Goal: Task Accomplishment & Management: Use online tool/utility

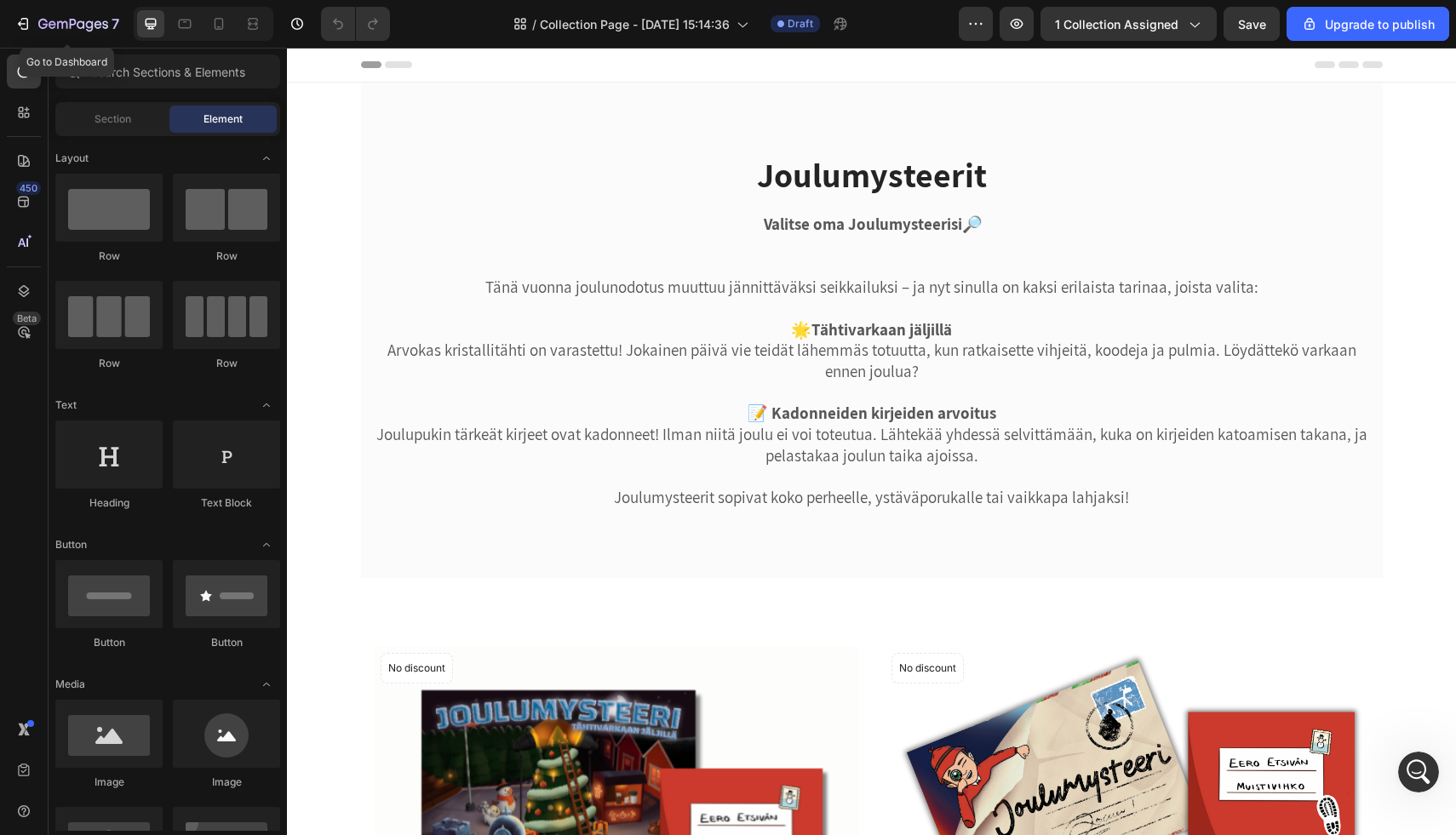
scroll to position [5864, 0]
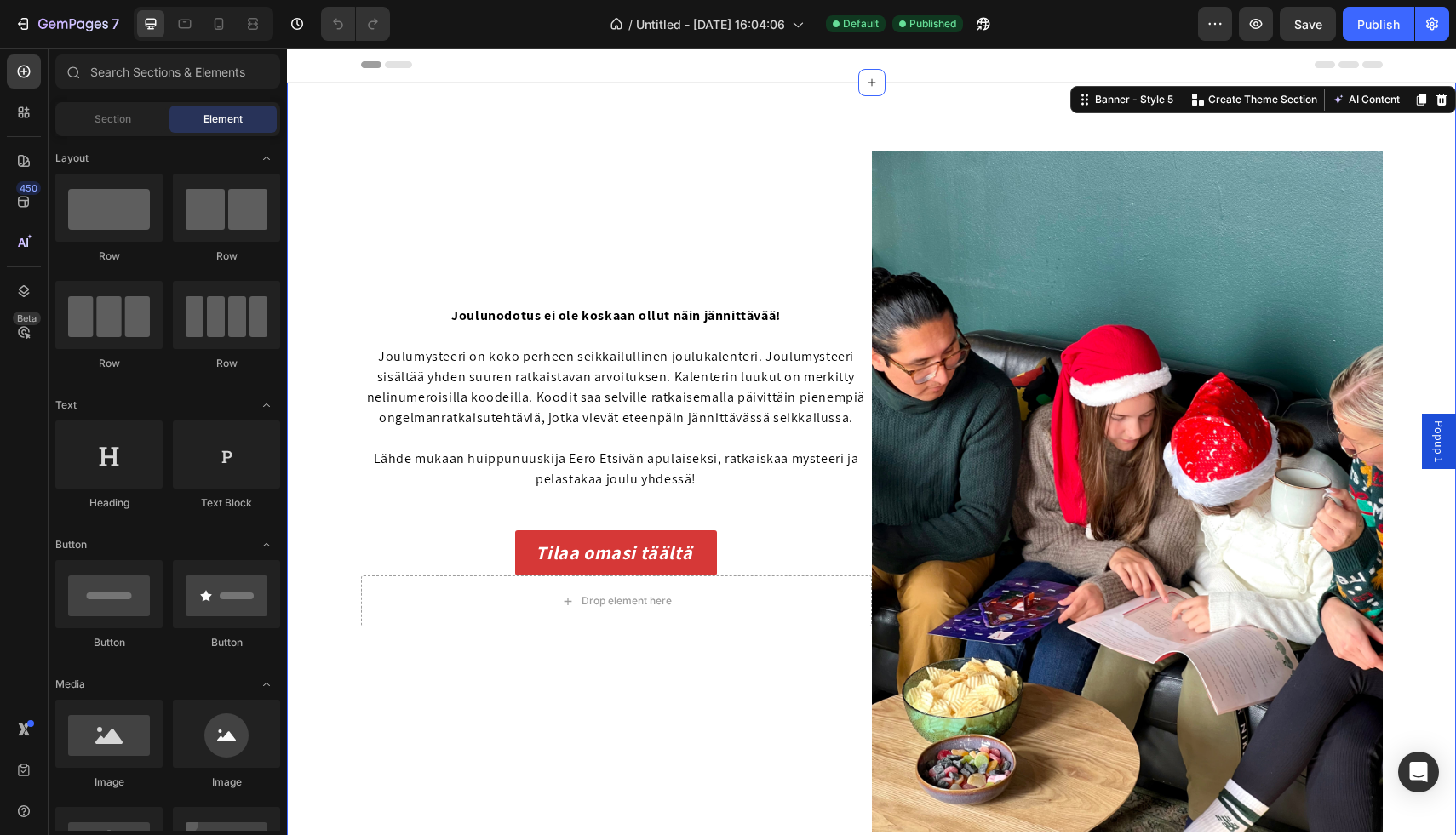
click at [487, 137] on div "Image Row Joulunodotus ei ole koskaan ollut näin jännittävää! Joulumysteeri on …" at bounding box center [871, 491] width 1169 height 817
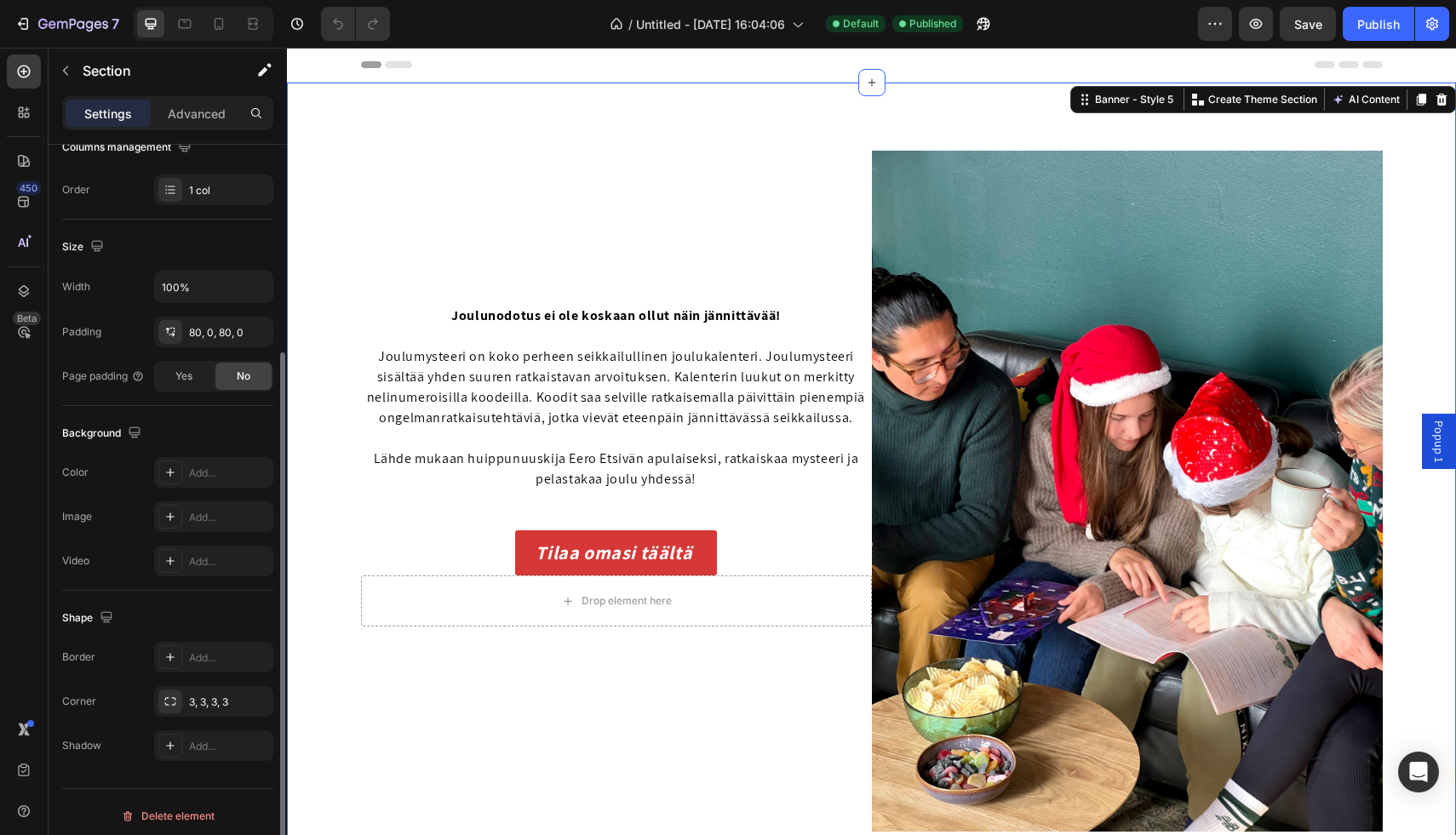
scroll to position [291, 0]
click at [213, 113] on p "Advanced" at bounding box center [196, 113] width 58 height 18
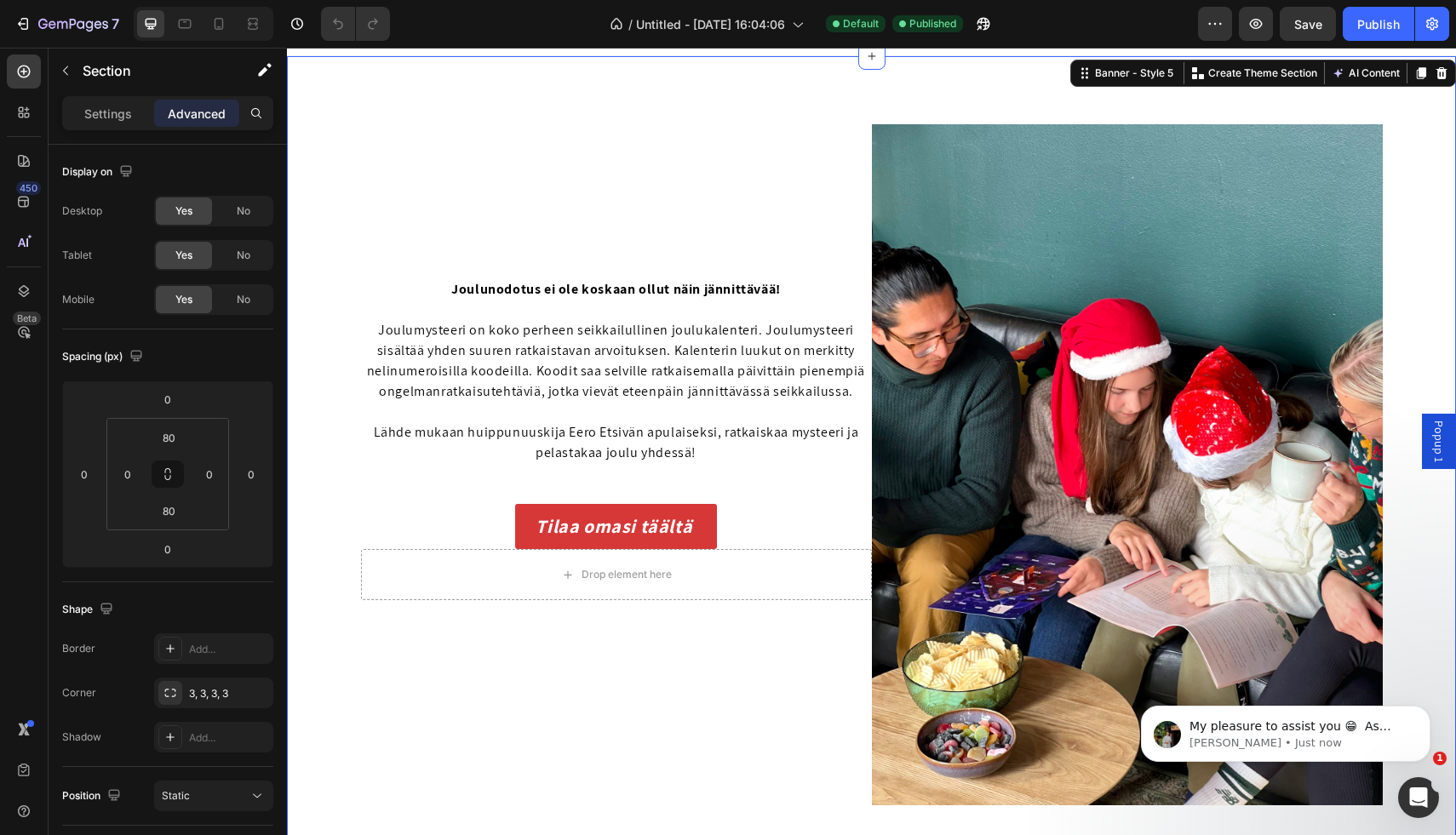
scroll to position [0, 0]
click at [1410, 794] on icon "Open Intercom Messenger" at bounding box center [1416, 796] width 28 height 28
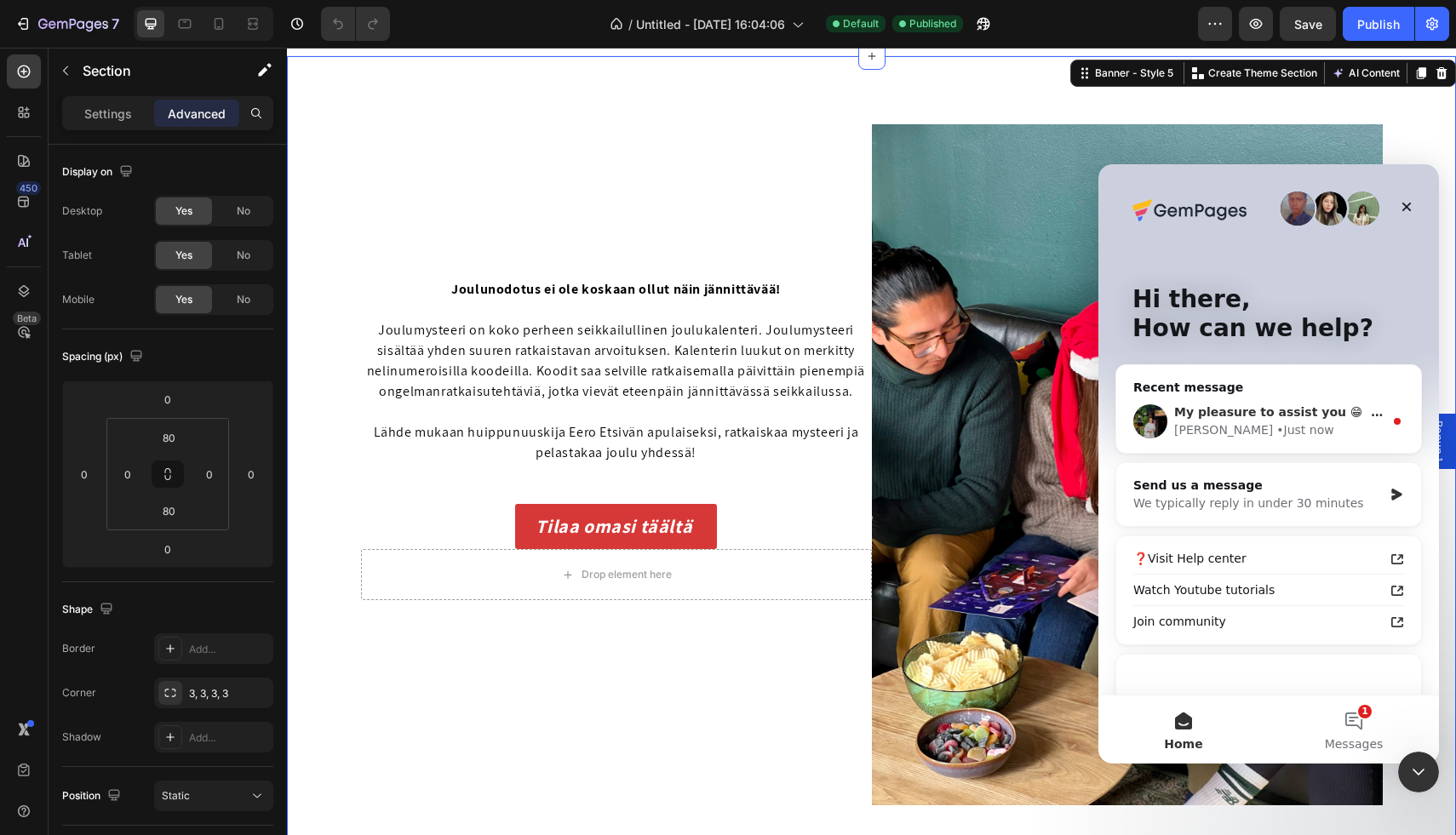
click at [1380, 444] on div "My pleasure to assist you 😁 ​ As there are no more questions being raised, this…" at bounding box center [1268, 421] width 305 height 63
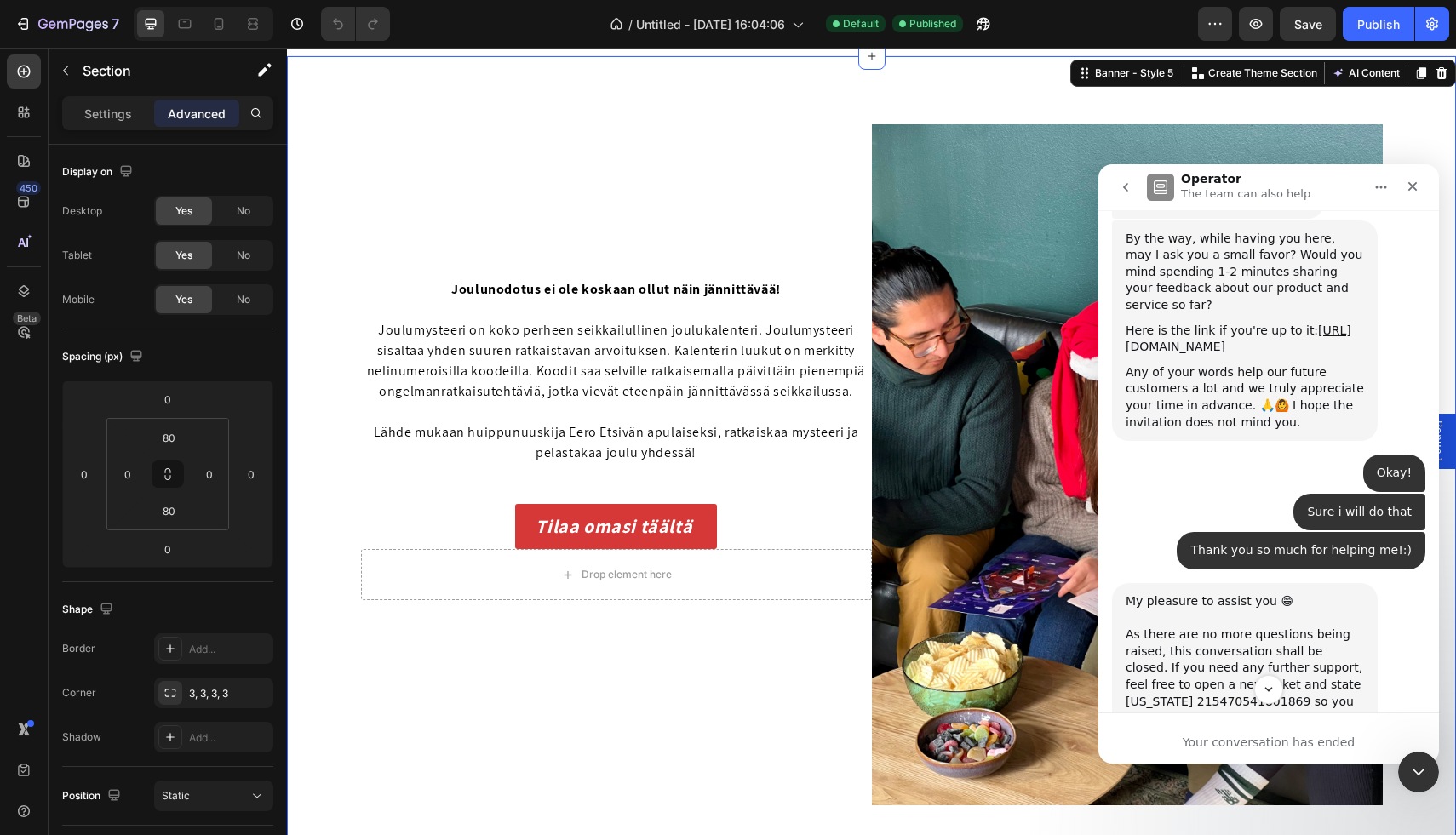
scroll to position [6222, 0]
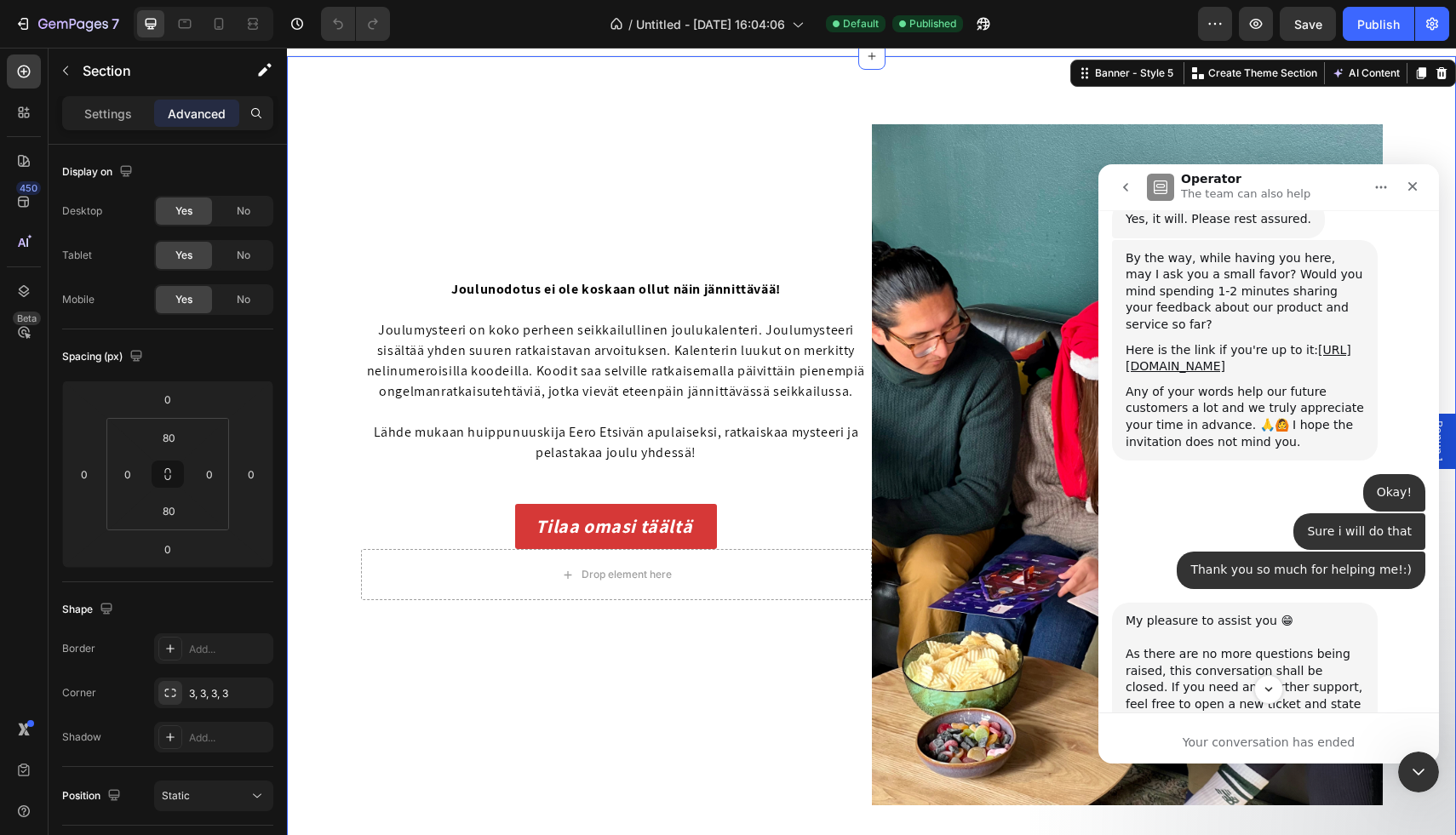
drag, startPoint x: 1227, startPoint y: 424, endPoint x: 1280, endPoint y: 405, distance: 56.3
click at [1280, 613] on div "My pleasure to assist you 😁 ​ As there are no more questions being raised, this…" at bounding box center [1244, 680] width 238 height 134
copy div "ID 215470541801869"
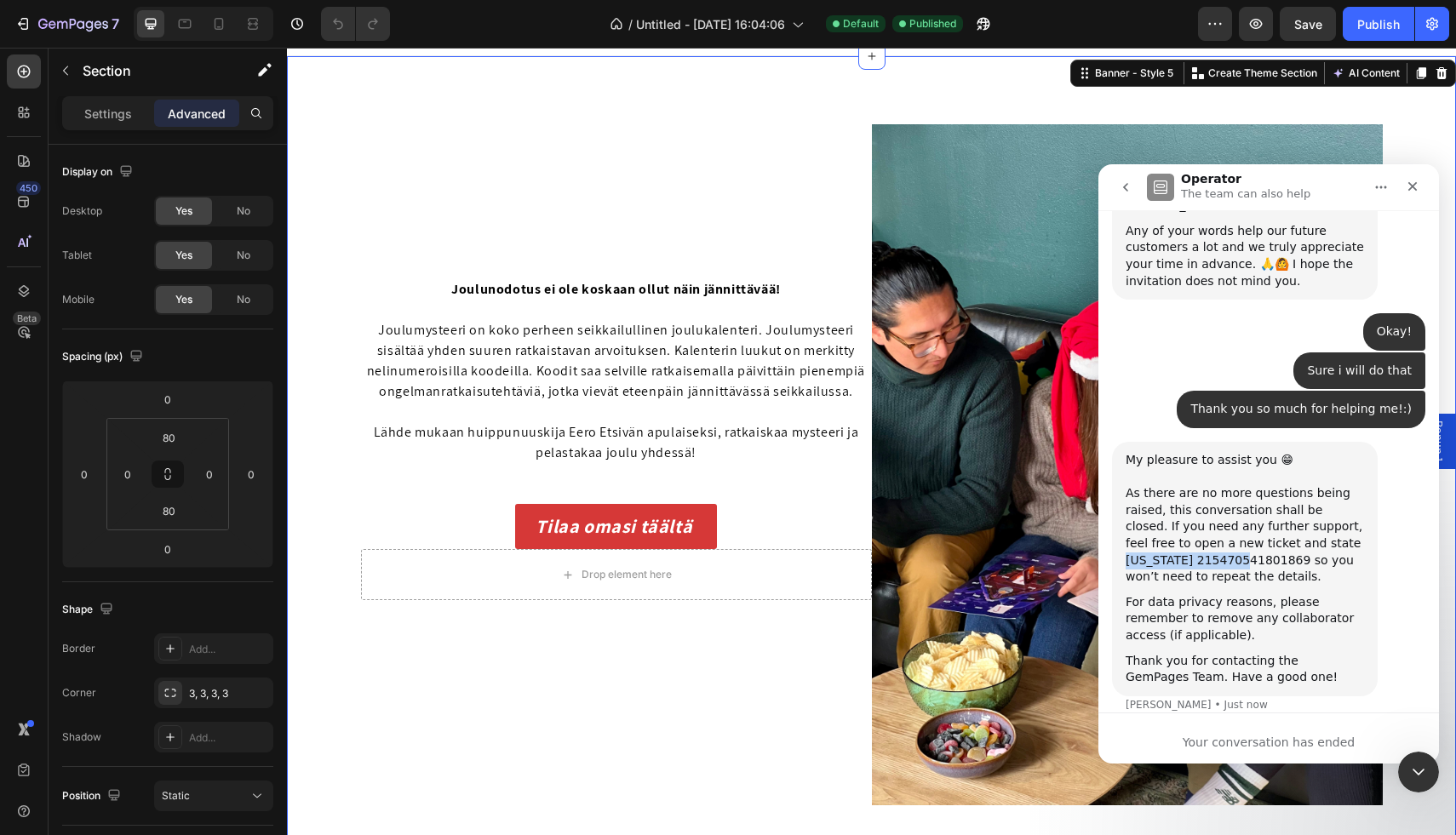
scroll to position [6407, 0]
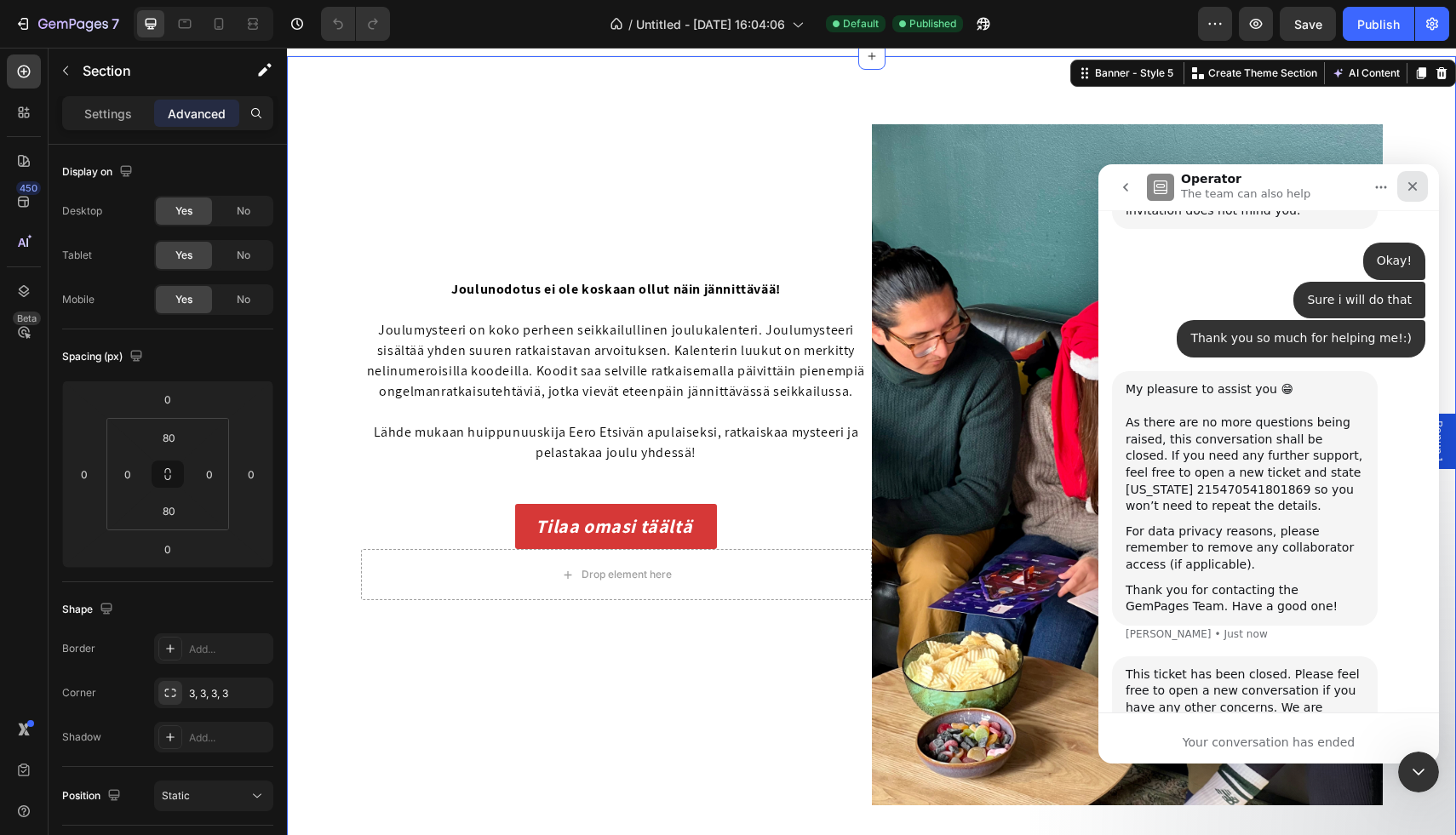
click at [1417, 182] on icon "Close" at bounding box center [1412, 186] width 13 height 13
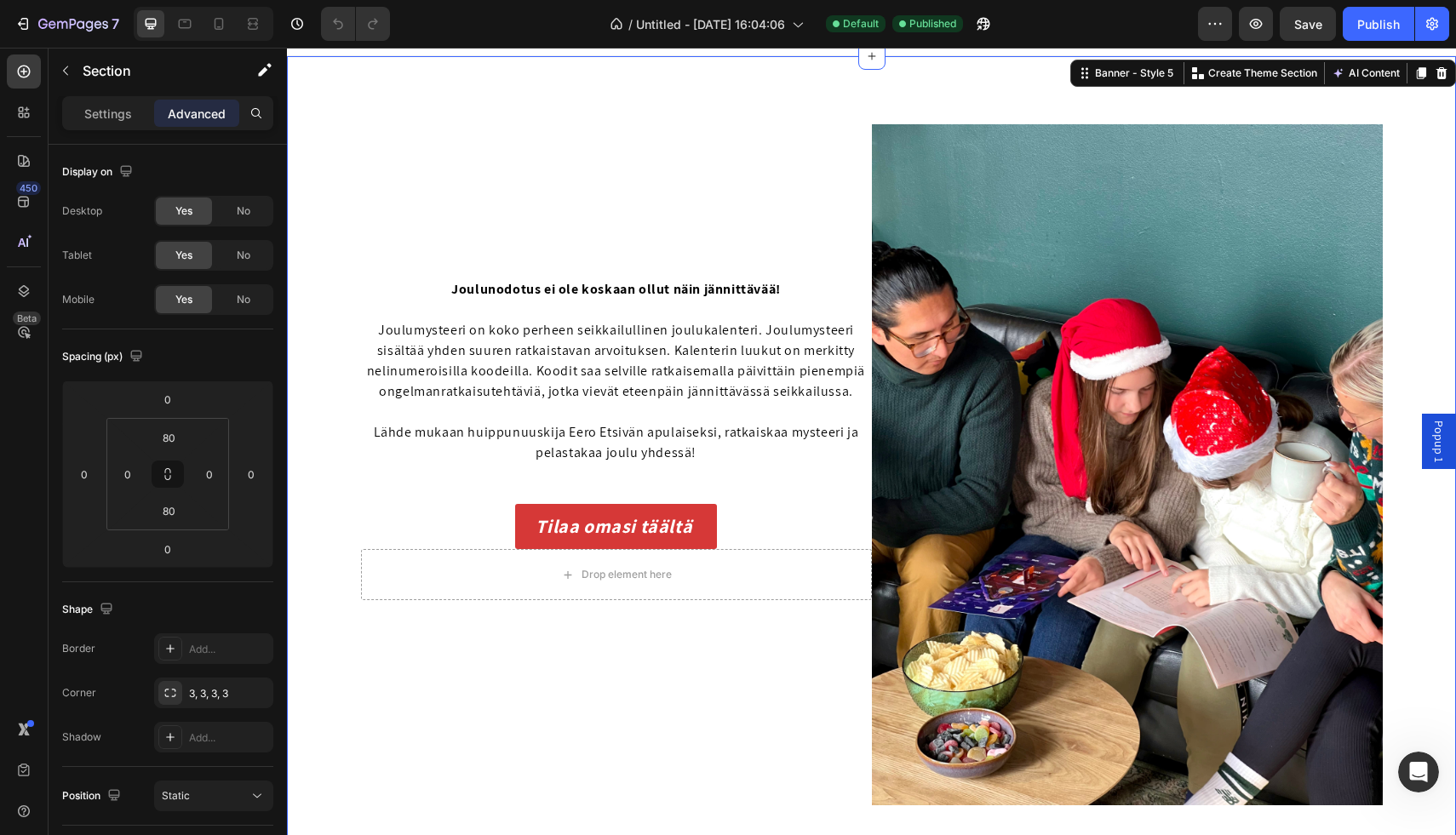
scroll to position [6408, 0]
click at [1417, 761] on icon "Open Intercom Messenger" at bounding box center [1416, 770] width 28 height 28
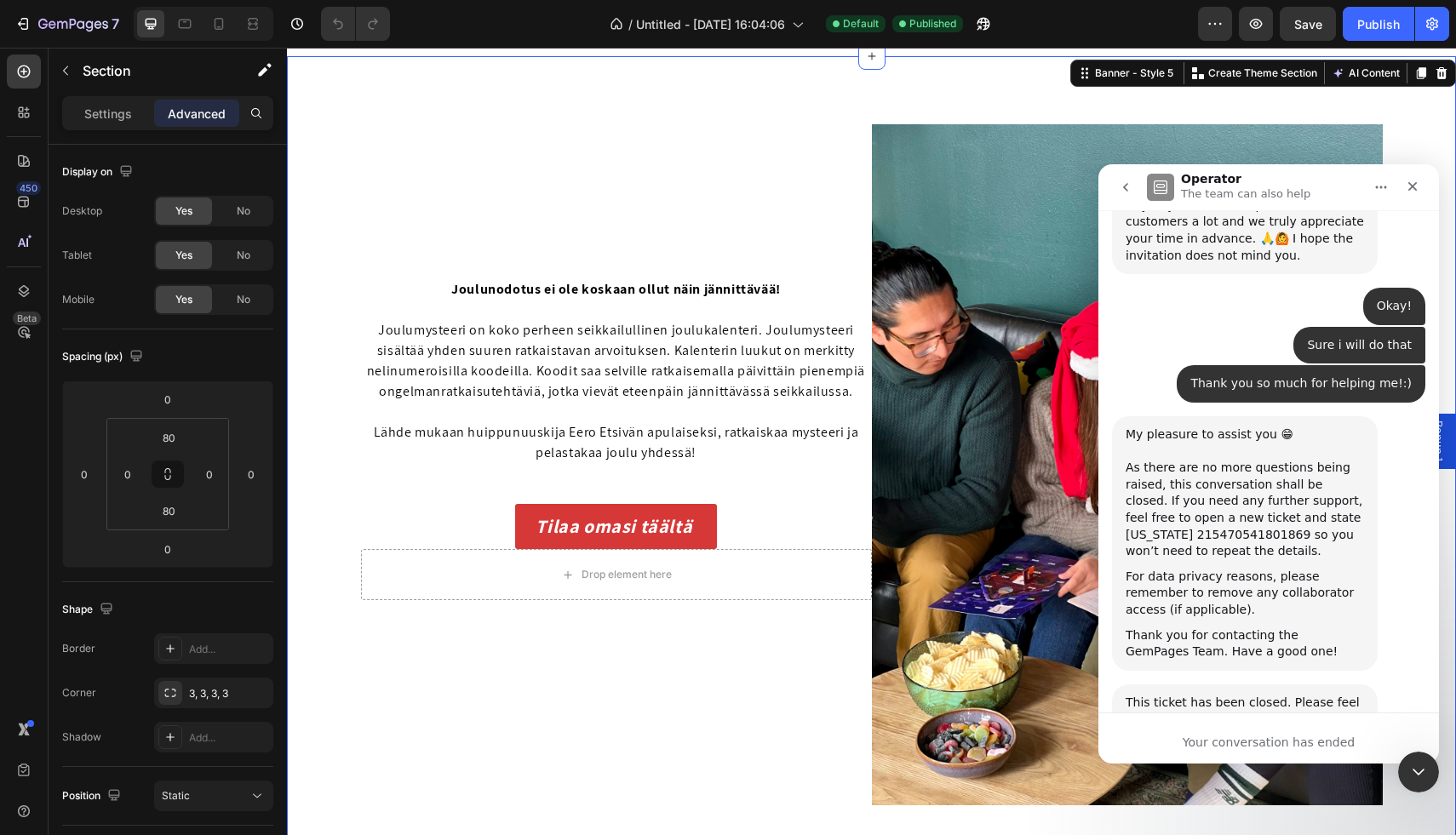
type textarea "Great!"
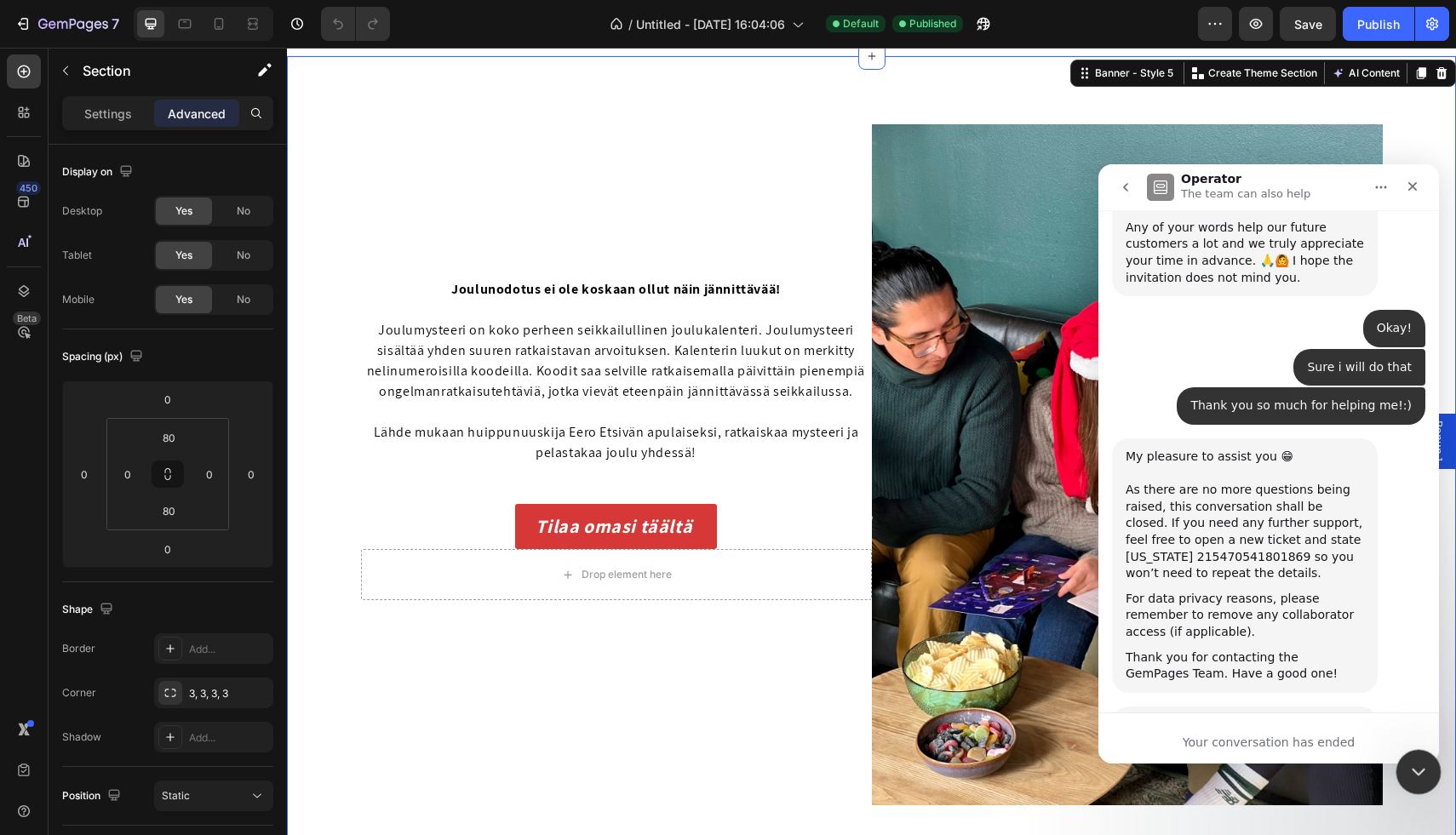
click at [1408, 771] on icon "Close Intercom Messenger" at bounding box center [1415, 769] width 20 height 20
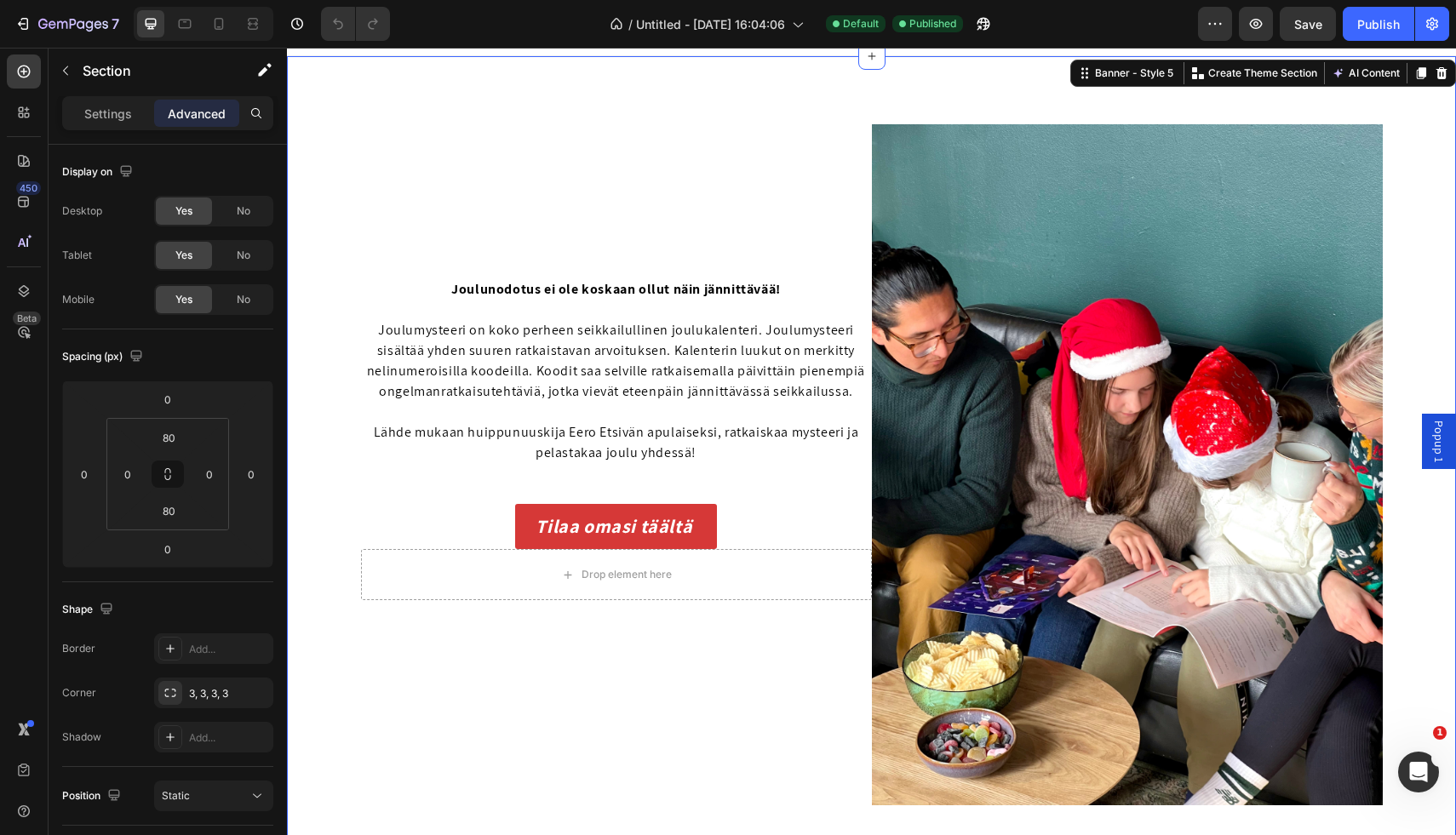
scroll to position [6492, 0]
click at [1008, 302] on img at bounding box center [1127, 464] width 510 height 682
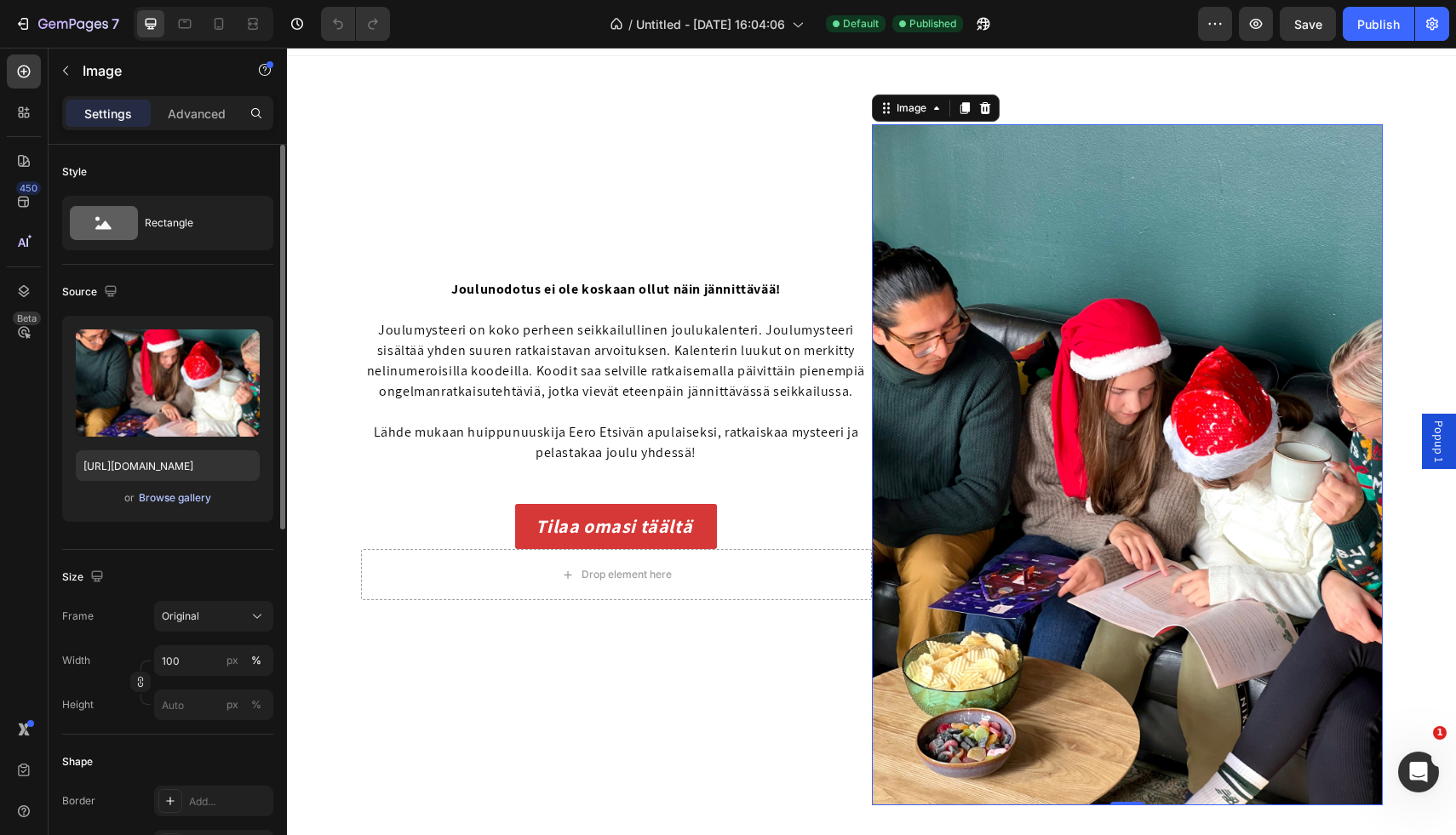
click at [184, 500] on div "Browse gallery" at bounding box center [175, 497] width 73 height 15
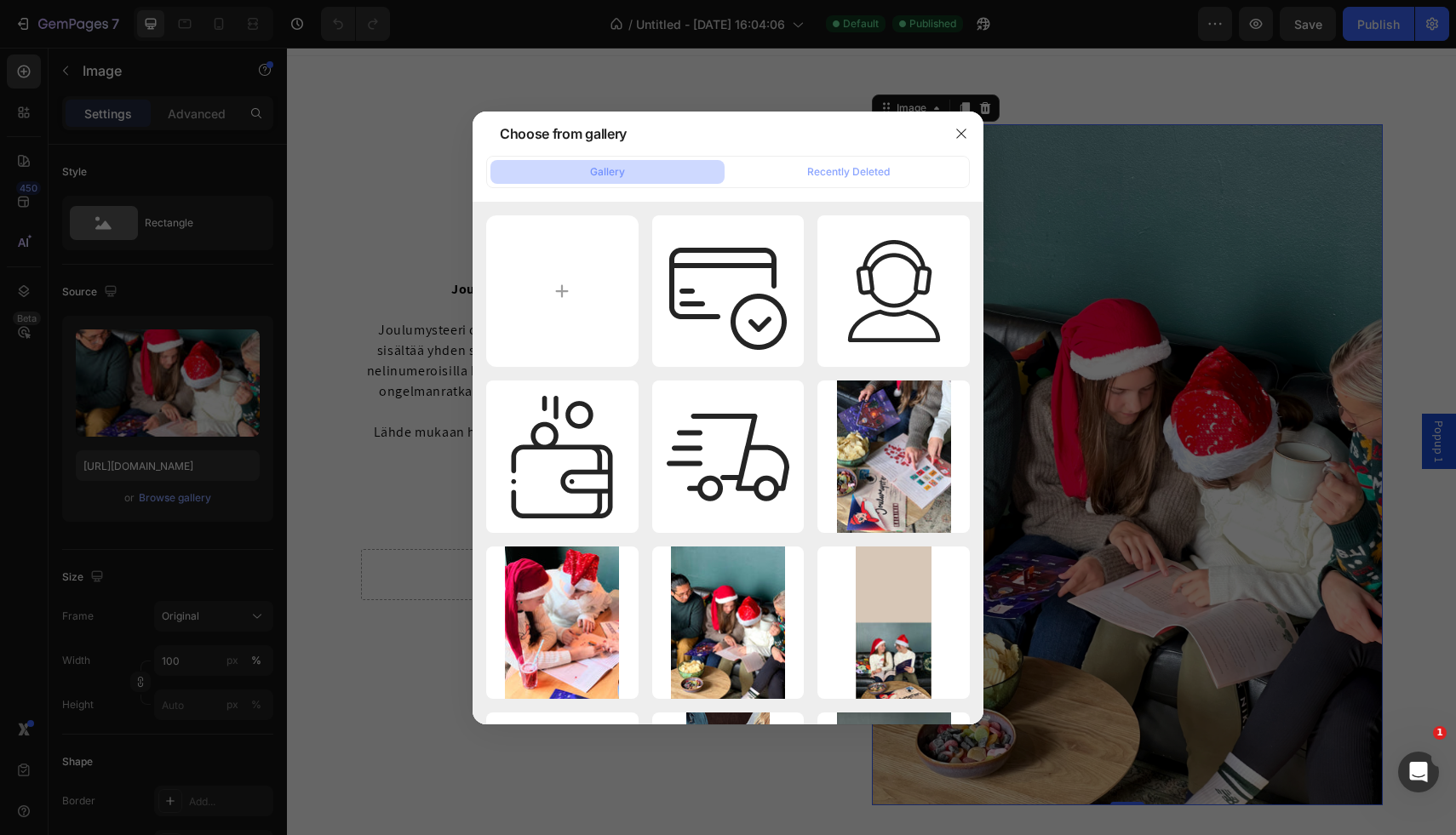
type input "C:\fakepath\Joulumysteeri_tähtivarkaan_jäljillä_joulukalenteri (2).jpg"
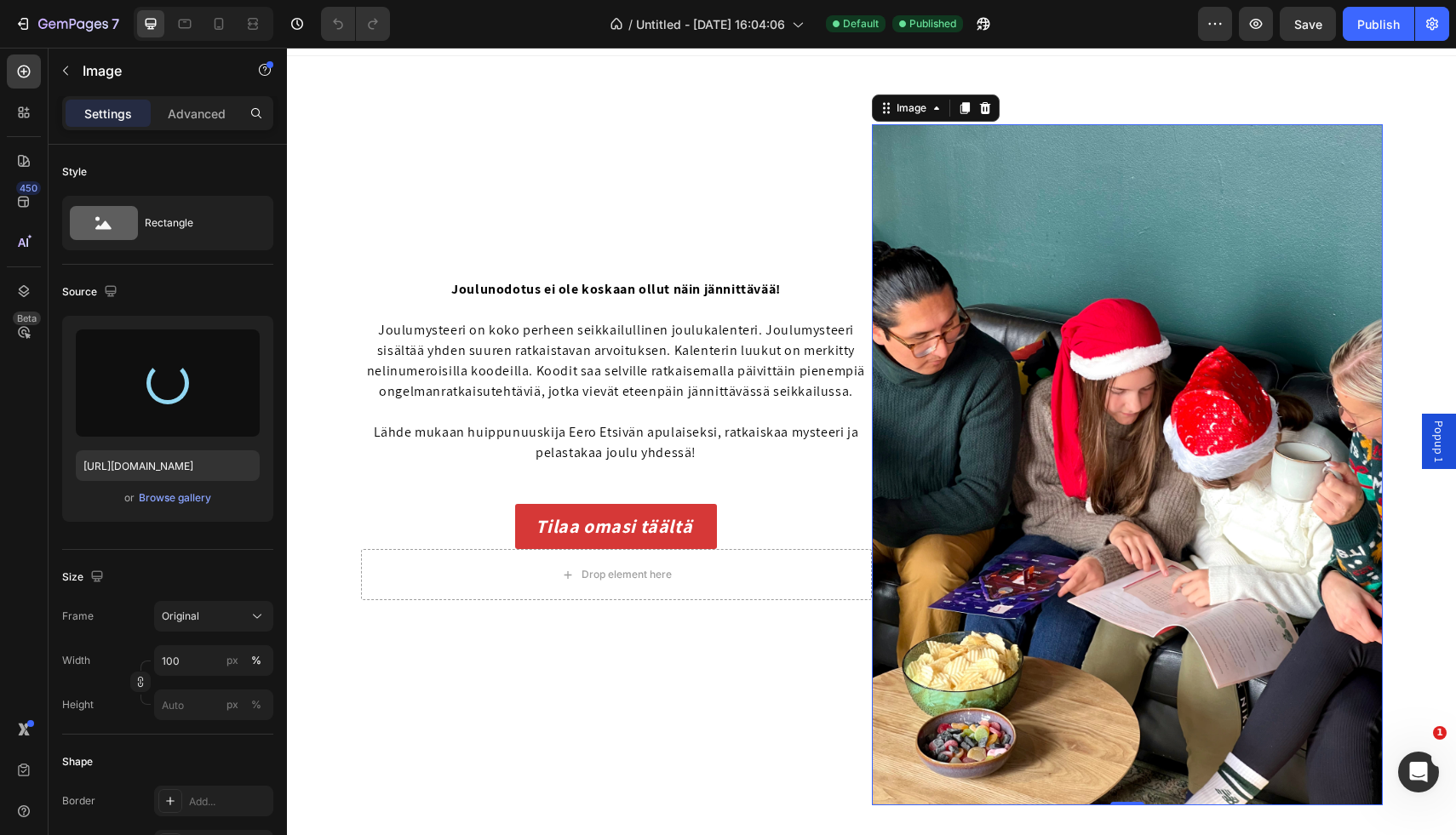
type input "[URL][DOMAIN_NAME]"
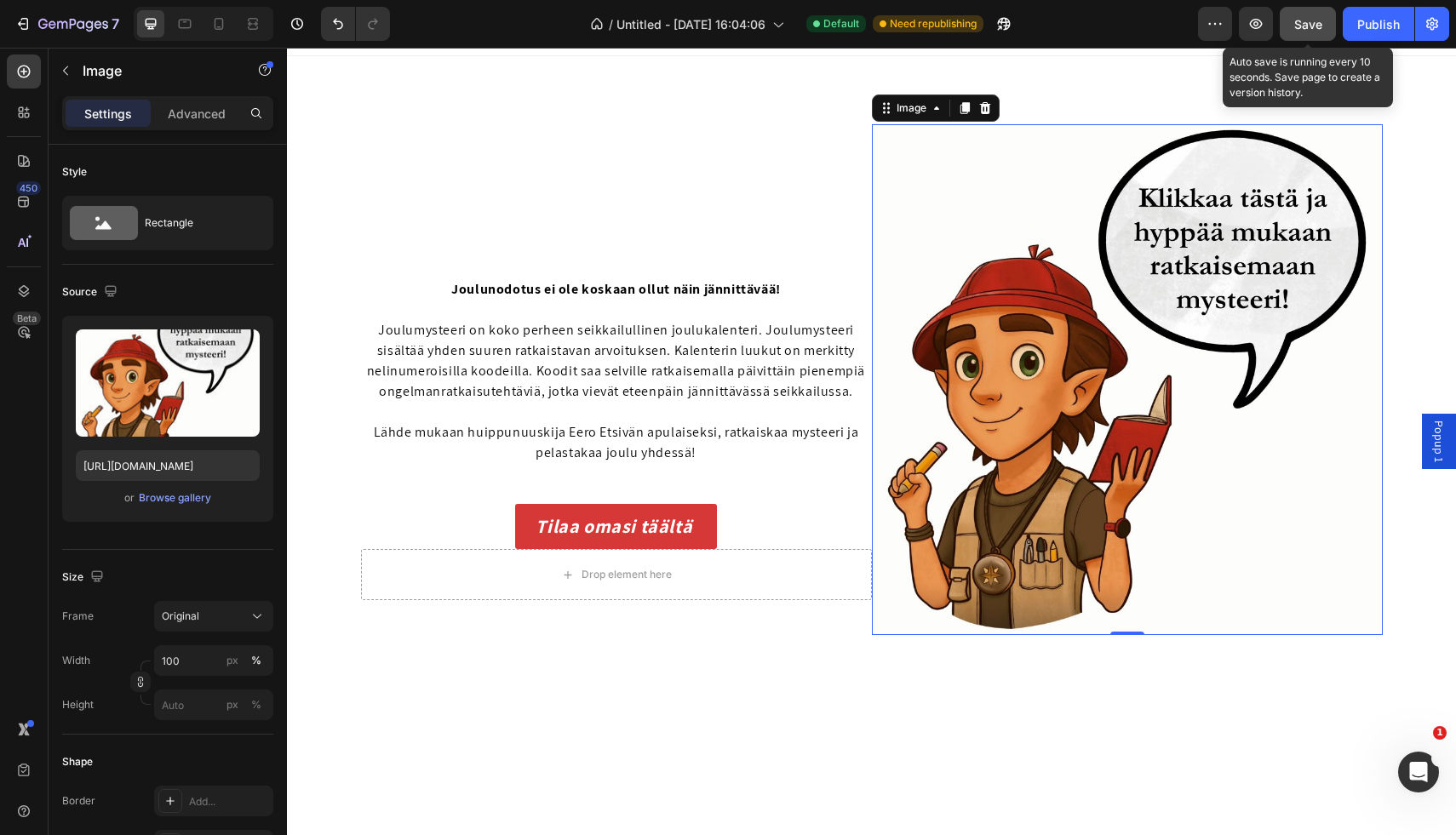
click at [1323, 34] on button "Save" at bounding box center [1307, 24] width 56 height 34
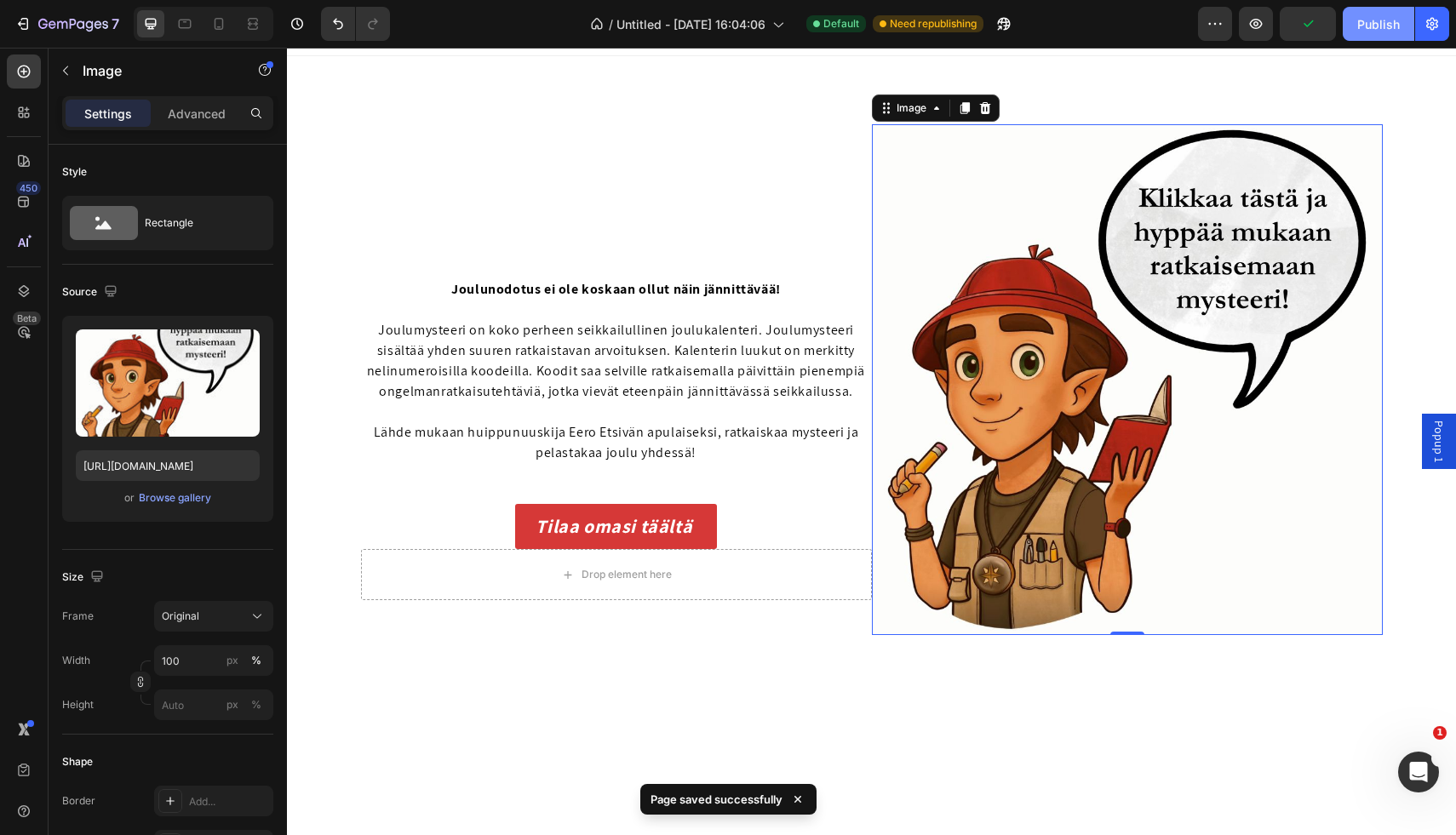
click at [1372, 34] on button "Publish" at bounding box center [1378, 24] width 72 height 34
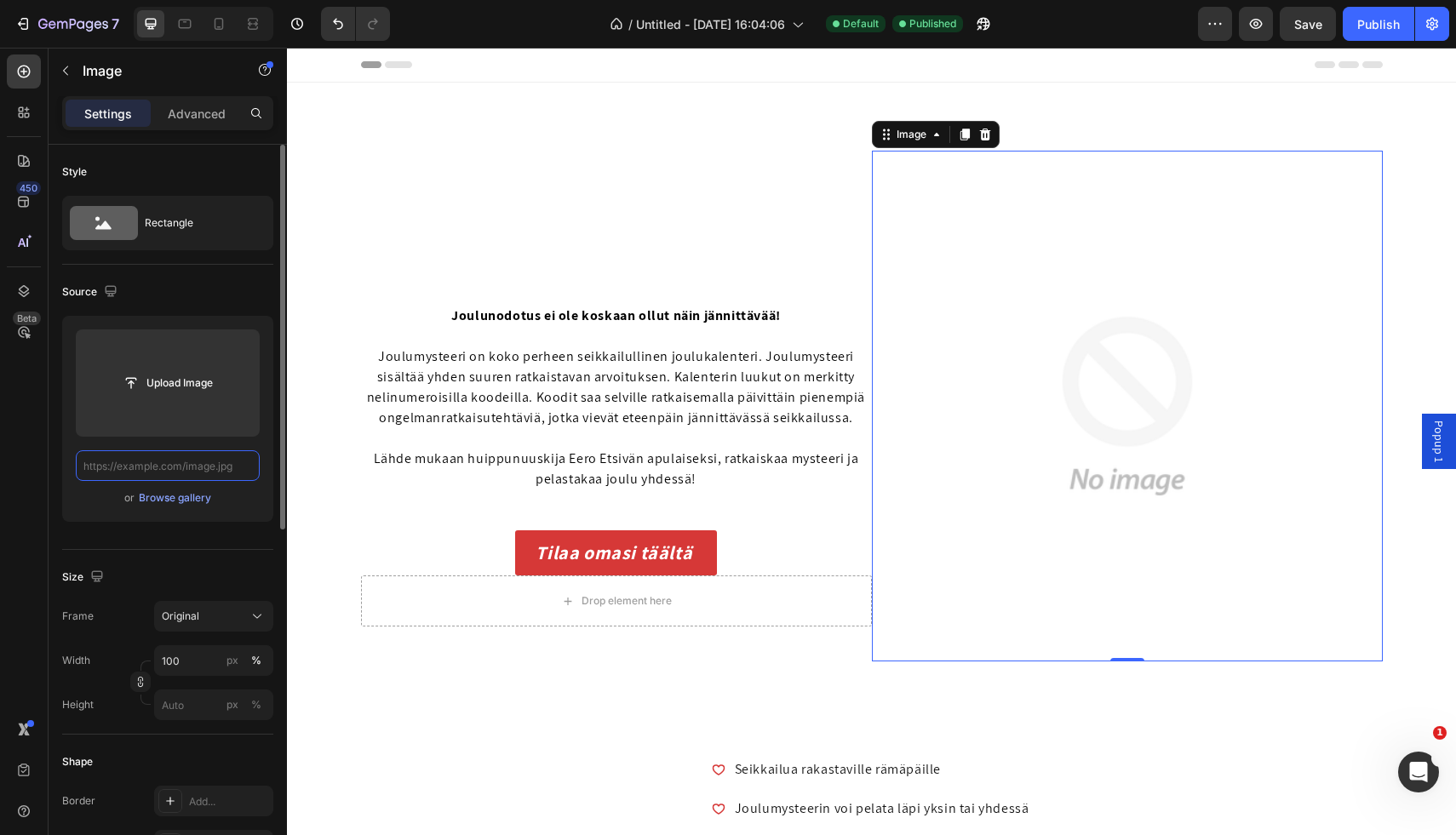
scroll to position [0, 0]
click at [185, 472] on input "text" at bounding box center [168, 465] width 184 height 31
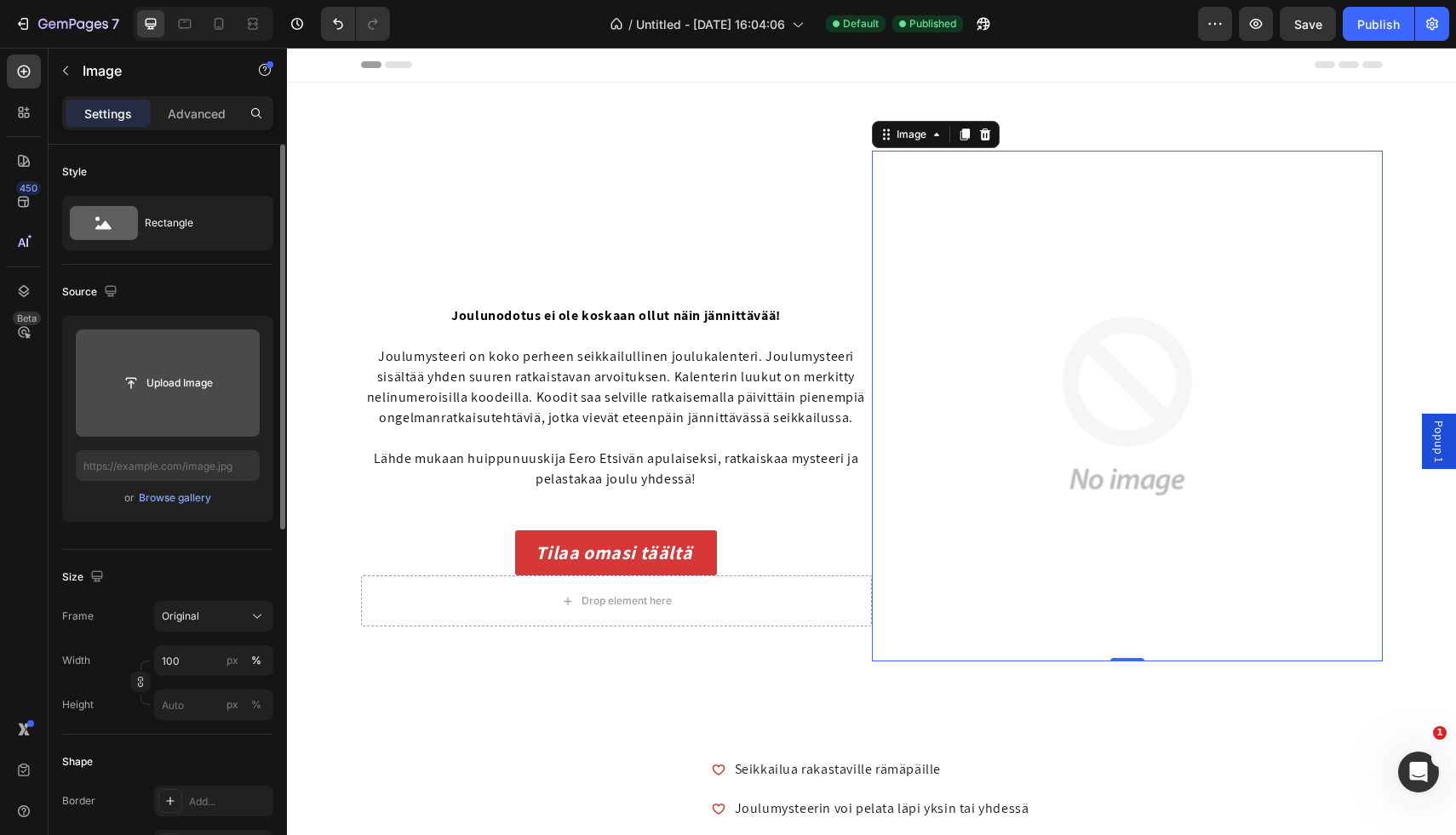
click at [180, 384] on input "file" at bounding box center [167, 383] width 118 height 29
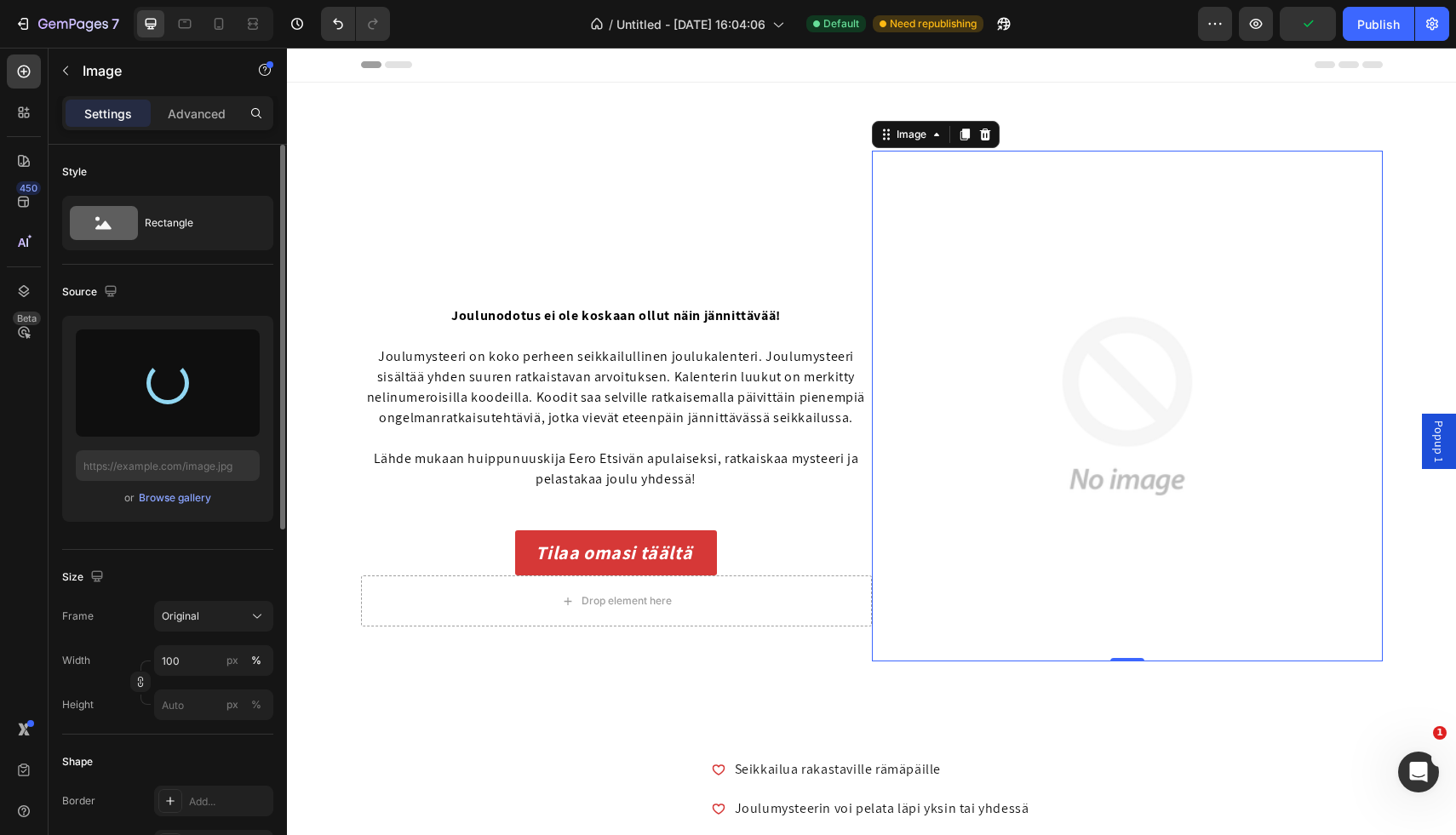
type input "[URL][DOMAIN_NAME]"
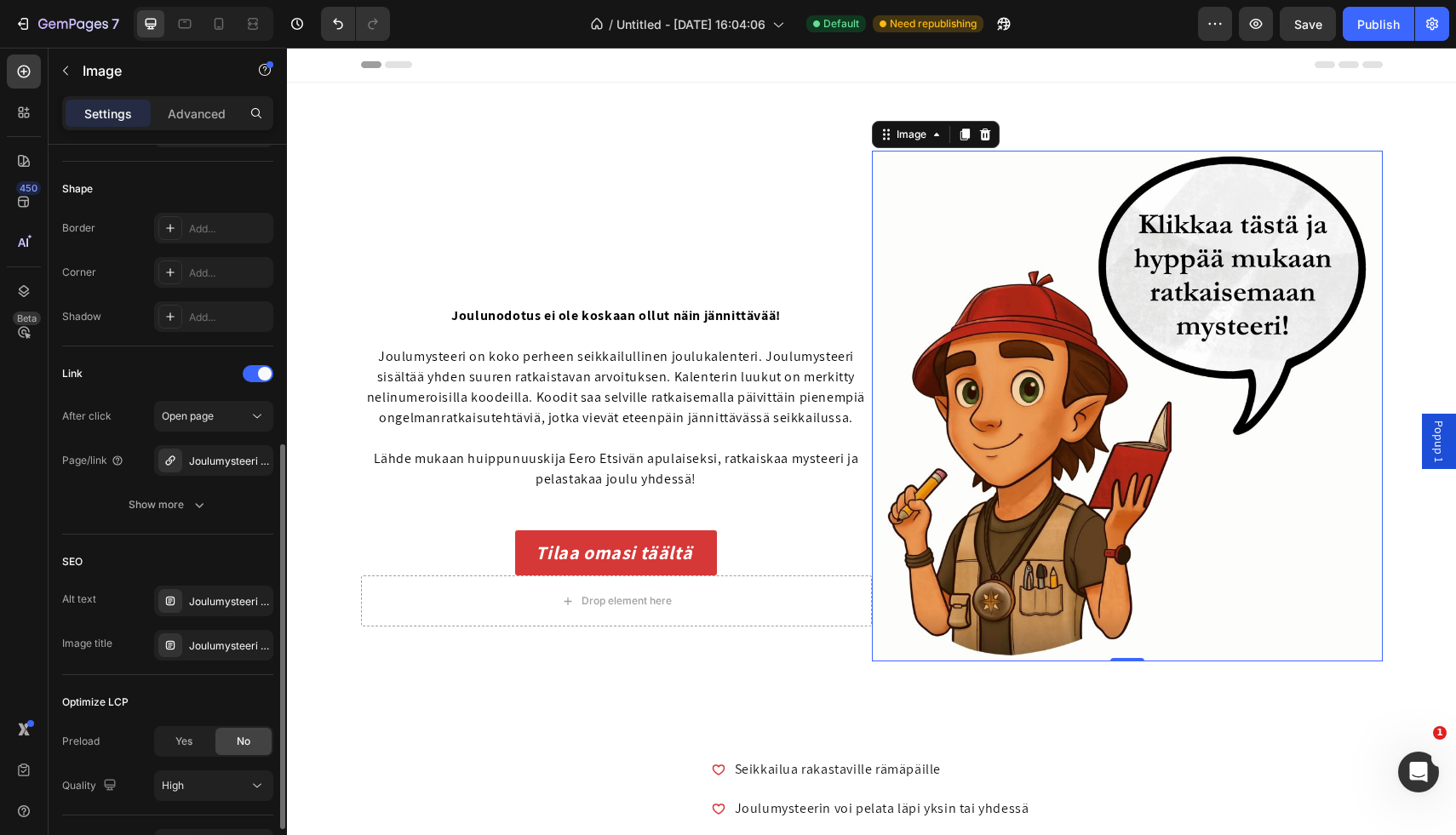
scroll to position [578, 0]
click at [258, 456] on icon "button" at bounding box center [255, 455] width 13 height 13
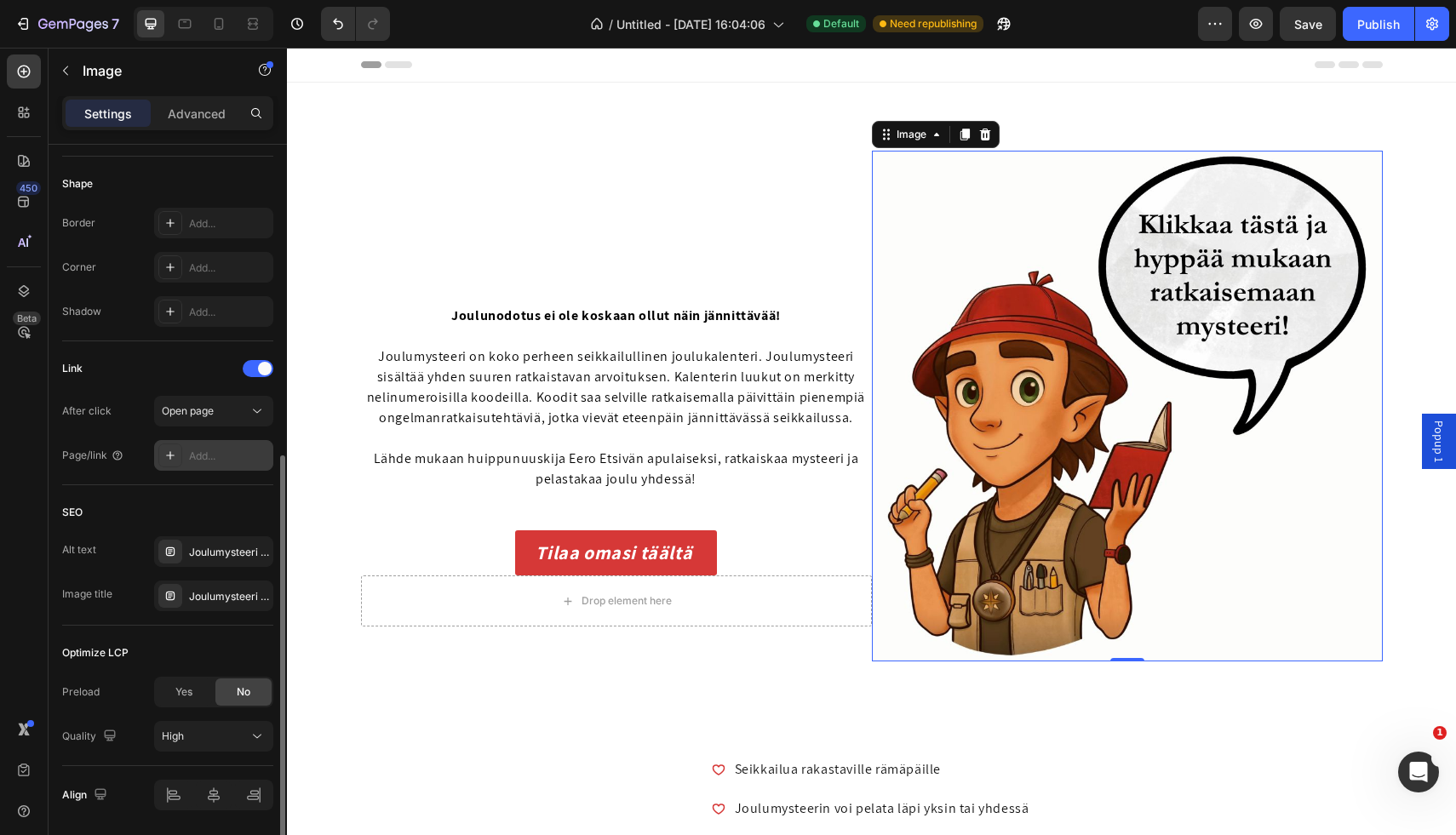
click at [203, 454] on div "Add..." at bounding box center [229, 456] width 80 height 15
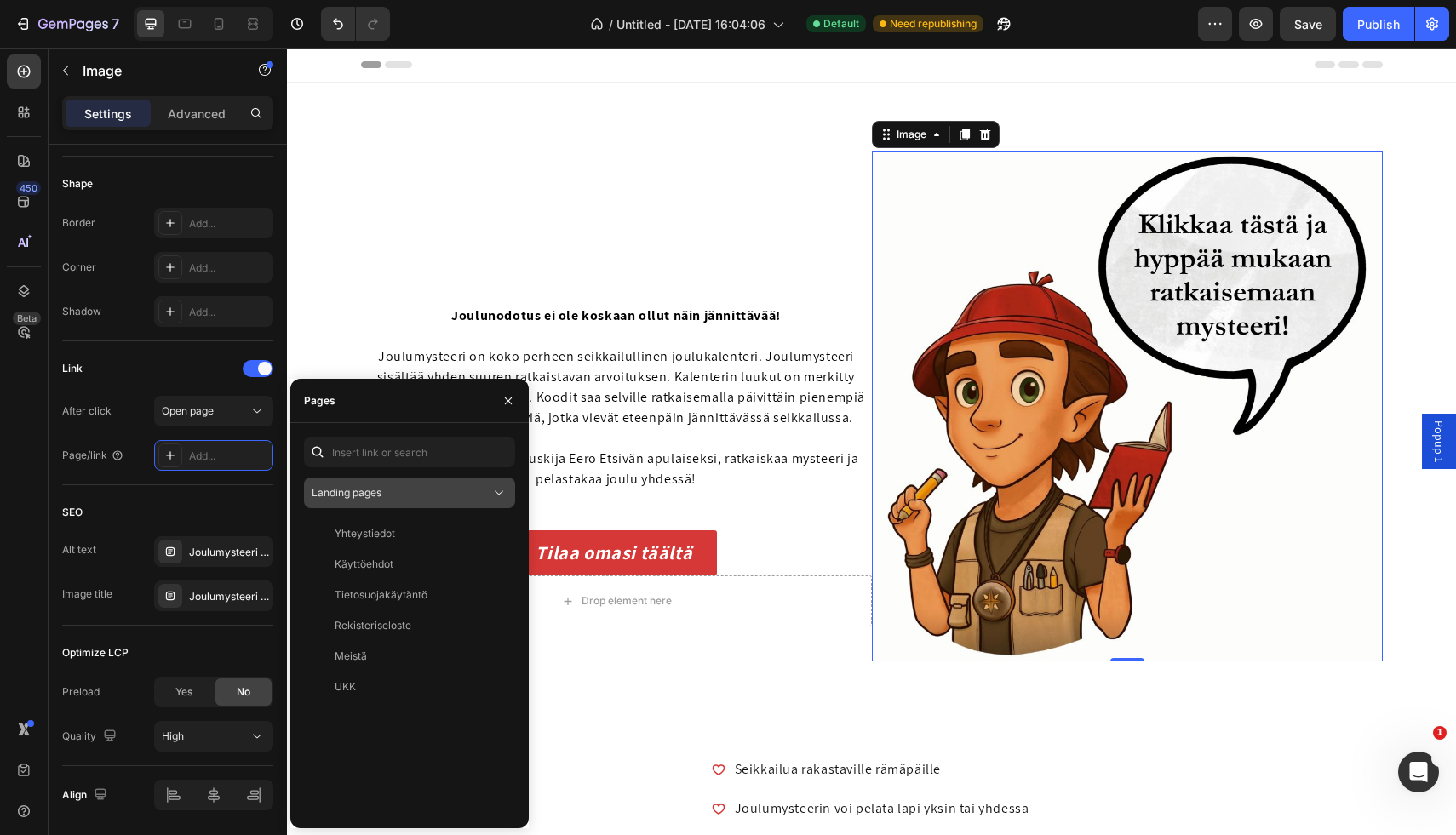
click at [431, 496] on div "Landing pages" at bounding box center [401, 493] width 179 height 15
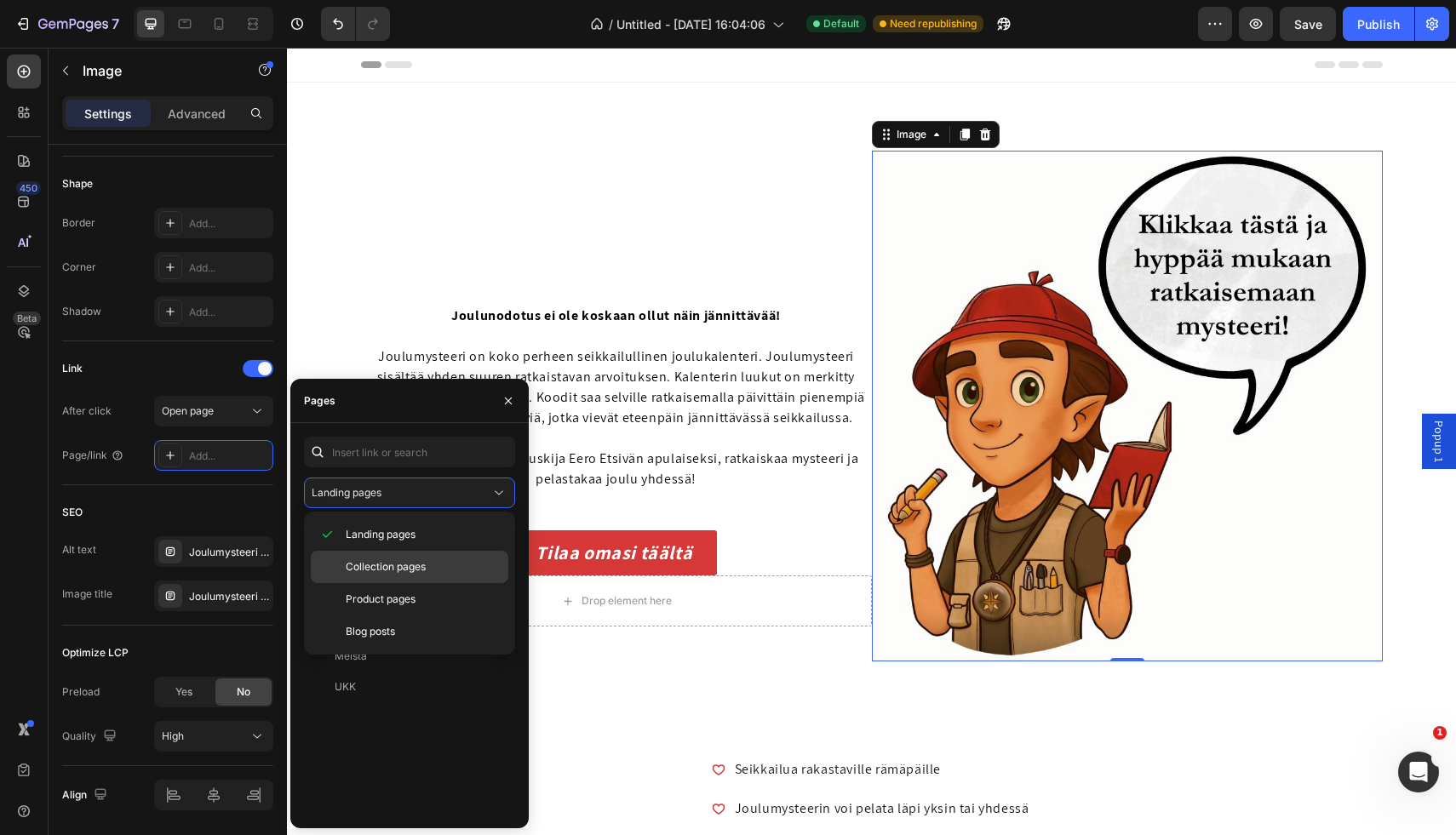
click at [421, 574] on span "Collection pages" at bounding box center [385, 566] width 80 height 15
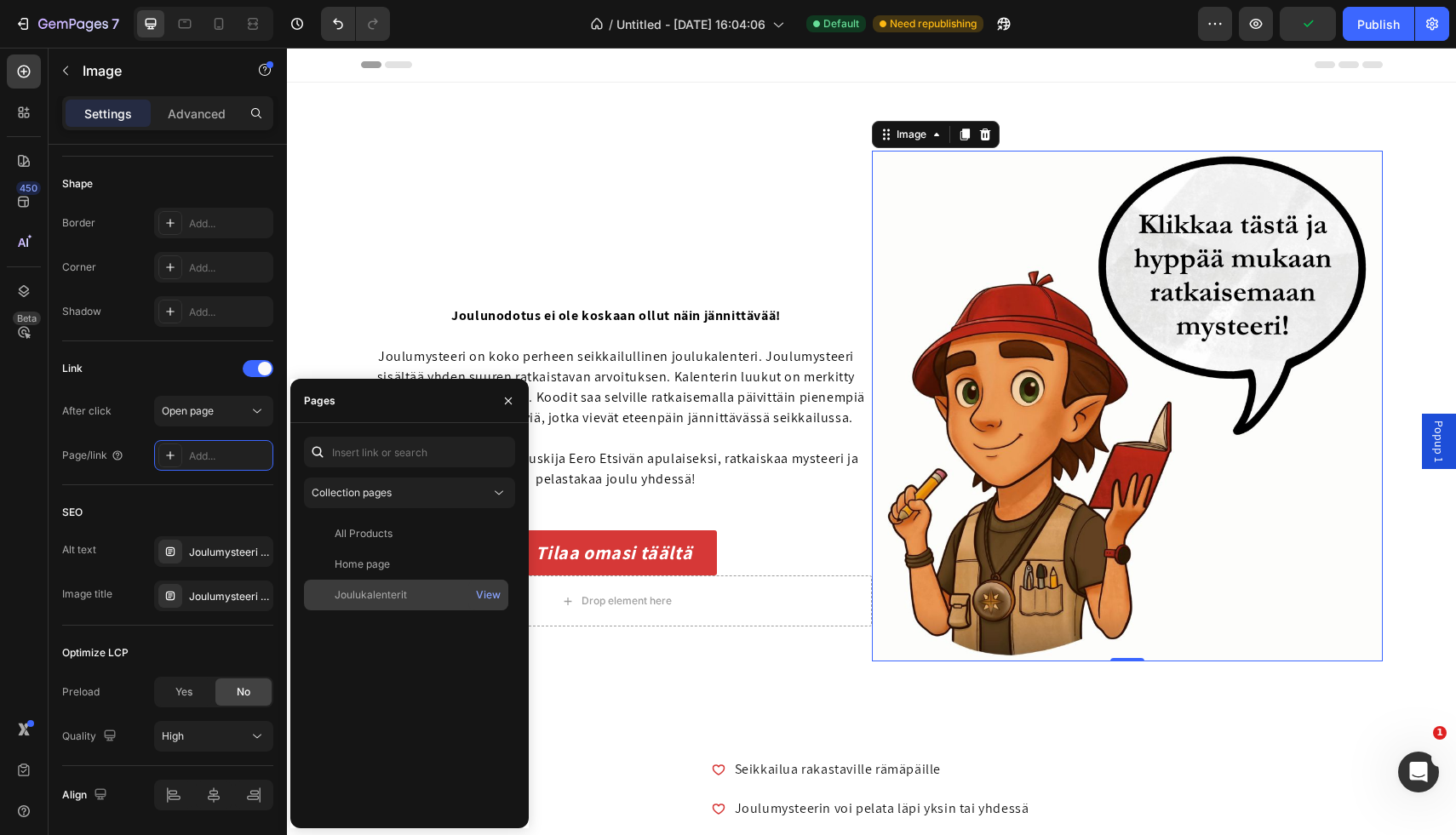
click at [407, 598] on div "Joulukalenterit" at bounding box center [406, 595] width 191 height 15
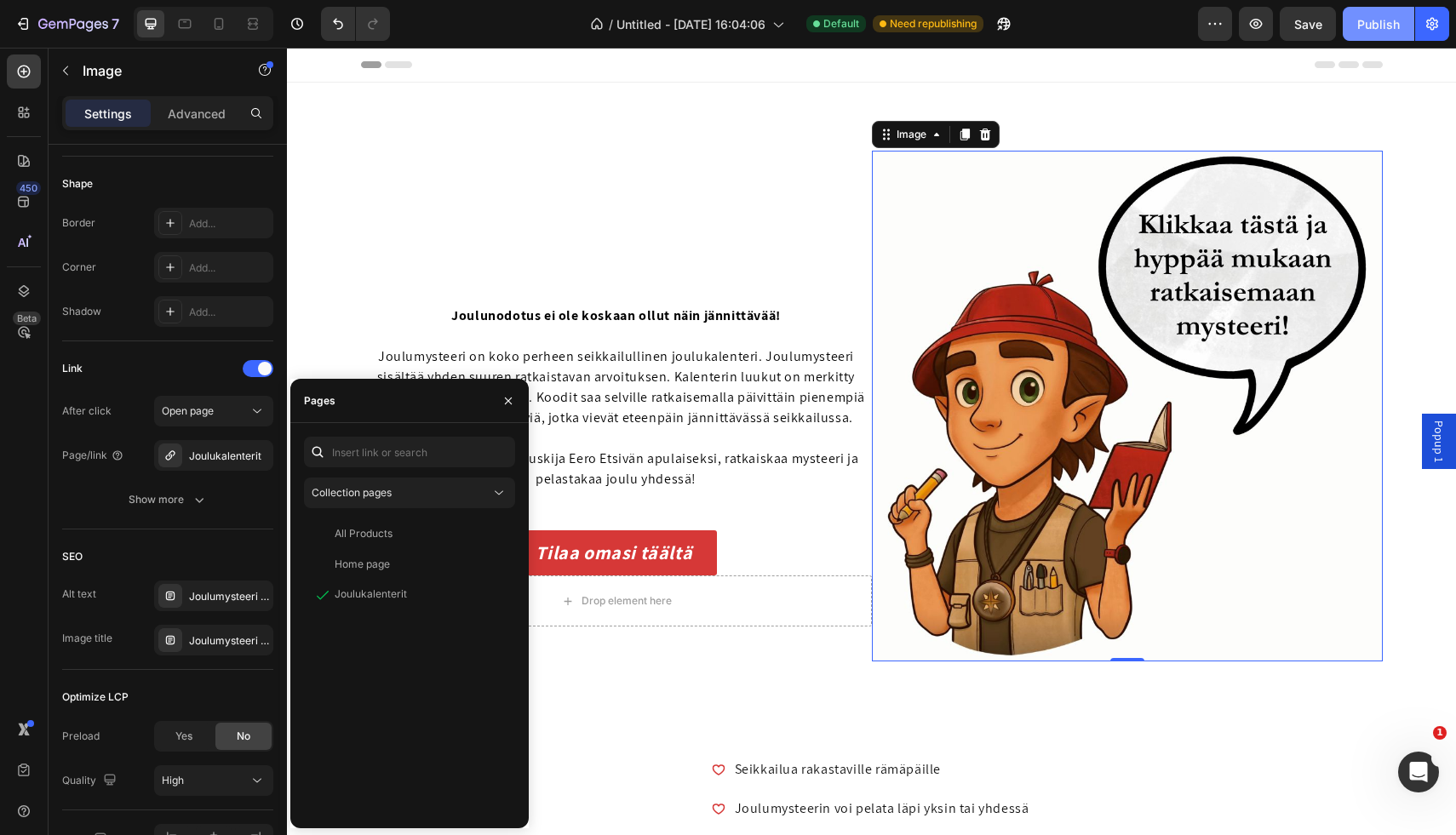
click at [1389, 28] on div "Publish" at bounding box center [1378, 24] width 43 height 18
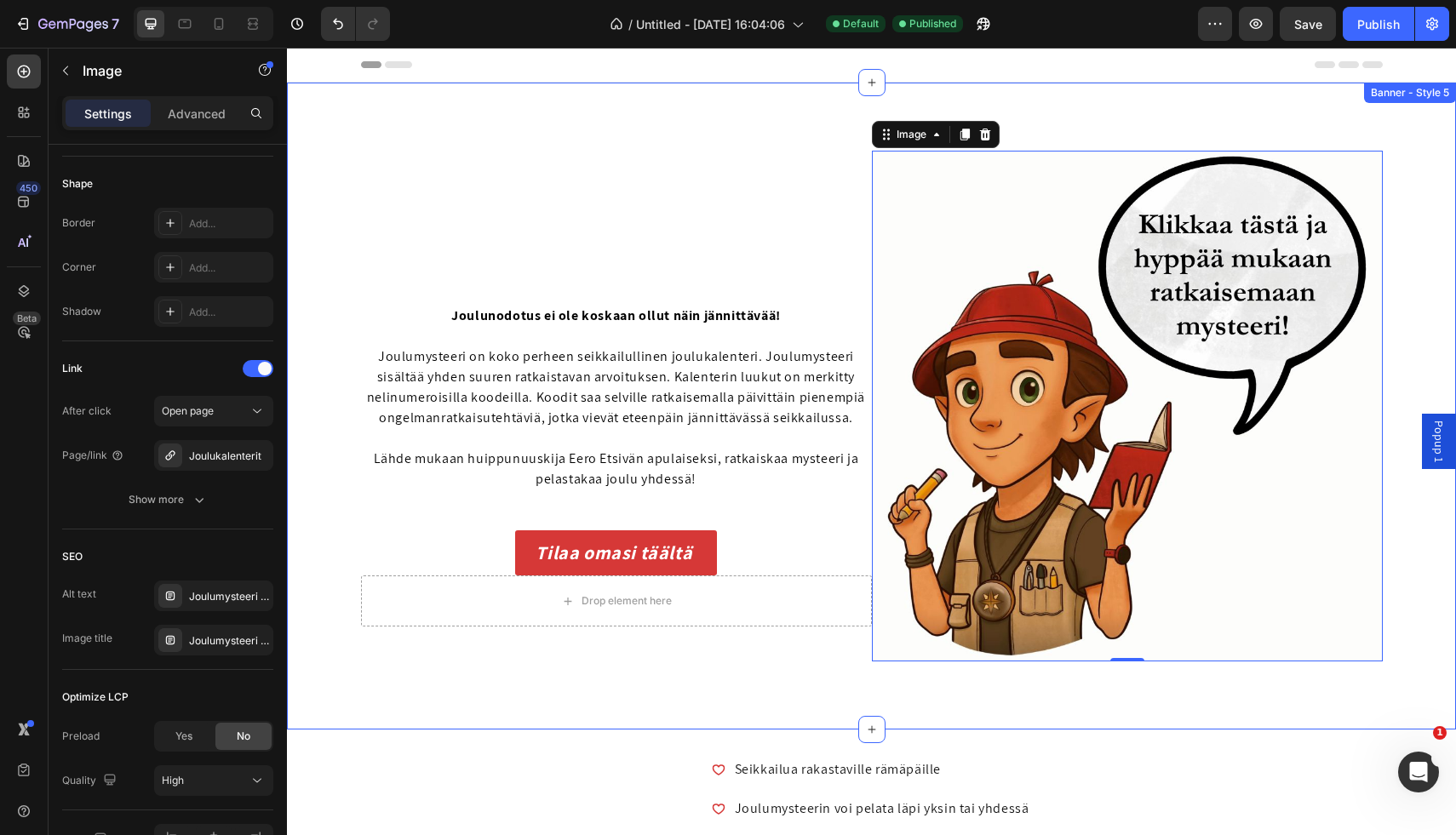
click at [439, 132] on div "Image Row Joulunodotus ei ole koskaan ollut näin jännittävää! Joulumysteeri on …" at bounding box center [871, 406] width 1169 height 647
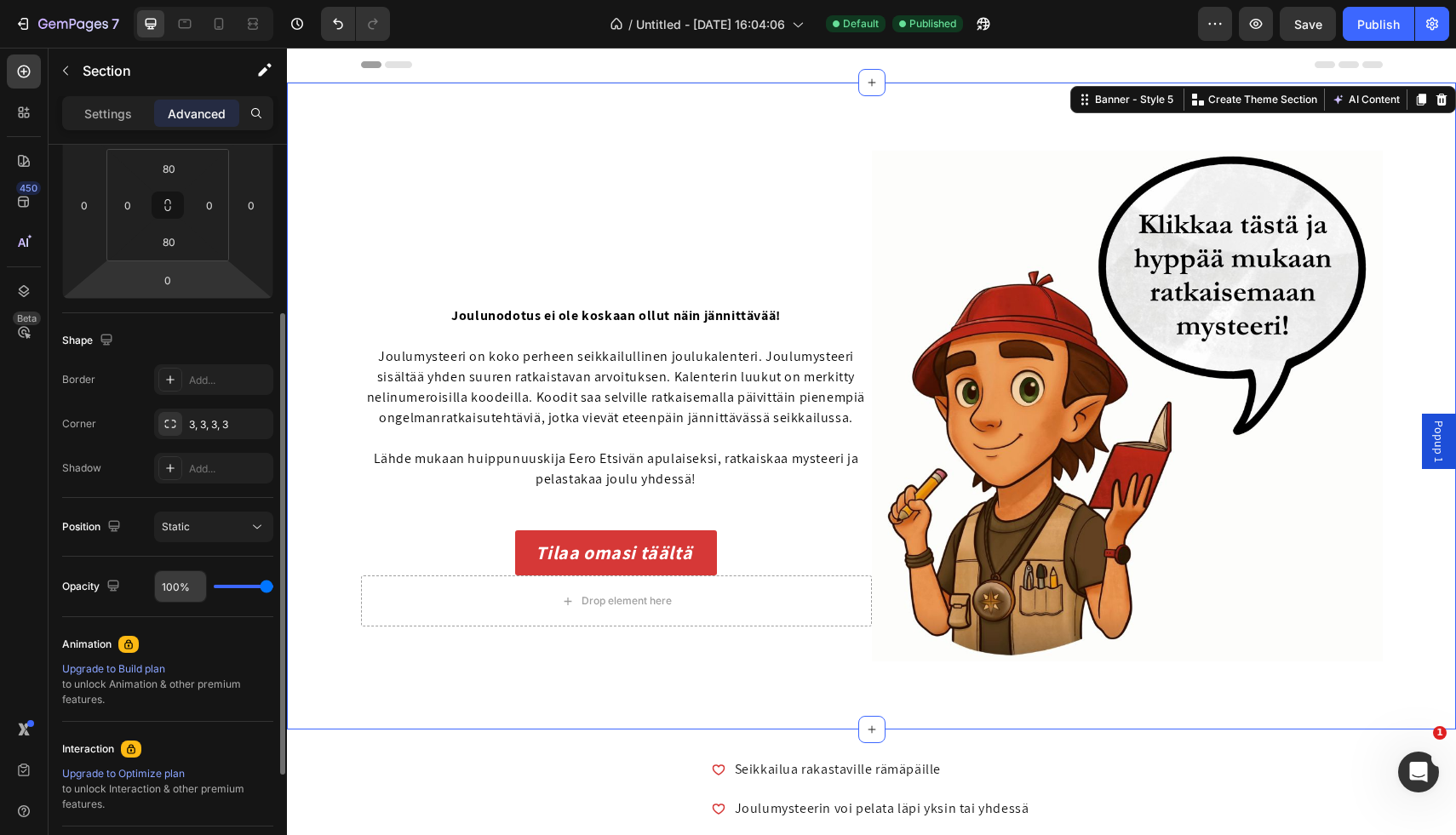
scroll to position [0, 0]
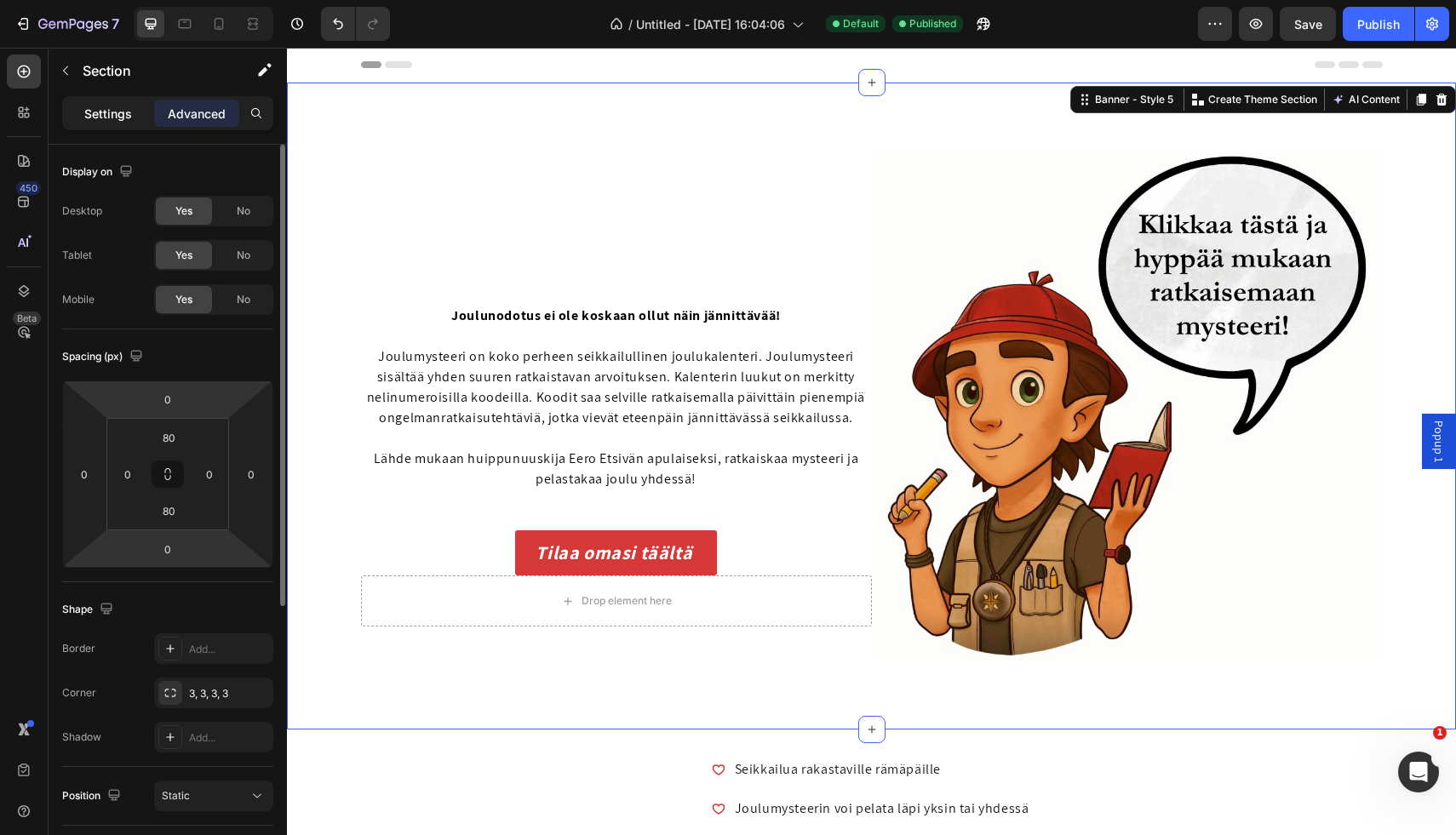
click at [113, 120] on p "Settings" at bounding box center [108, 113] width 48 height 18
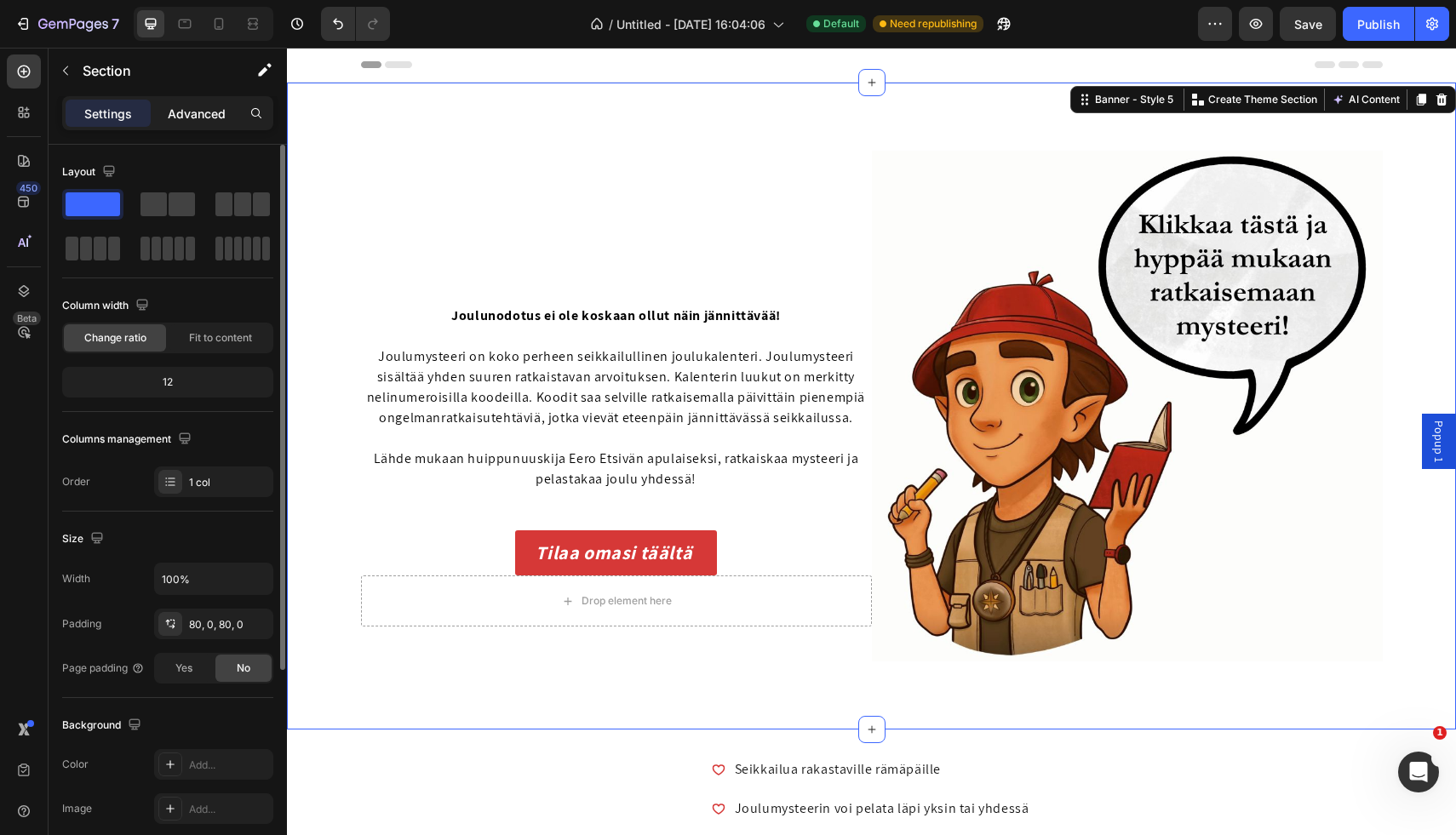
click at [216, 115] on p "Advanced" at bounding box center [196, 113] width 58 height 18
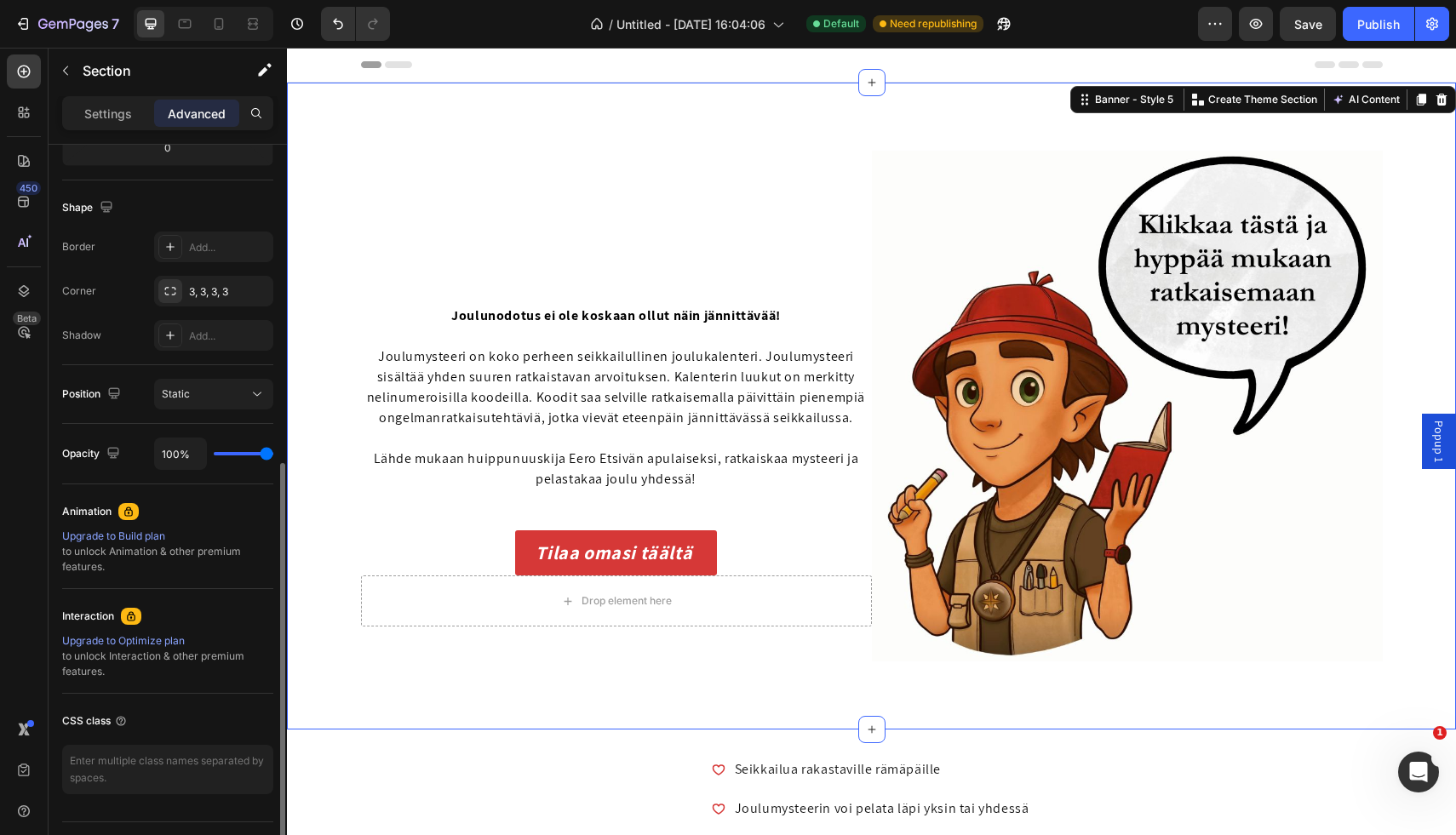
scroll to position [443, 0]
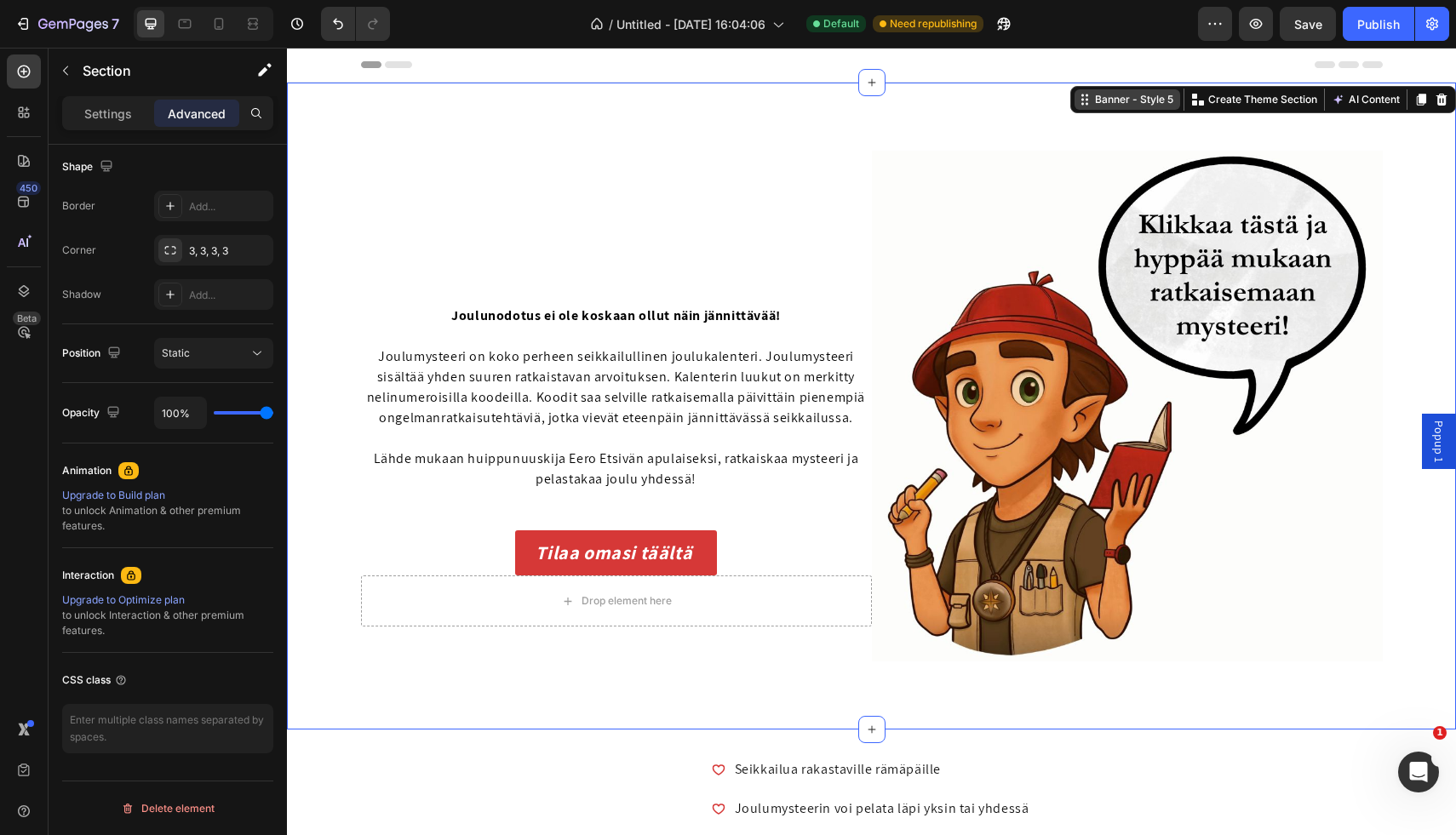
click at [1153, 106] on div "Banner - Style 5" at bounding box center [1134, 99] width 85 height 15
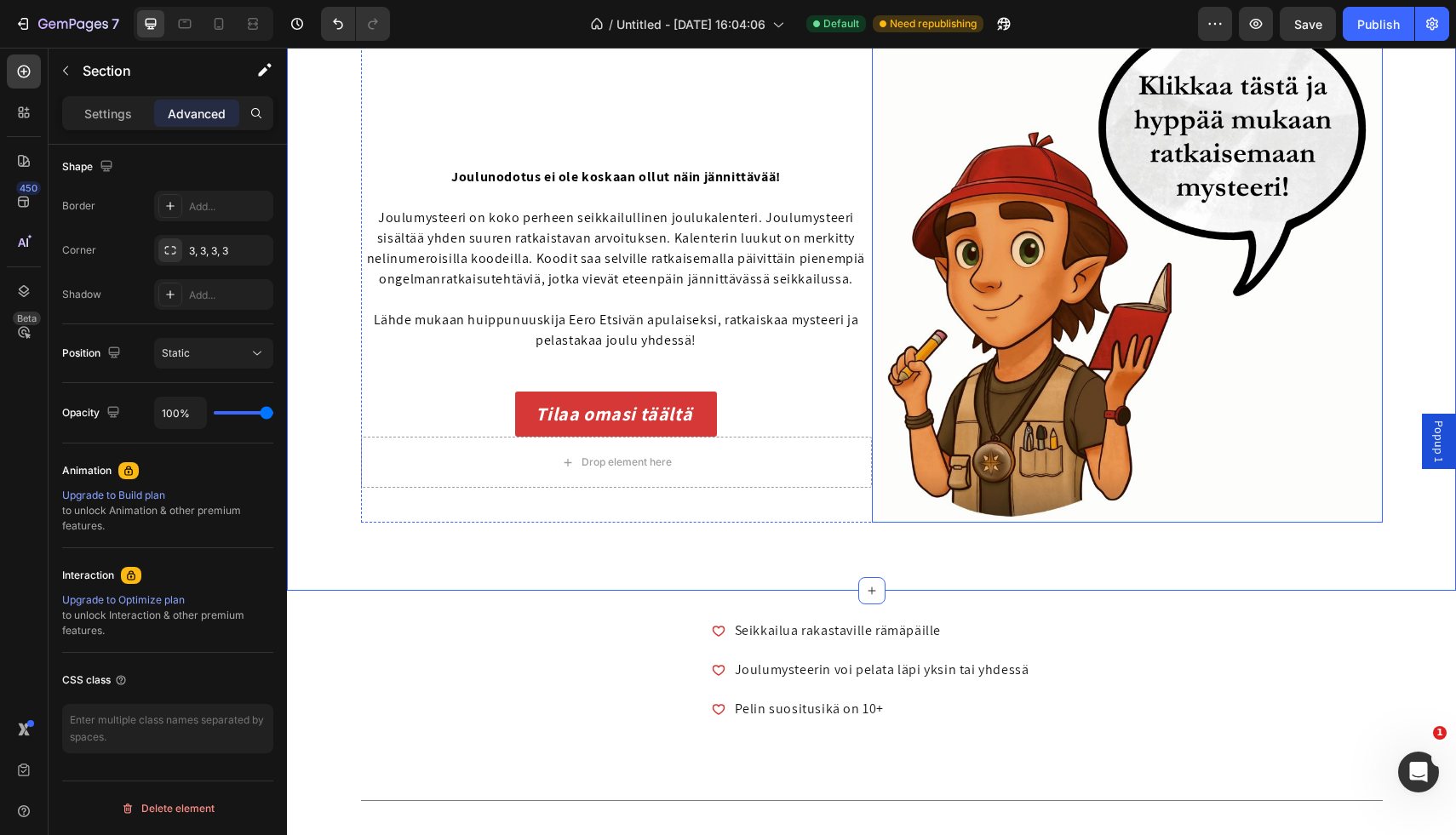
scroll to position [386, 0]
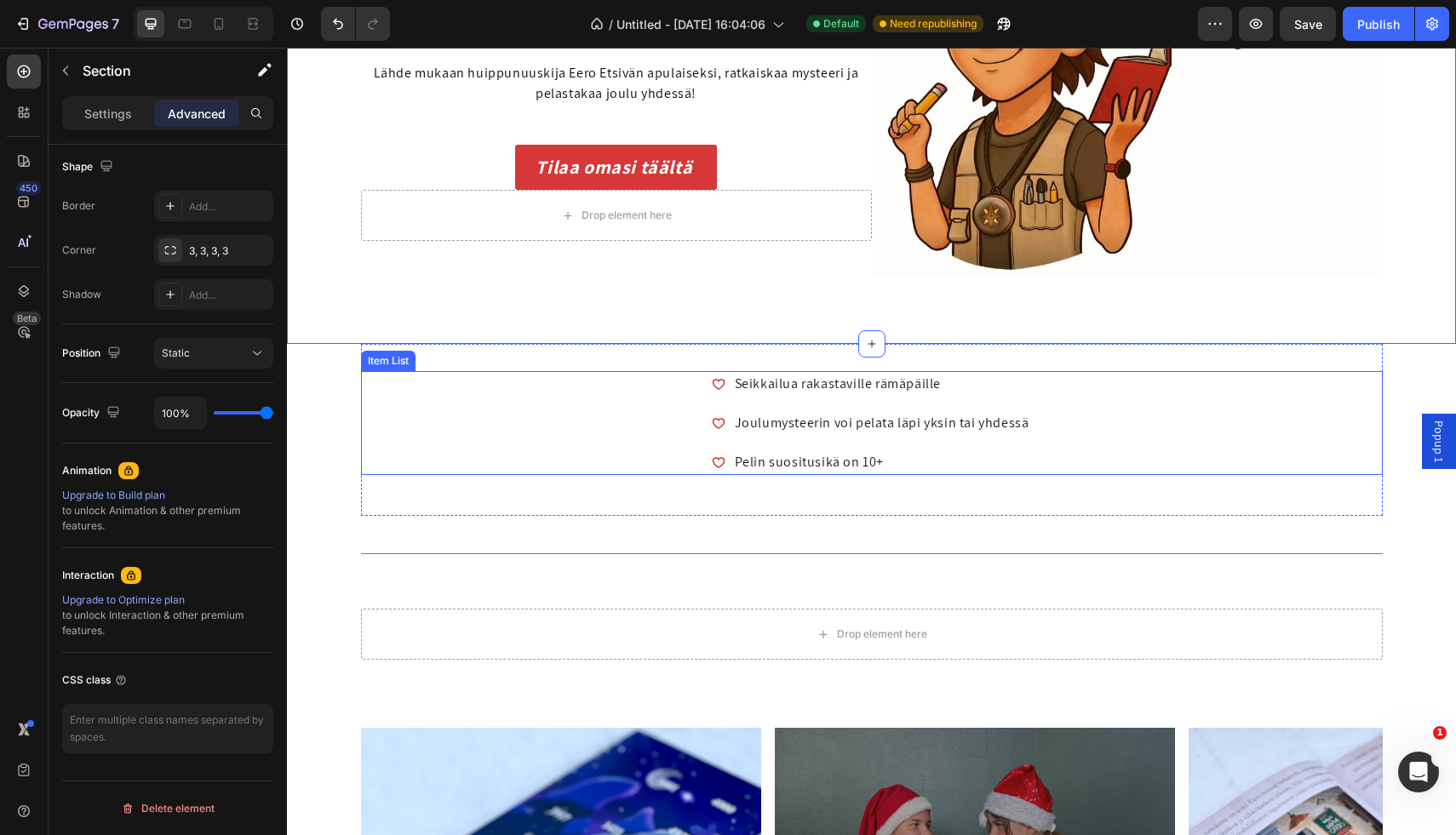
click at [1044, 462] on div "Seikkailua rakastaville rämäpäille Joulumysteerin voi pelata läpi yksin tai yhd…" at bounding box center [871, 423] width 1022 height 104
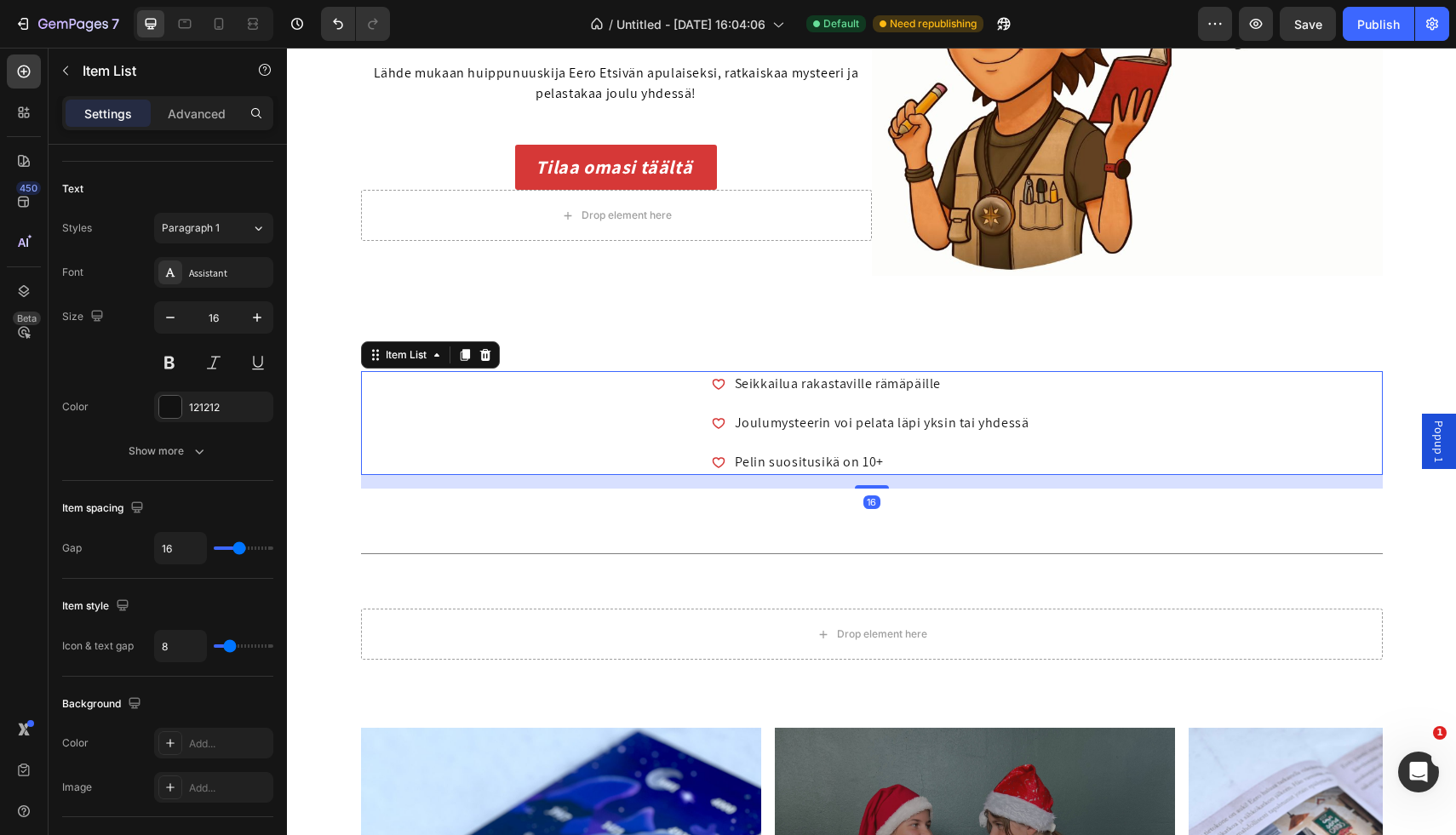
scroll to position [0, 0]
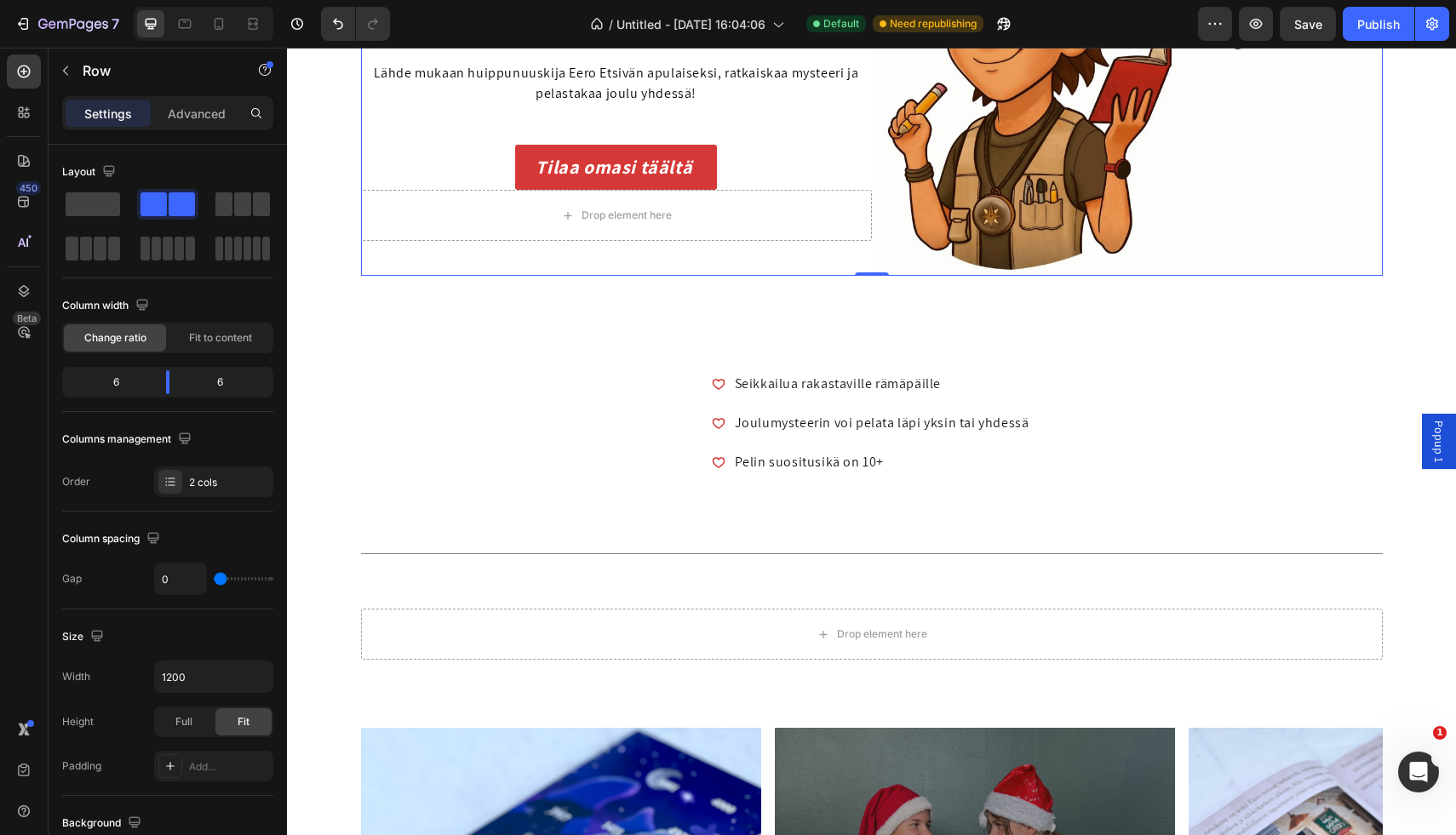
click at [691, 261] on div "Image Row Joulunodotus ei ole koskaan ollut näin jännittävää! Joulumysteeri on …" at bounding box center [616, 20] width 510 height 511
click at [726, 147] on div "Tilaa omasi täältä Button" at bounding box center [616, 167] width 510 height 45
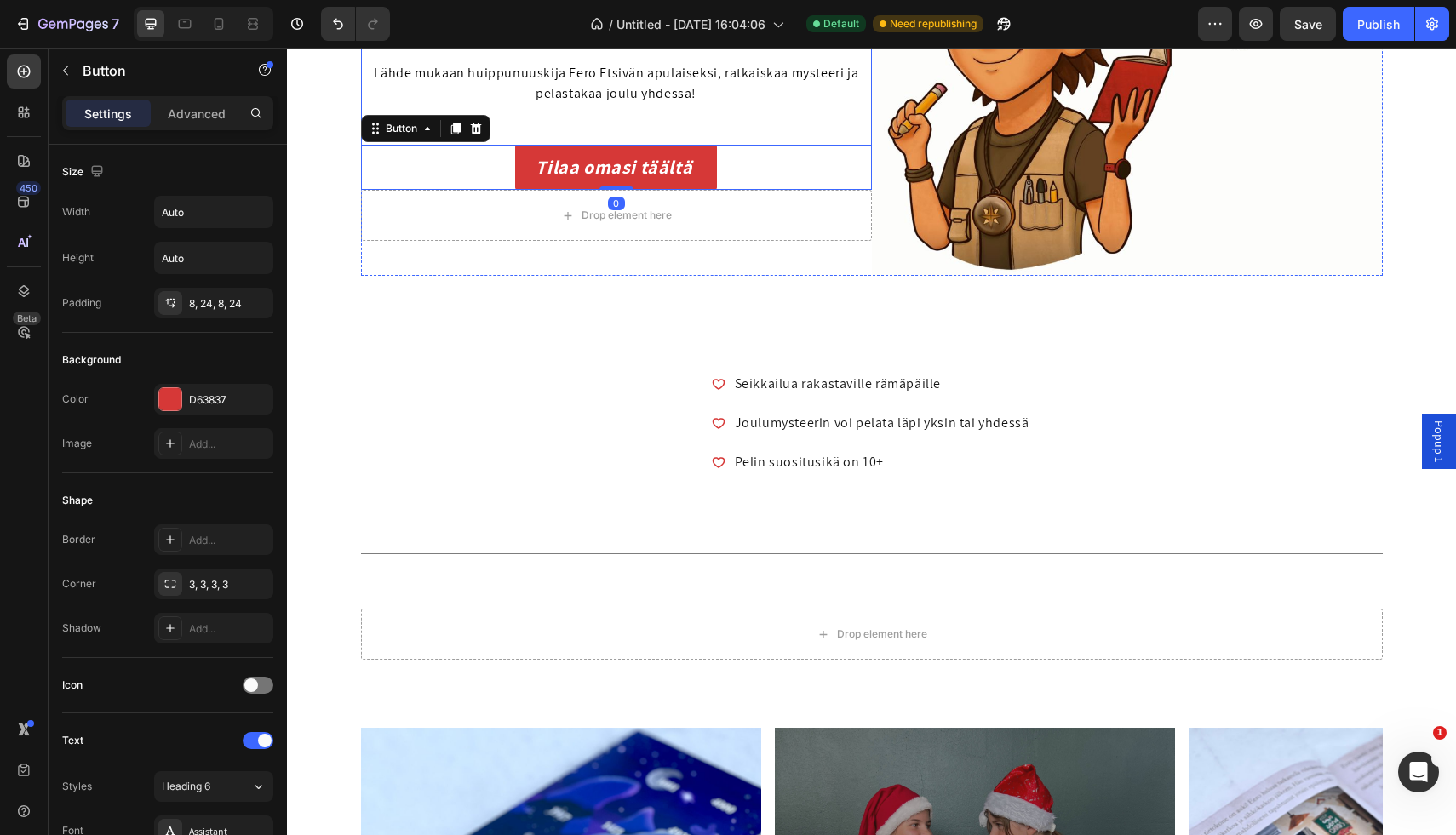
click at [750, 120] on div "Tilaa omasi täältä Button 0" at bounding box center [616, 155] width 510 height 71
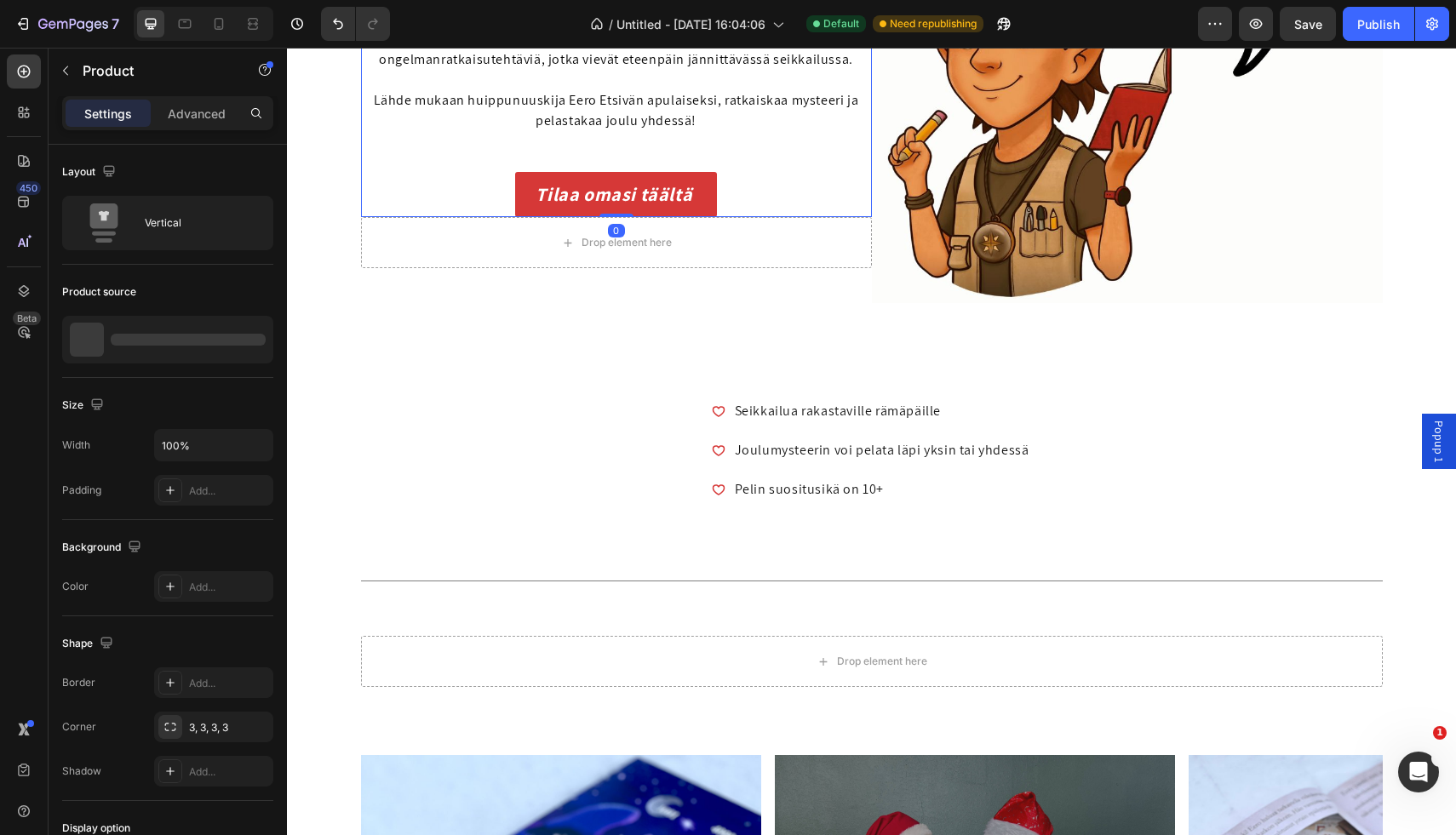
scroll to position [302, 0]
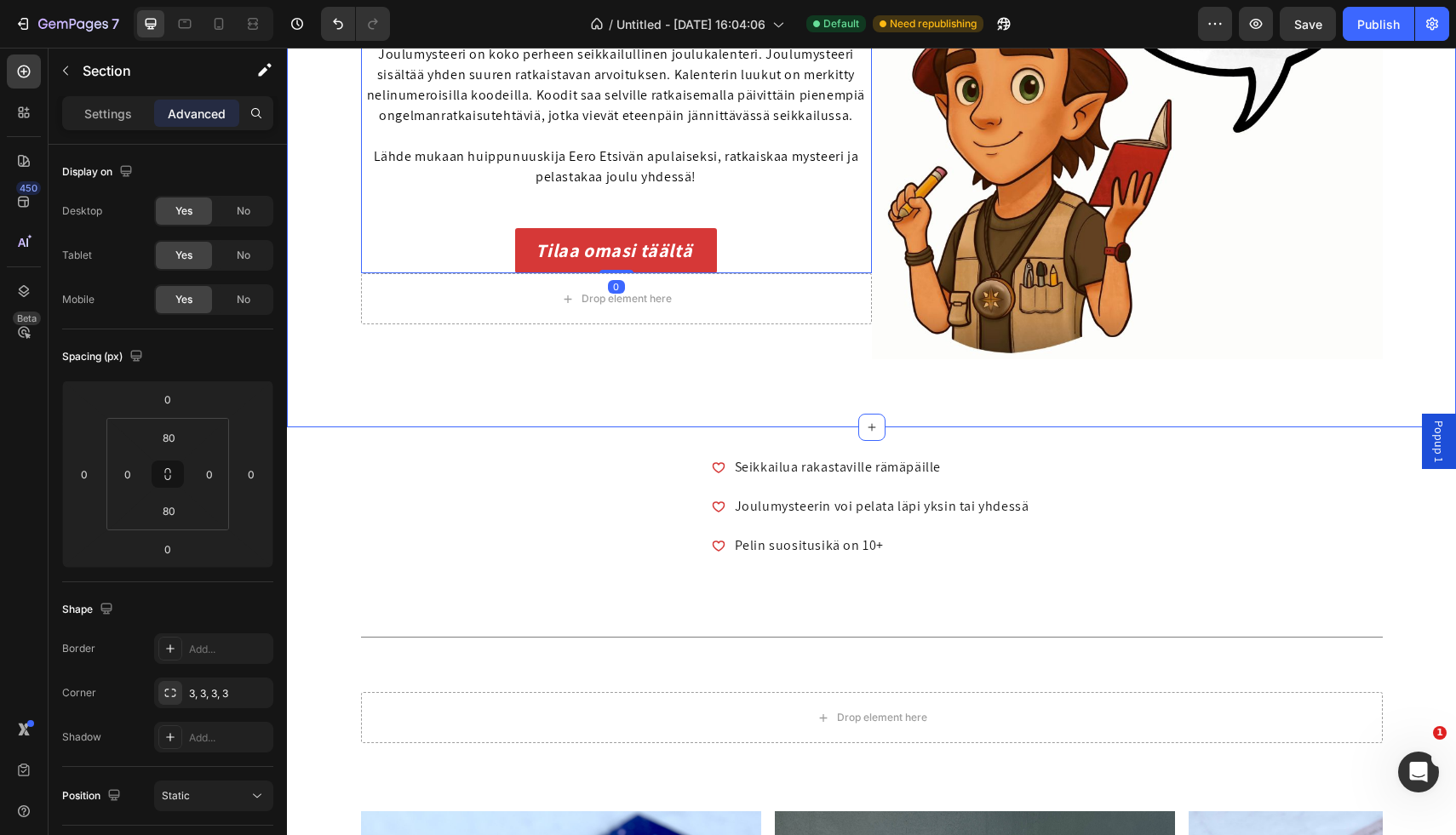
click at [315, 241] on div "Image Row Joulunodotus ei ole koskaan ollut näin jännittävää! Joulumysteeri on …" at bounding box center [871, 104] width 1169 height 511
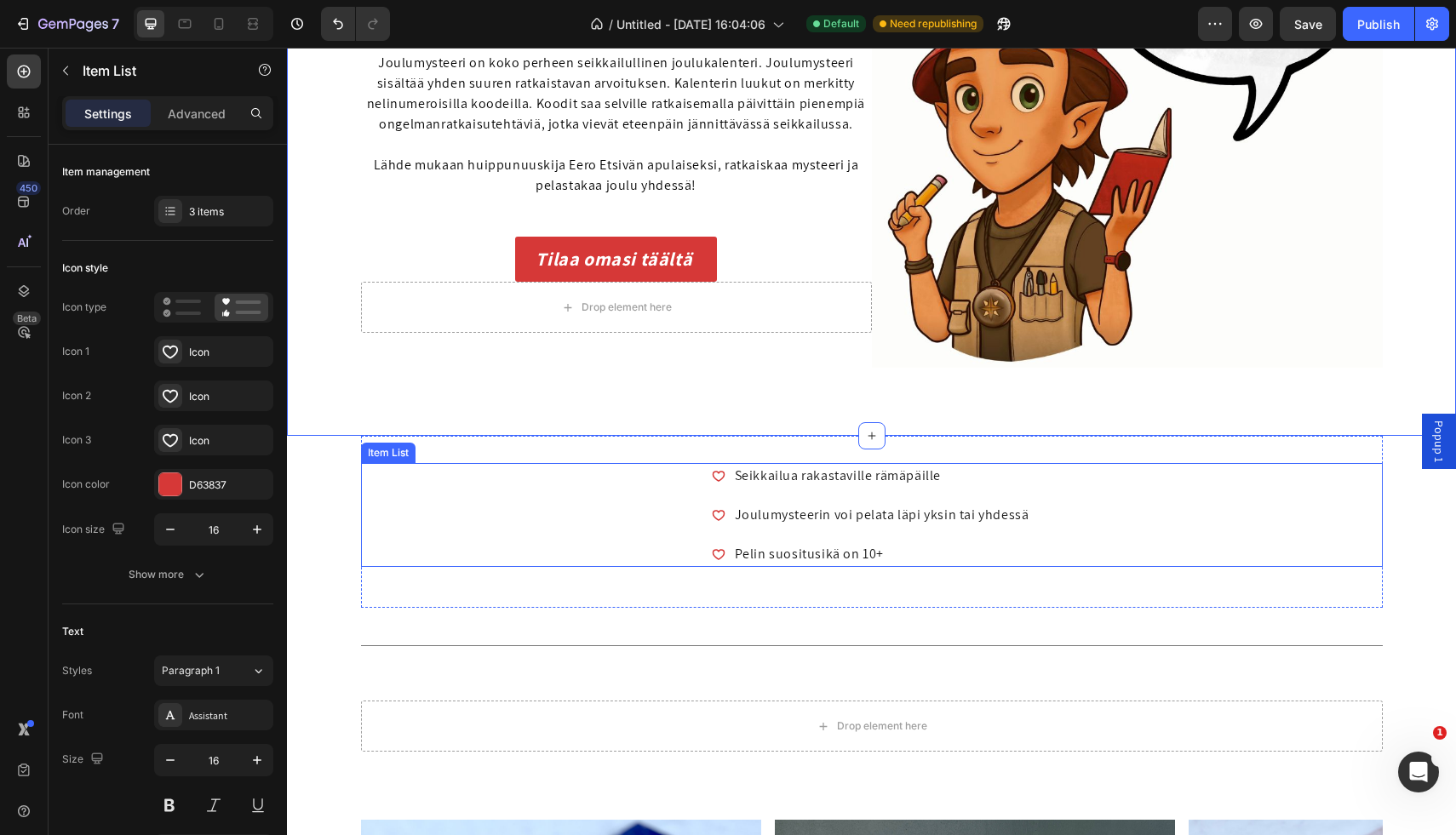
click at [495, 481] on div "Seikkailua rakastaville rämäpäille Joulumysteerin voi pelata läpi yksin tai yhd…" at bounding box center [871, 515] width 1022 height 104
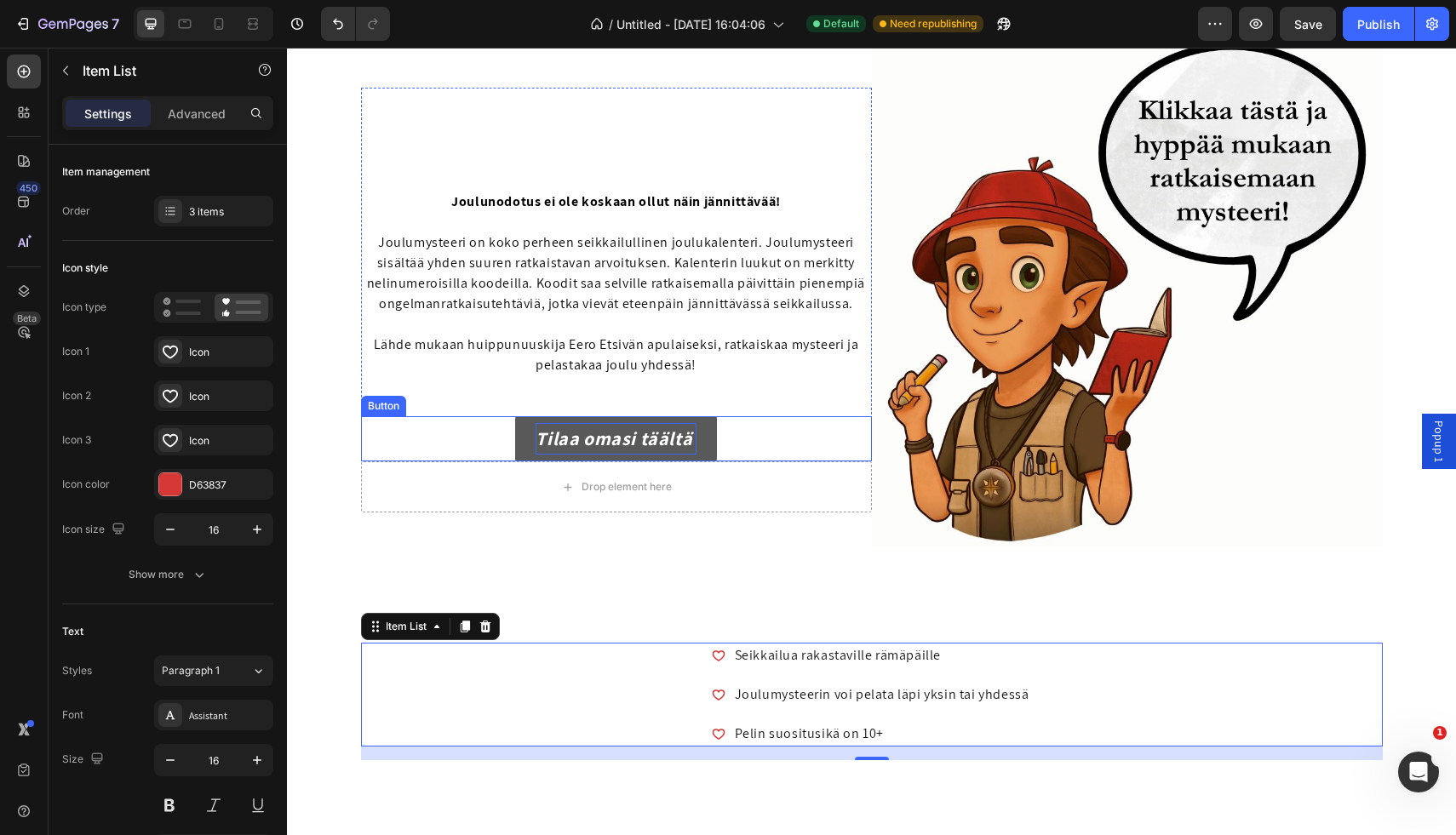
scroll to position [0, 0]
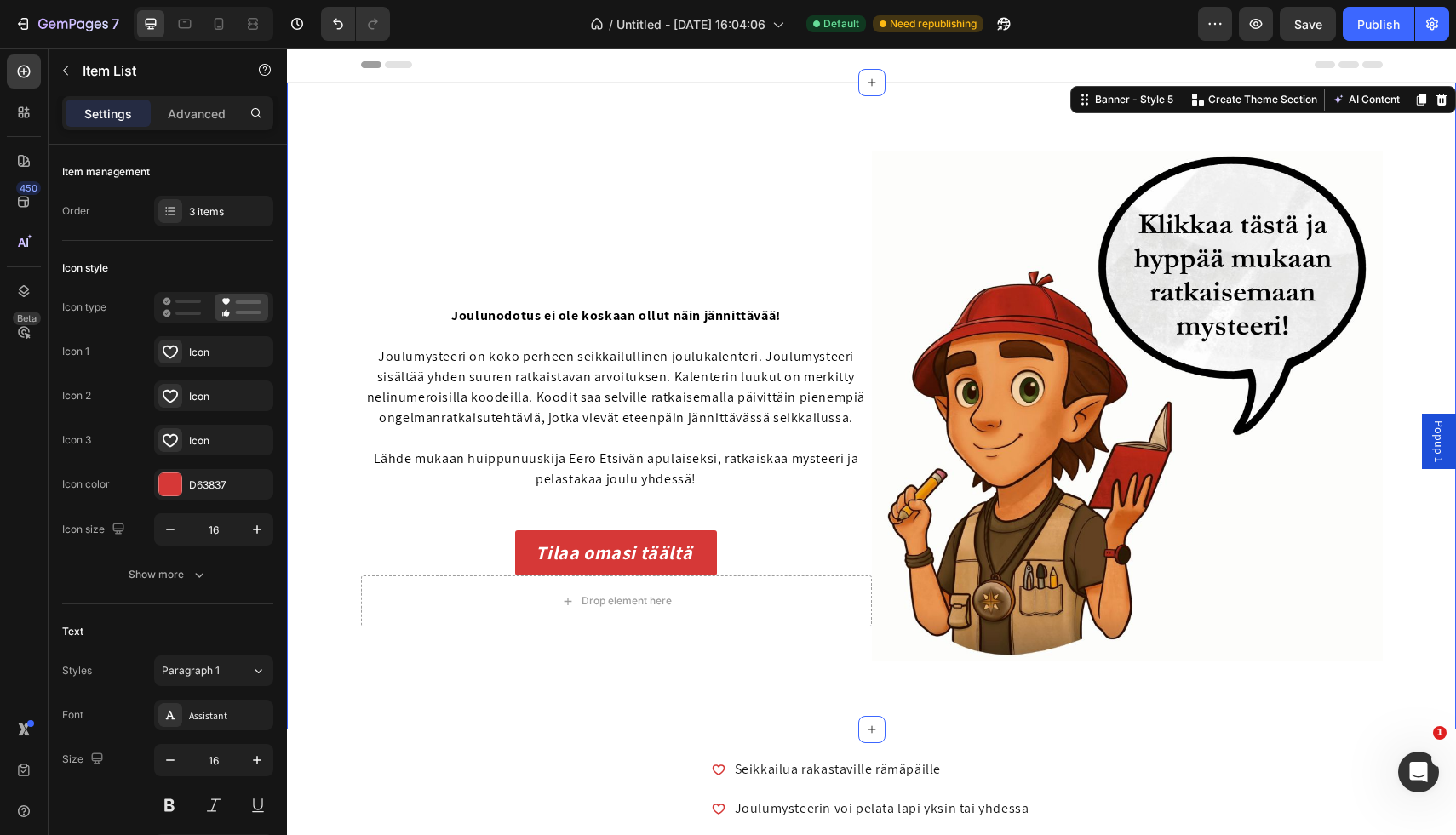
click at [583, 104] on div "Image Row Joulunodotus ei ole koskaan ollut näin jännittävää! Joulumysteeri on …" at bounding box center [871, 406] width 1169 height 647
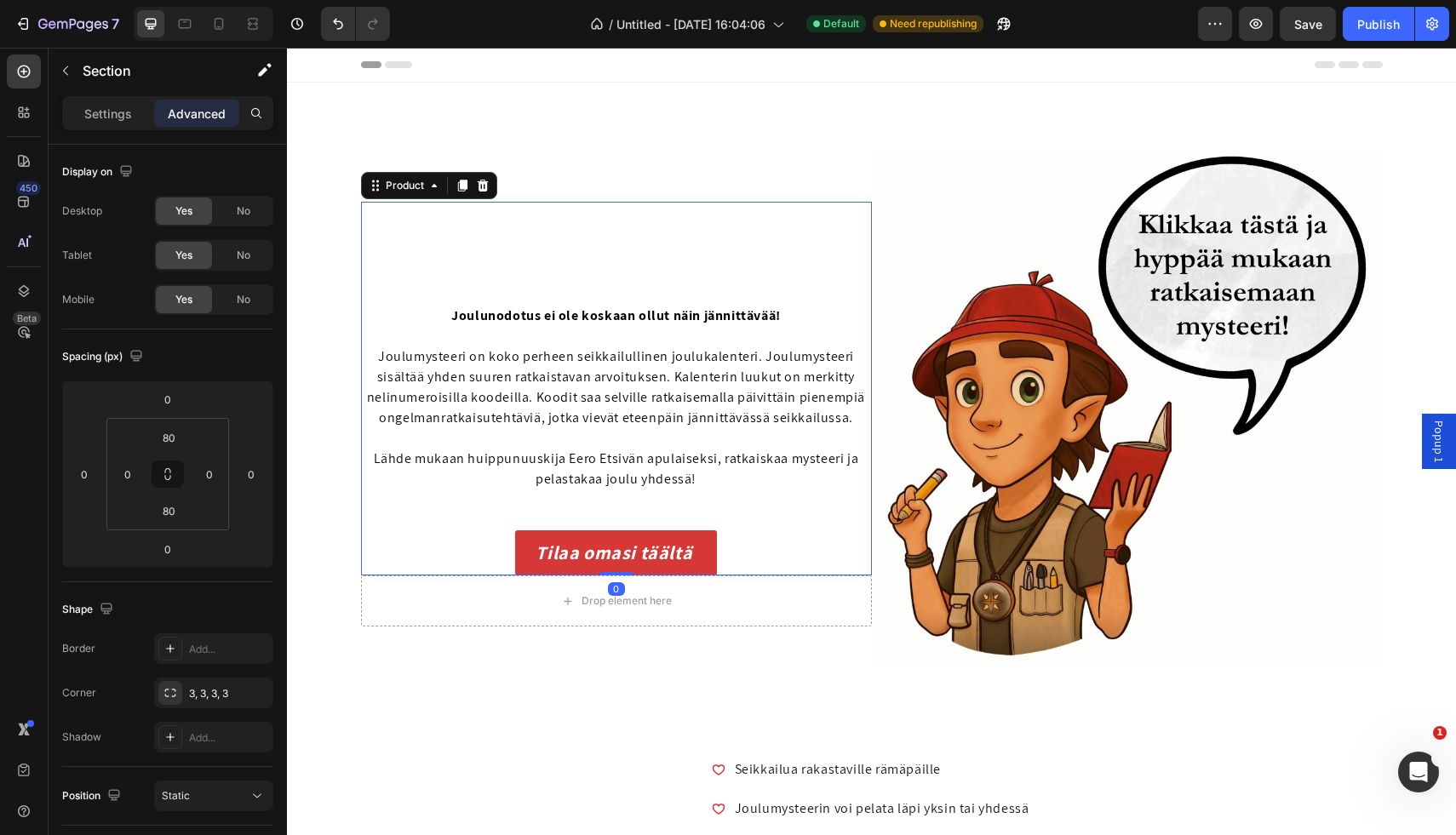
click at [417, 231] on div "Joulunodotus ei ole koskaan ollut näin jännittävää! Joulumysteeri on koko perhe…" at bounding box center [616, 389] width 510 height 374
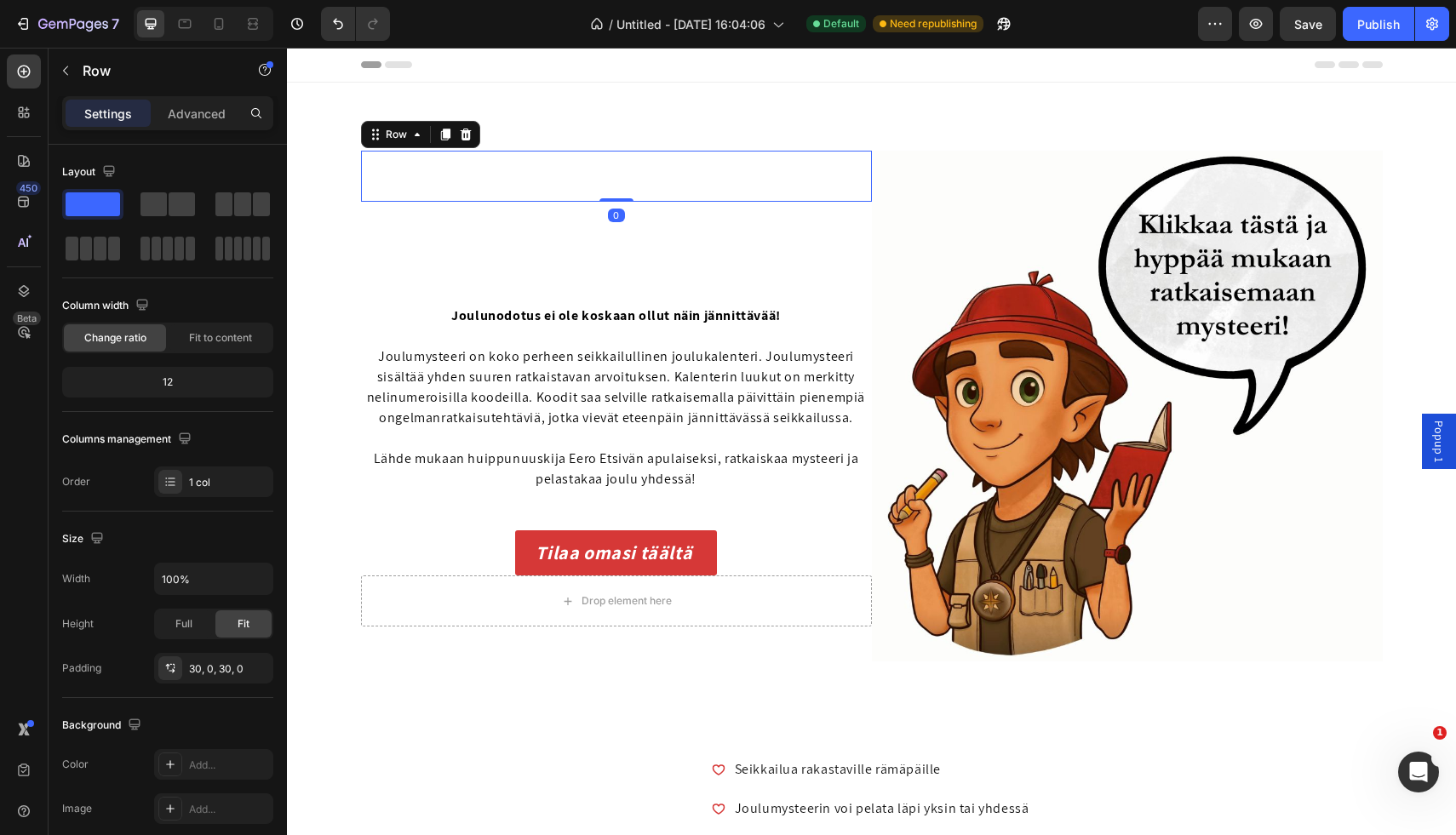
click at [538, 180] on div "Image Row 0" at bounding box center [616, 176] width 510 height 51
click at [646, 259] on div "Joulunodotus ei ole koskaan ollut näin jännittävää! Joulumysteeri on koko perhe…" at bounding box center [616, 389] width 510 height 374
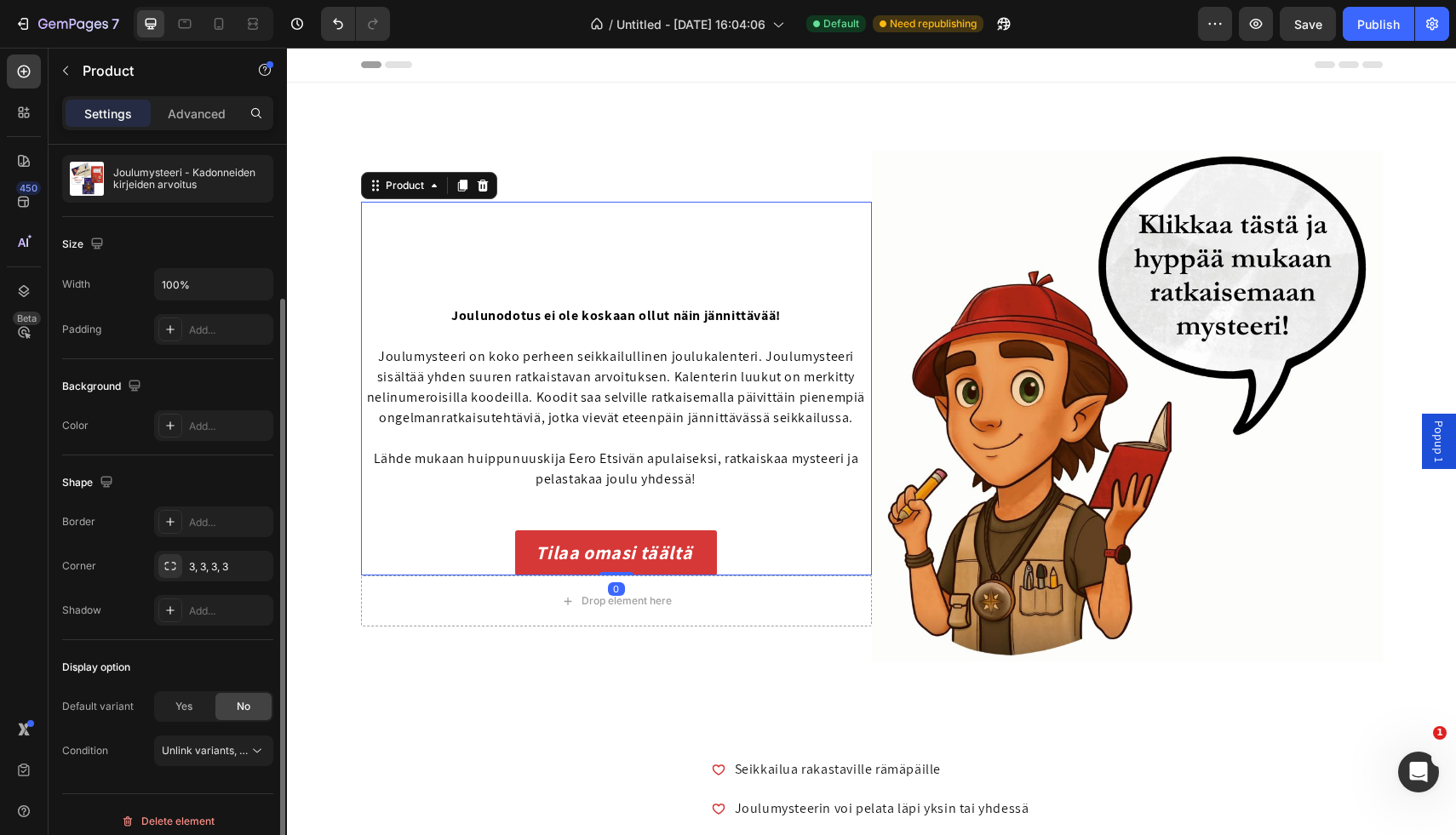
scroll to position [174, 0]
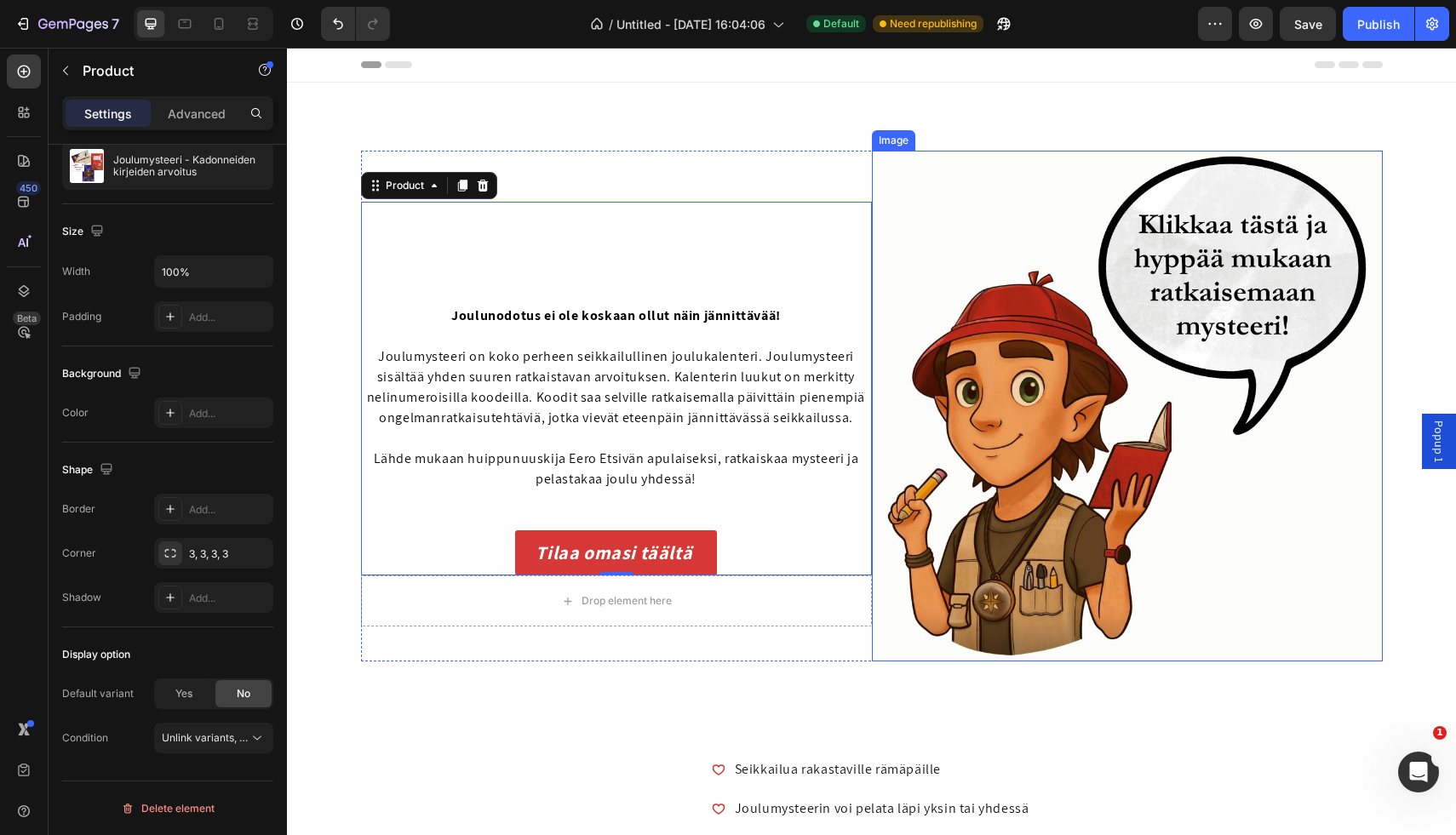
click at [1024, 206] on img at bounding box center [1127, 406] width 510 height 511
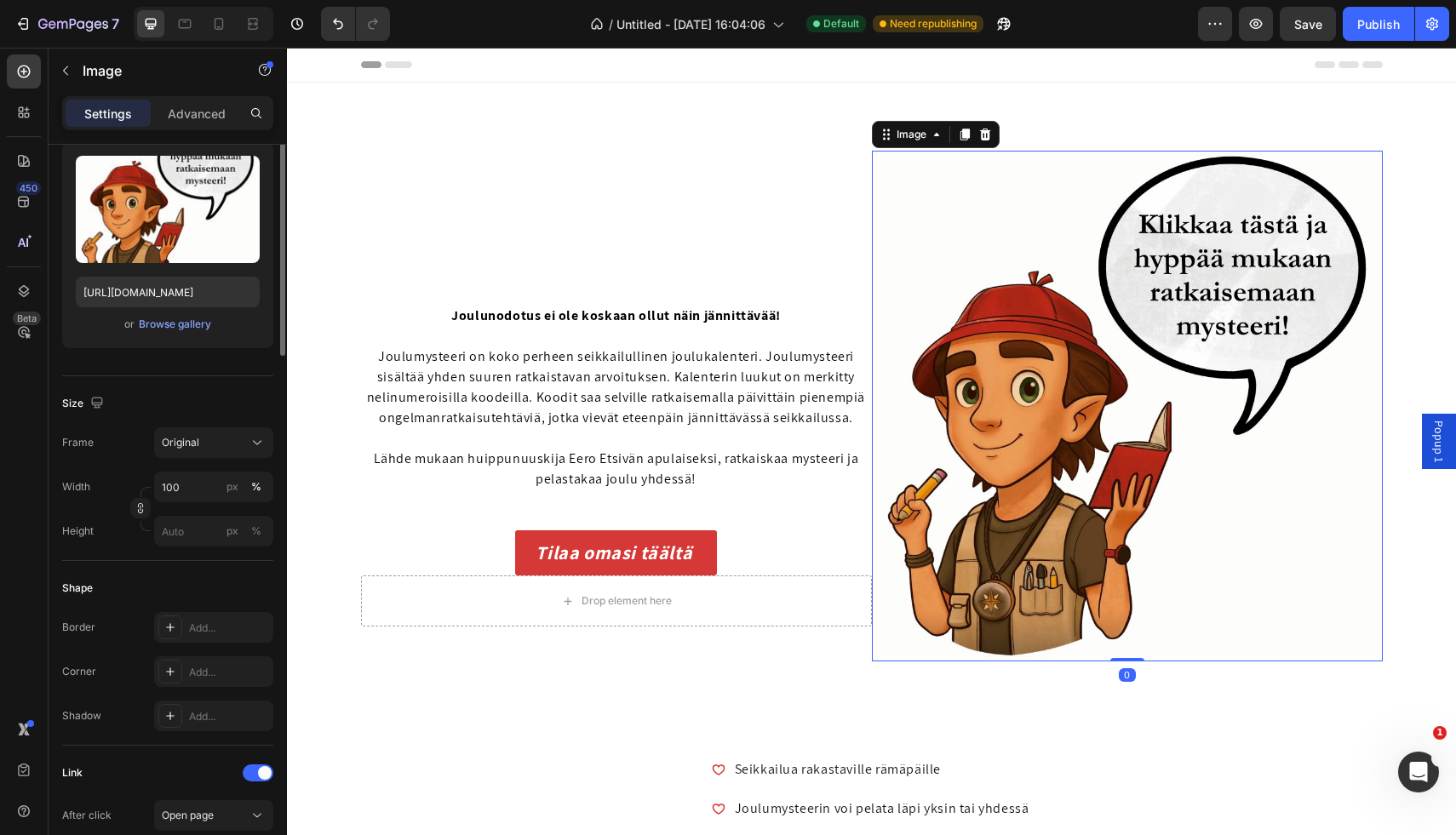
scroll to position [0, 0]
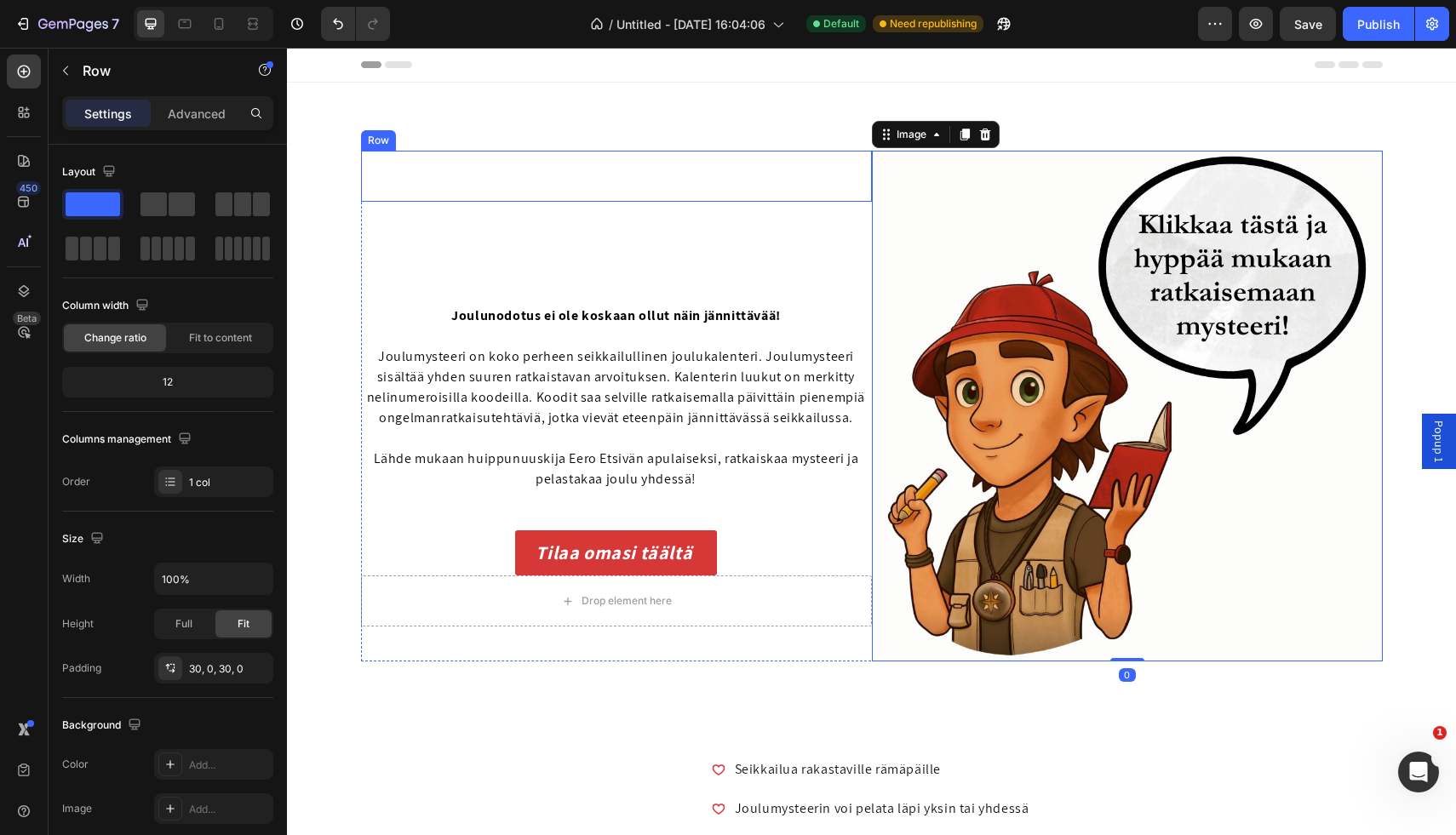
click at [760, 187] on div "Image Row" at bounding box center [616, 176] width 510 height 51
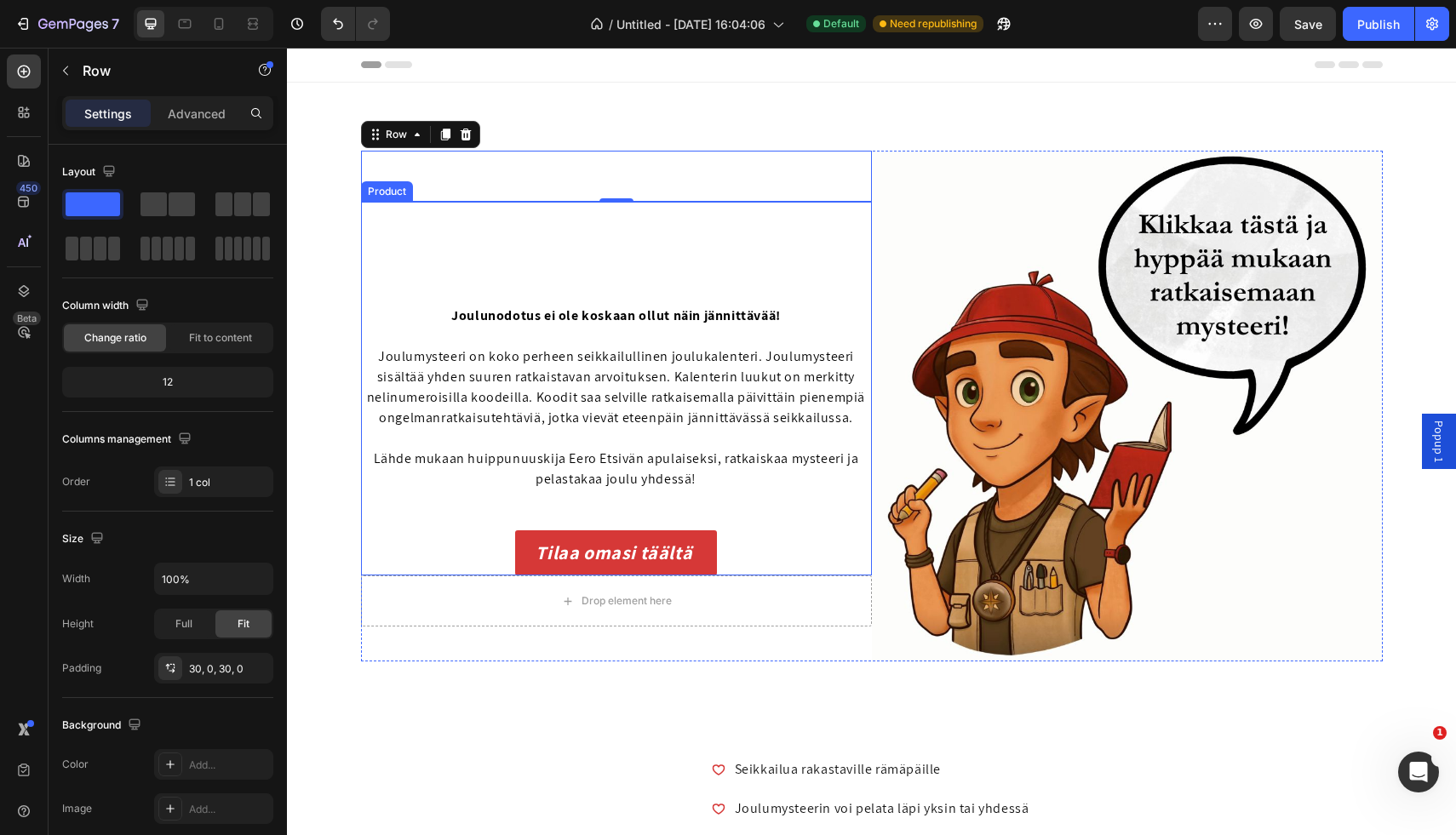
click at [403, 506] on div "Tilaa omasi täältä Button" at bounding box center [616, 541] width 510 height 71
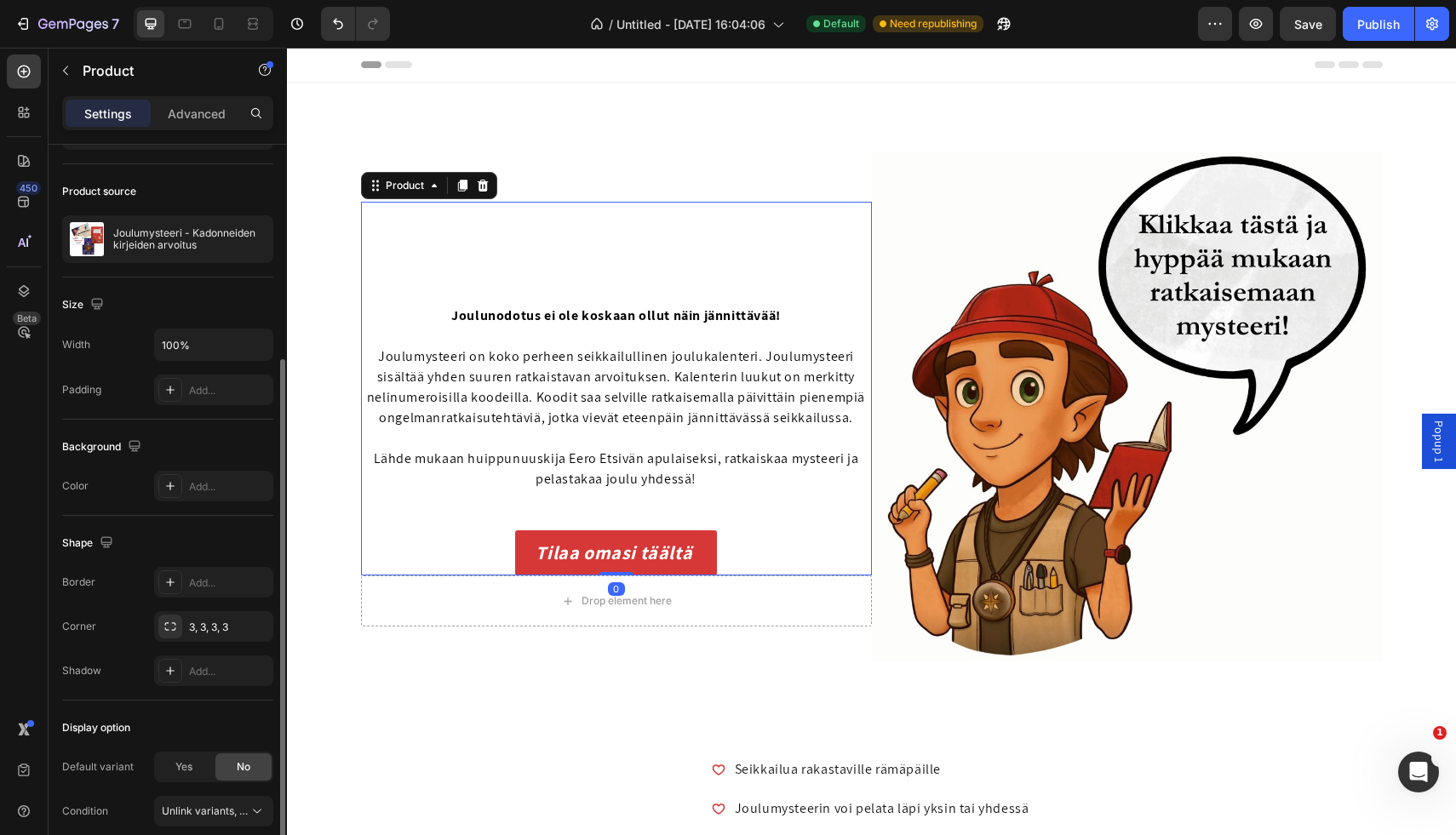
scroll to position [174, 0]
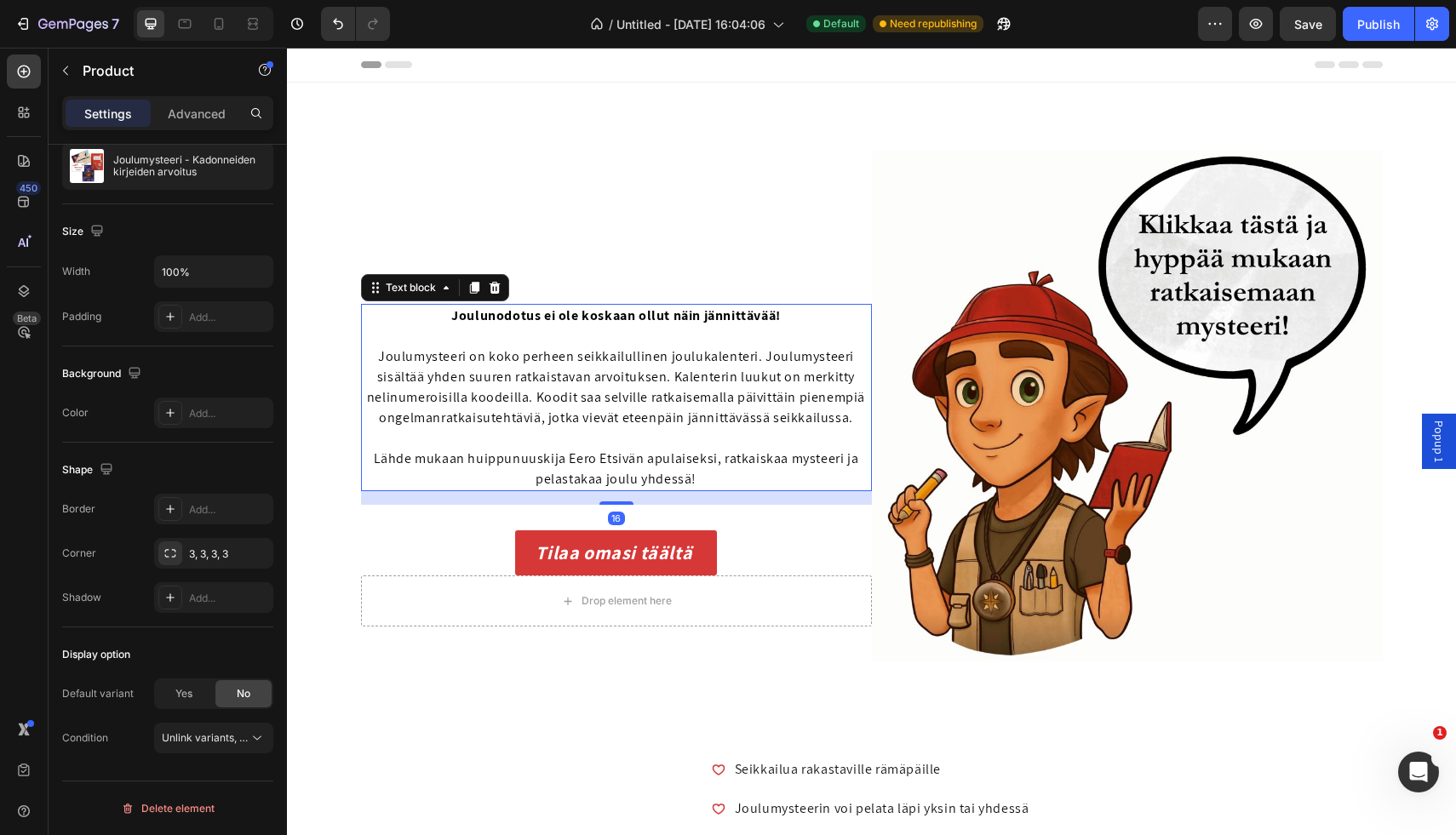
click at [461, 451] on span "Lähde mukaan huippunuuskija Eero Etsivän apulaiseksi, ratkaiskaa mysteeri ja pe…" at bounding box center [617, 468] width 486 height 38
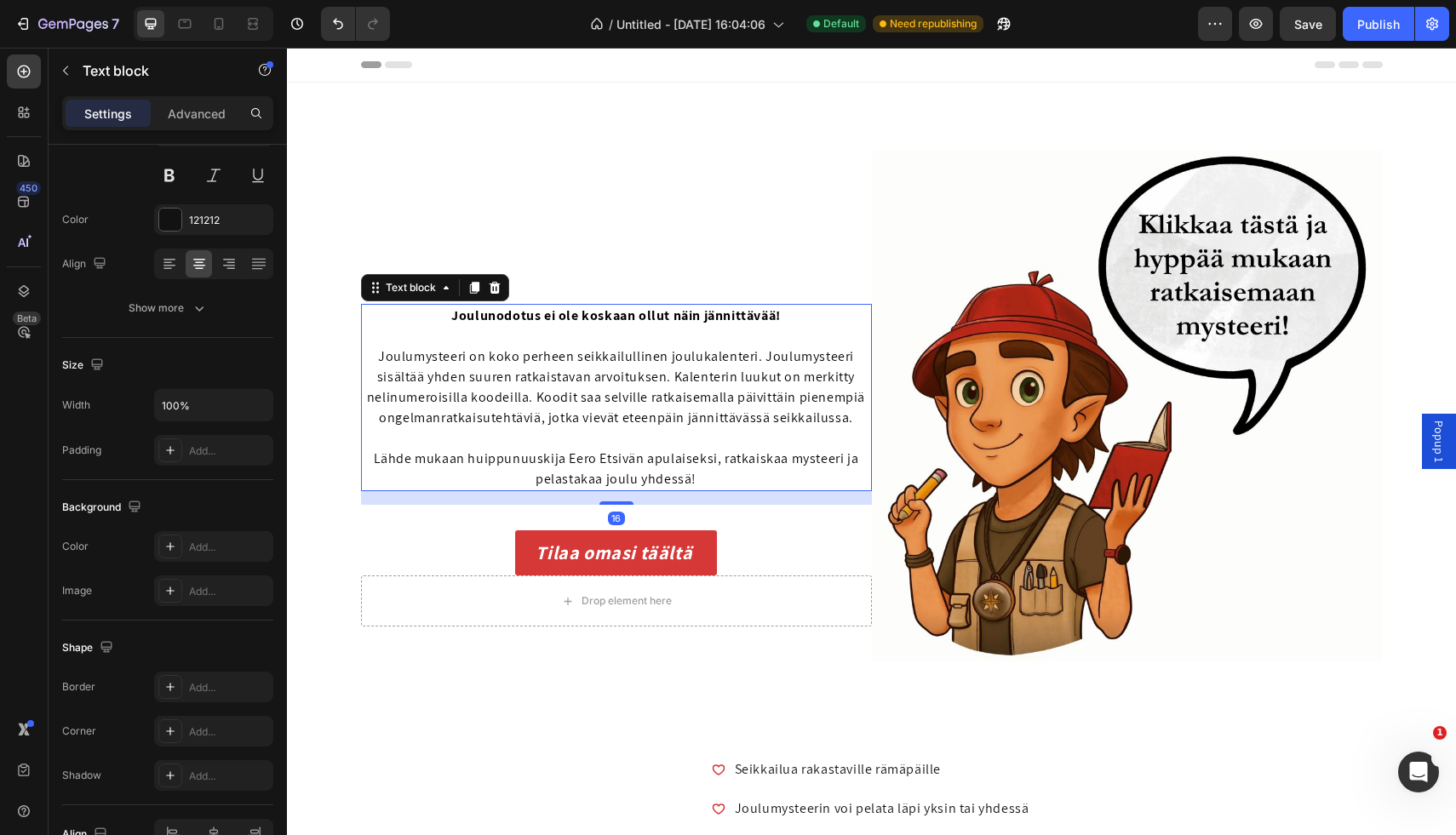
scroll to position [0, 0]
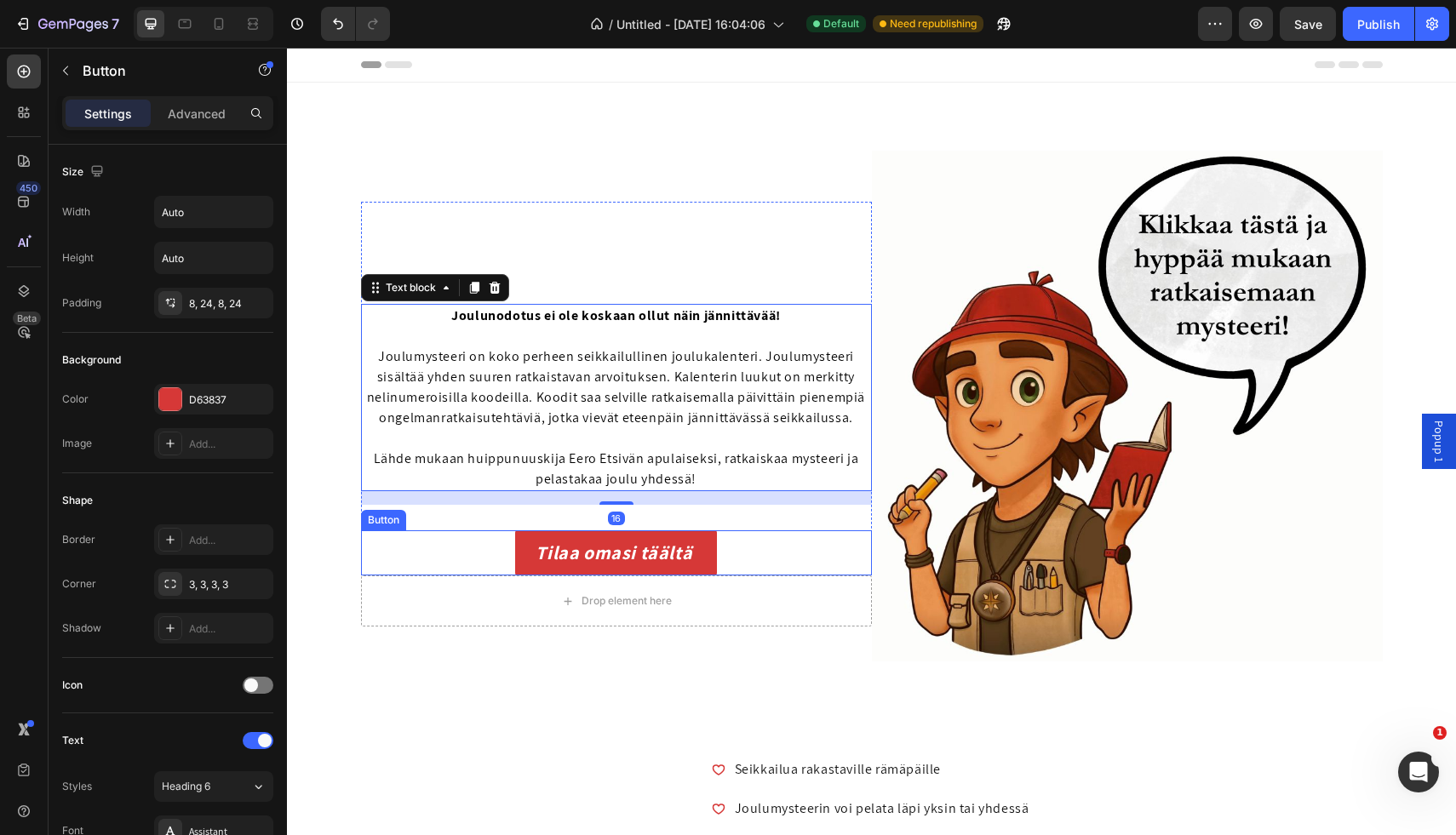
click at [421, 548] on div "Tilaa omasi täältä Button" at bounding box center [616, 553] width 510 height 45
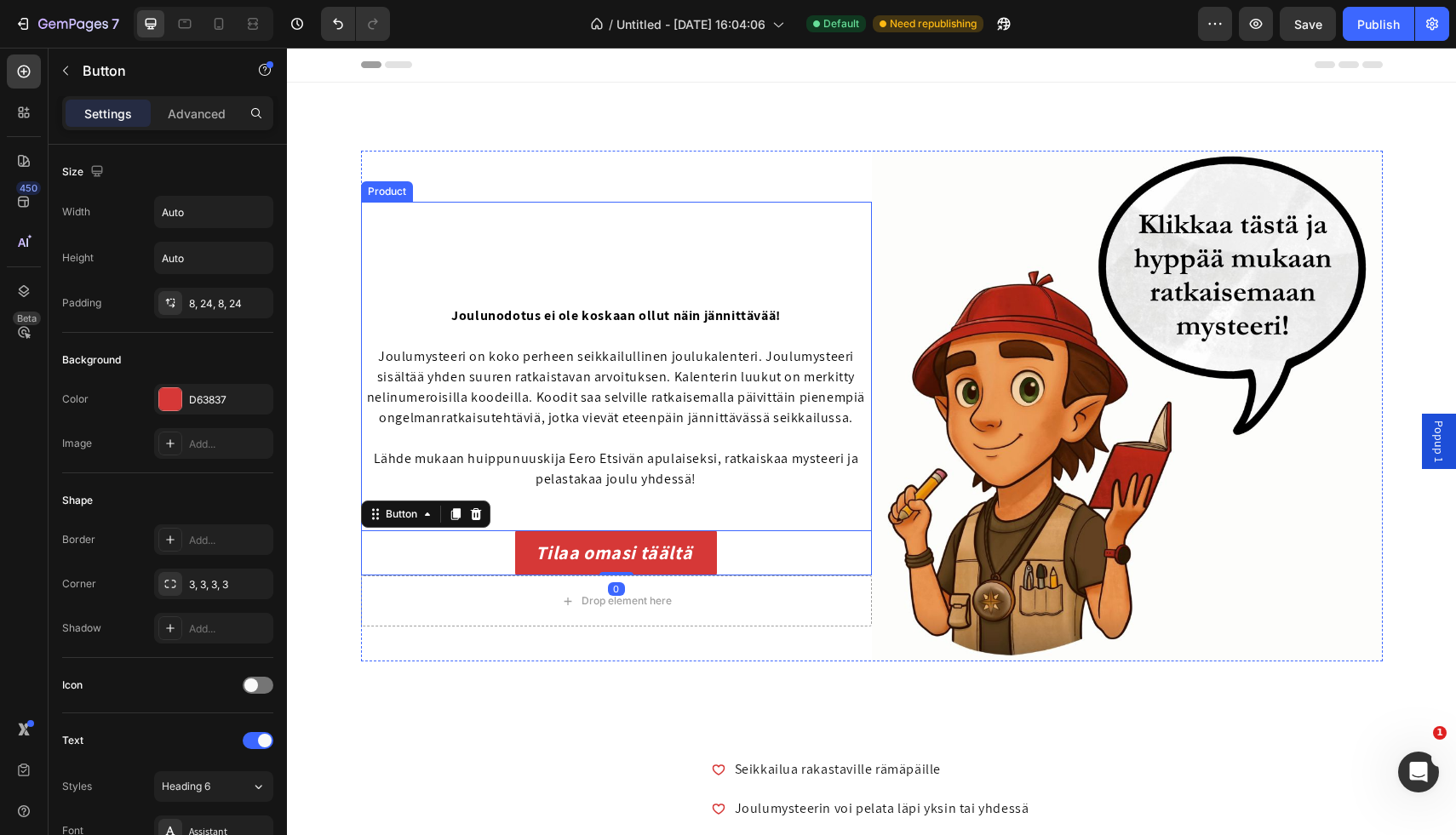
click at [553, 512] on div "Tilaa omasi täältä Button 0" at bounding box center [616, 541] width 510 height 71
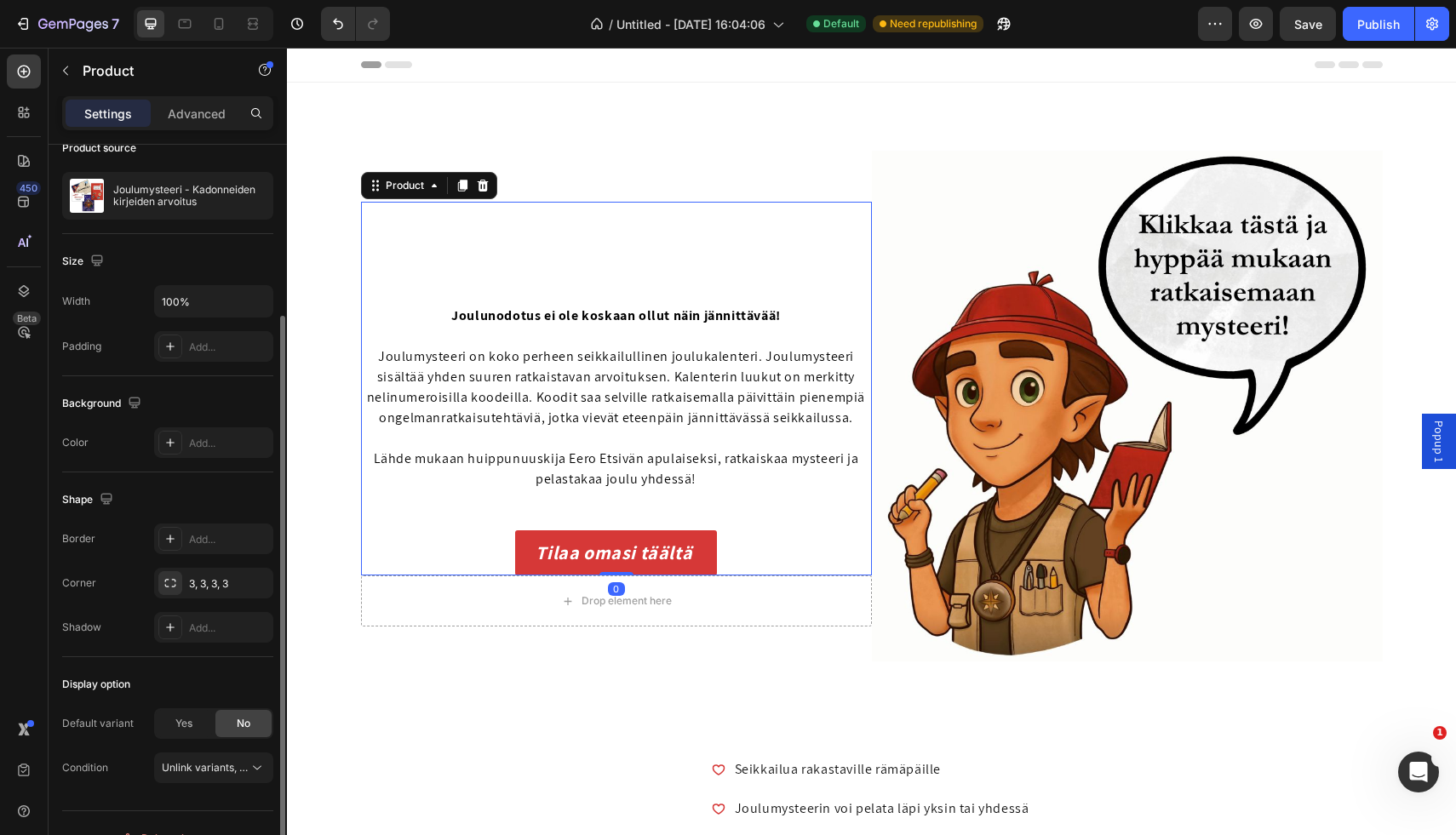
scroll to position [174, 0]
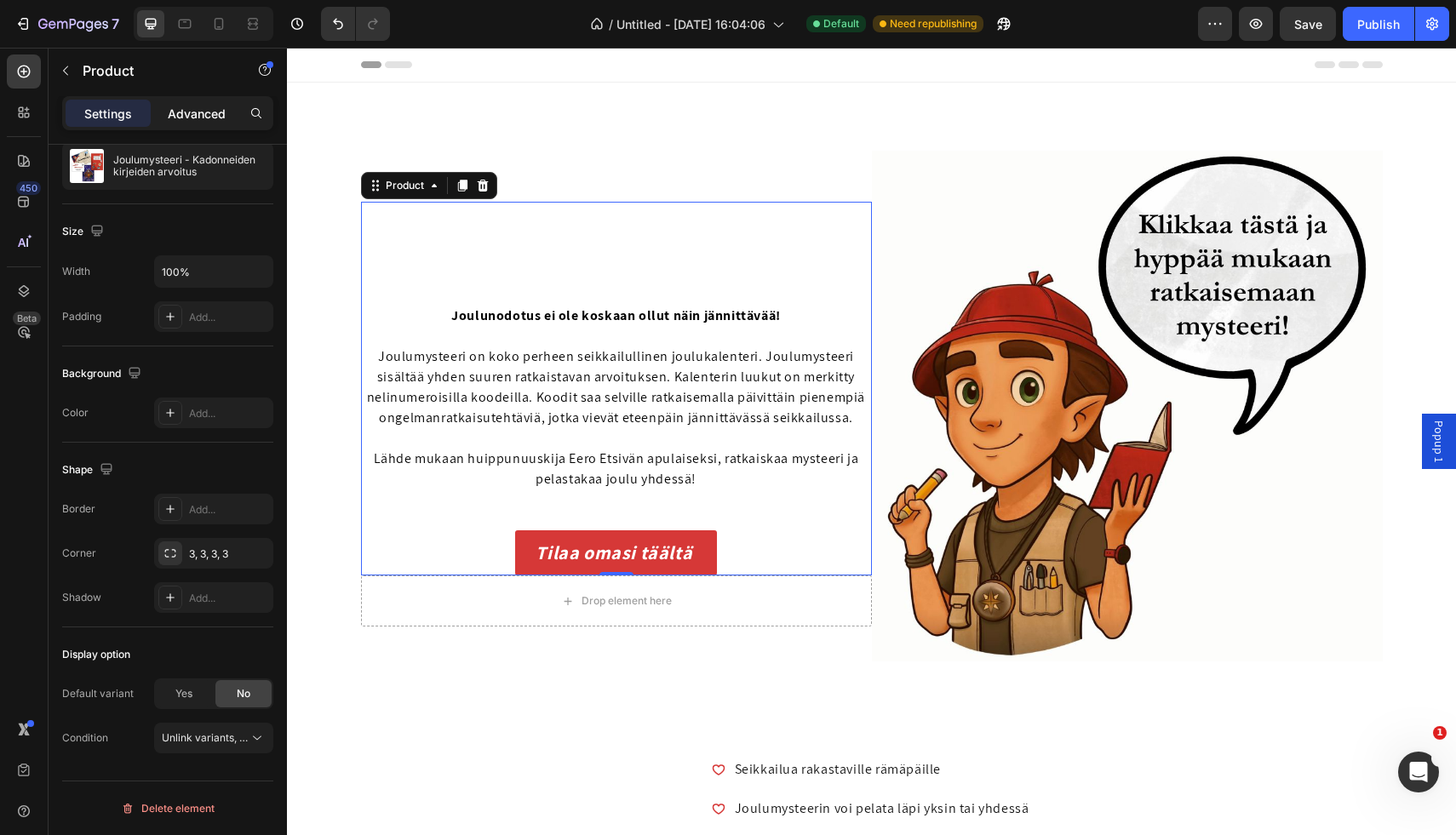
click at [203, 126] on div "Advanced" at bounding box center [197, 113] width 85 height 27
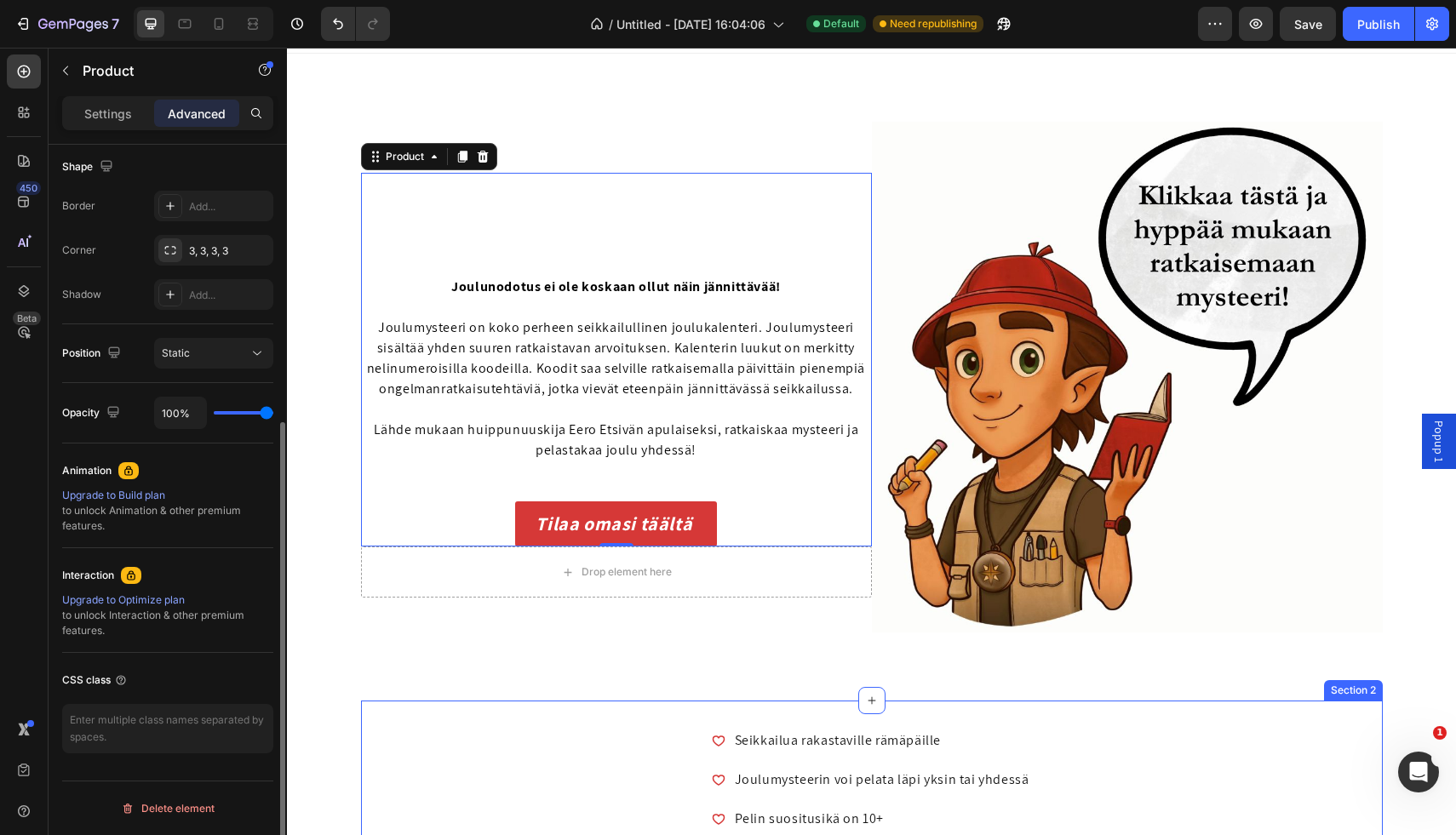
scroll to position [31, 0]
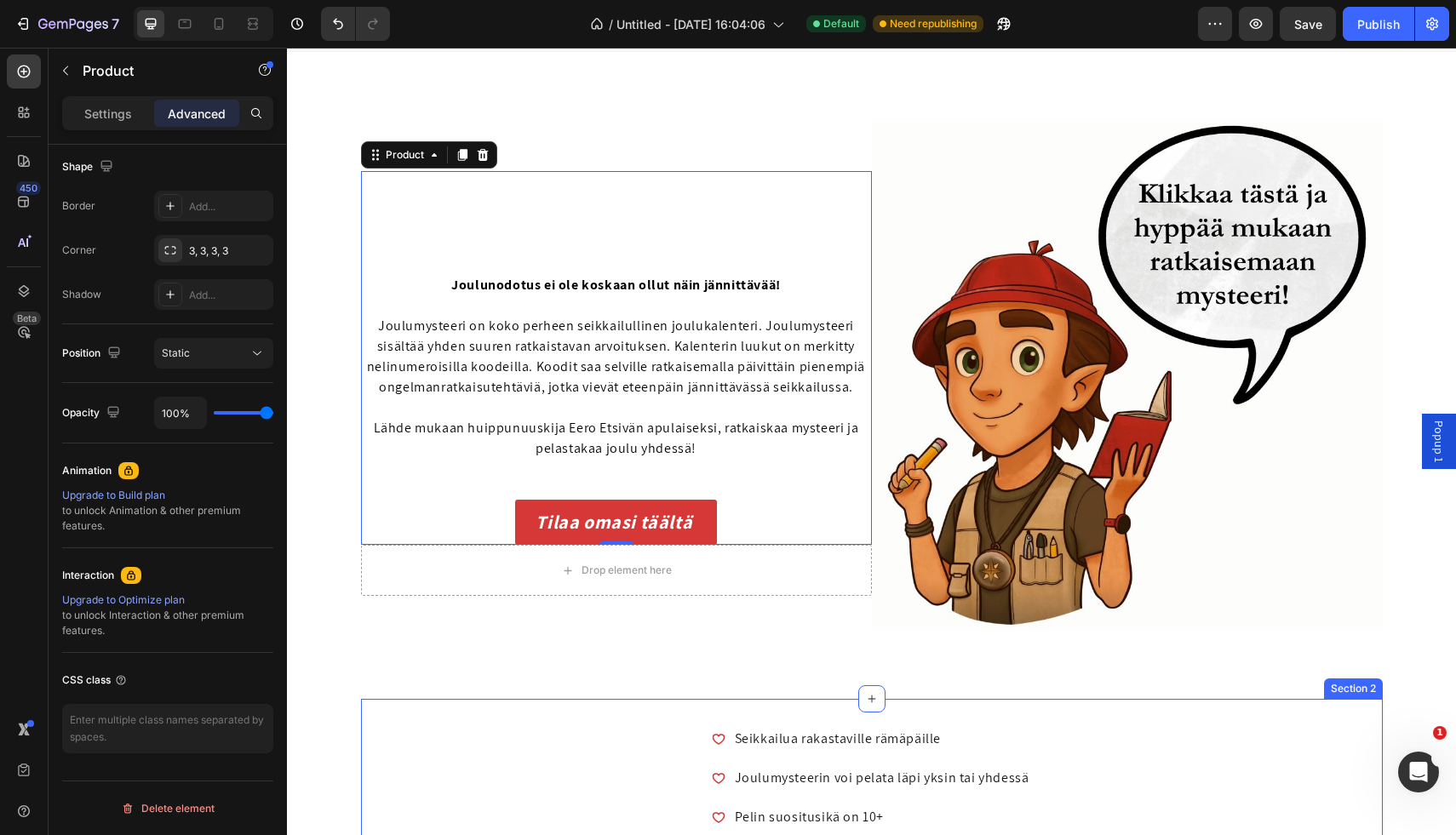
click at [428, 753] on div "Seikkailua rakastaville rämäpäille Joulumysteerin voi pelata läpi yksin tai yhd…" at bounding box center [871, 777] width 1022 height 104
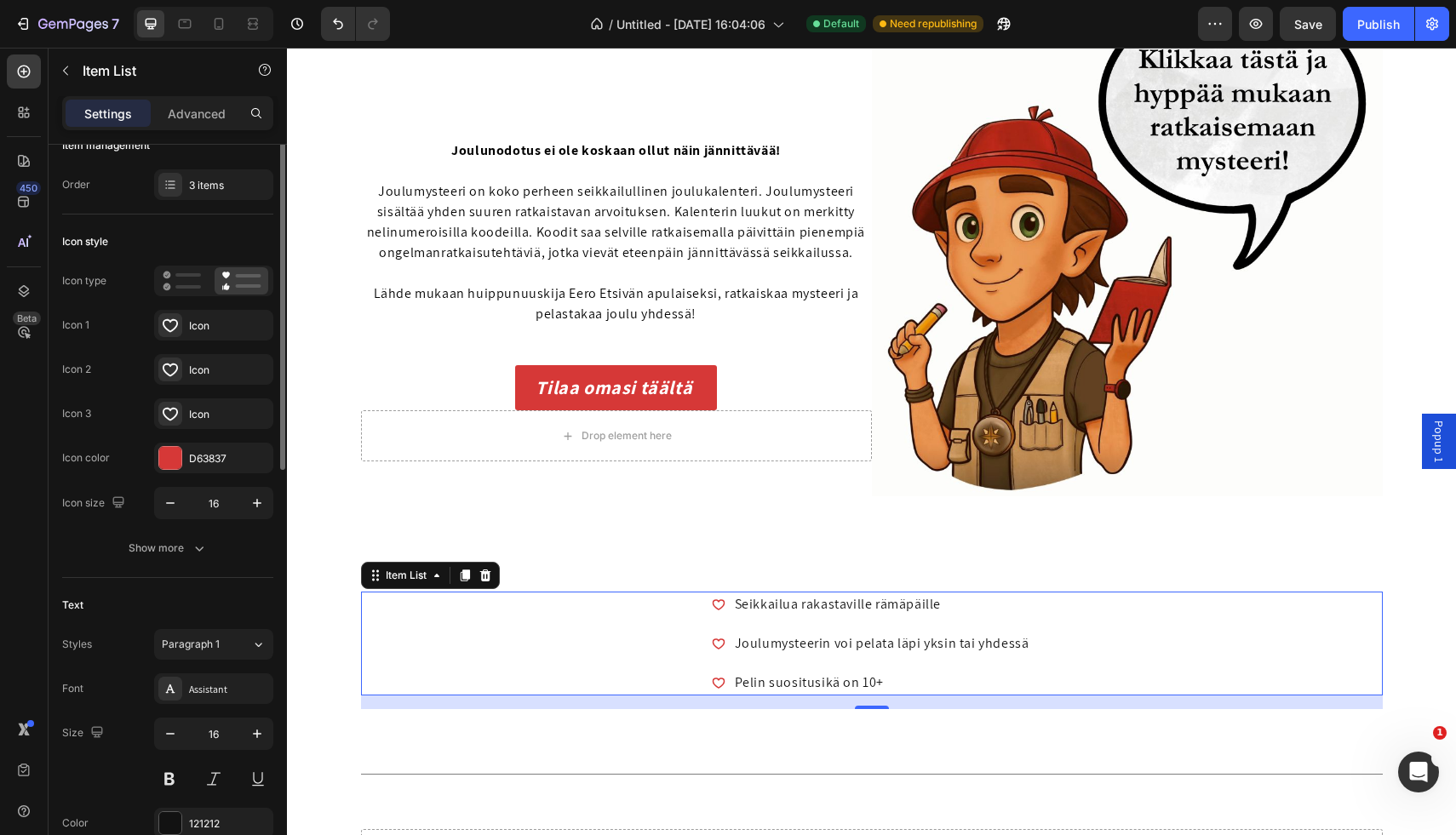
scroll to position [45, 0]
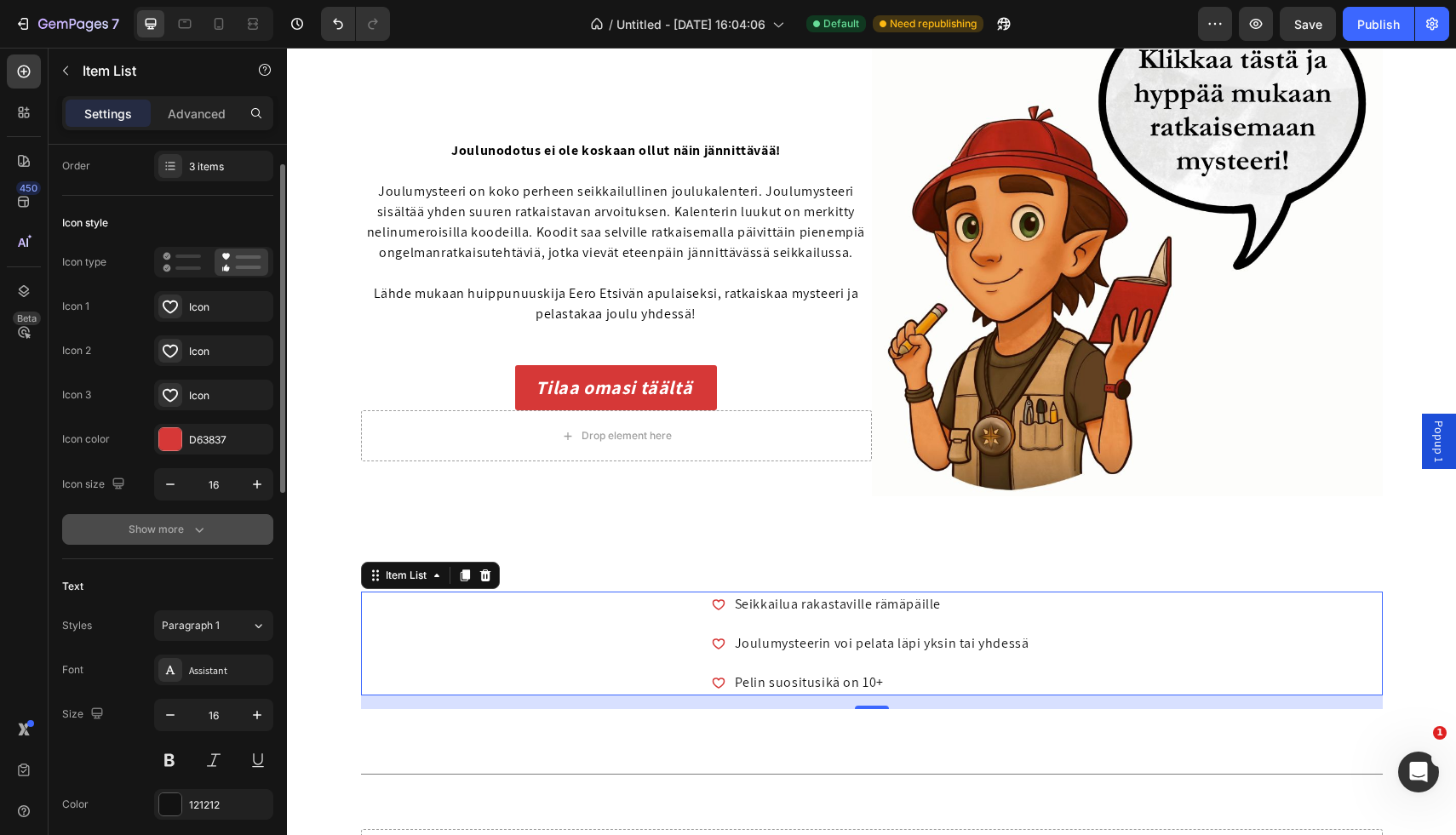
click at [204, 521] on icon "button" at bounding box center [199, 529] width 17 height 17
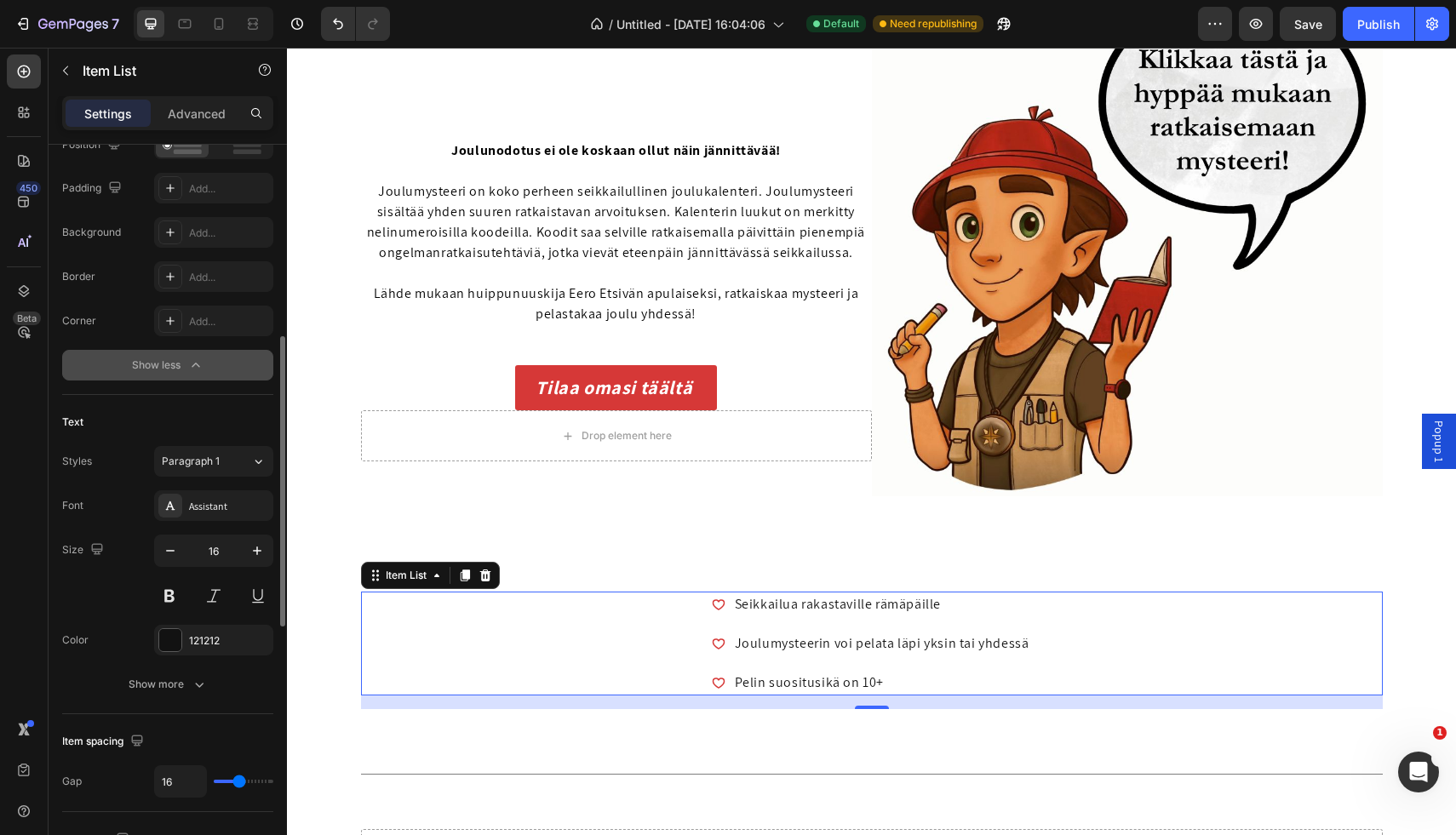
scroll to position [451, 0]
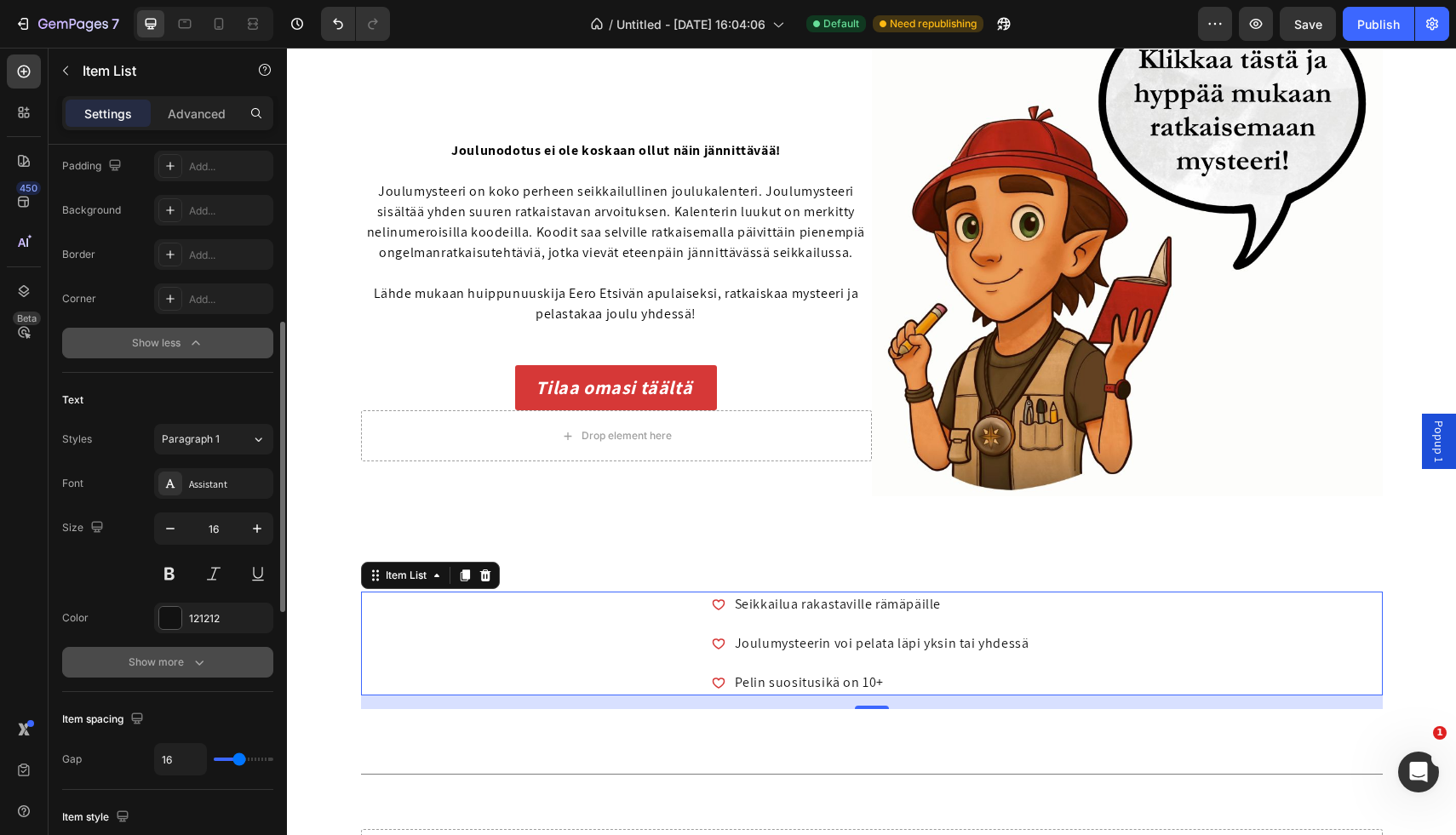
click at [199, 670] on icon "button" at bounding box center [199, 662] width 17 height 17
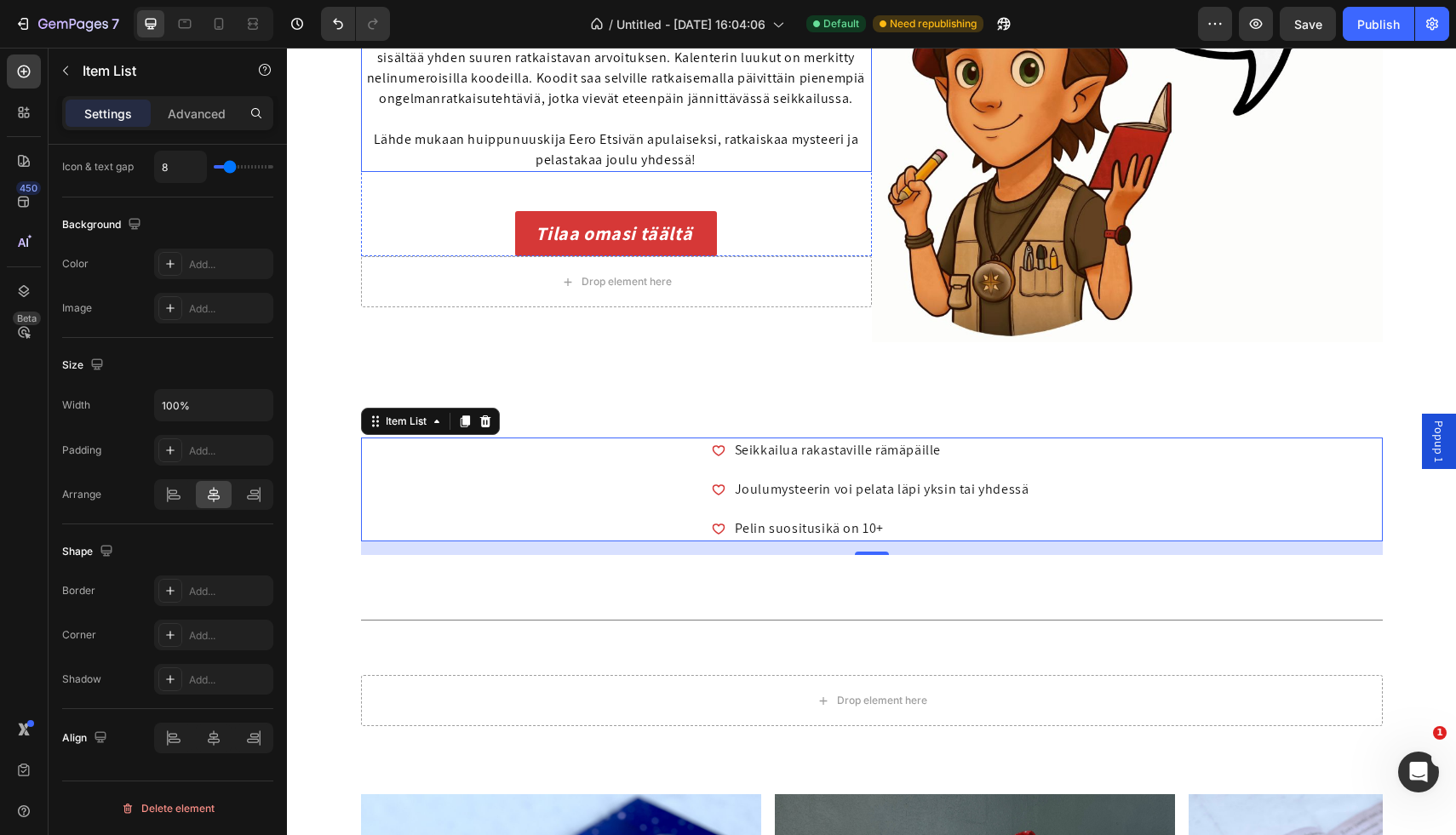
scroll to position [464, 0]
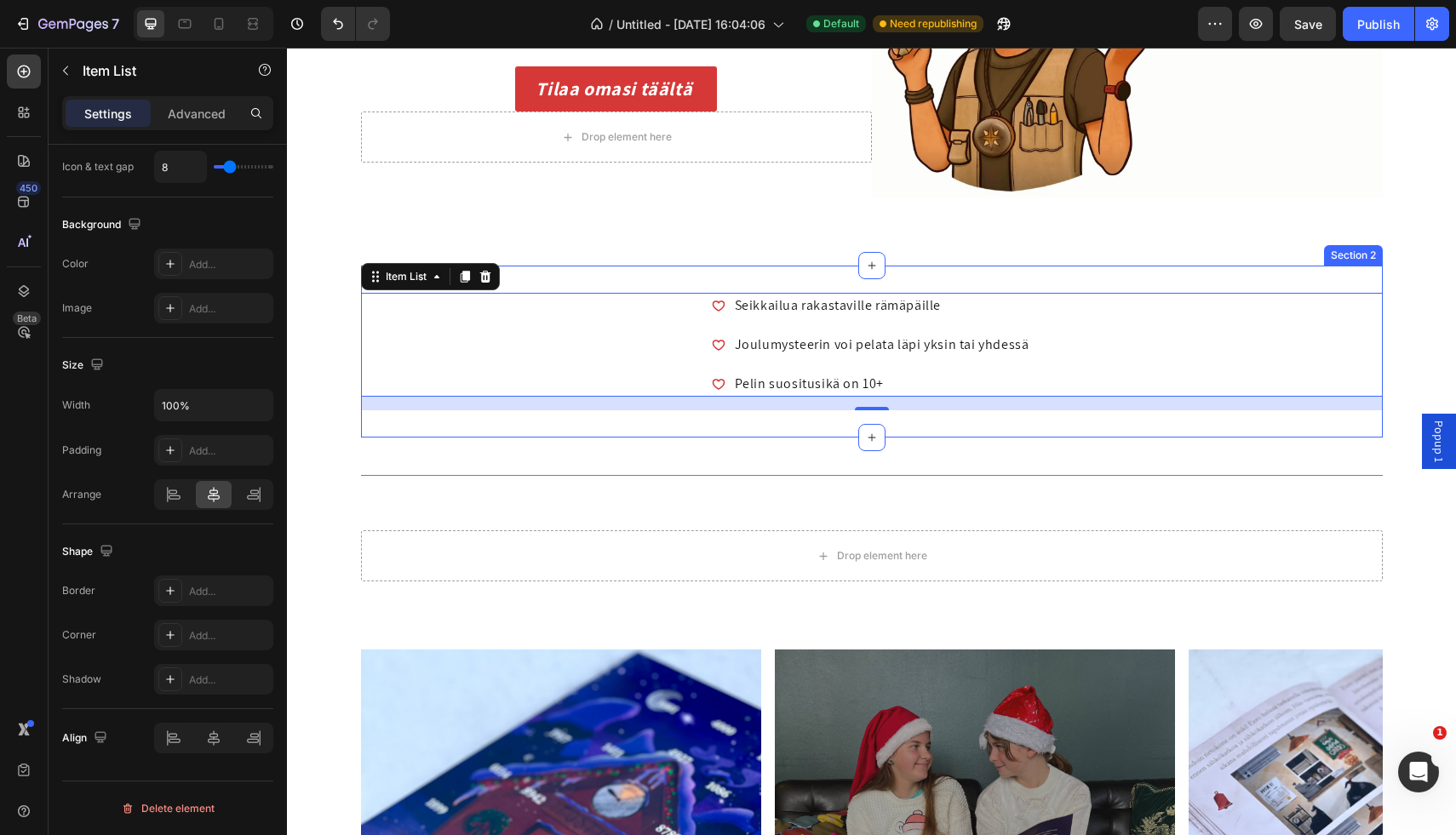
click at [506, 427] on div "Seikkailua rakastaville rämäpäille Joulumysteerin voi pelata läpi yksin tai yhd…" at bounding box center [871, 352] width 1022 height 172
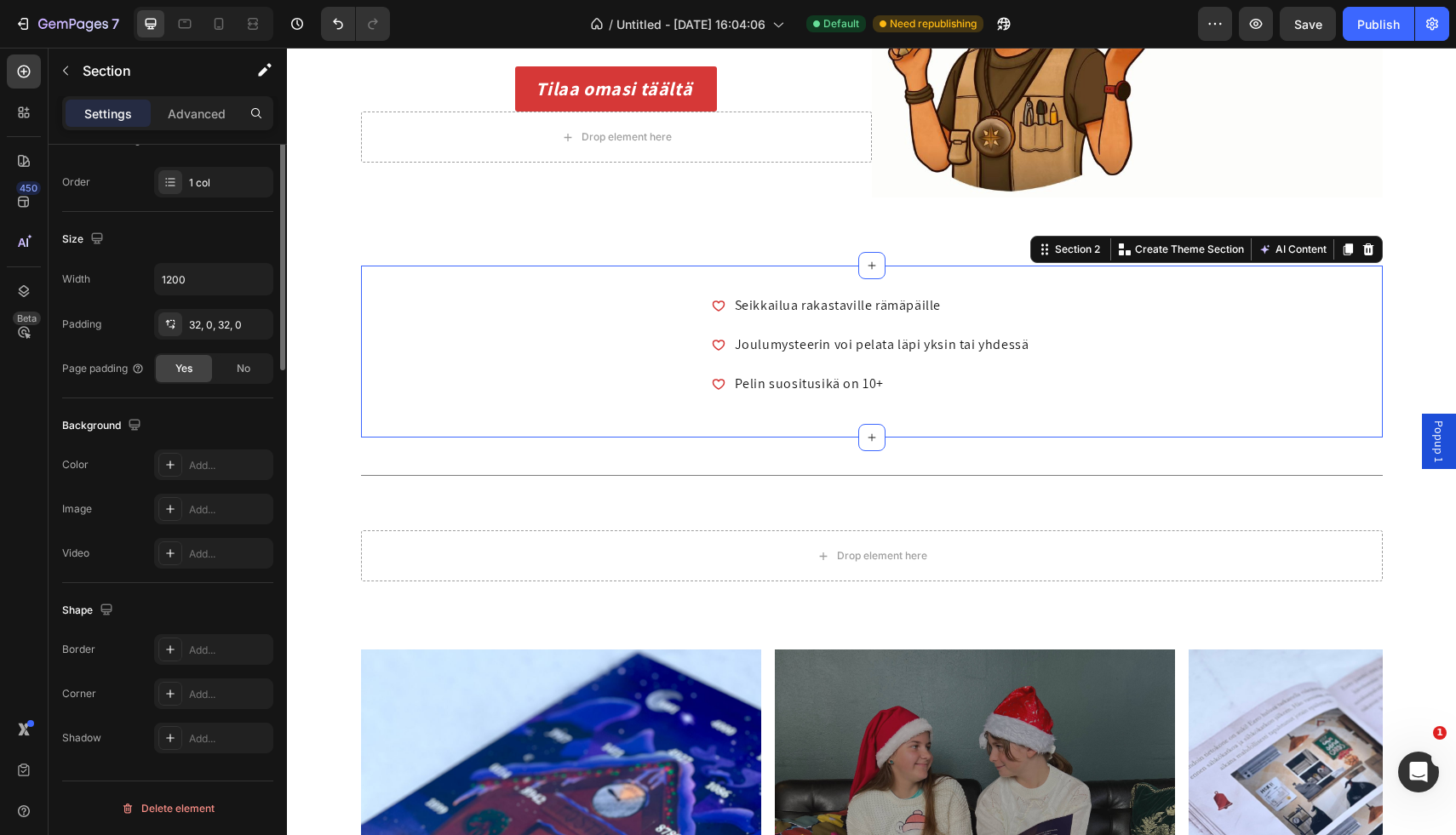
scroll to position [0, 0]
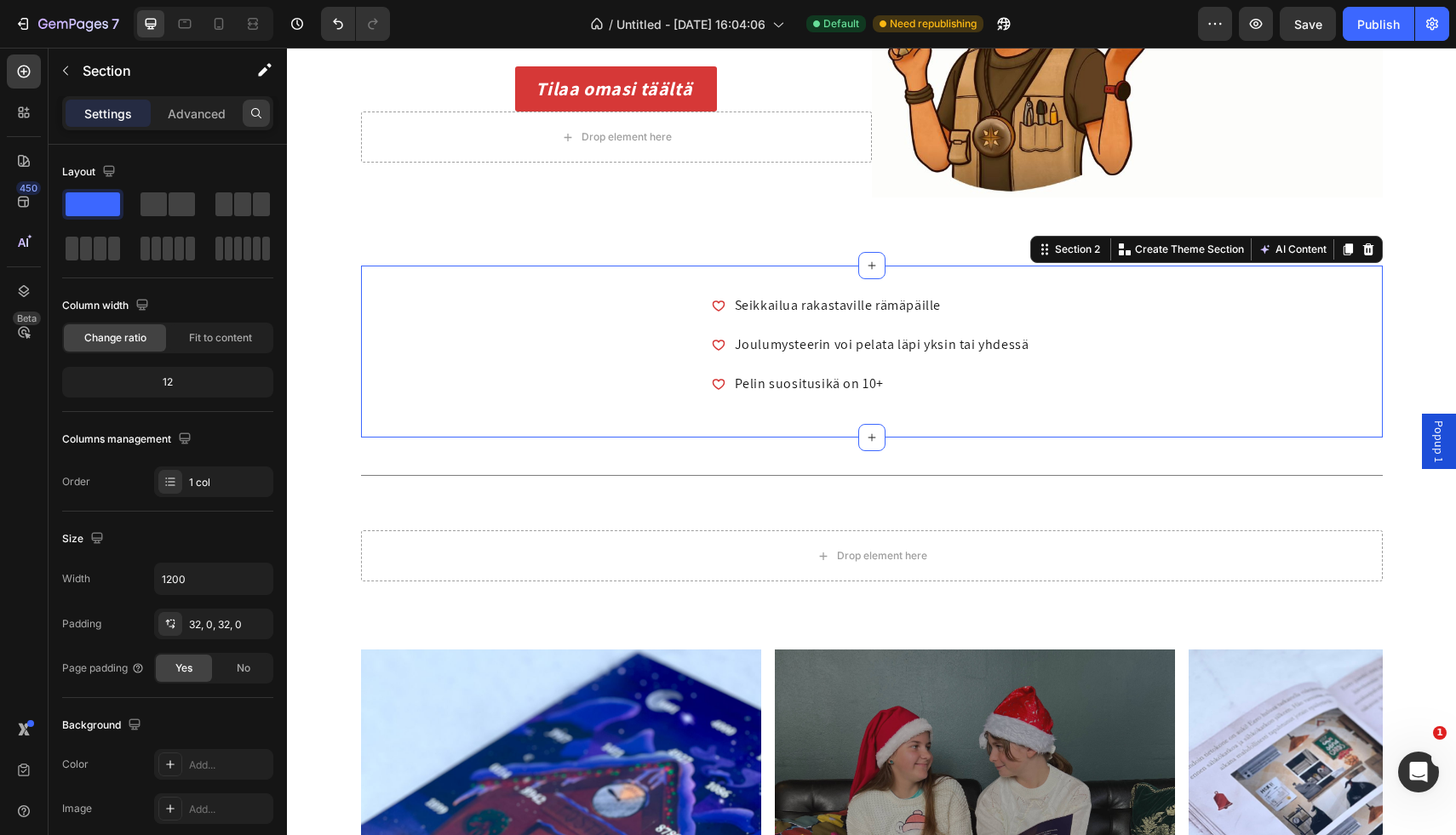
click at [254, 117] on icon at bounding box center [255, 113] width 13 height 13
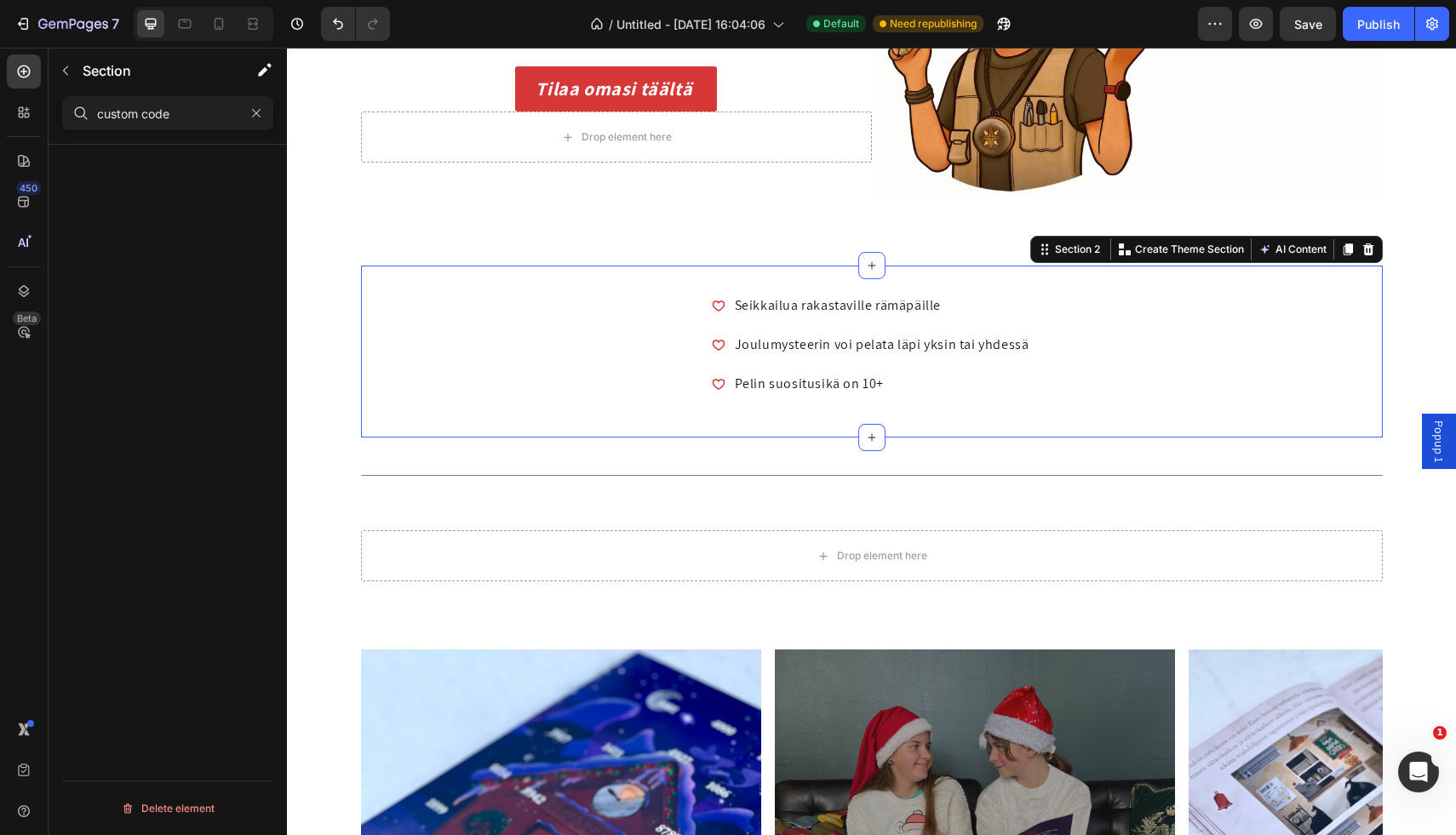
type input "custom code"
click at [261, 126] on button "button" at bounding box center [256, 113] width 27 height 27
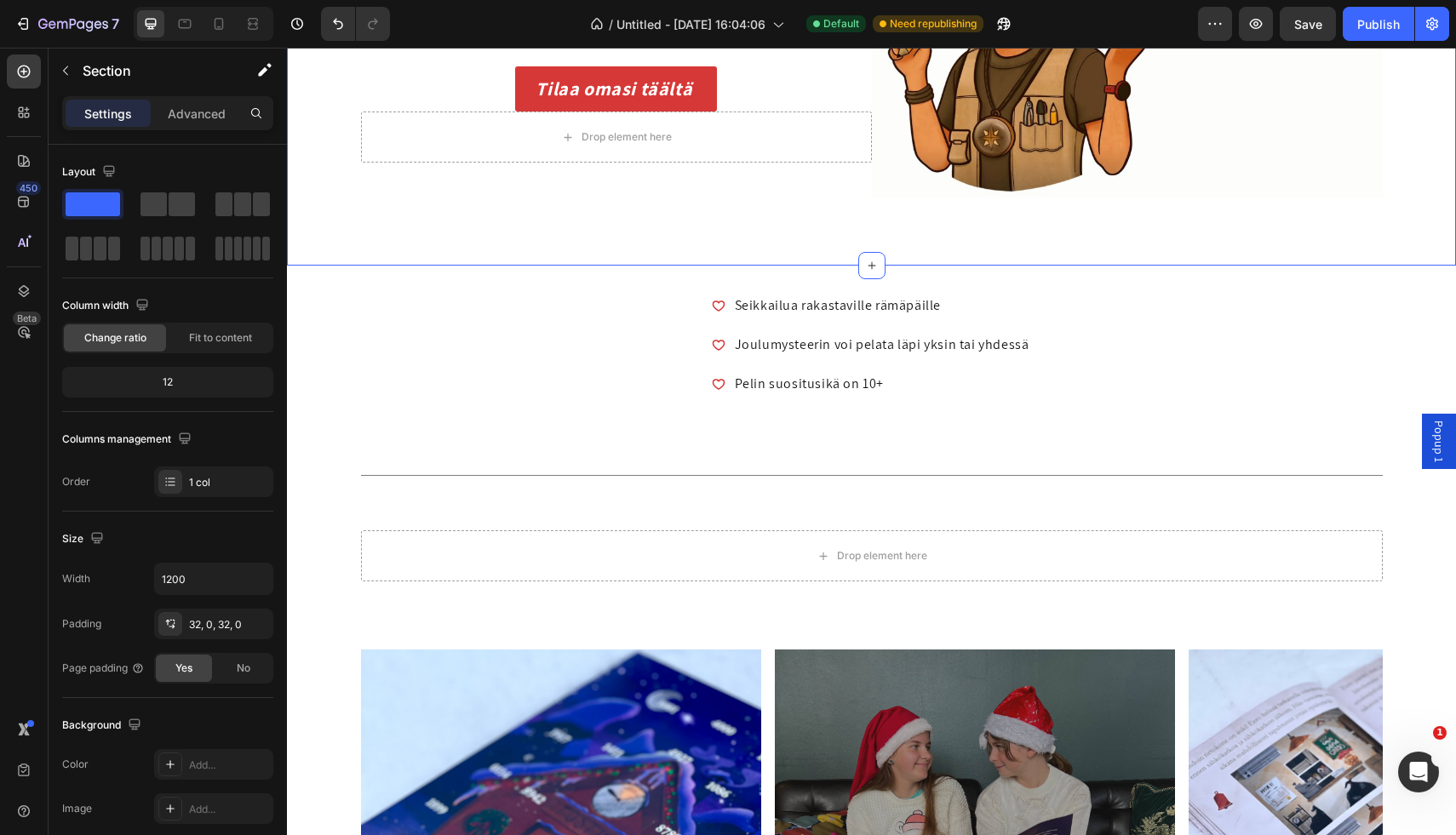
click at [251, 121] on div at bounding box center [256, 113] width 27 height 27
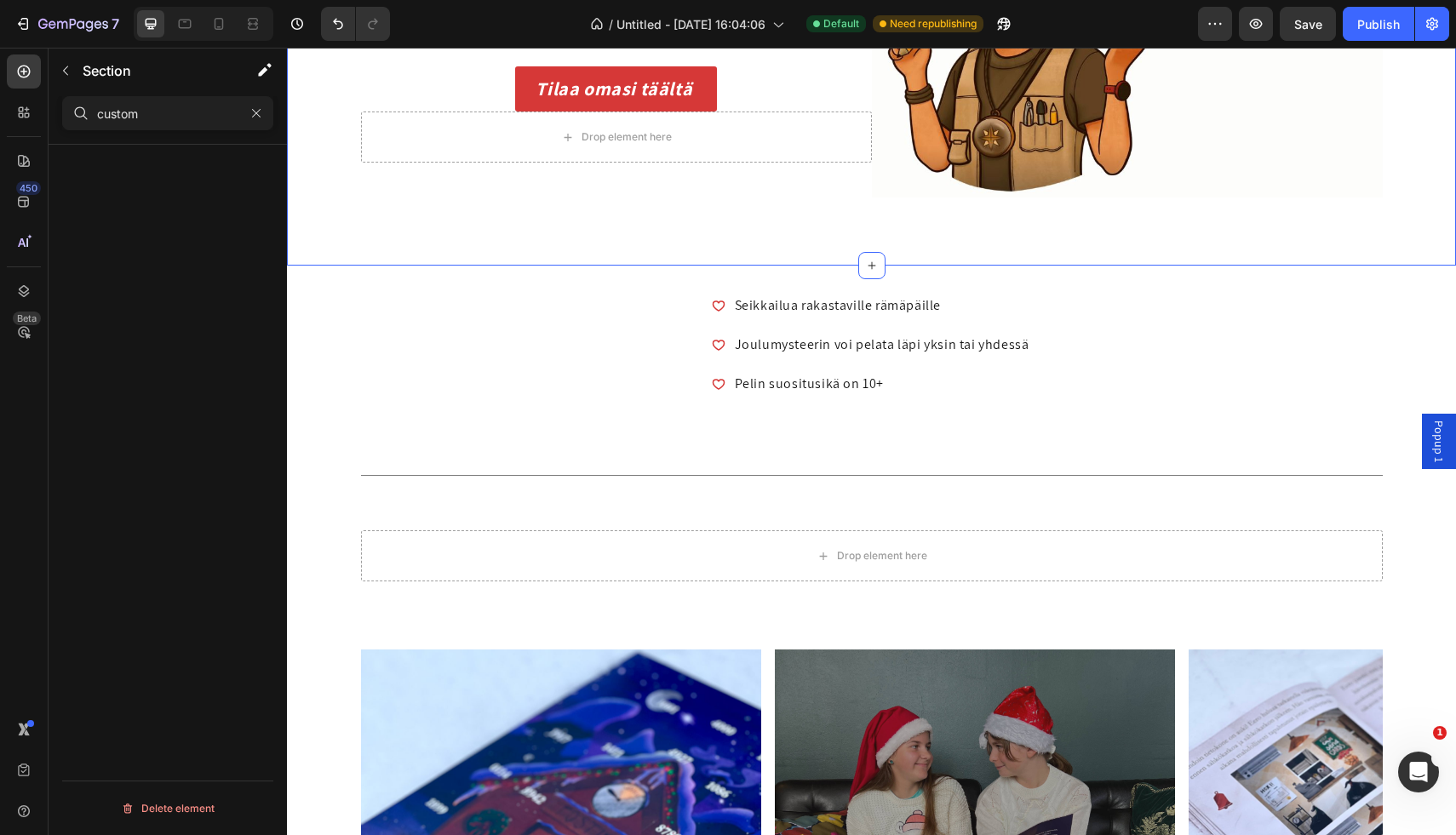
type input "custom"
click at [270, 114] on input "custom" at bounding box center [167, 113] width 211 height 34
click at [252, 109] on icon "button" at bounding box center [256, 113] width 9 height 9
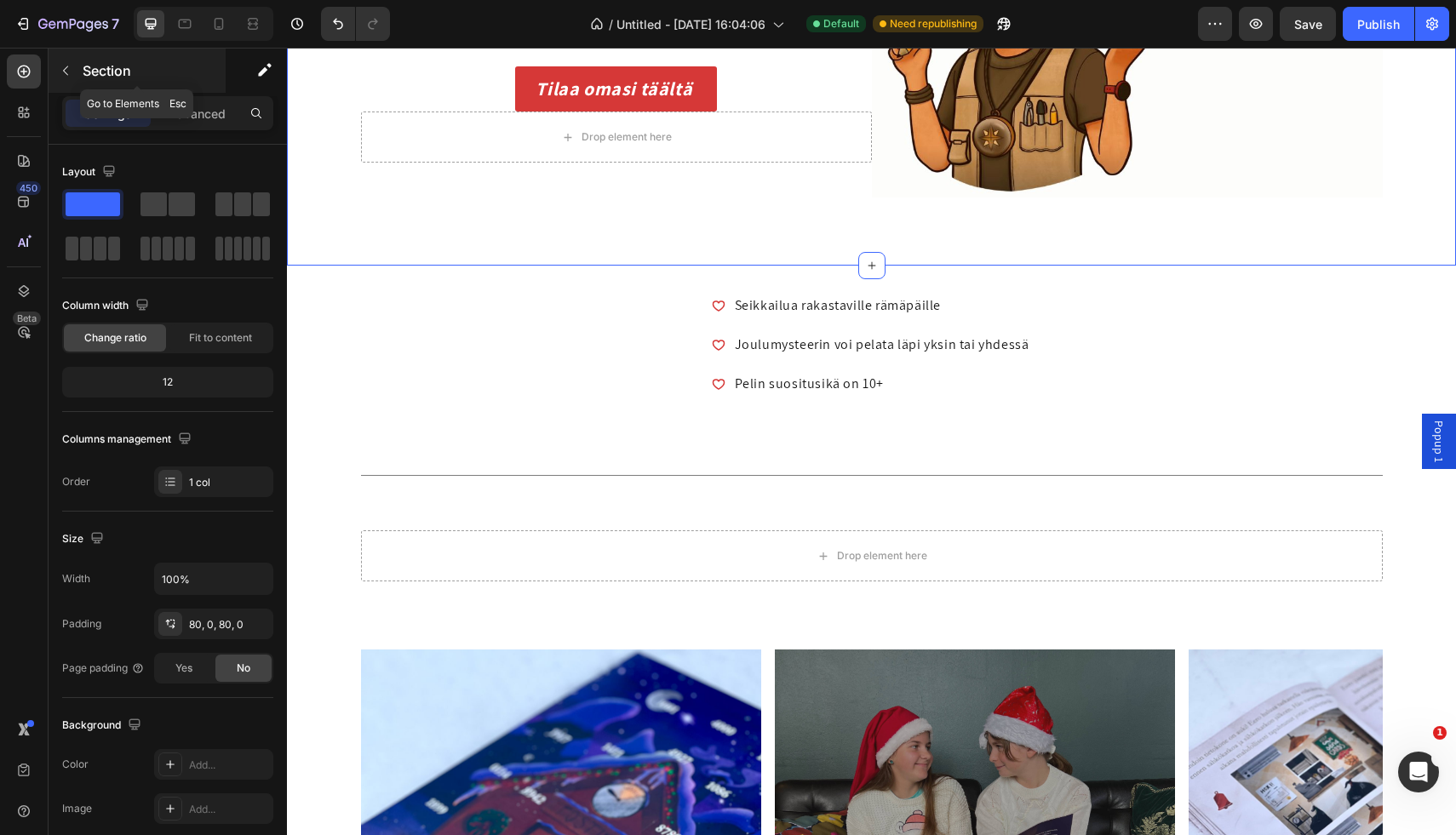
click at [60, 66] on icon "button" at bounding box center [65, 70] width 13 height 13
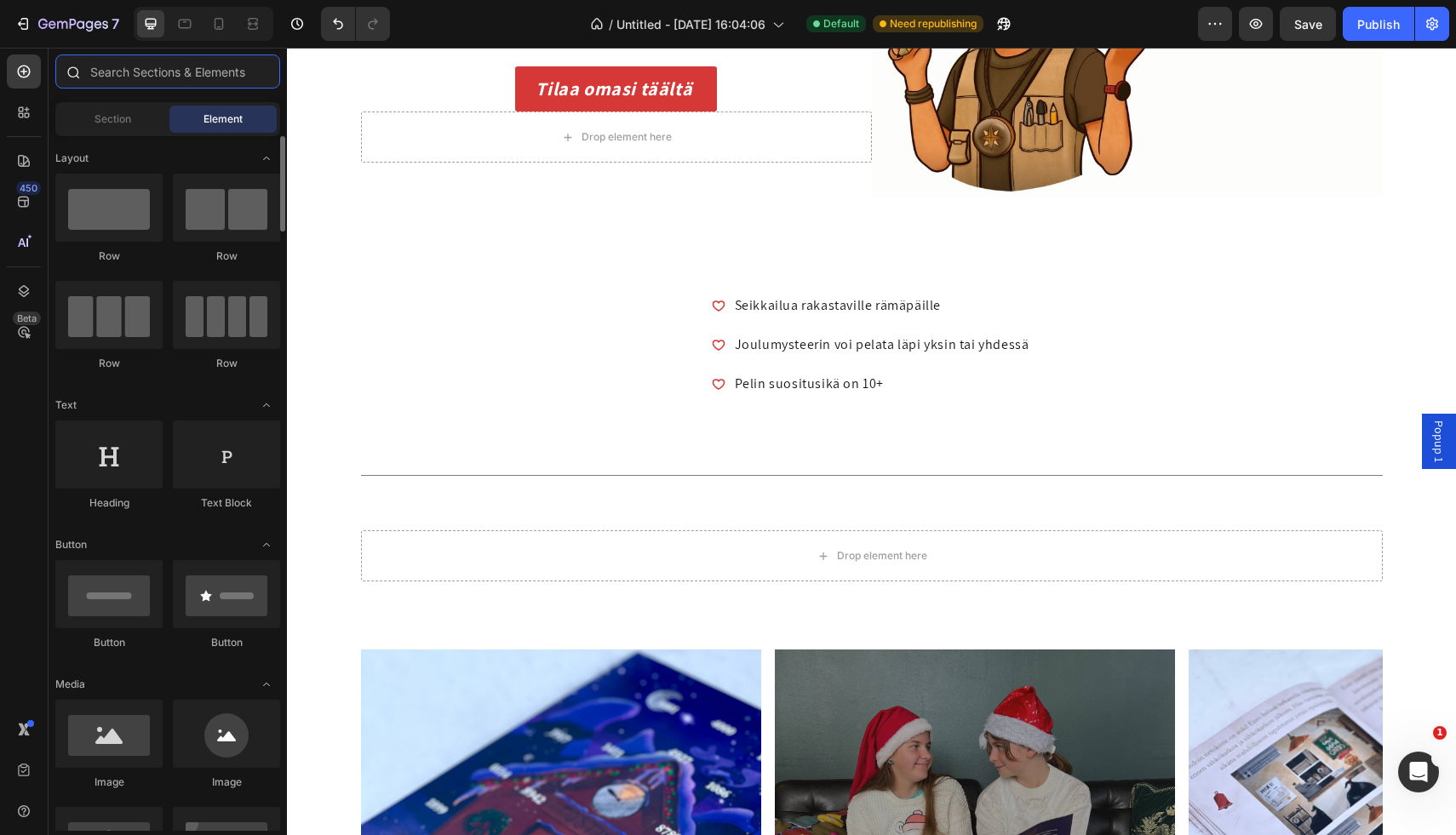
click at [165, 71] on input "text" at bounding box center [167, 71] width 225 height 34
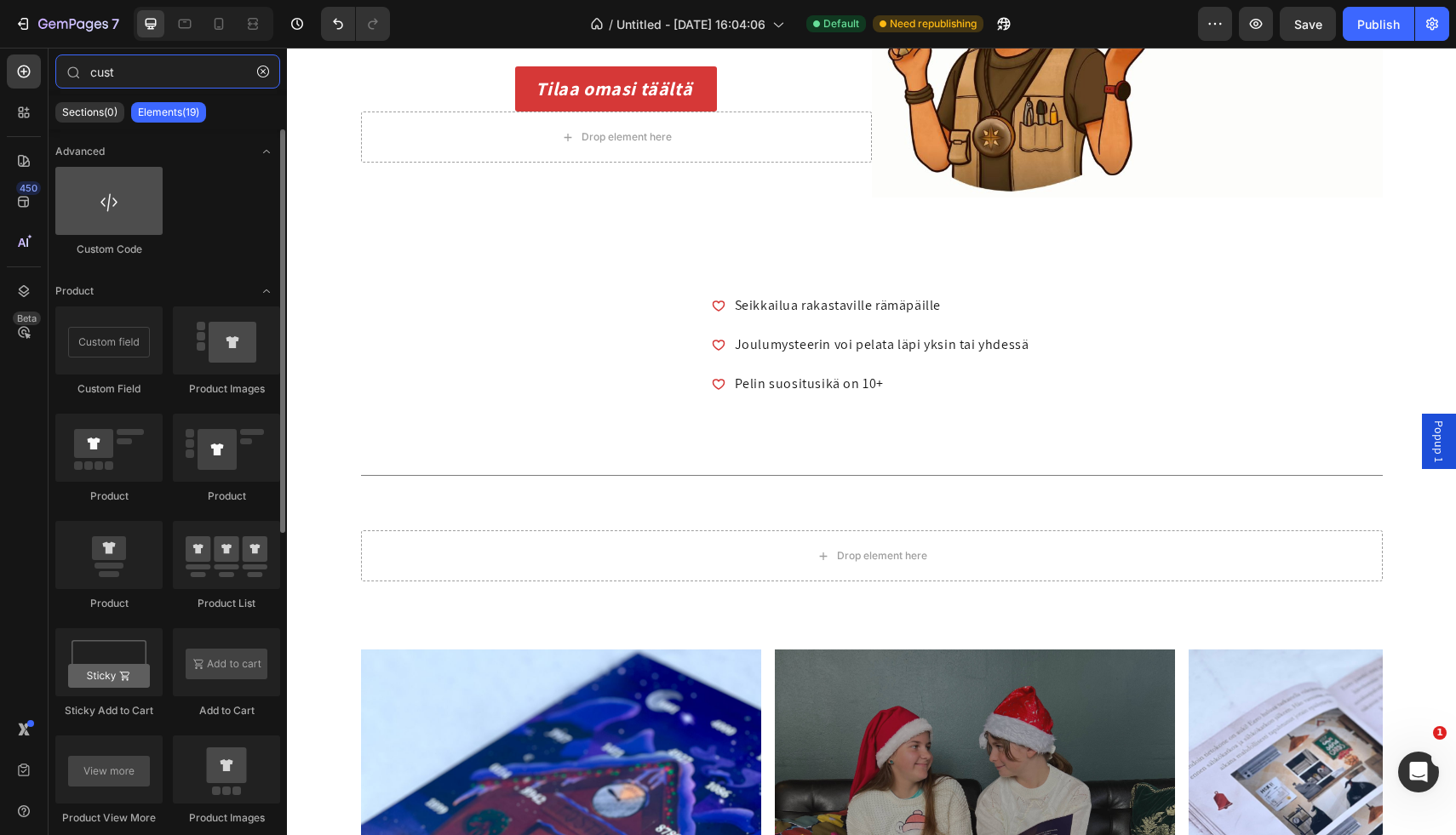
type input "cust"
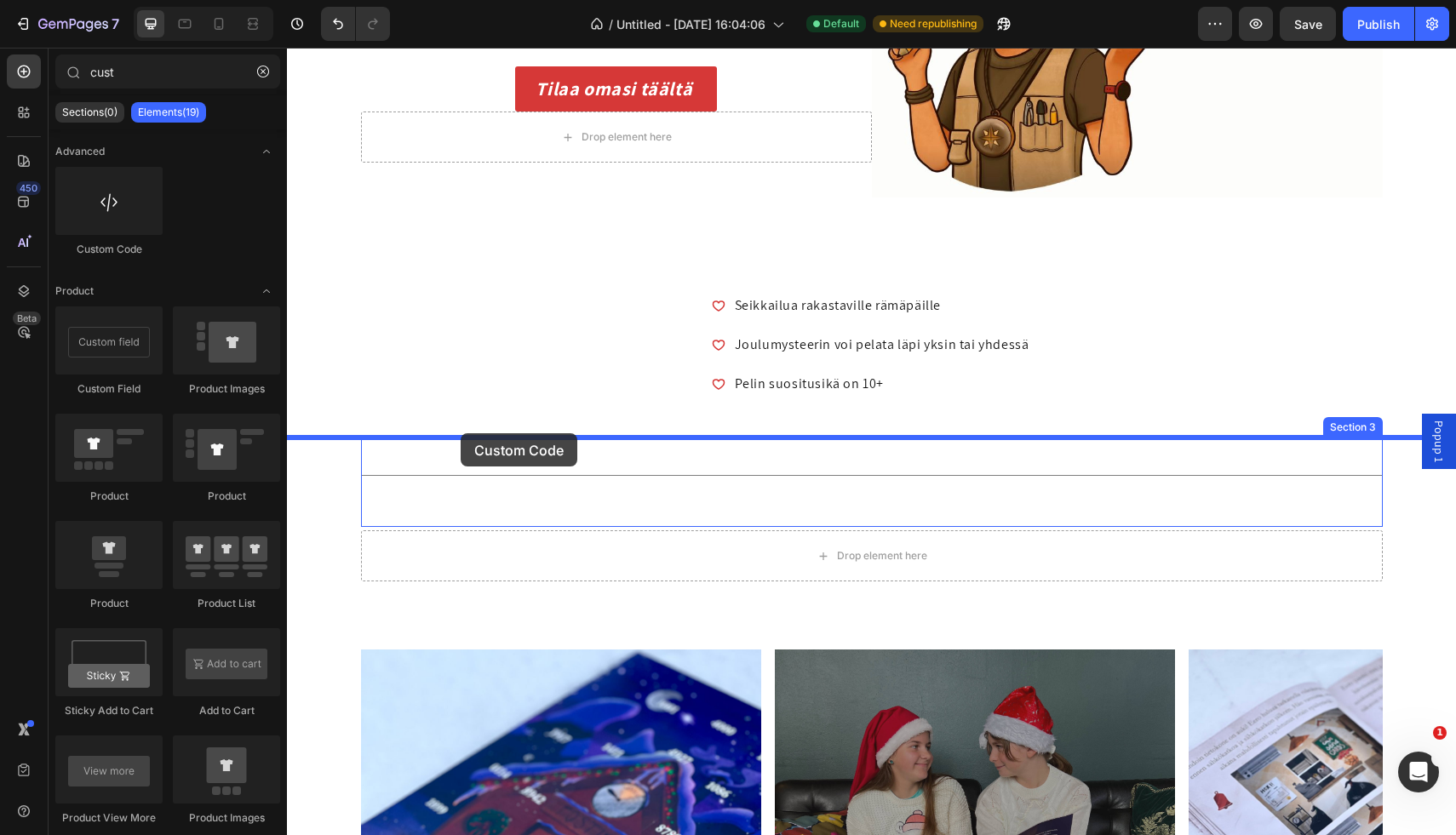
drag, startPoint x: 417, startPoint y: 245, endPoint x: 461, endPoint y: 433, distance: 193.1
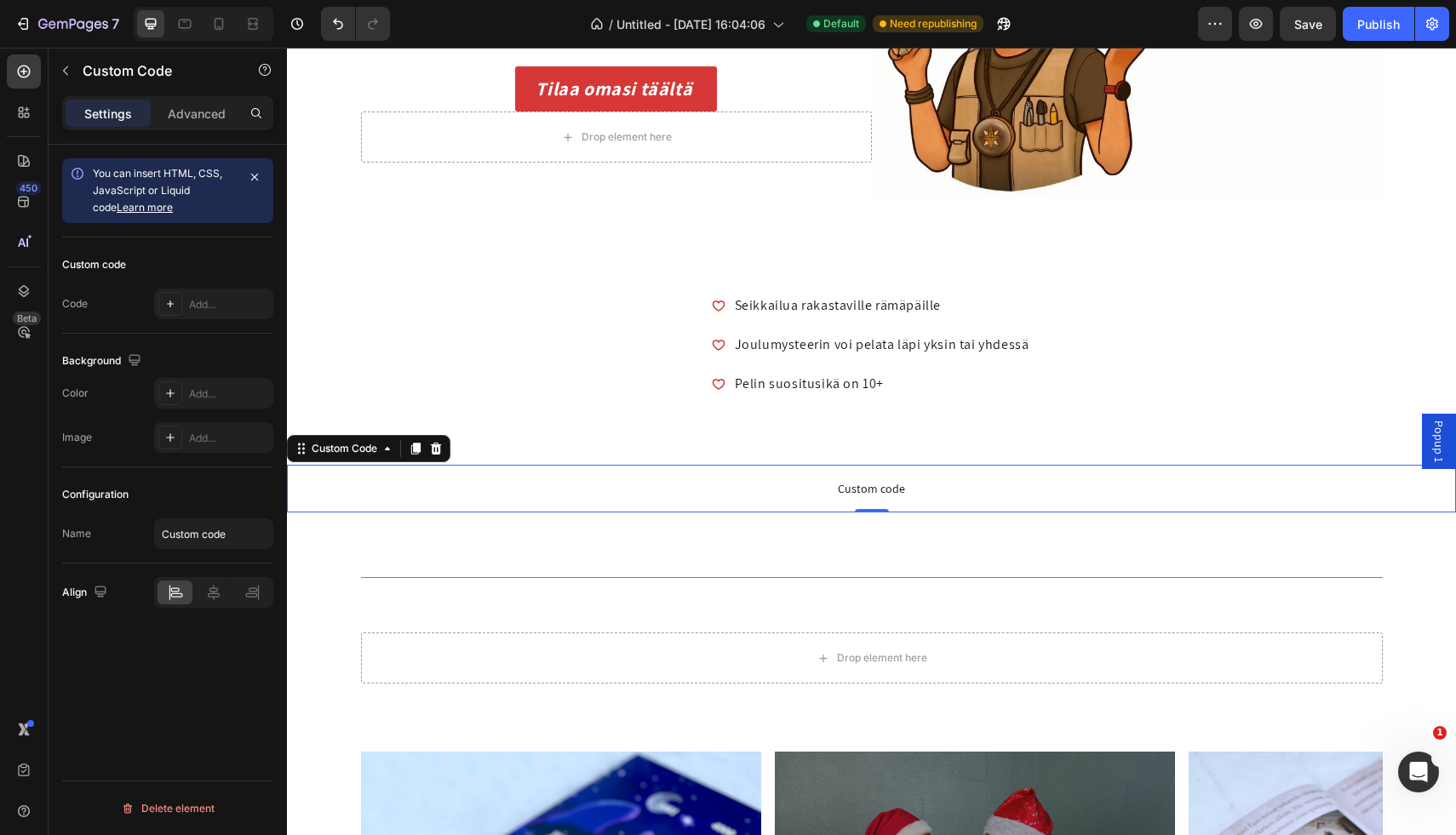
click at [390, 487] on span "Custom code" at bounding box center [871, 488] width 1169 height 20
click at [170, 298] on icon at bounding box center [169, 303] width 13 height 13
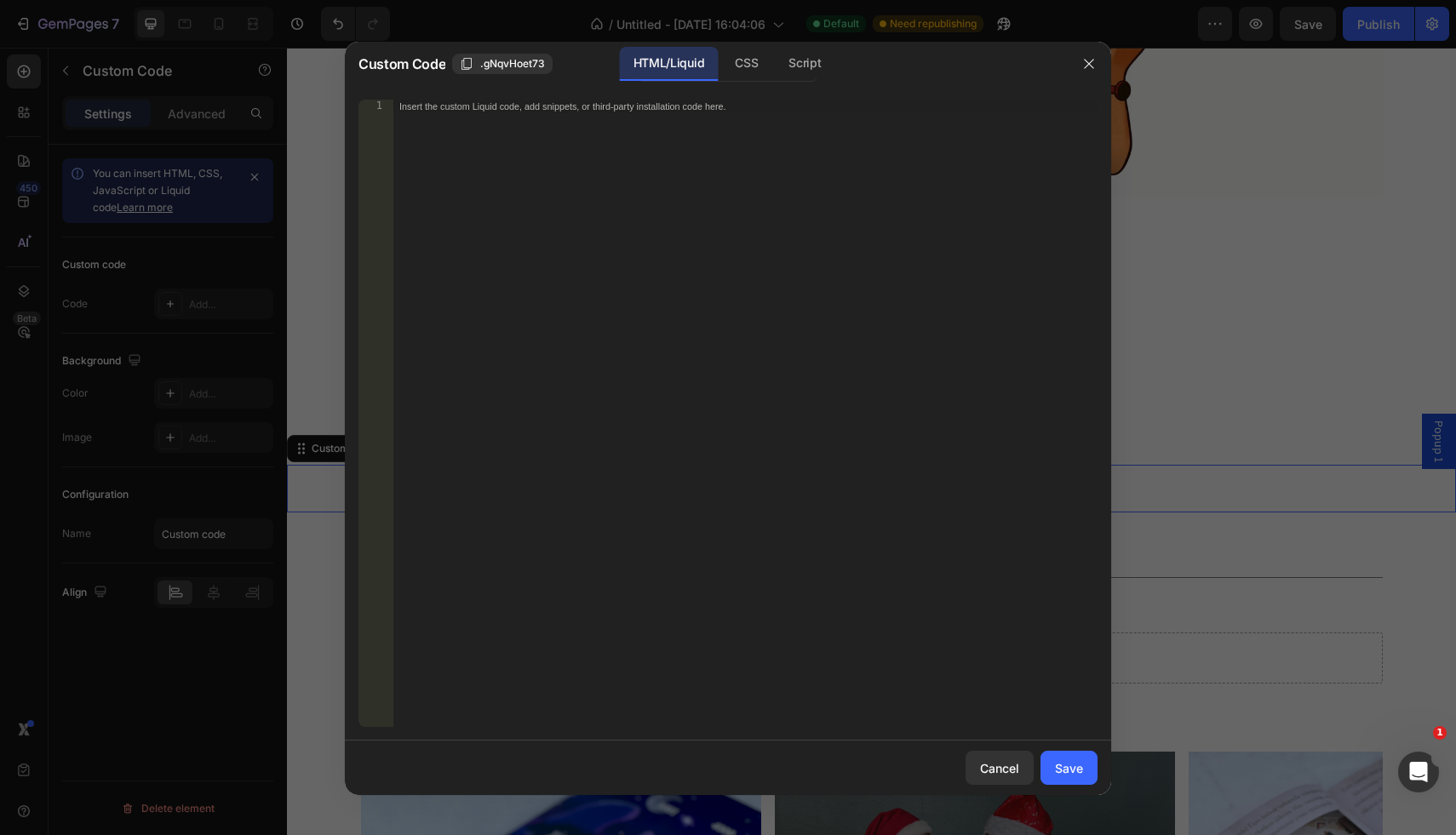
click at [490, 121] on div "Insert the custom Liquid code, add snippets, or third-party installation code h…" at bounding box center [744, 426] width 705 height 655
paste textarea "background: #3355ff !important;"
drag, startPoint x: 543, startPoint y: 134, endPoint x: 501, endPoint y: 134, distance: 42.0
click at [501, 134] on div "body { background: #3355ff !important;" at bounding box center [744, 426] width 705 height 655
click at [540, 135] on div "body { background: #3355ff !important;" at bounding box center [744, 426] width 705 height 655
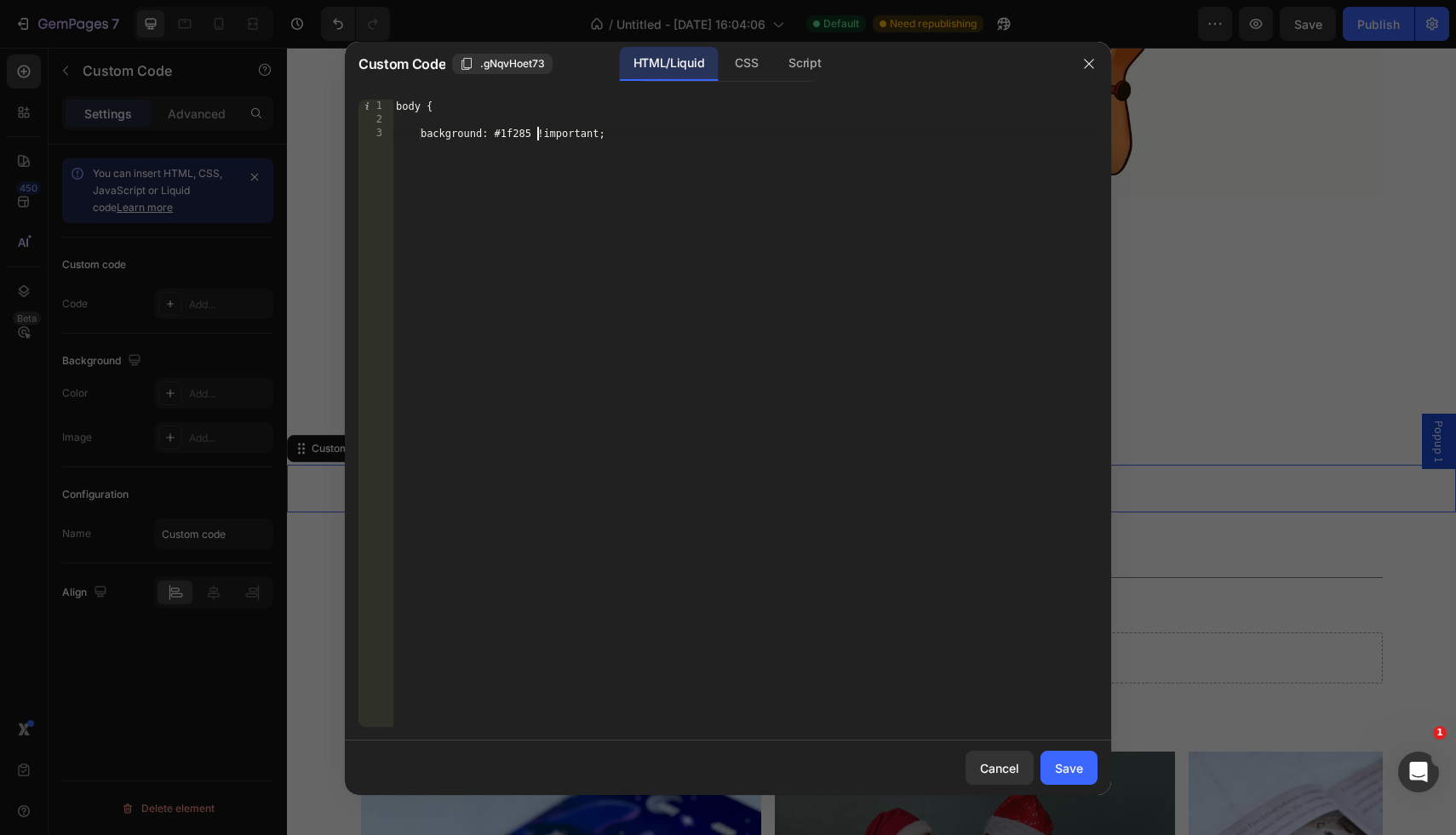
scroll to position [0, 12]
type textarea "background: #1f2852 !important;"
click at [647, 144] on div "body { background: #1f2852 !important;" at bounding box center [744, 426] width 705 height 655
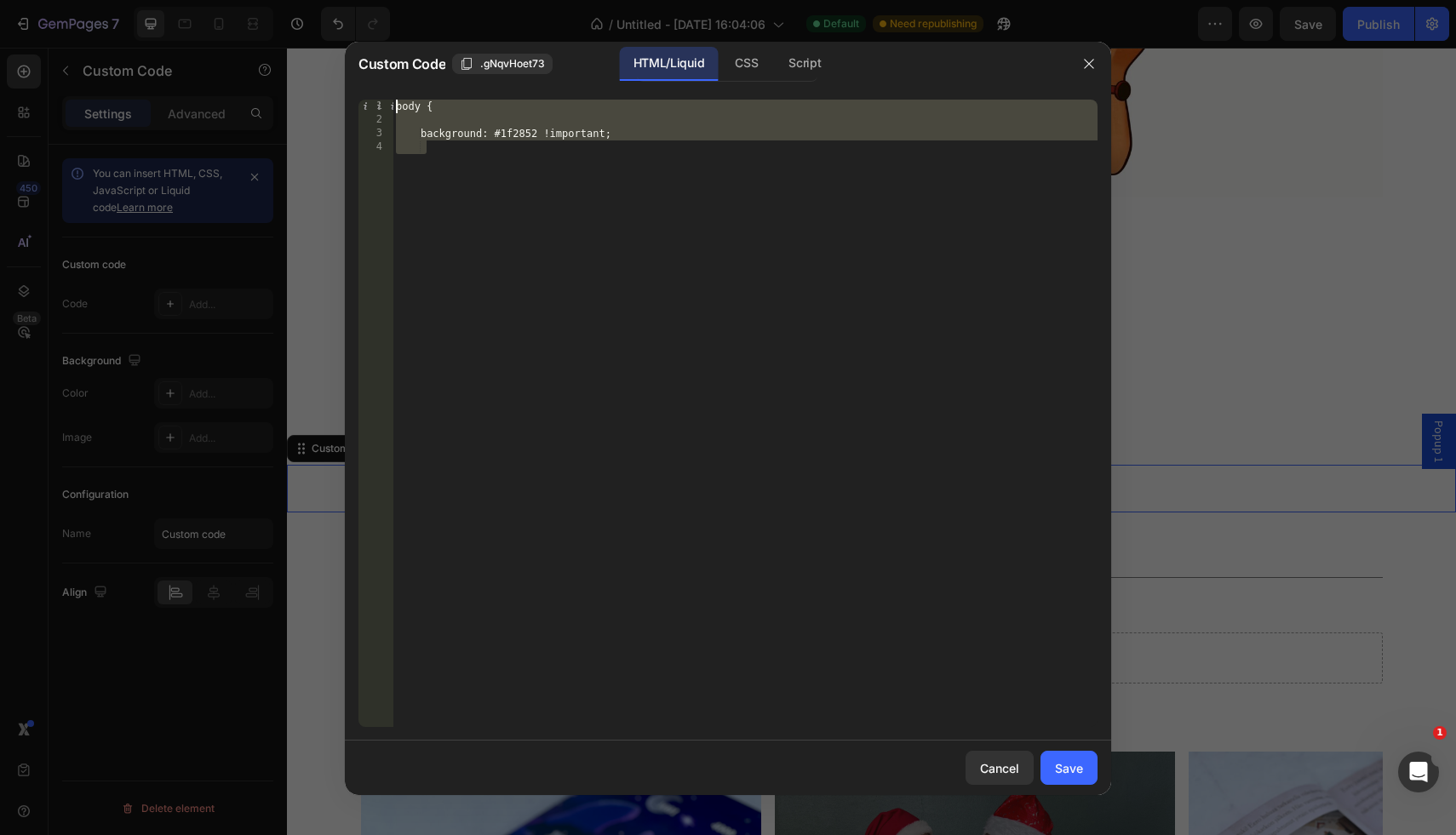
drag, startPoint x: 458, startPoint y: 164, endPoint x: 390, endPoint y: 104, distance: 90.7
click at [390, 104] on div "1 2 3 4 body { background: #1f2852 !important; הההההההההההההההההההההההההההההההה…" at bounding box center [728, 413] width 739 height 628
type textarea "body {"
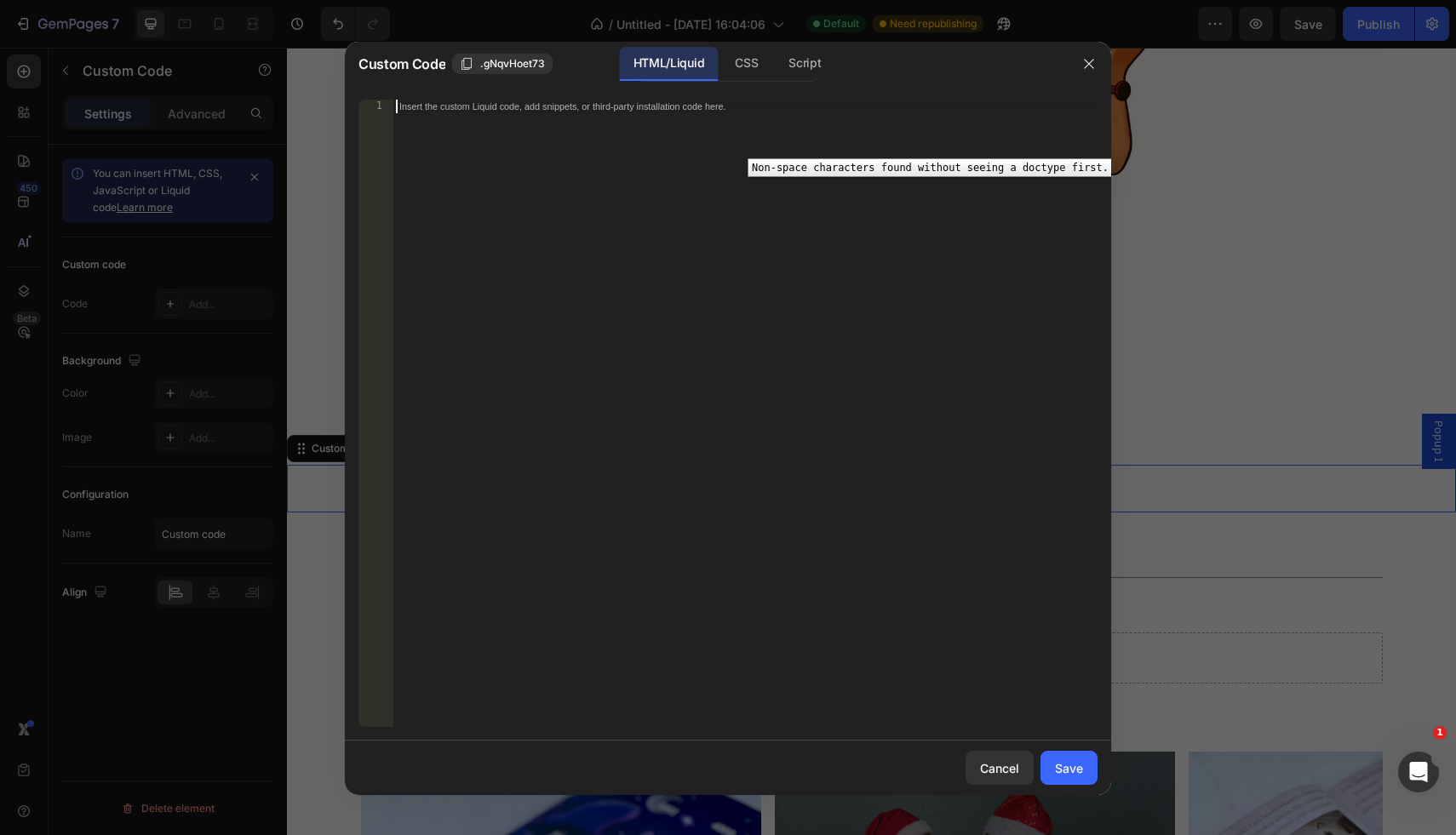
paste textarea "}"
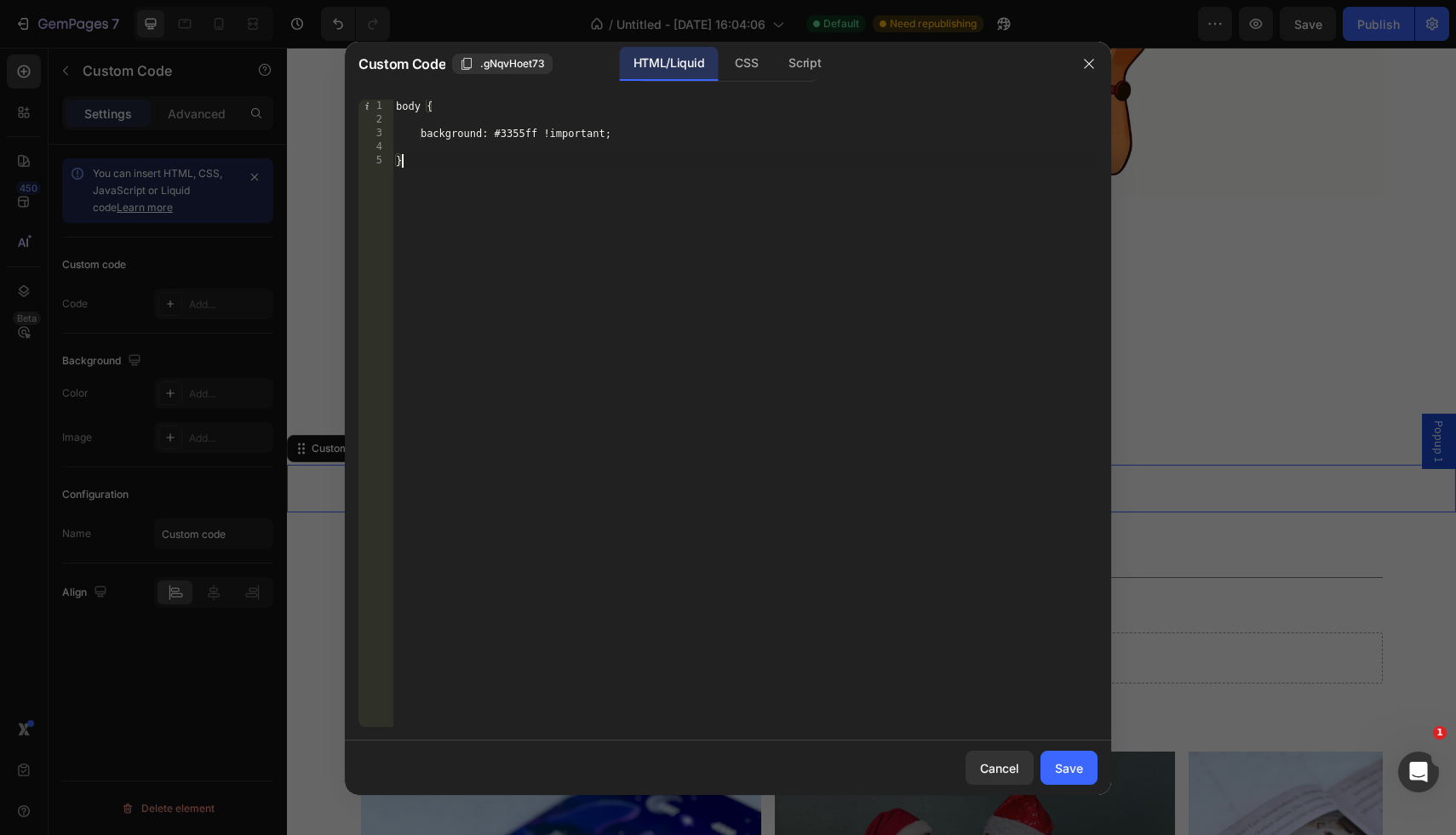
click at [547, 135] on div "body { background: #3355ff !important; }" at bounding box center [744, 426] width 705 height 655
click at [775, 71] on div "CSS" at bounding box center [804, 64] width 59 height 34
click at [687, 70] on div "HTML/Liquid" at bounding box center [668, 64] width 97 height 34
click at [440, 165] on div "body { background: #1f2852 !important; }" at bounding box center [744, 426] width 705 height 655
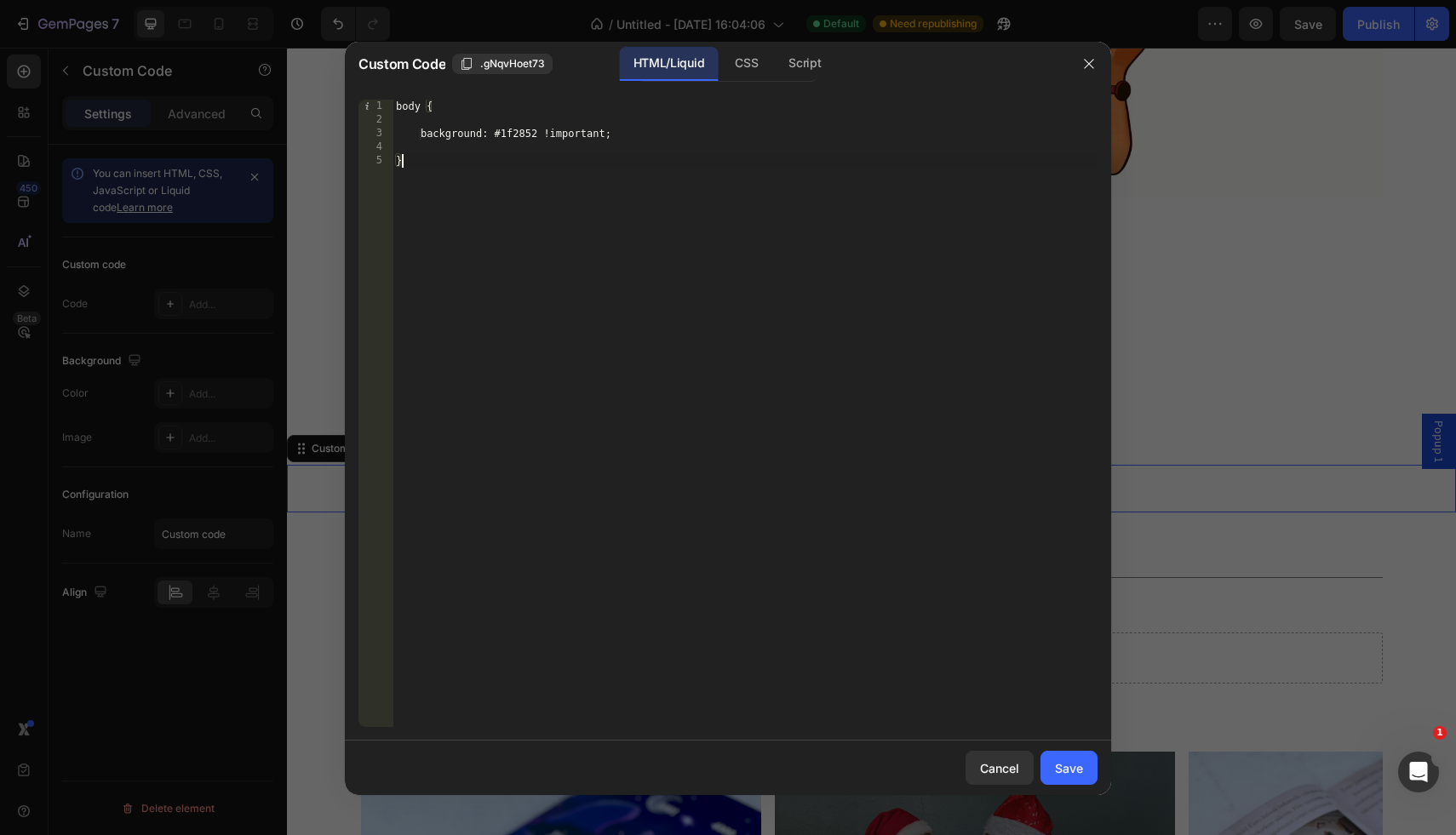
scroll to position [0, 0]
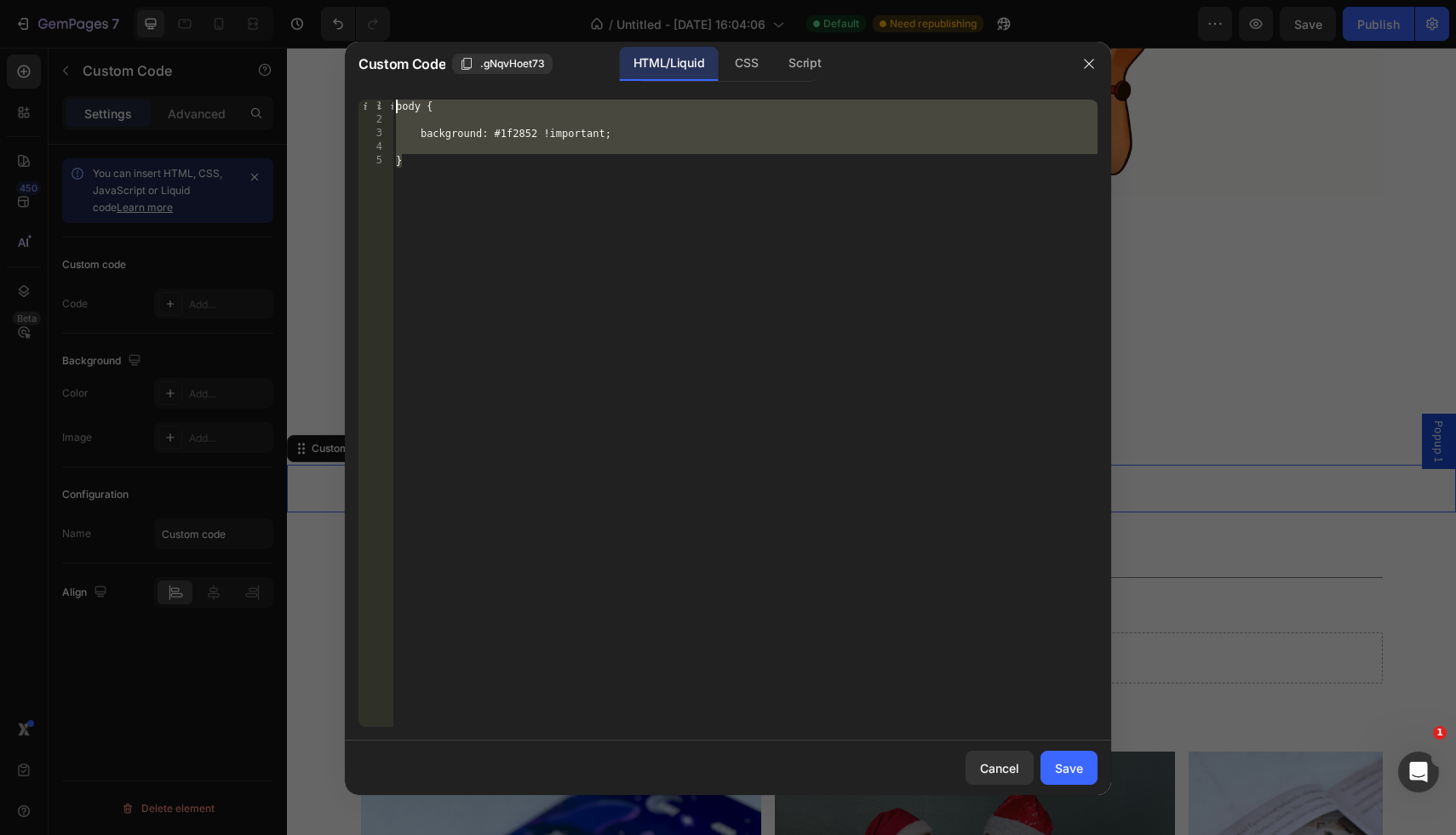
drag, startPoint x: 440, startPoint y: 165, endPoint x: 385, endPoint y: 110, distance: 77.8
click at [385, 110] on div "} 1 2 3 4 5 body { background: #1f2852 !important; } הההההההההההההההההההההההההה…" at bounding box center [728, 413] width 739 height 628
type textarea "body {"
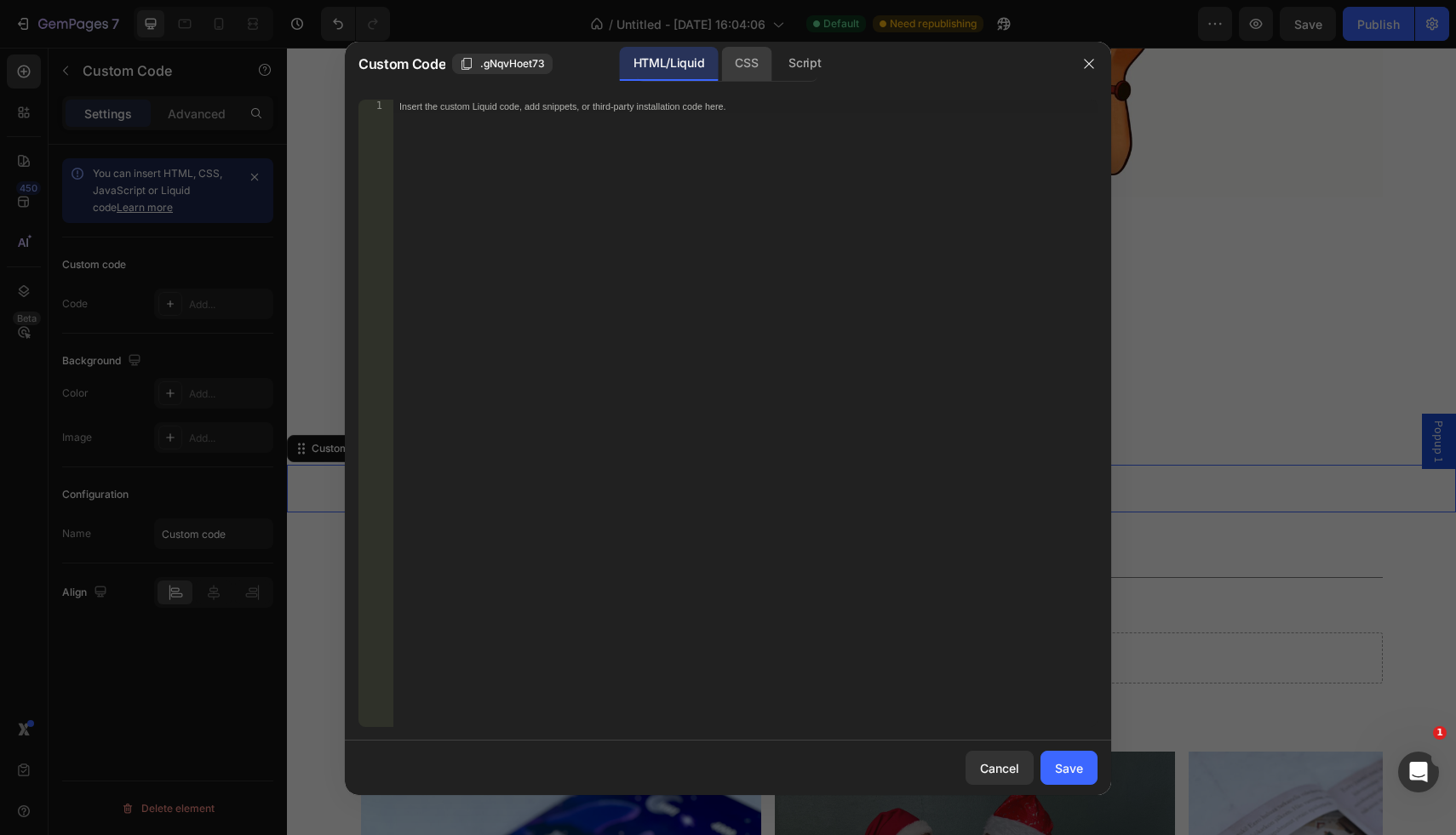
click at [775, 72] on div "CSS" at bounding box center [804, 64] width 59 height 34
click at [431, 104] on div "Insert the CSS code to style your content here." at bounding box center [710, 105] width 620 height 12
paste textarea "}"
type textarea "}"
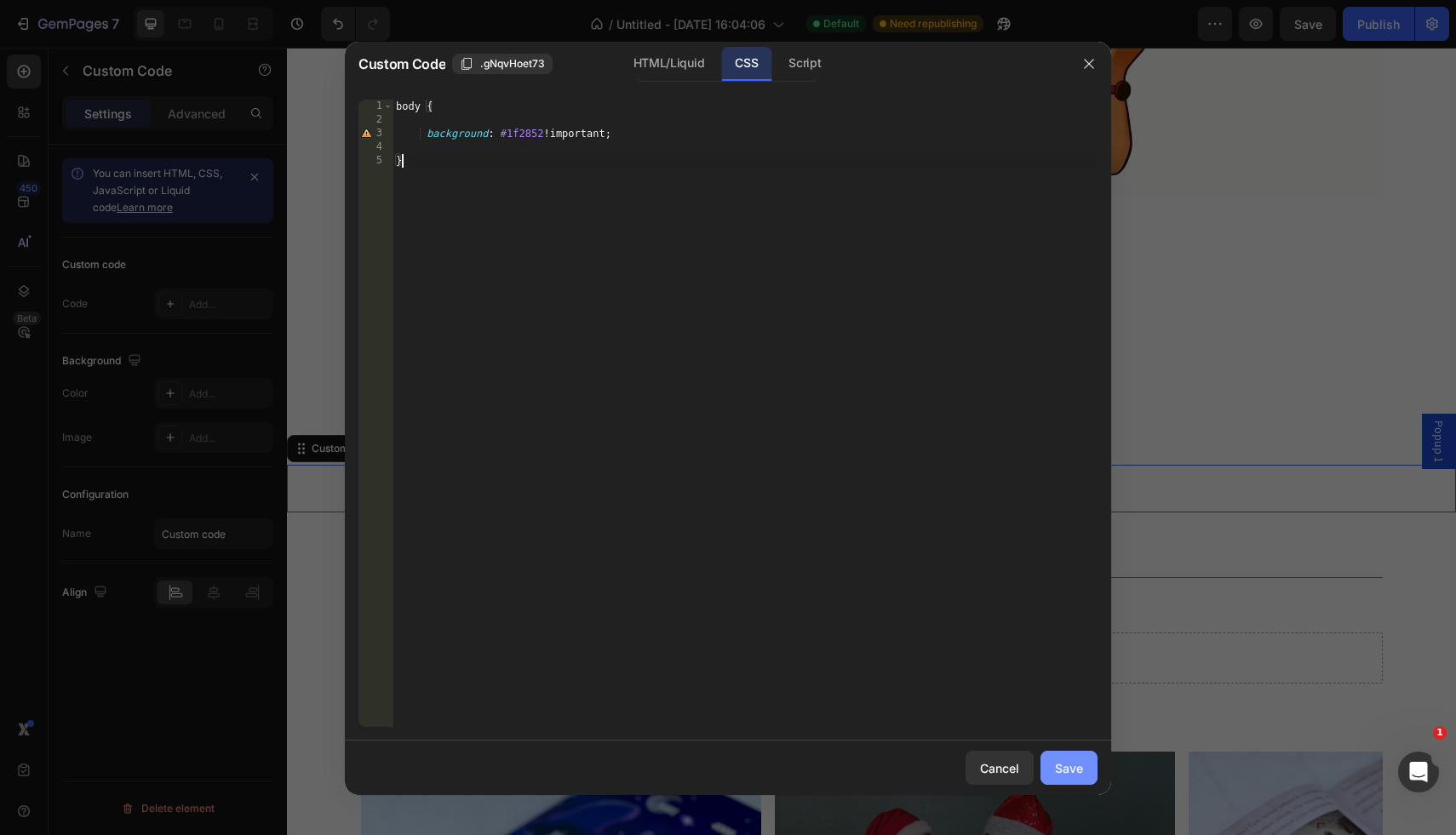
click at [1066, 770] on div "Save" at bounding box center [1069, 769] width 28 height 18
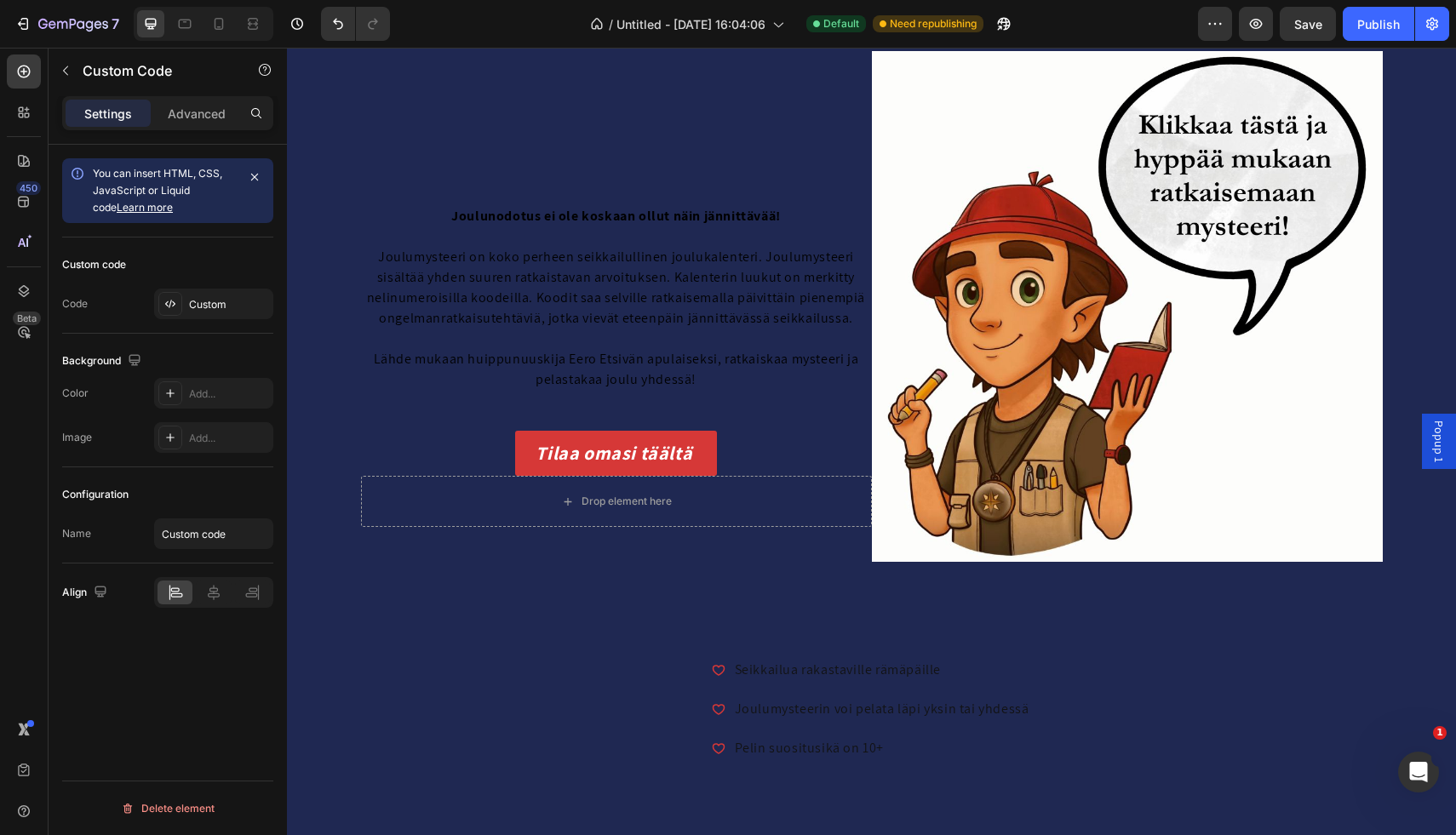
scroll to position [101, 0]
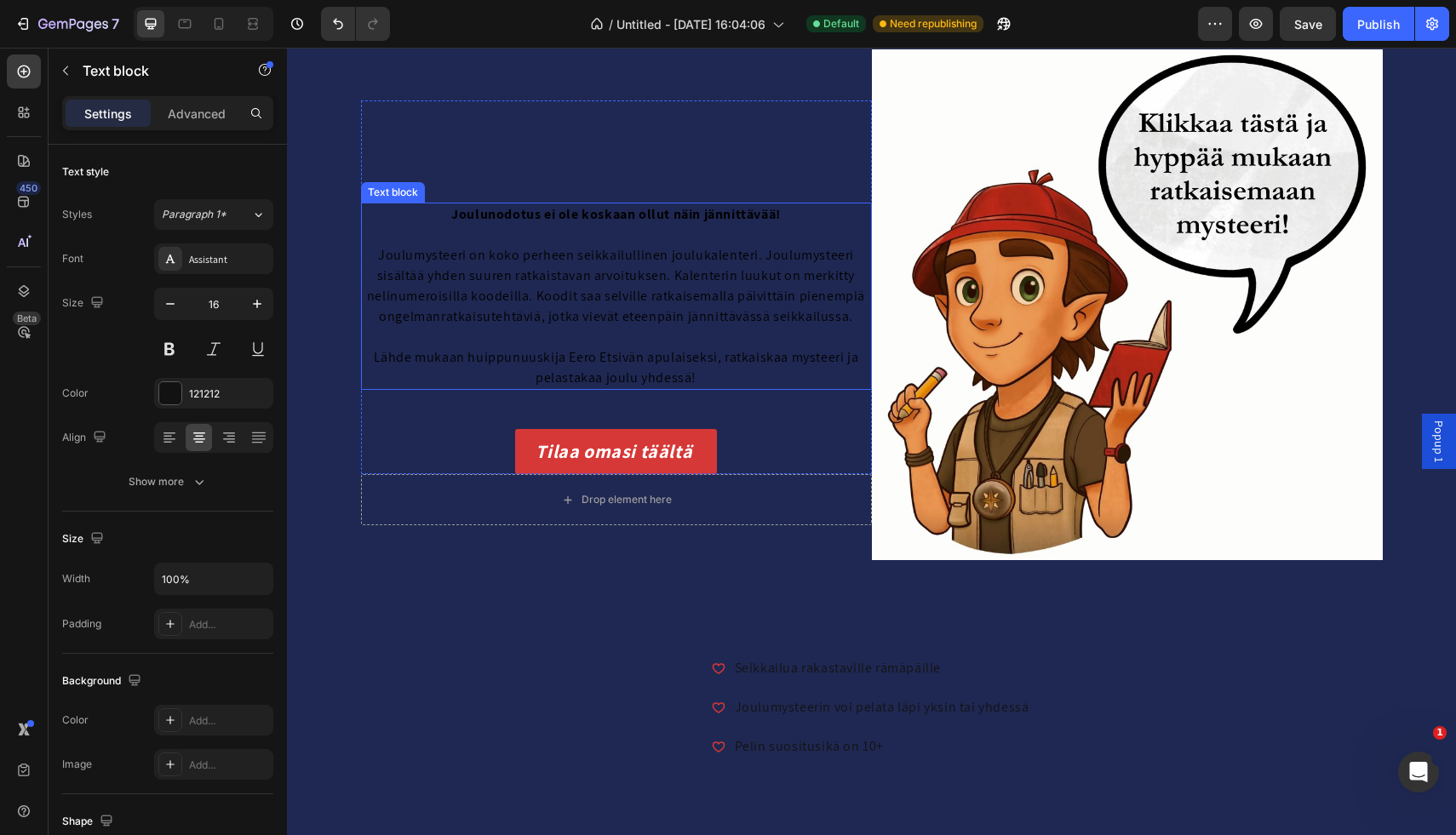
click at [683, 299] on span "Joulumysteeri on koko perheen seikkailullinen joulukalenteri. Joulumysteeri sis…" at bounding box center [616, 285] width 498 height 79
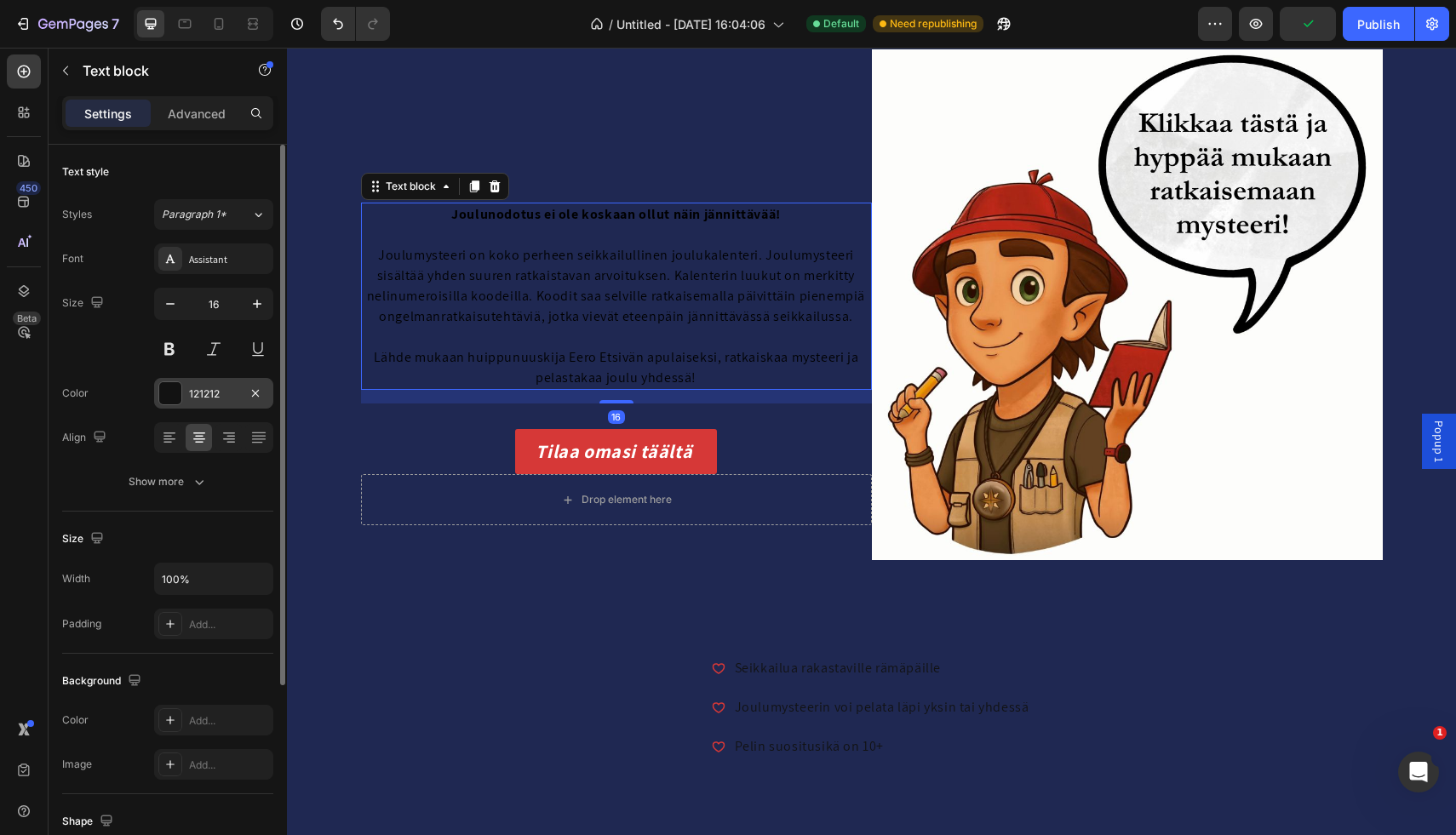
click at [172, 399] on div at bounding box center [170, 393] width 22 height 22
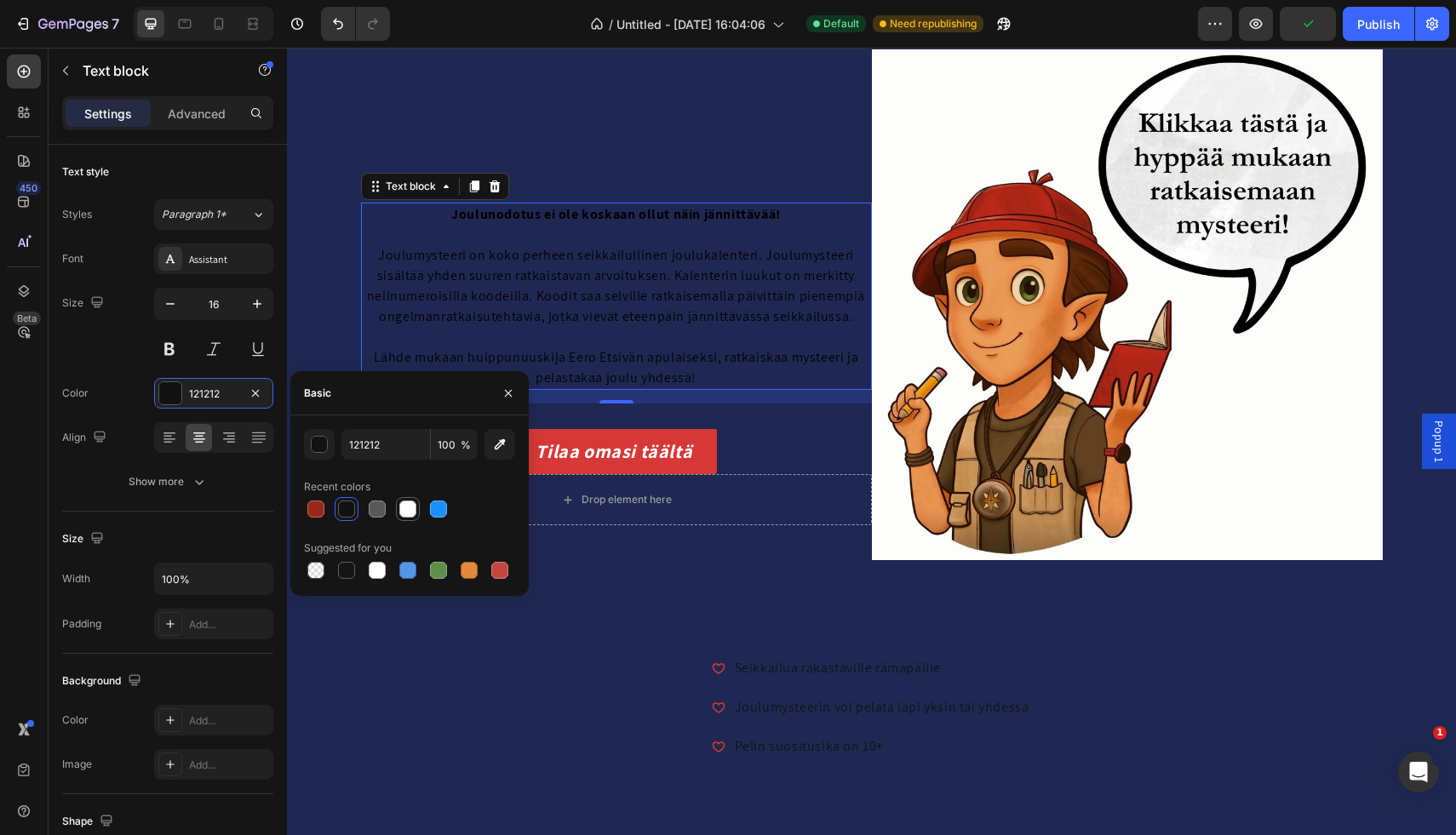
click at [410, 507] on div at bounding box center [408, 509] width 17 height 17
type input "FFFFFF"
click at [552, 215] on strong "Joulunodotus ei ole koskaan ollut näin jännittävää!" at bounding box center [616, 215] width 330 height 18
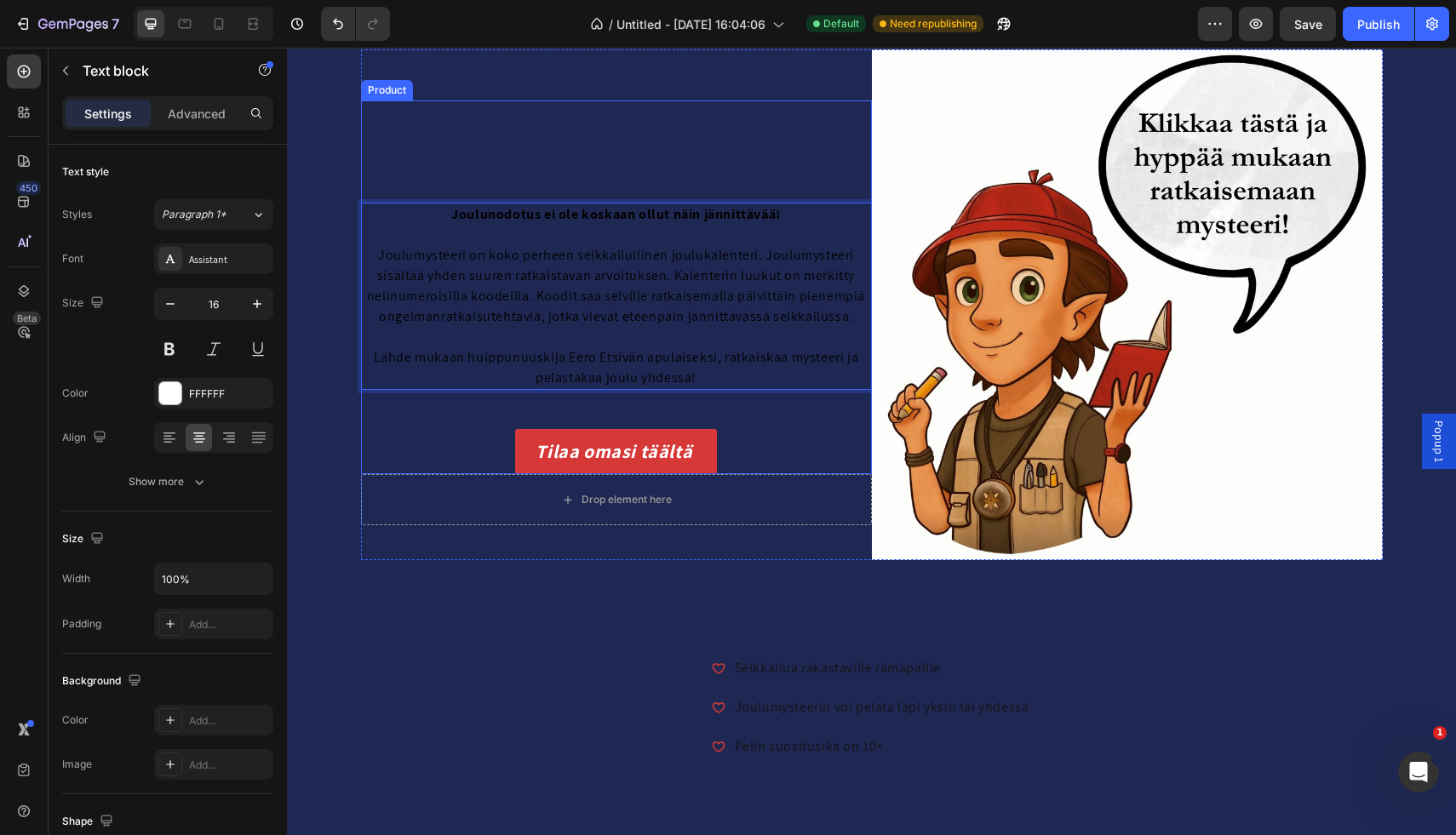
click at [612, 140] on div "Joulunodotus ei ole koskaan ollut näin jännittävää! Joulumysteeri on koko perhe…" at bounding box center [616, 287] width 510 height 374
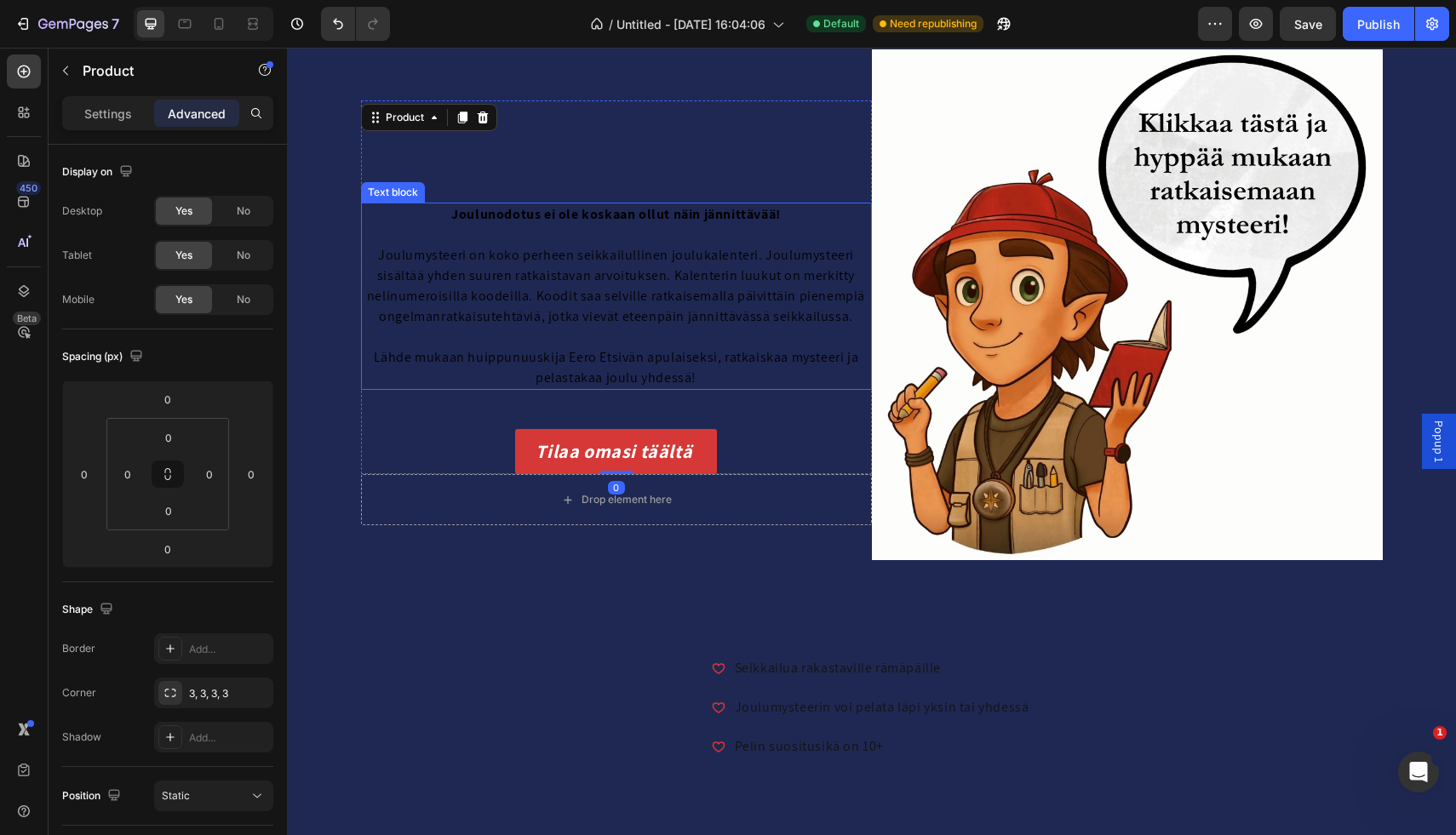
click at [515, 347] on p "Lähde mukaan huippunuuskija Eero Etsivän apulaiseksi, ratkaiskaa mysteeri ja pe…" at bounding box center [616, 368] width 508 height 41
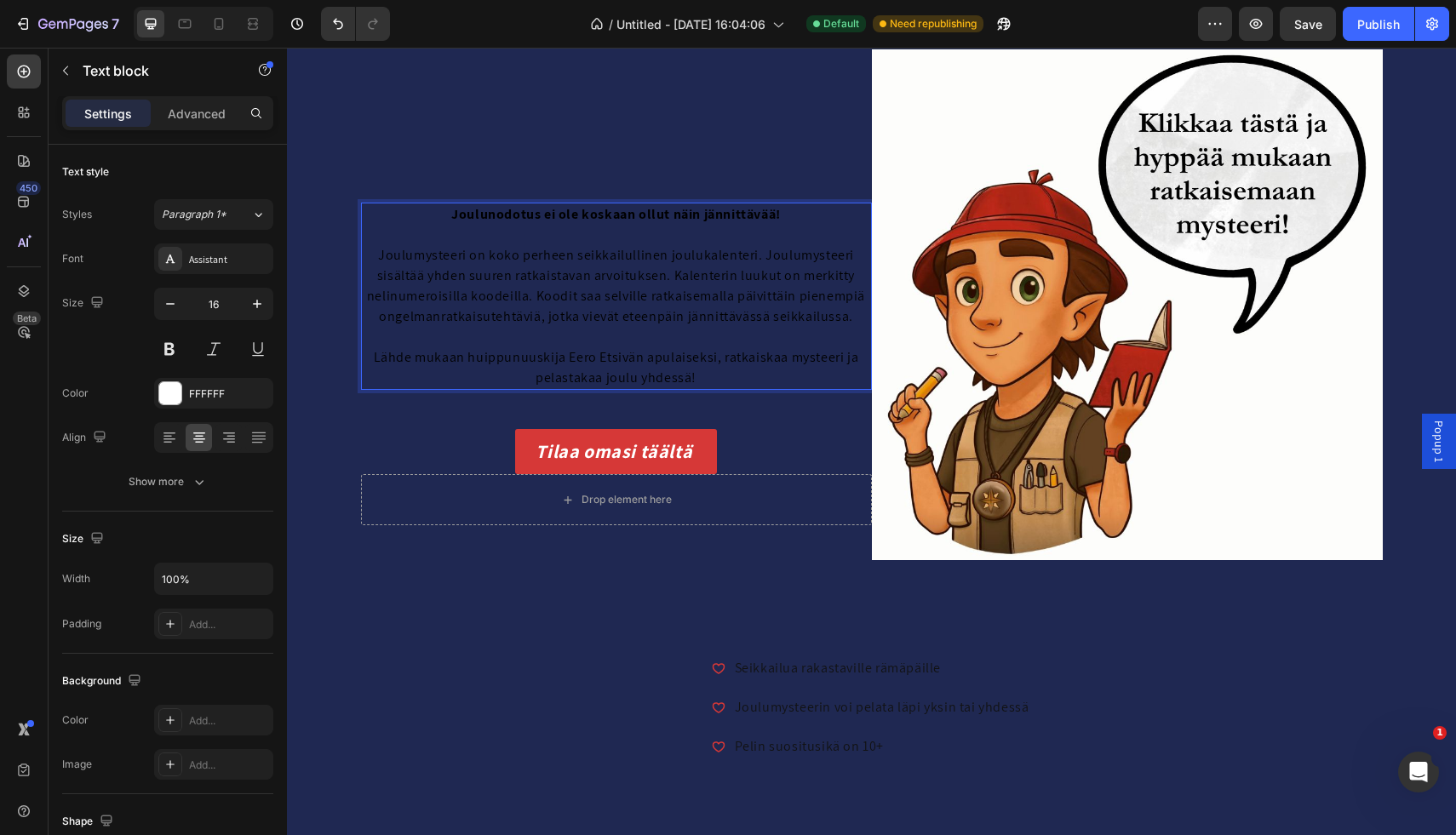
click at [708, 381] on p "Lähde mukaan huippunuuskija Eero Etsivän apulaiseksi, ratkaiskaa mysteeri ja pe…" at bounding box center [616, 368] width 508 height 41
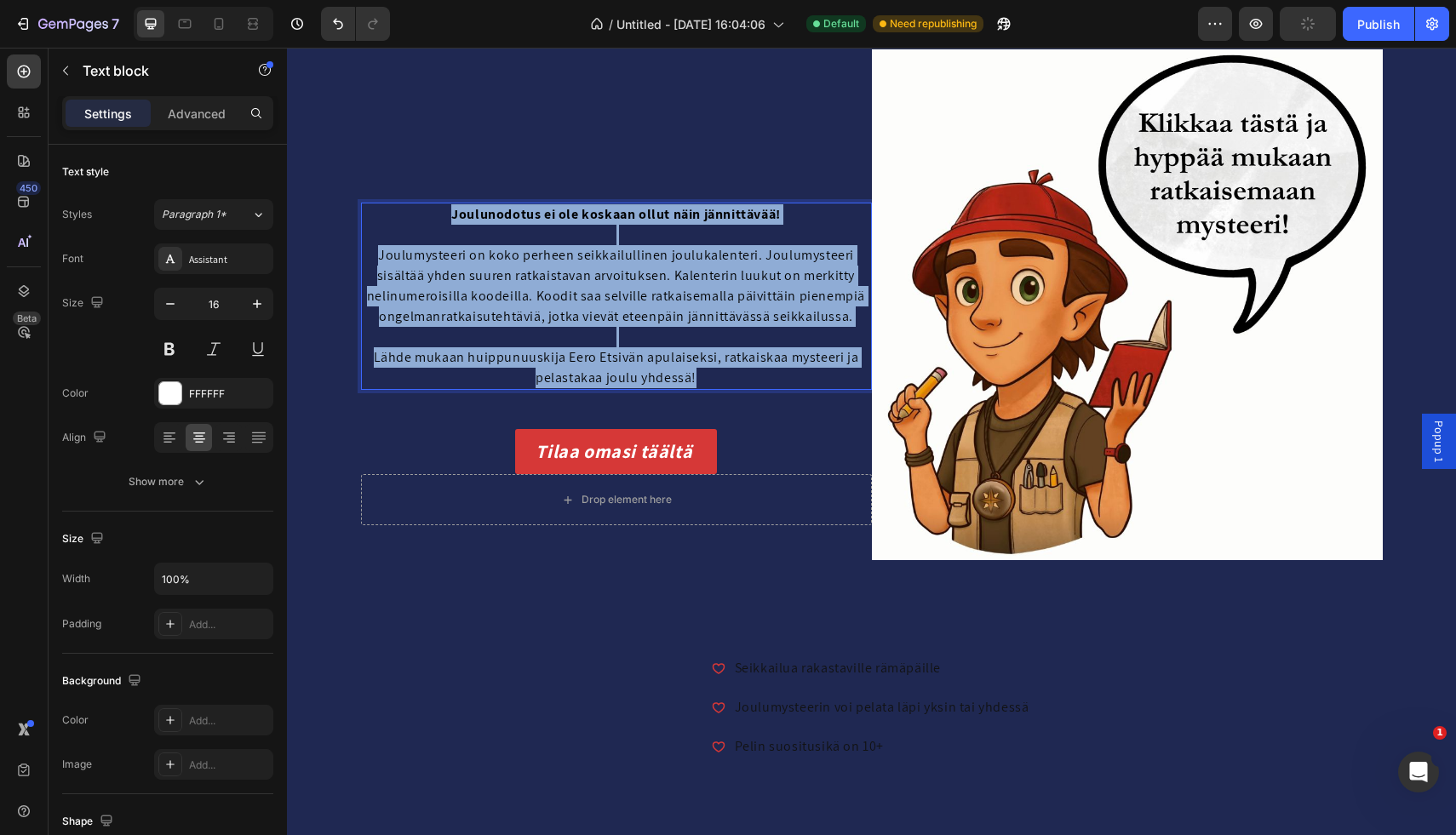
drag, startPoint x: 708, startPoint y: 381, endPoint x: 440, endPoint y: 216, distance: 314.7
click at [440, 215] on div "Joulunodotus ei ole koskaan ollut näin jännittävää! Joulumysteeri on koko perhe…" at bounding box center [616, 296] width 510 height 187
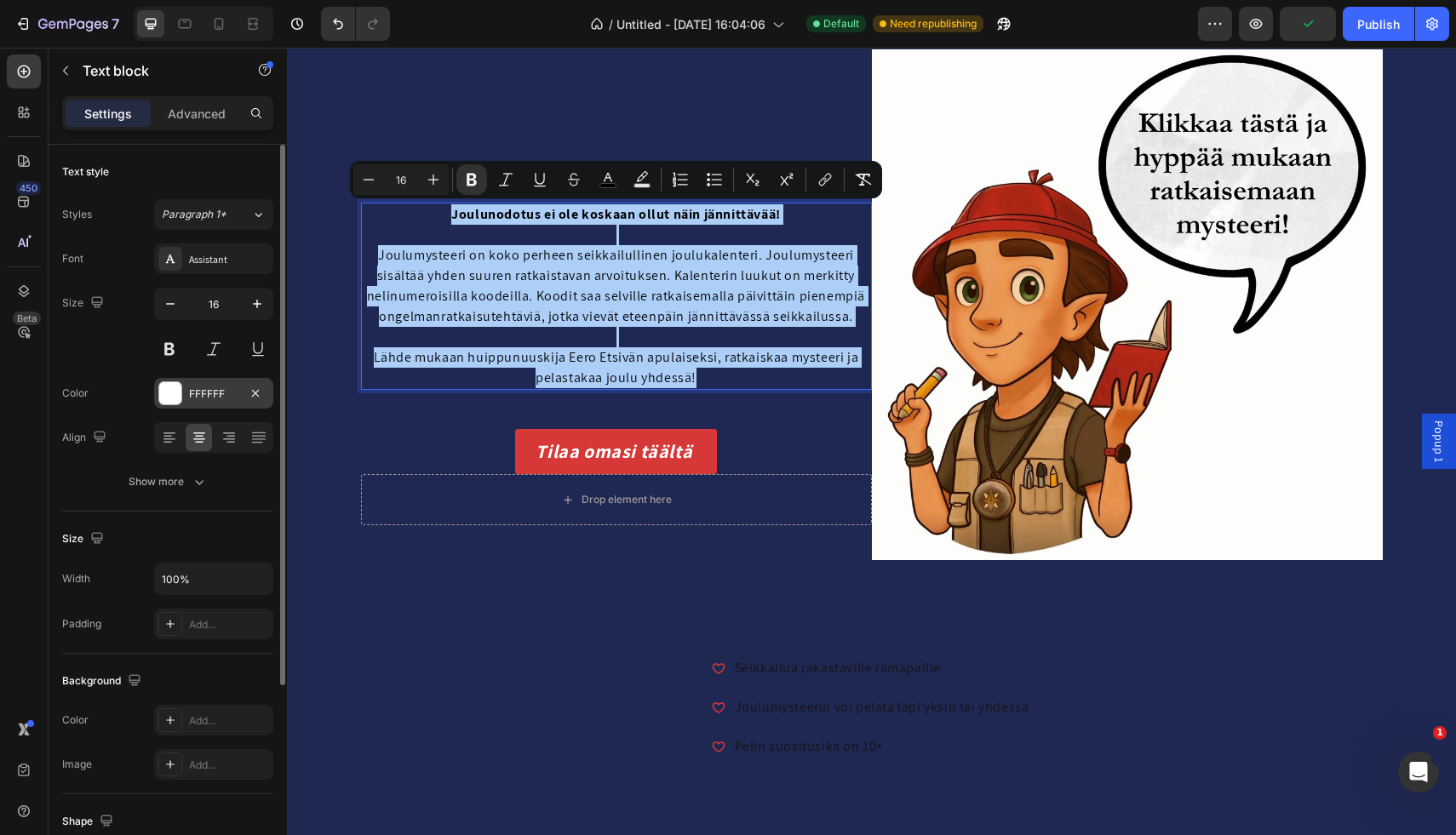
click at [173, 392] on div at bounding box center [170, 393] width 22 height 22
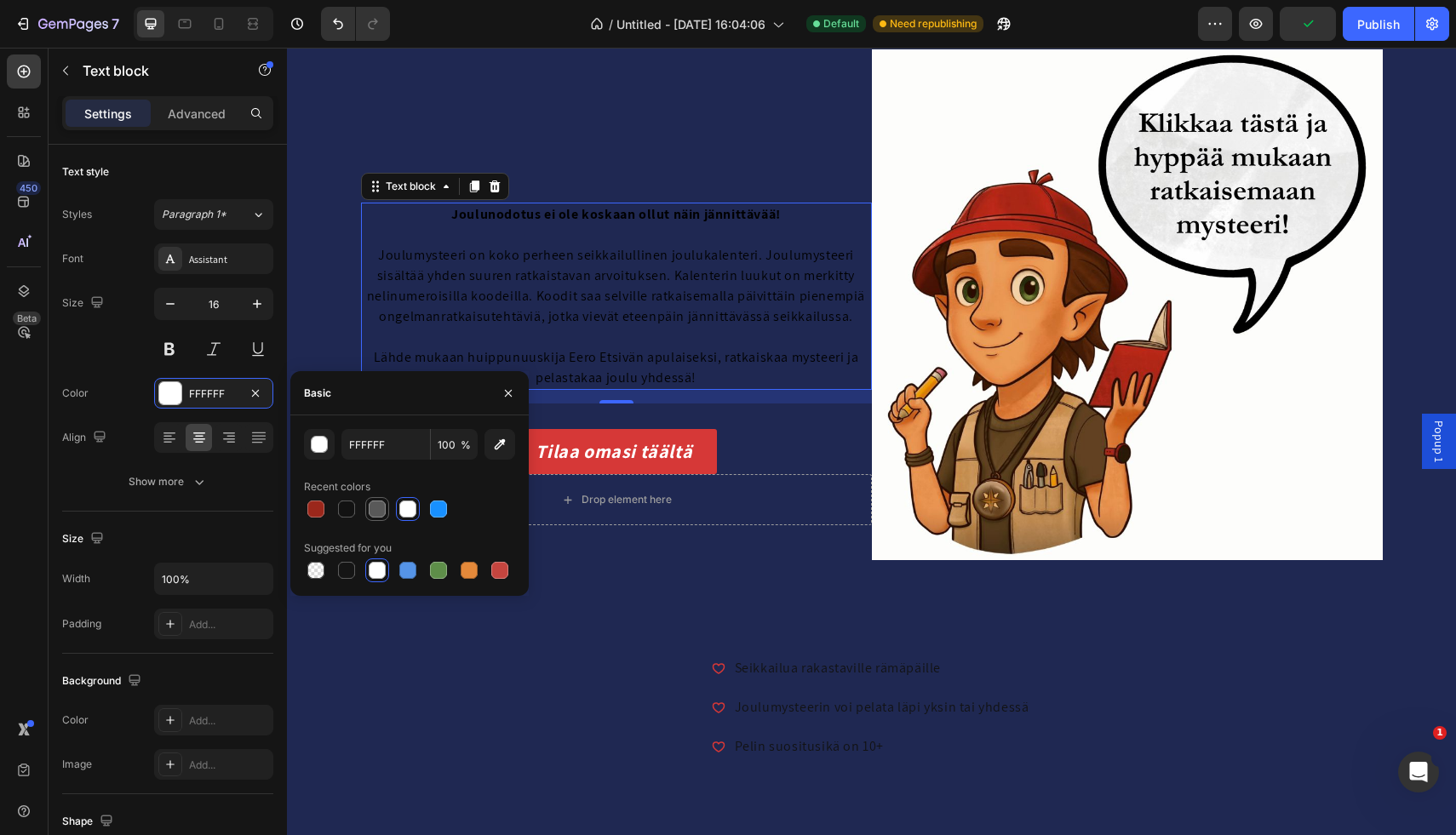
click at [381, 511] on div at bounding box center [377, 509] width 17 height 17
click at [420, 511] on div at bounding box center [409, 509] width 211 height 24
click at [409, 509] on div at bounding box center [408, 509] width 17 height 17
type input "FFFFFF"
click at [180, 466] on div "Font Assistant Size 16 Color FFFFFF Align Show more" at bounding box center [167, 371] width 211 height 254
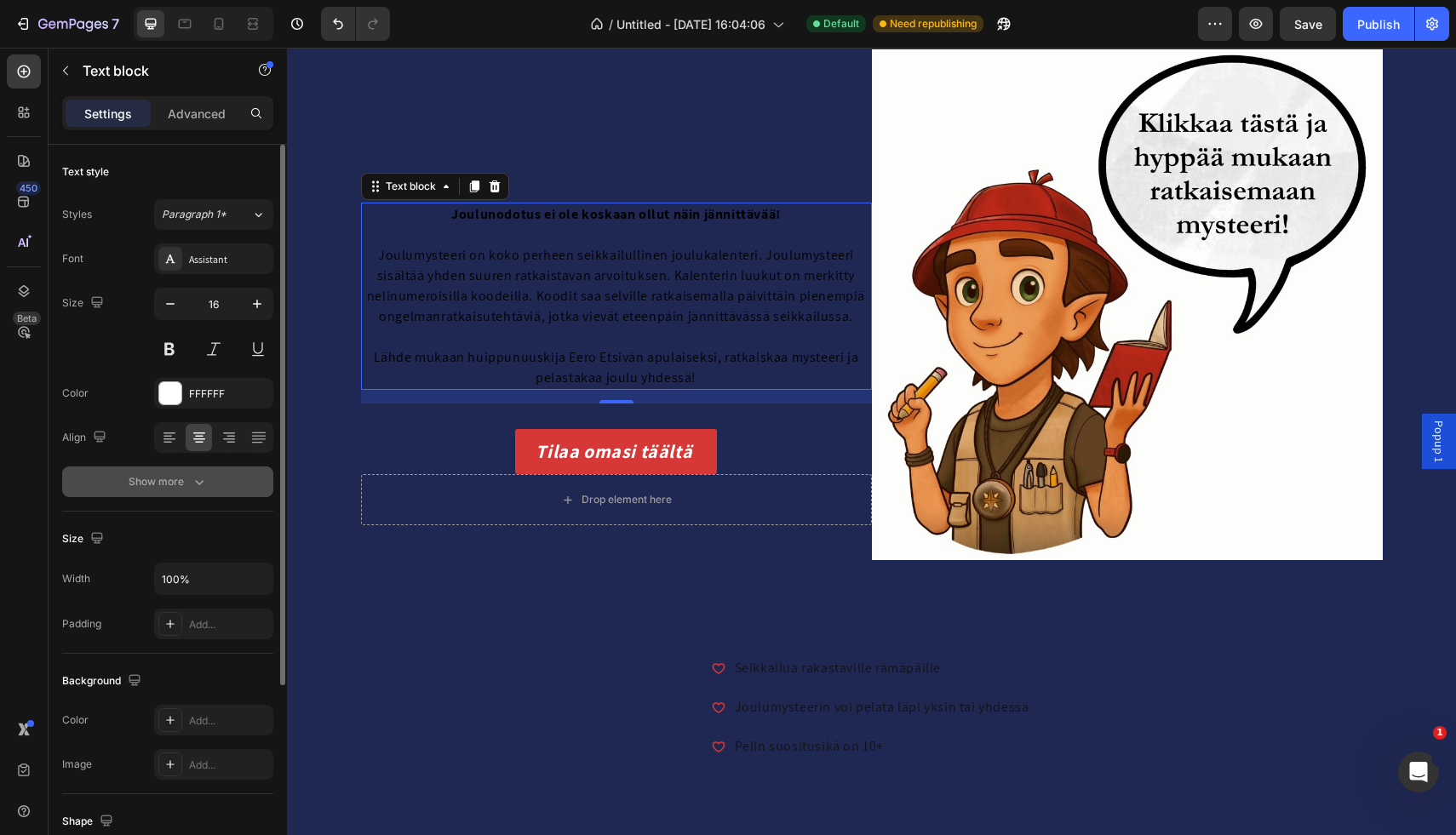
click at [183, 482] on div "Show more" at bounding box center [167, 481] width 79 height 17
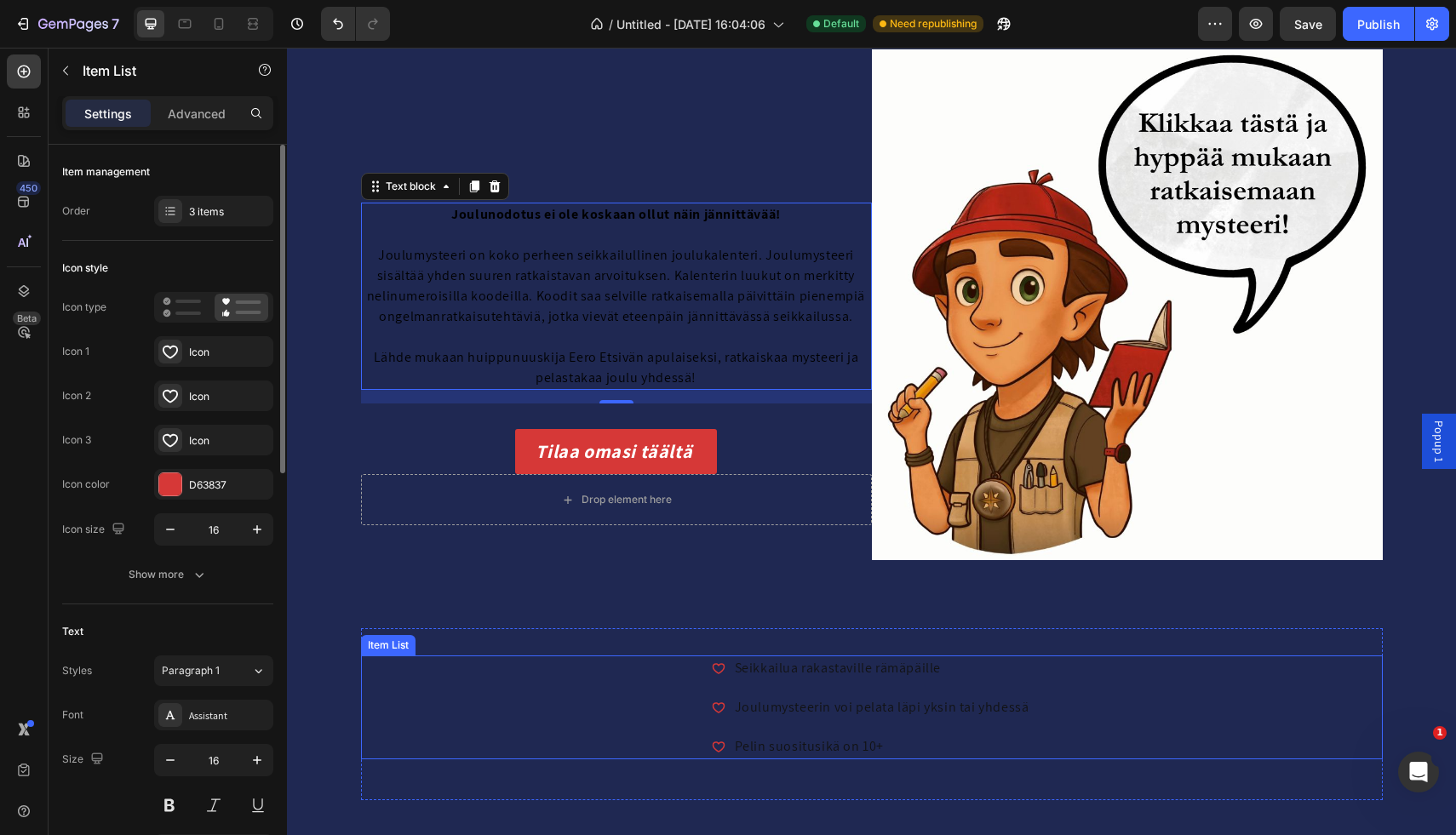
click at [618, 683] on div "Seikkailua rakastaville rämäpäille Joulumysteerin voi pelata läpi yksin tai yhd…" at bounding box center [871, 707] width 1022 height 104
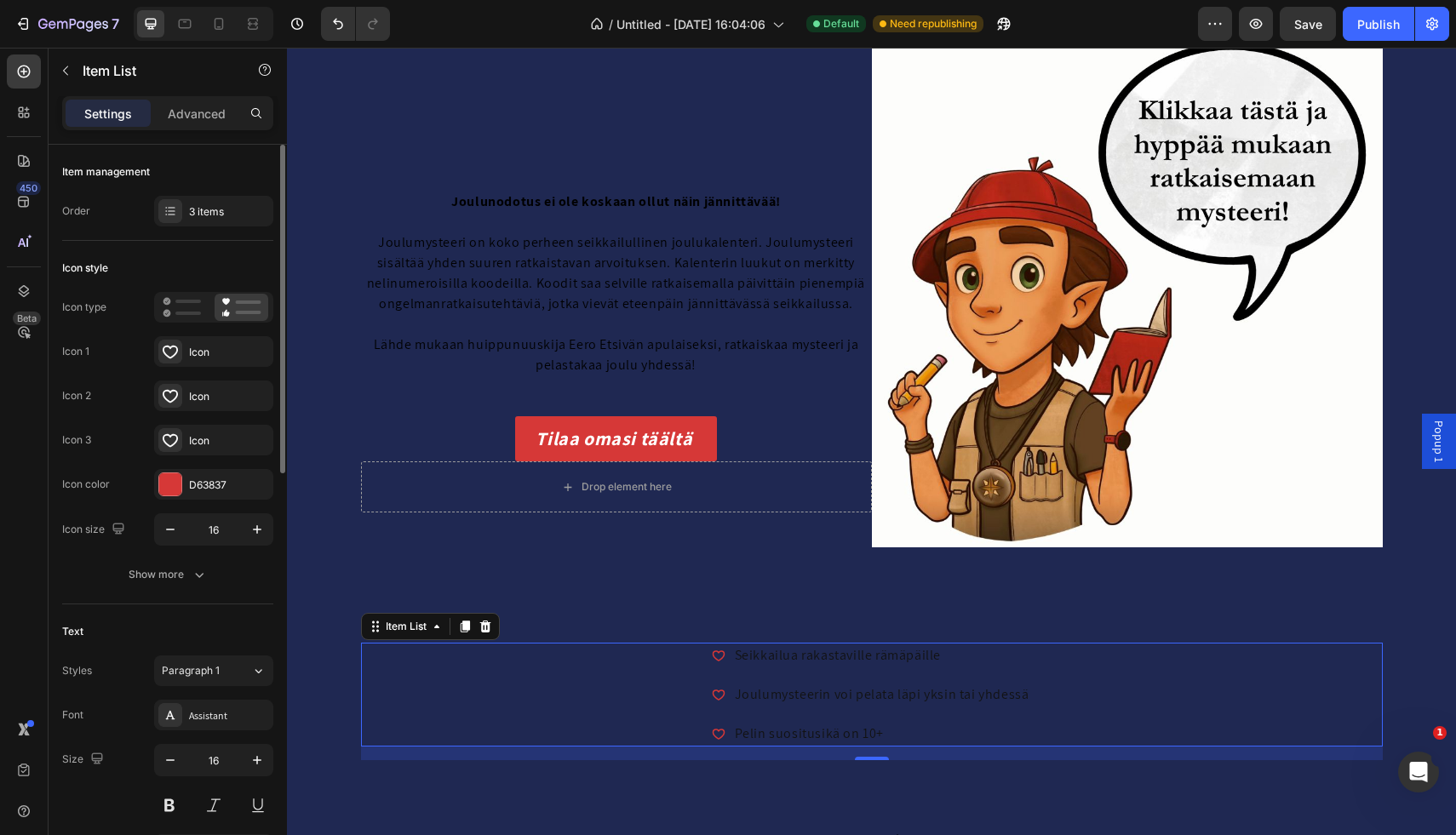
scroll to position [120, 0]
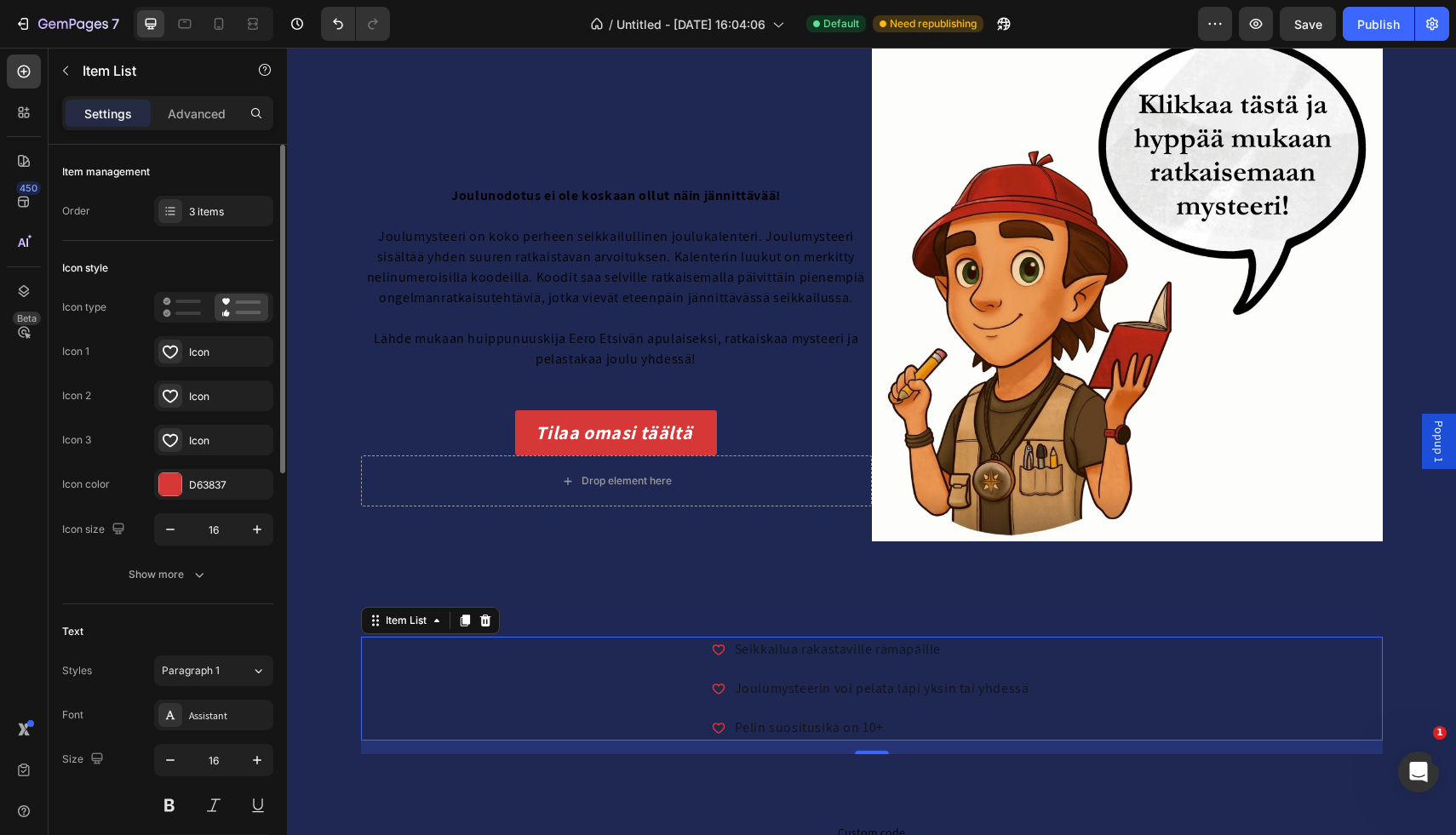
click at [848, 698] on p "Joulumysteerin voi pelata läpi yksin tai yhdessä" at bounding box center [882, 689] width 294 height 20
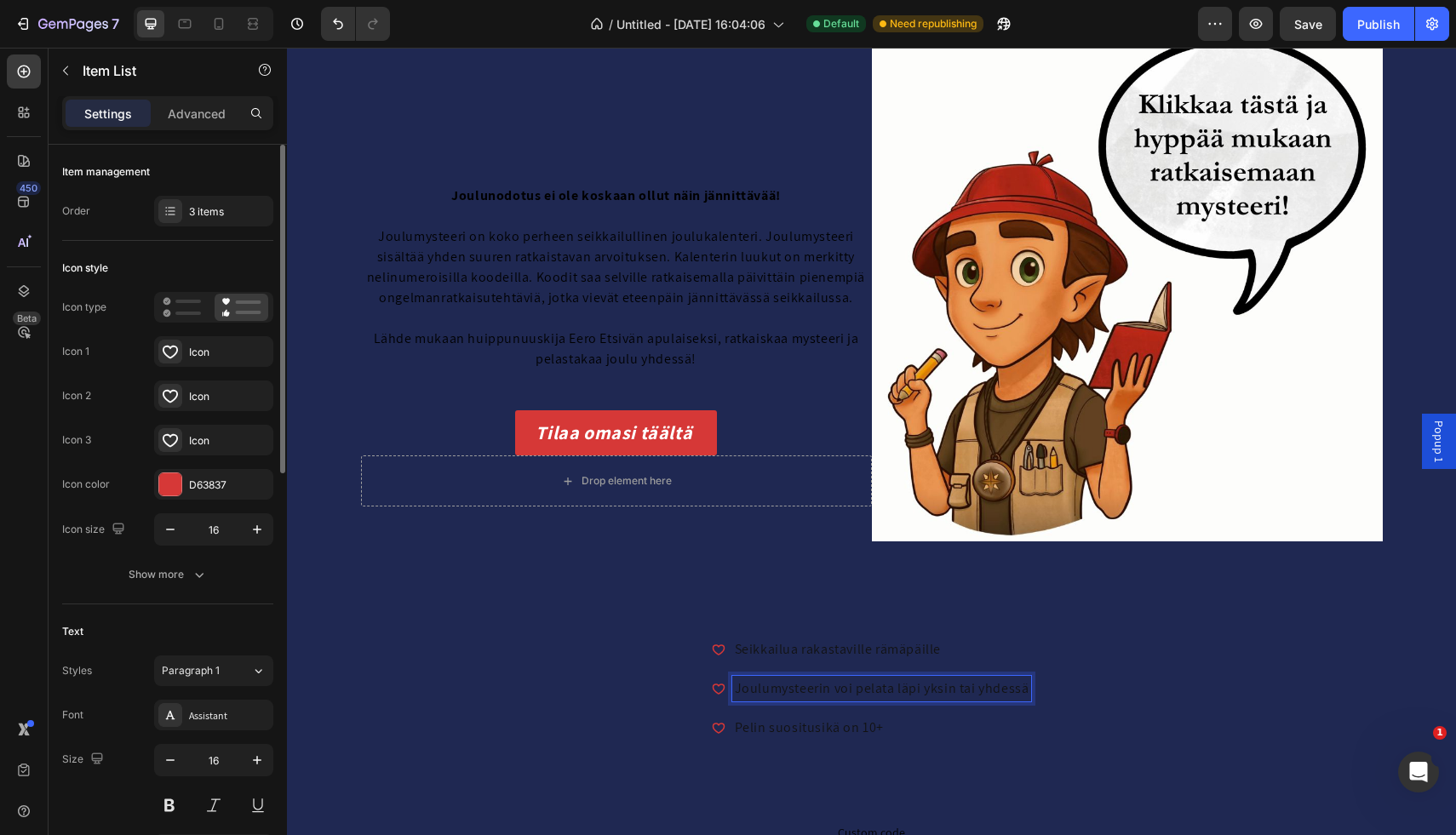
click at [887, 697] on p "Joulumysteerin voi pelata läpi yksin tai yhdessä" at bounding box center [882, 689] width 294 height 20
click at [166, 483] on div at bounding box center [170, 484] width 22 height 22
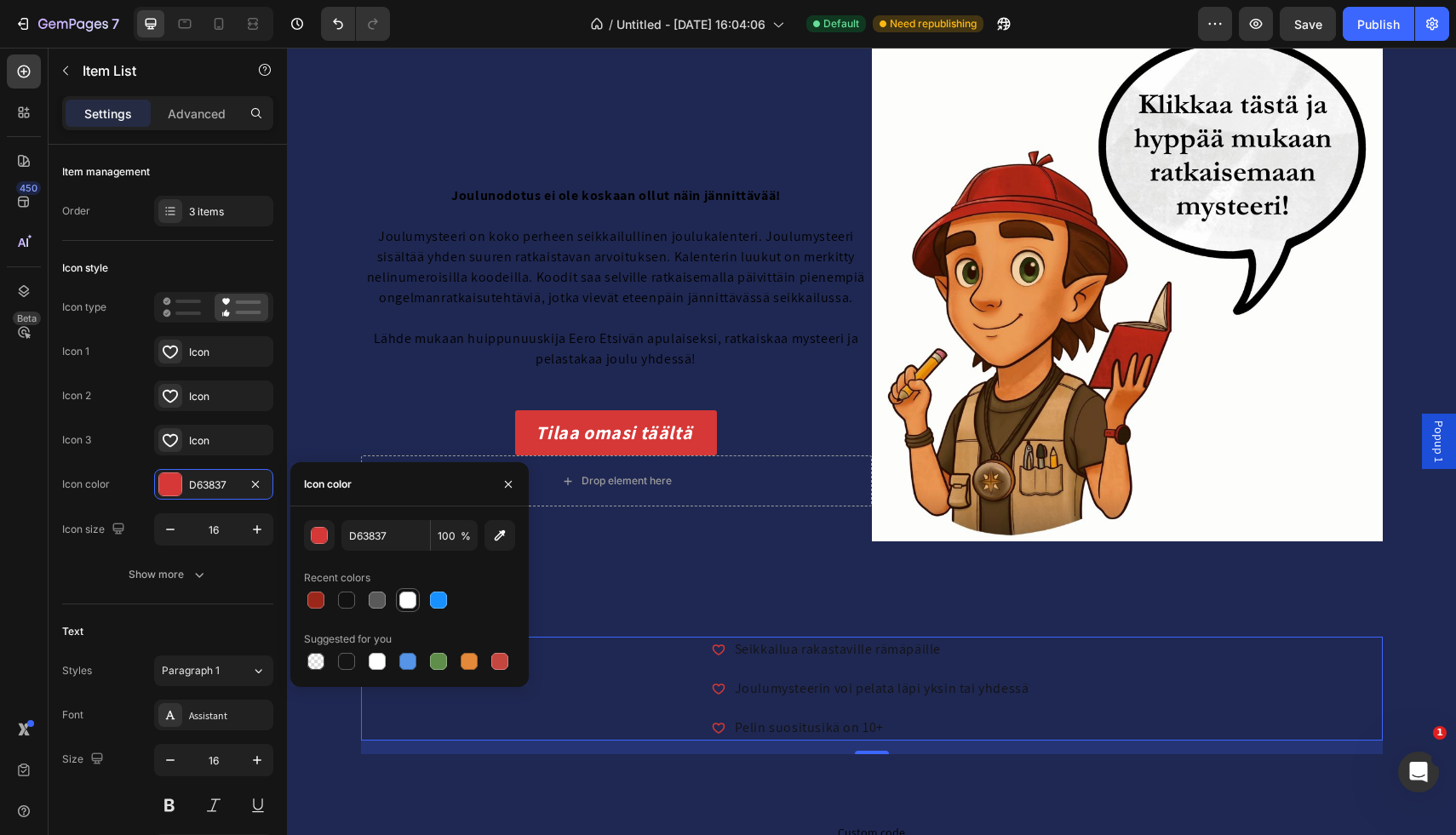
click at [412, 600] on div at bounding box center [408, 600] width 17 height 17
type input "FFFFFF"
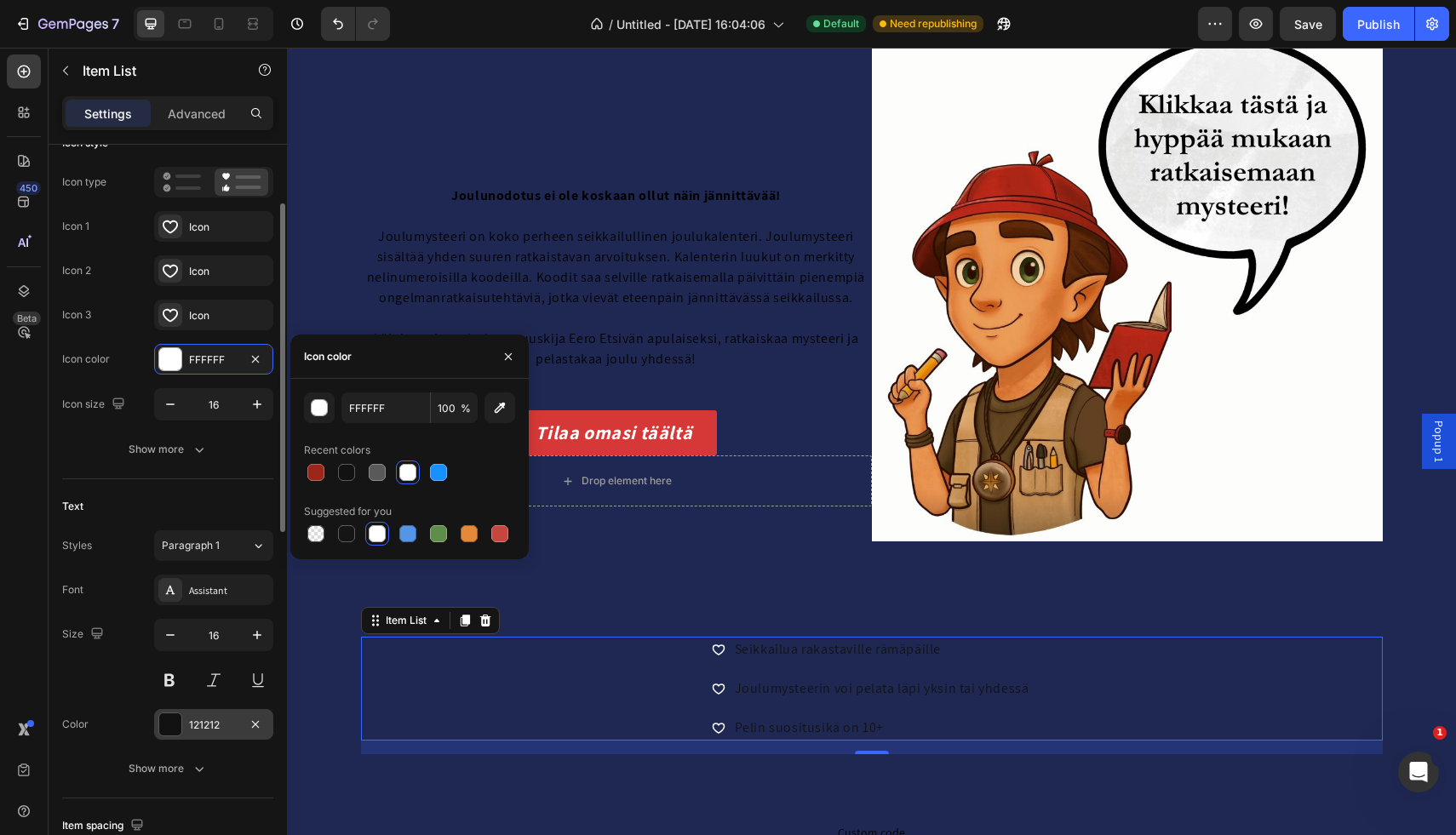
scroll to position [127, 0]
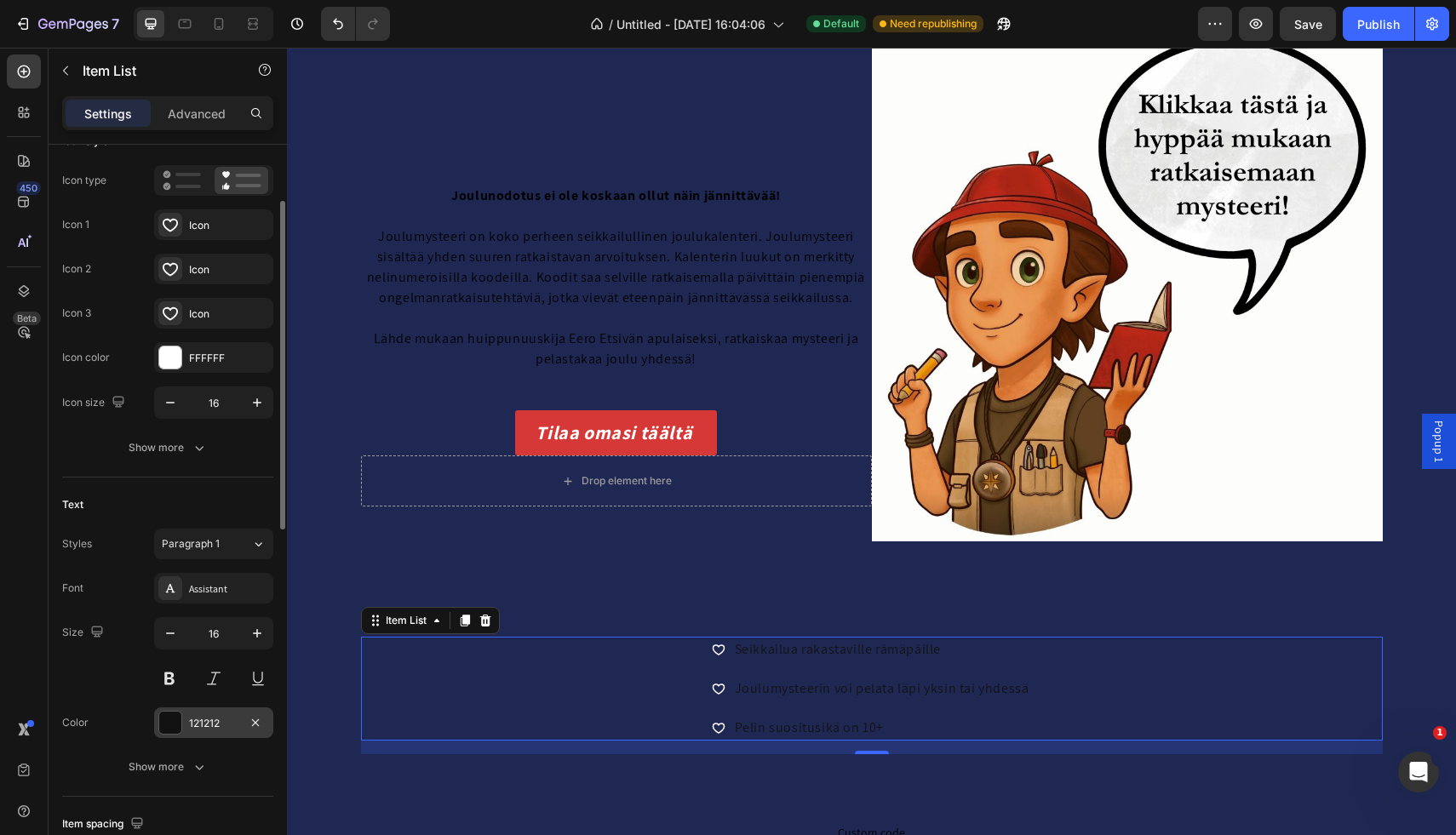
click at [175, 734] on div at bounding box center [170, 722] width 24 height 24
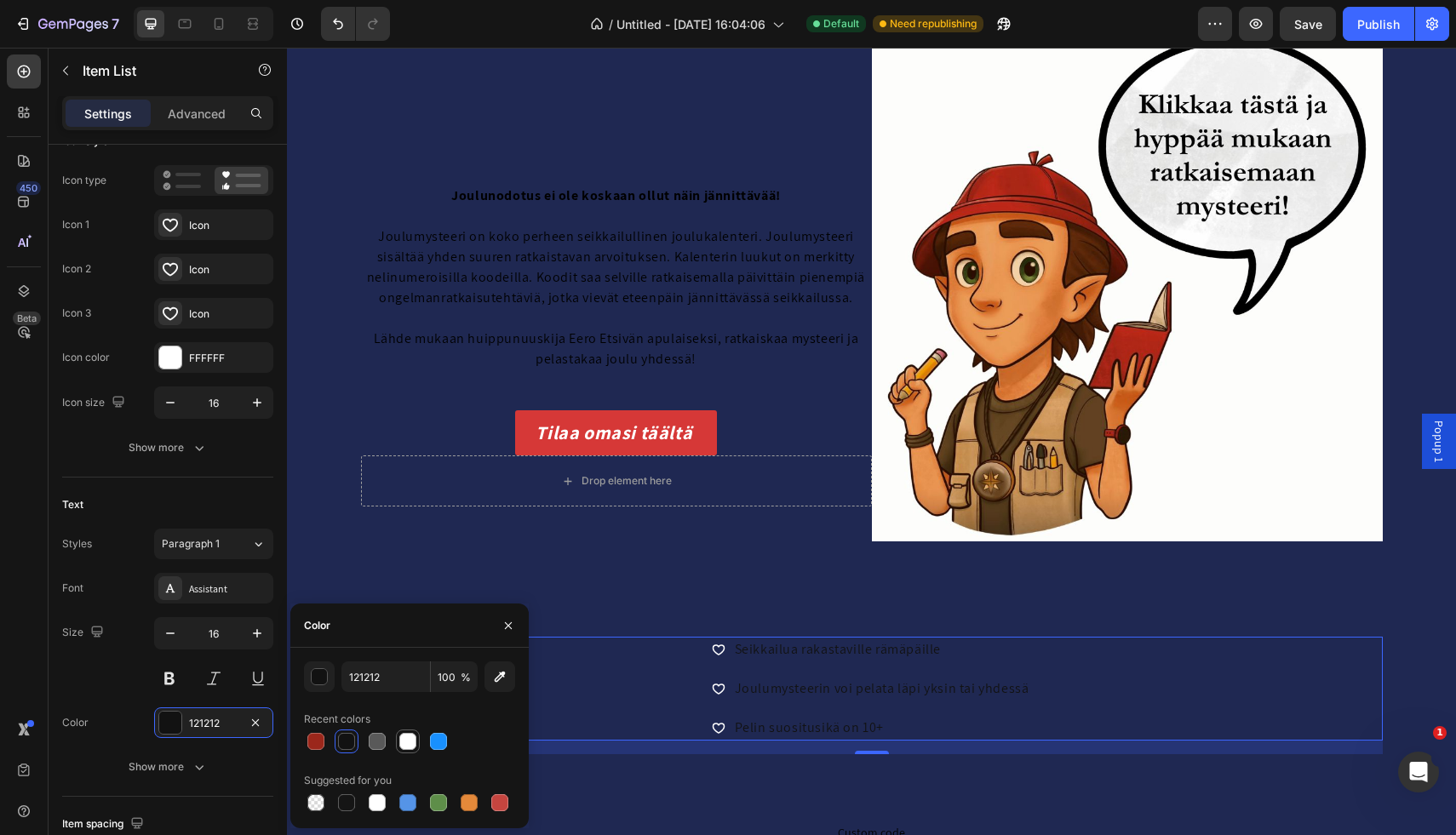
click at [404, 741] on div at bounding box center [408, 741] width 17 height 17
type input "FFFFFF"
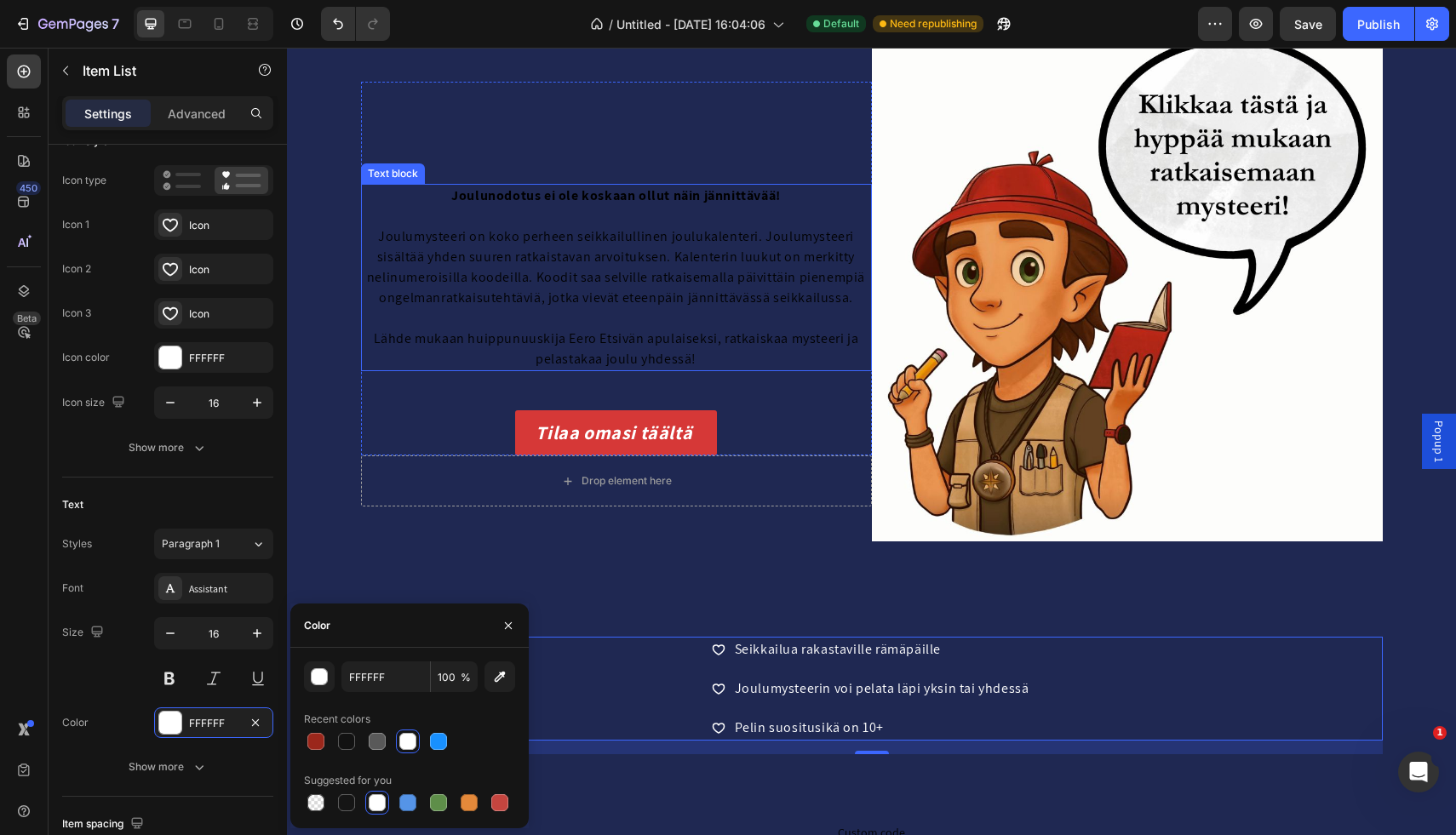
click at [603, 338] on span "Lähde mukaan huippunuuskija Eero Etsivän apulaiseksi, ratkaiskaa mysteeri ja pe…" at bounding box center [617, 348] width 486 height 38
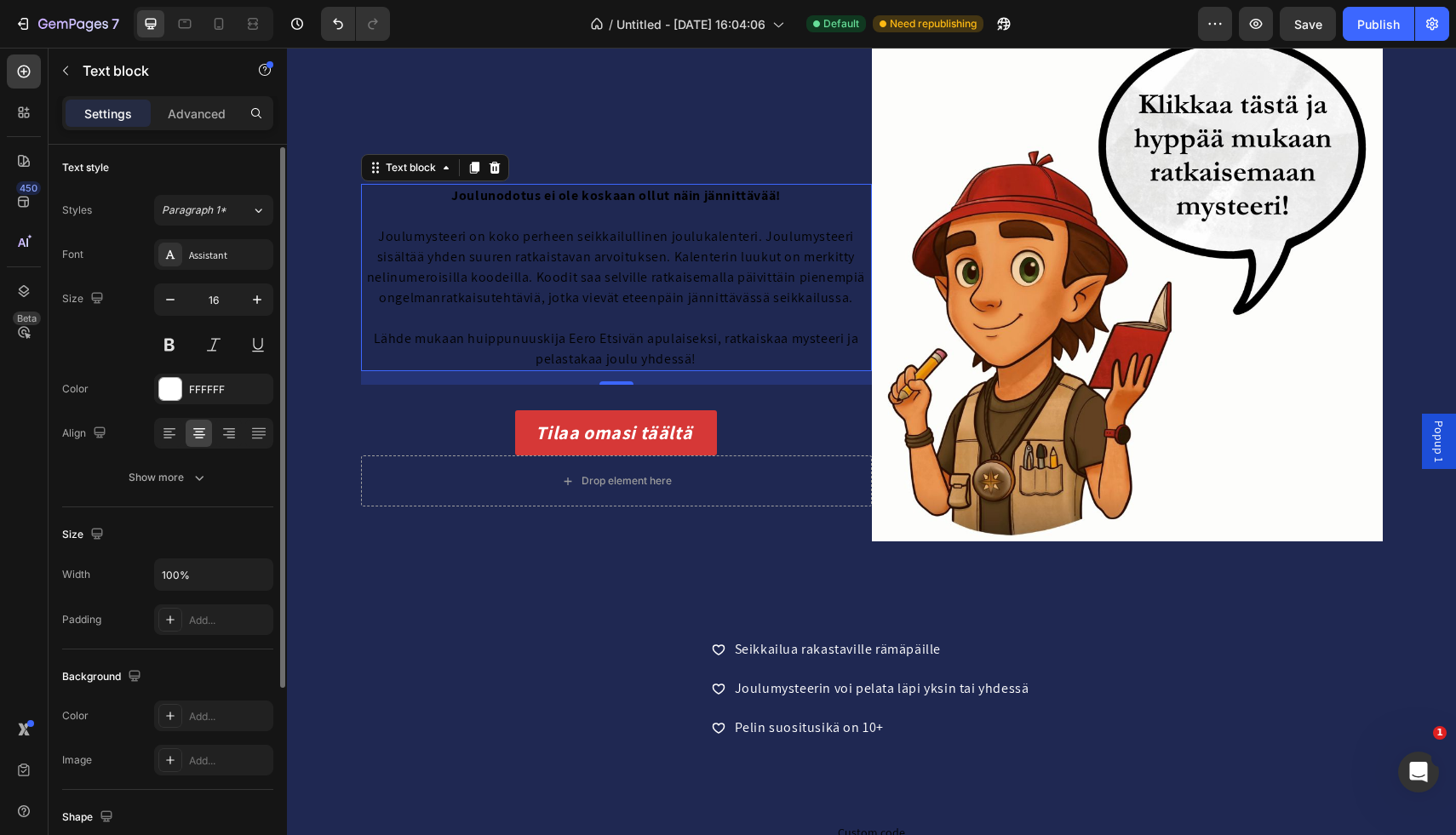
scroll to position [0, 0]
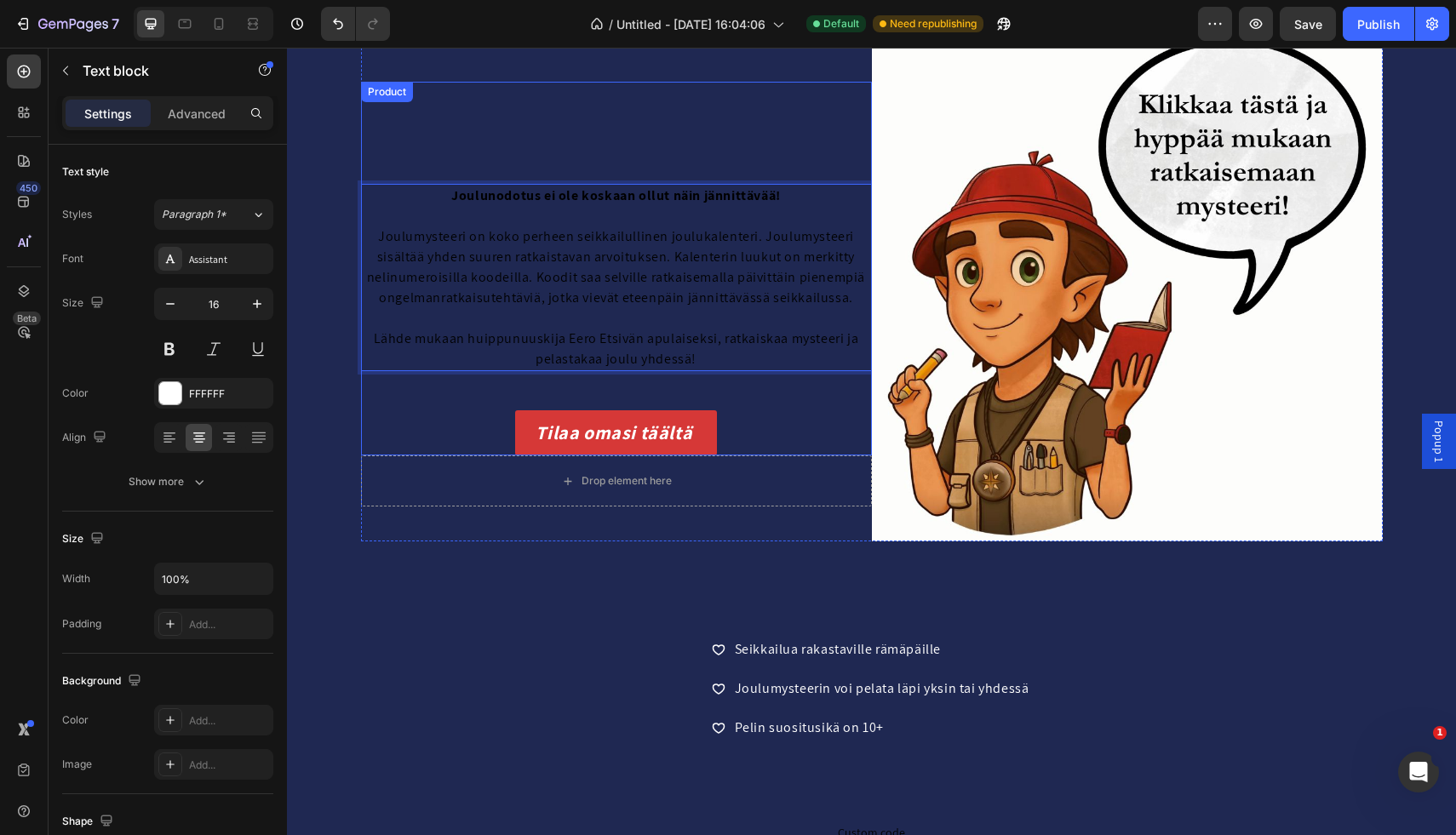
click at [666, 128] on div "Joulunodotus ei ole koskaan ollut näin jännittävää! Joulumysteeri on koko perhe…" at bounding box center [616, 269] width 510 height 374
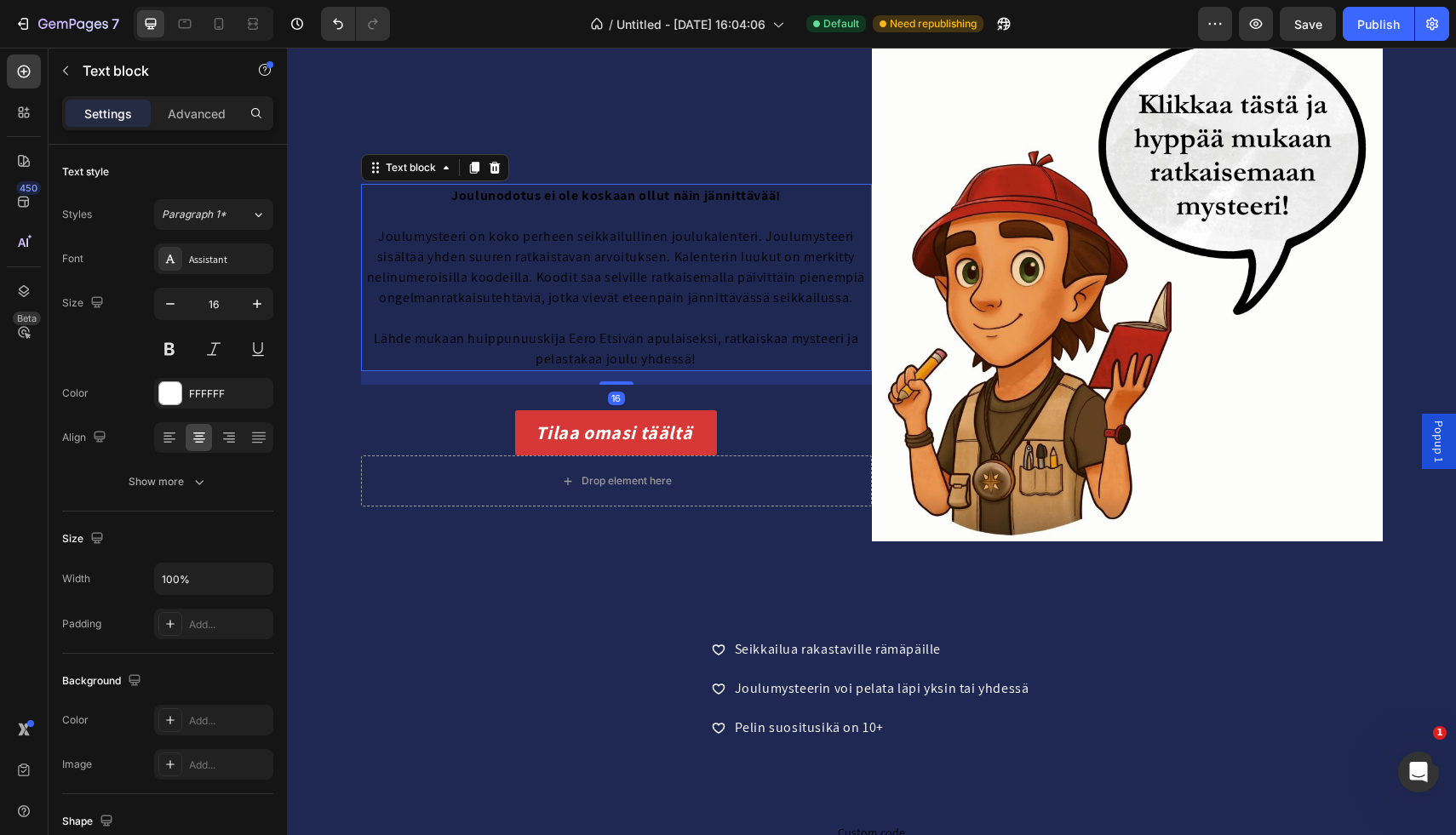
click at [638, 201] on strong "Joulunodotus ei ole koskaan ollut näin jännittävää!" at bounding box center [616, 195] width 330 height 18
click at [414, 165] on div "Text block" at bounding box center [410, 168] width 57 height 15
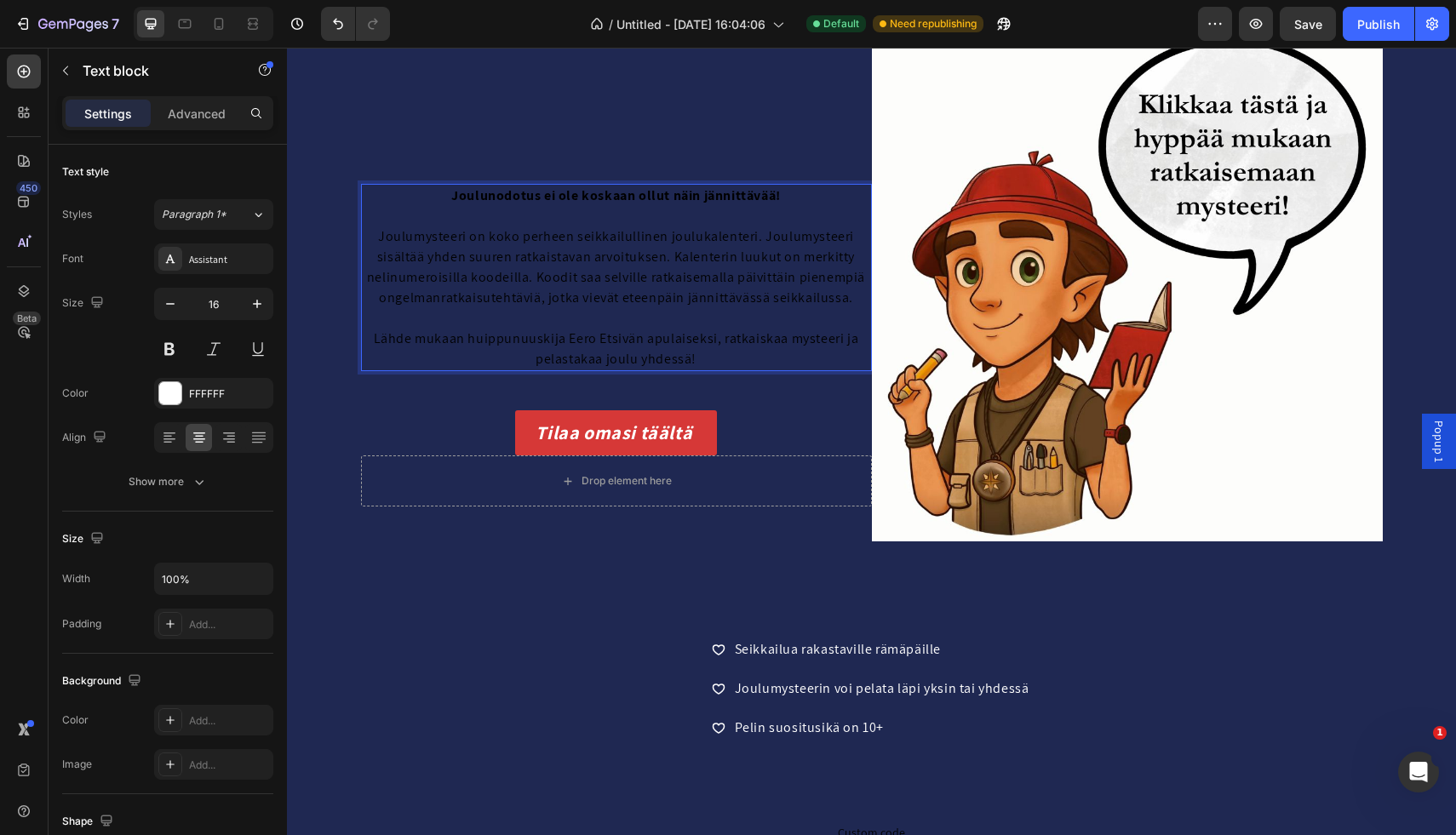
click at [445, 314] on p "Rich Text Editor. Editing area: main" at bounding box center [616, 318] width 508 height 20
click at [452, 285] on span "Joulumysteeri on koko perheen seikkailullinen joulukalenteri. Joulumysteeri sis…" at bounding box center [616, 267] width 498 height 79
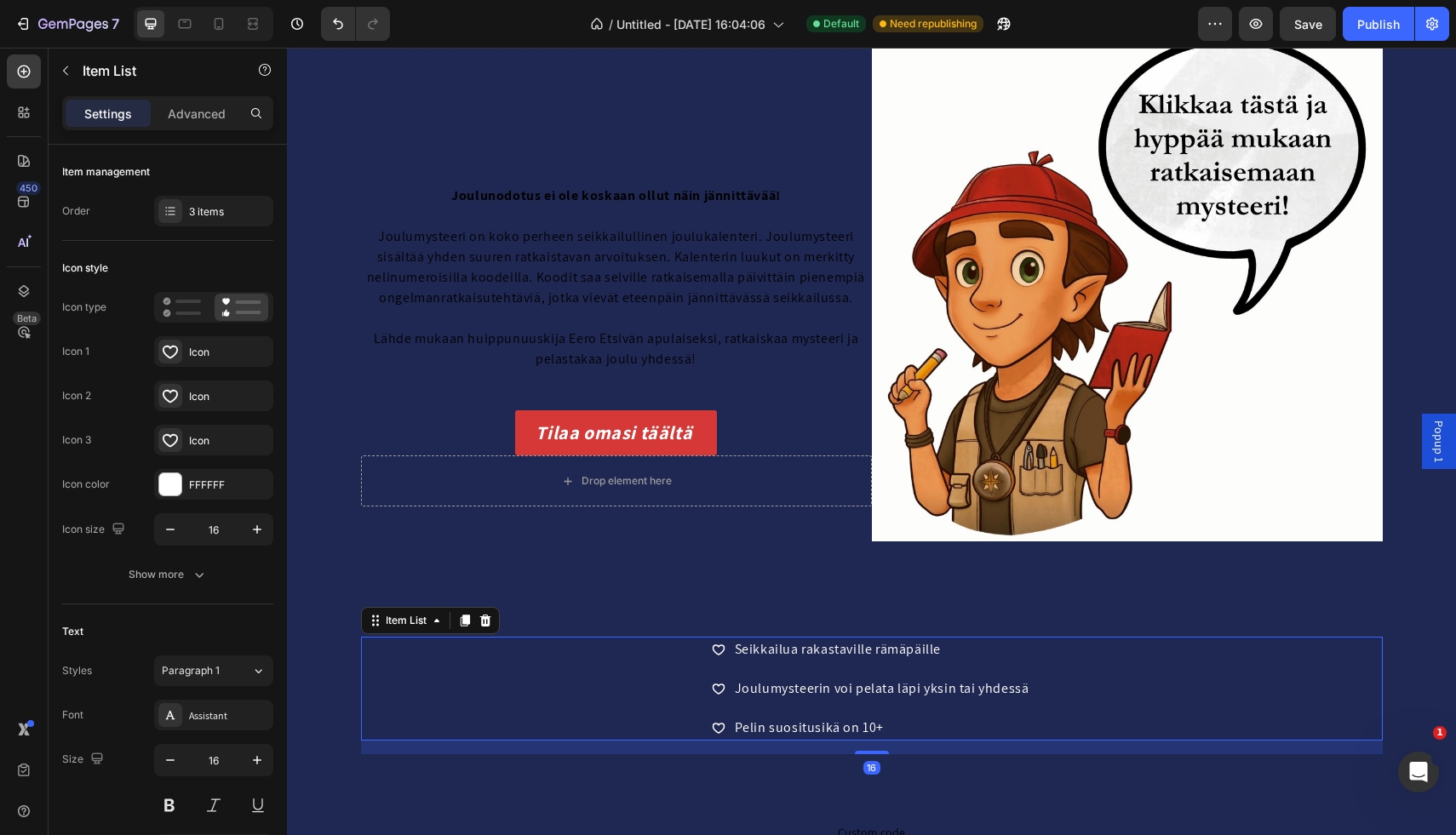
click at [385, 648] on div "Seikkailua rakastaville rämäpäille Joulumysteerin voi pelata läpi yksin tai yhd…" at bounding box center [871, 689] width 1022 height 104
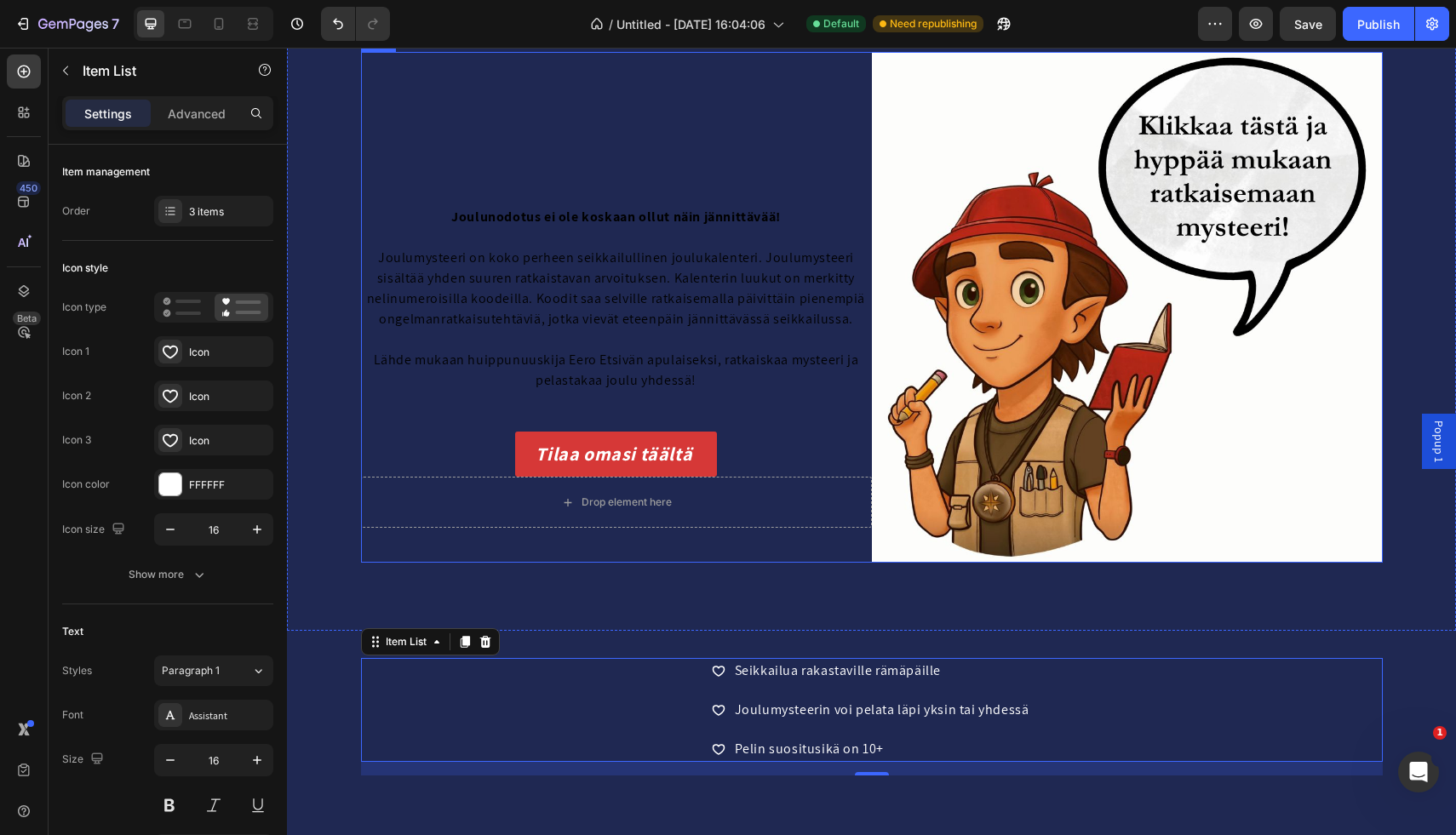
scroll to position [110, 0]
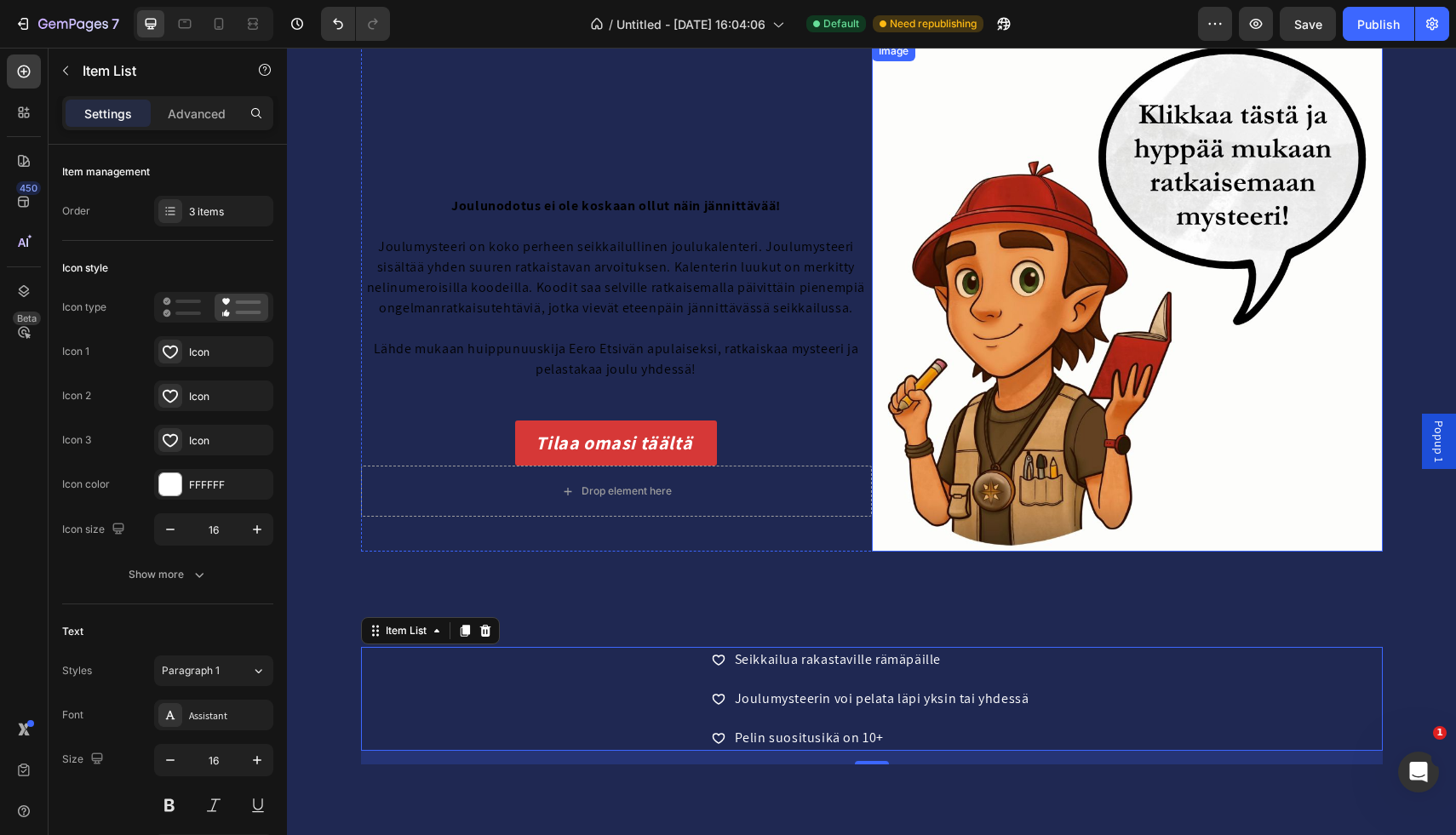
click at [1051, 317] on img at bounding box center [1127, 296] width 510 height 511
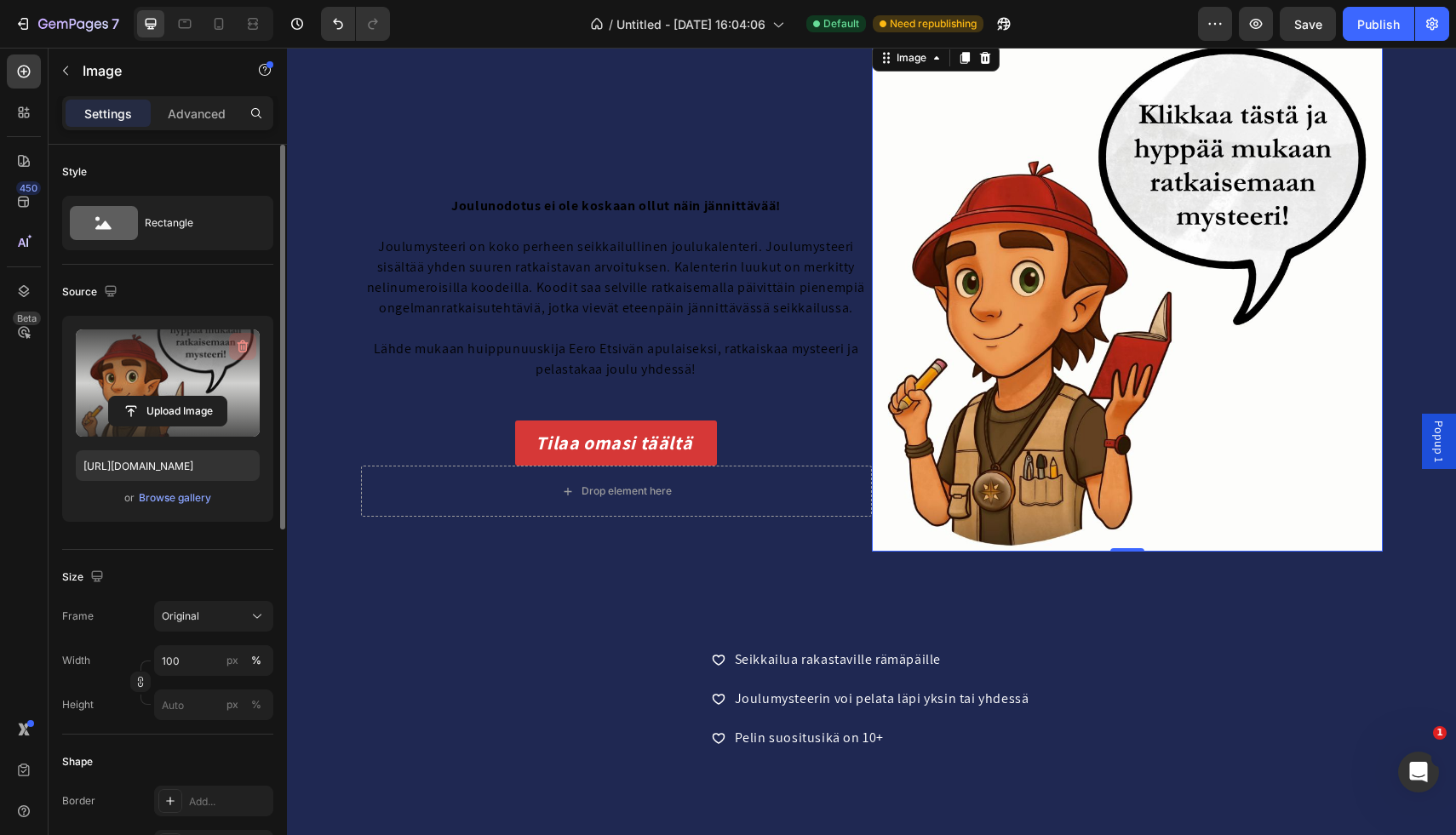
click at [237, 347] on icon "button" at bounding box center [242, 346] width 17 height 17
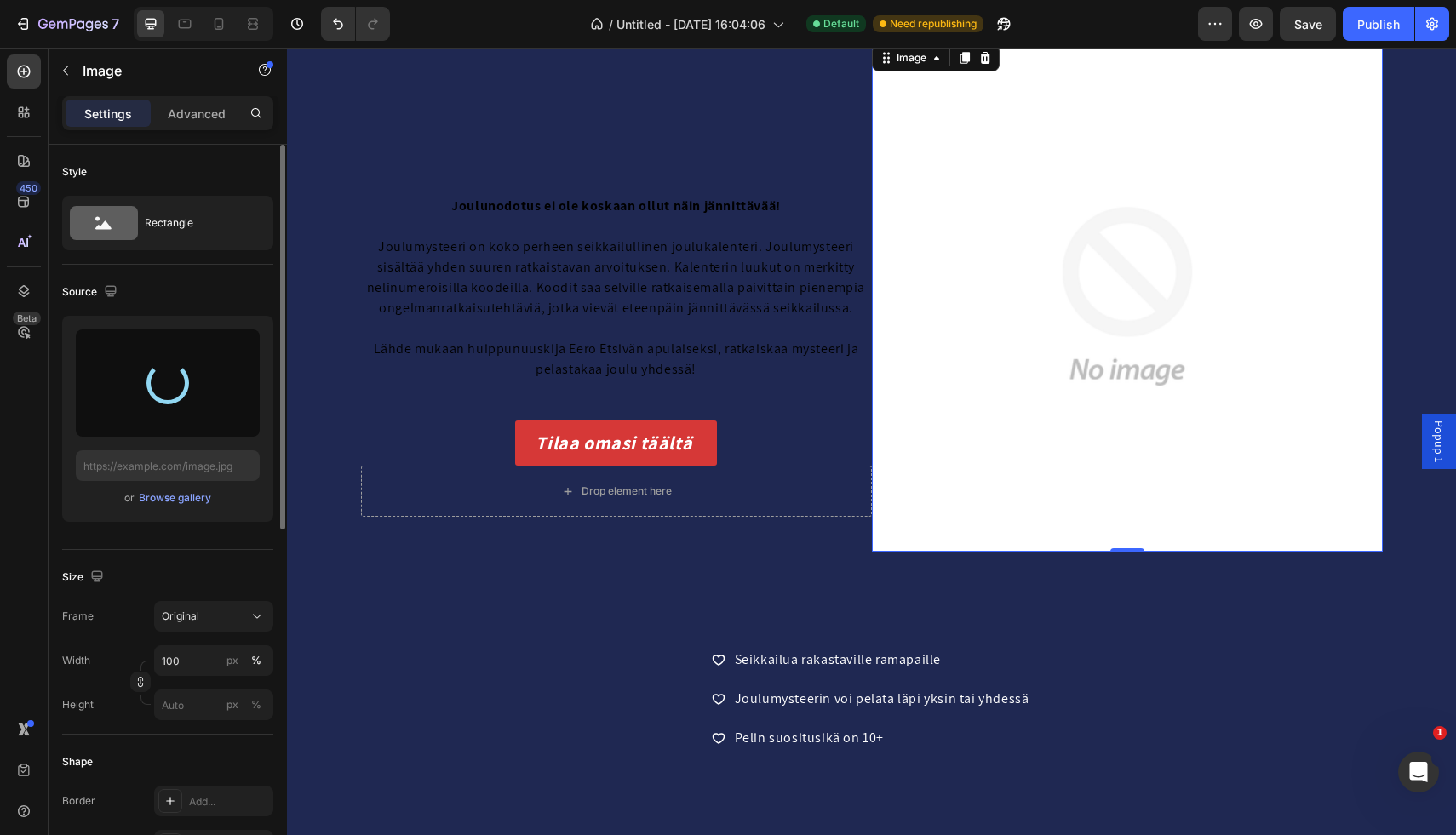
type input "https://cdn.shopify.com/s/files/1/0690/7825/3835/files/gempages_478575371692803…"
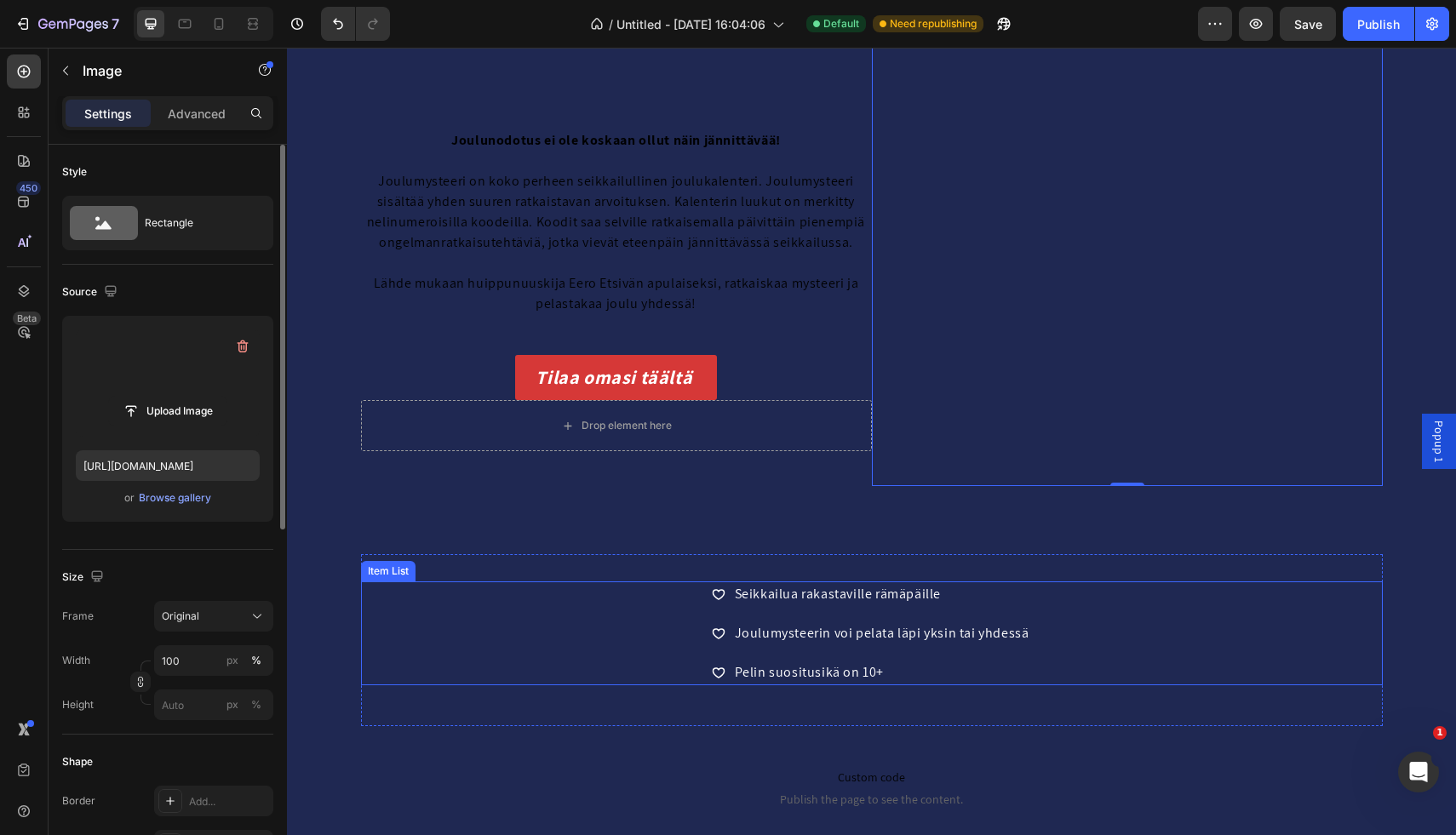
scroll to position [202, 0]
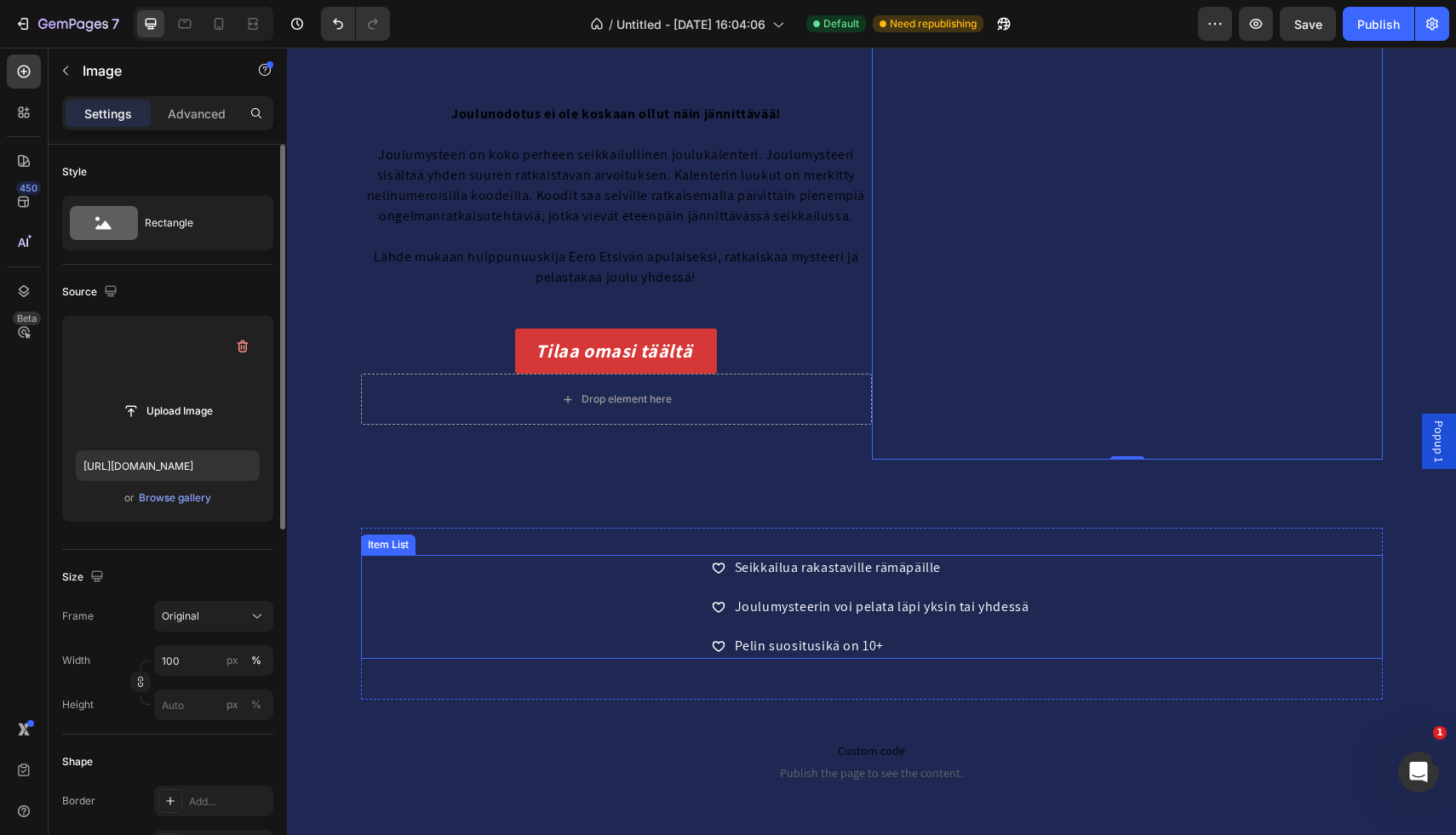
click at [452, 624] on div "Seikkailua rakastaville rämäpäille Joulumysteerin voi pelata läpi yksin tai yhd…" at bounding box center [871, 606] width 1022 height 104
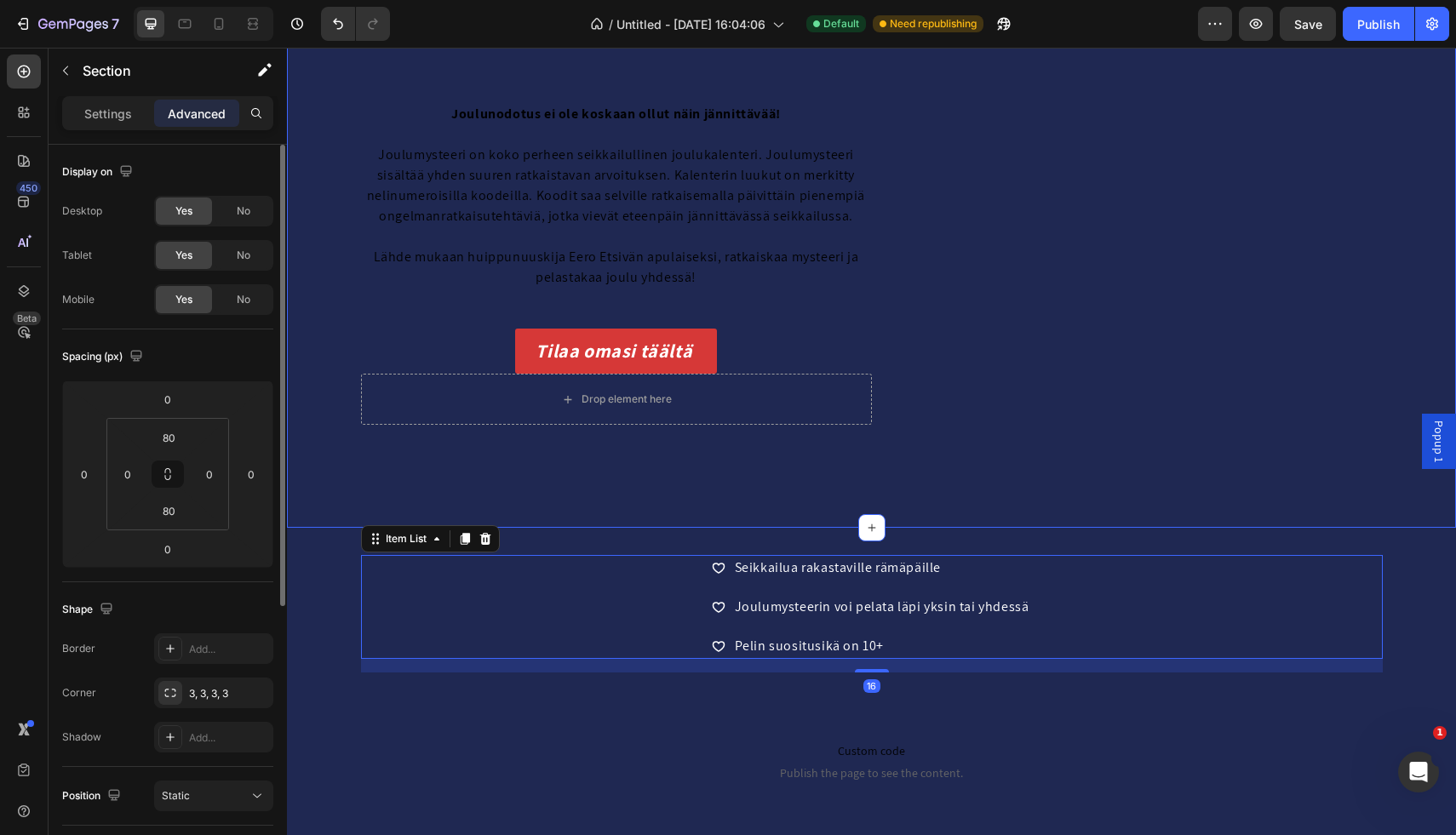
click at [525, 484] on div "Image Row Joulunodotus ei ole koskaan ollut näin jännittävää! Joulumysteeri on …" at bounding box center [871, 204] width 1169 height 647
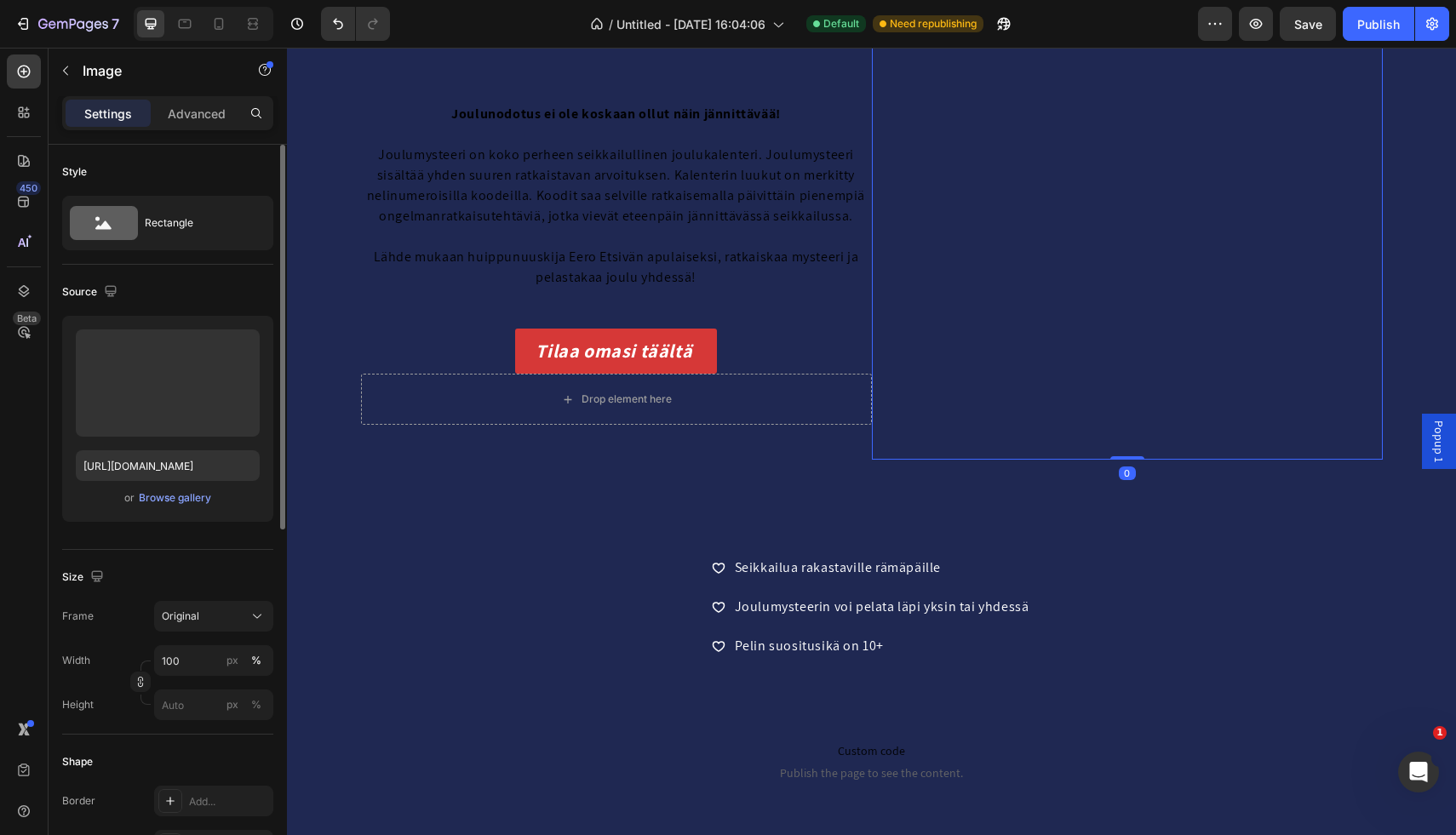
click at [1011, 330] on img at bounding box center [1127, 204] width 510 height 511
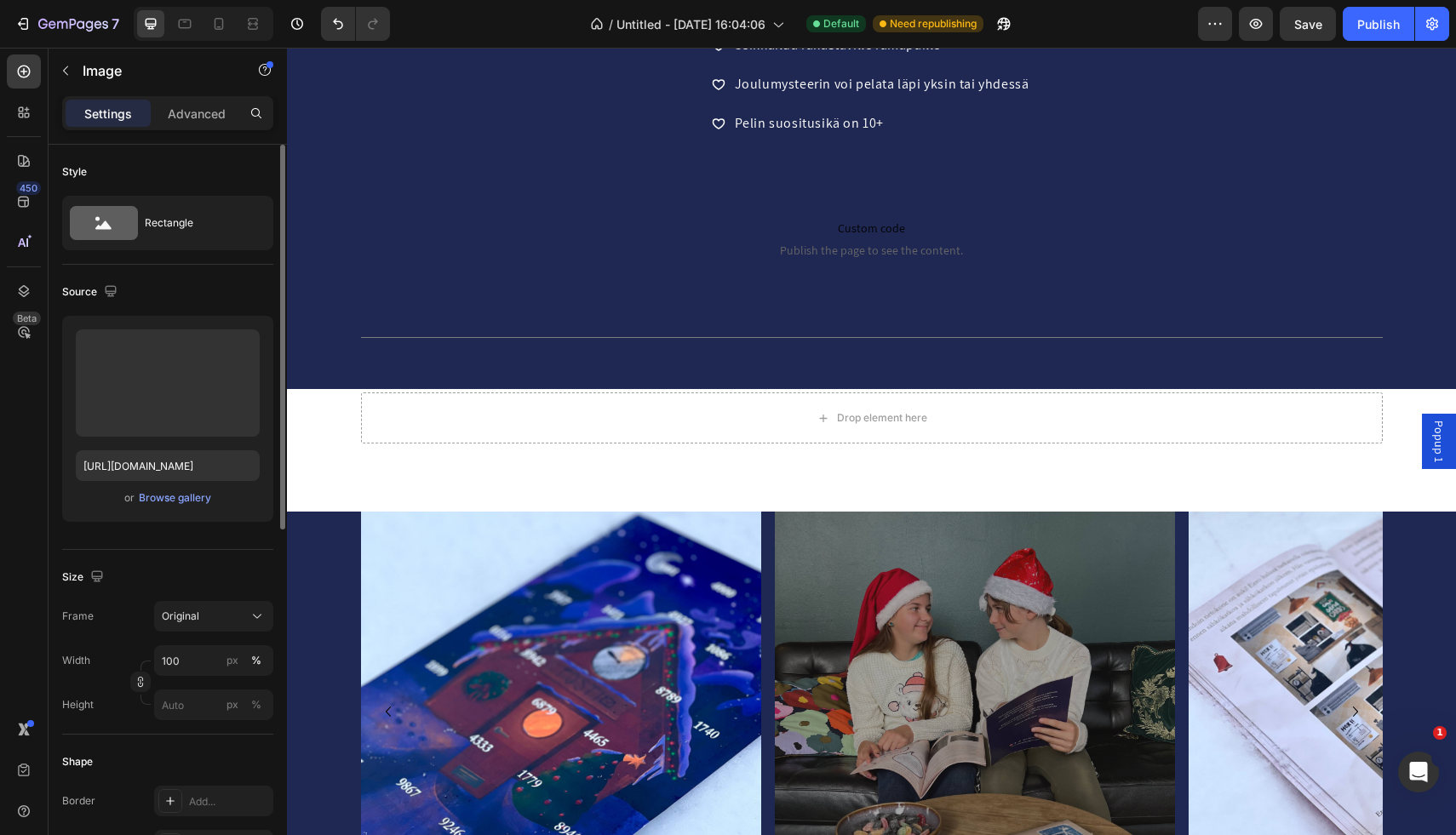
scroll to position [745, 0]
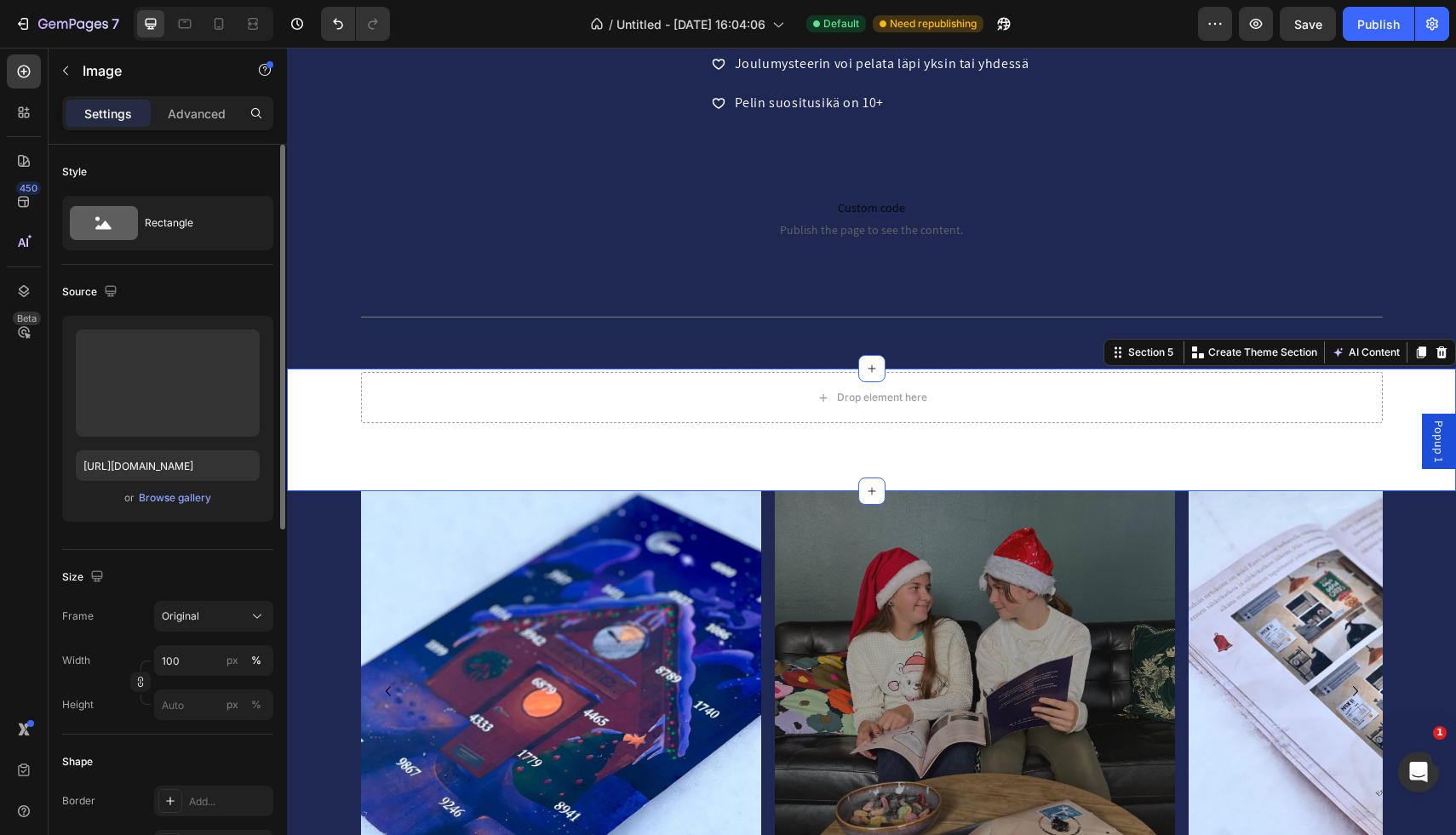
click at [415, 470] on div "Drop element here Row Section 5 You can create reusable sections Create Theme S…" at bounding box center [871, 430] width 1169 height 122
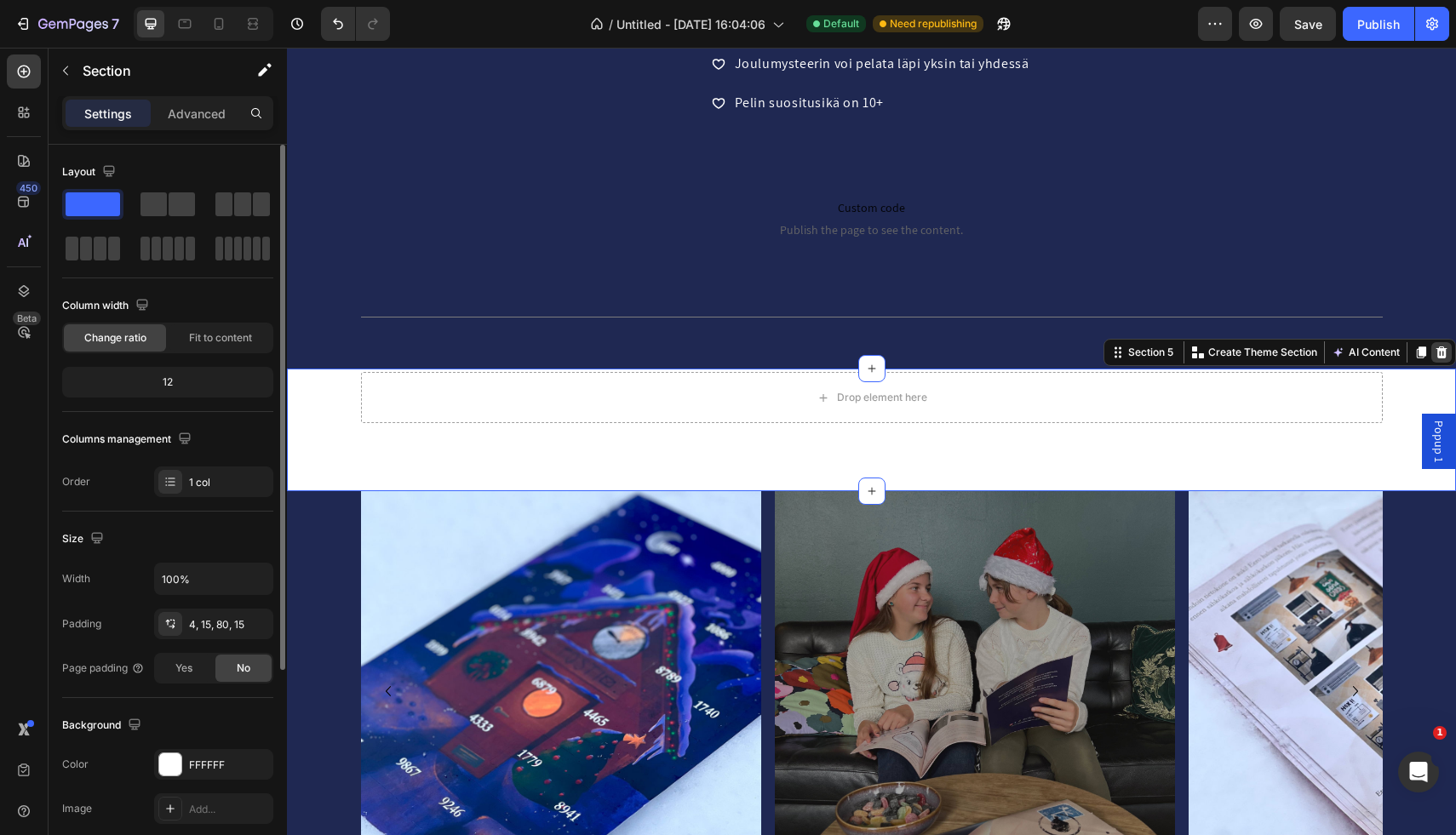
click at [1437, 354] on icon at bounding box center [1441, 352] width 13 height 13
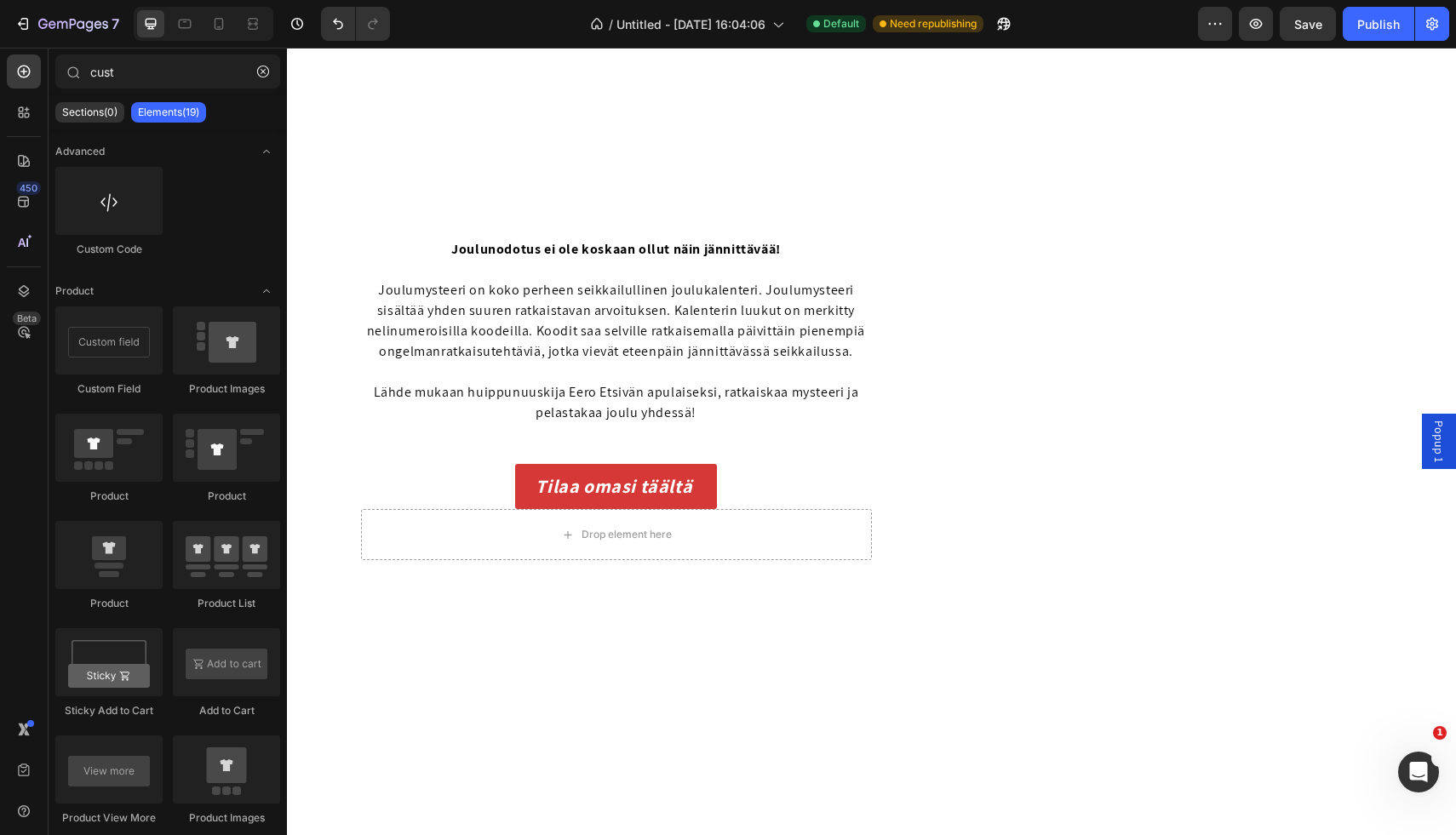
scroll to position [0, 0]
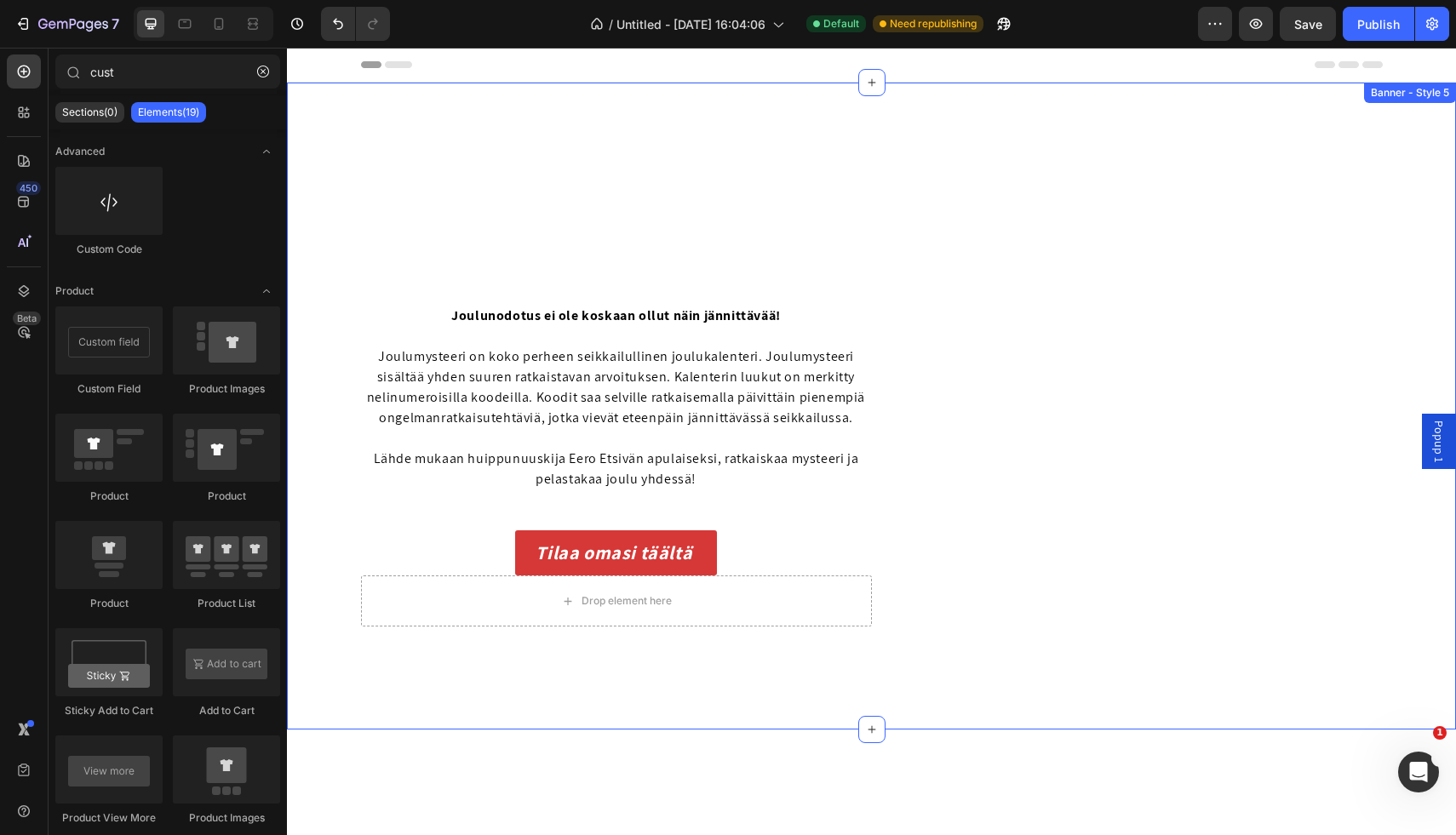
click at [633, 111] on div "Image Row Joulunodotus ei ole koskaan ollut näin jännittävää! Joulumysteeri on …" at bounding box center [871, 406] width 1169 height 647
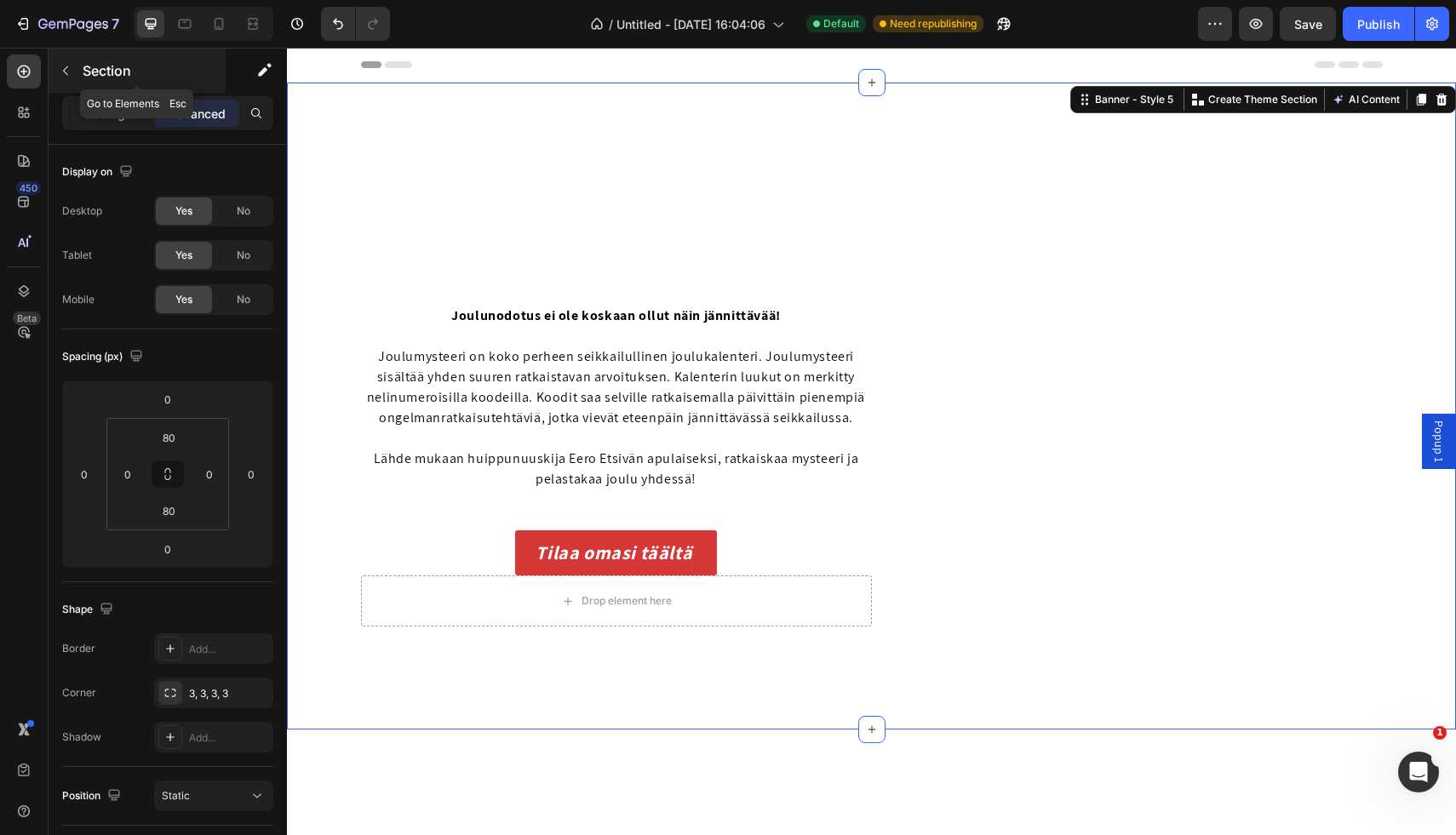
click at [66, 67] on icon "button" at bounding box center [66, 71] width 5 height 10
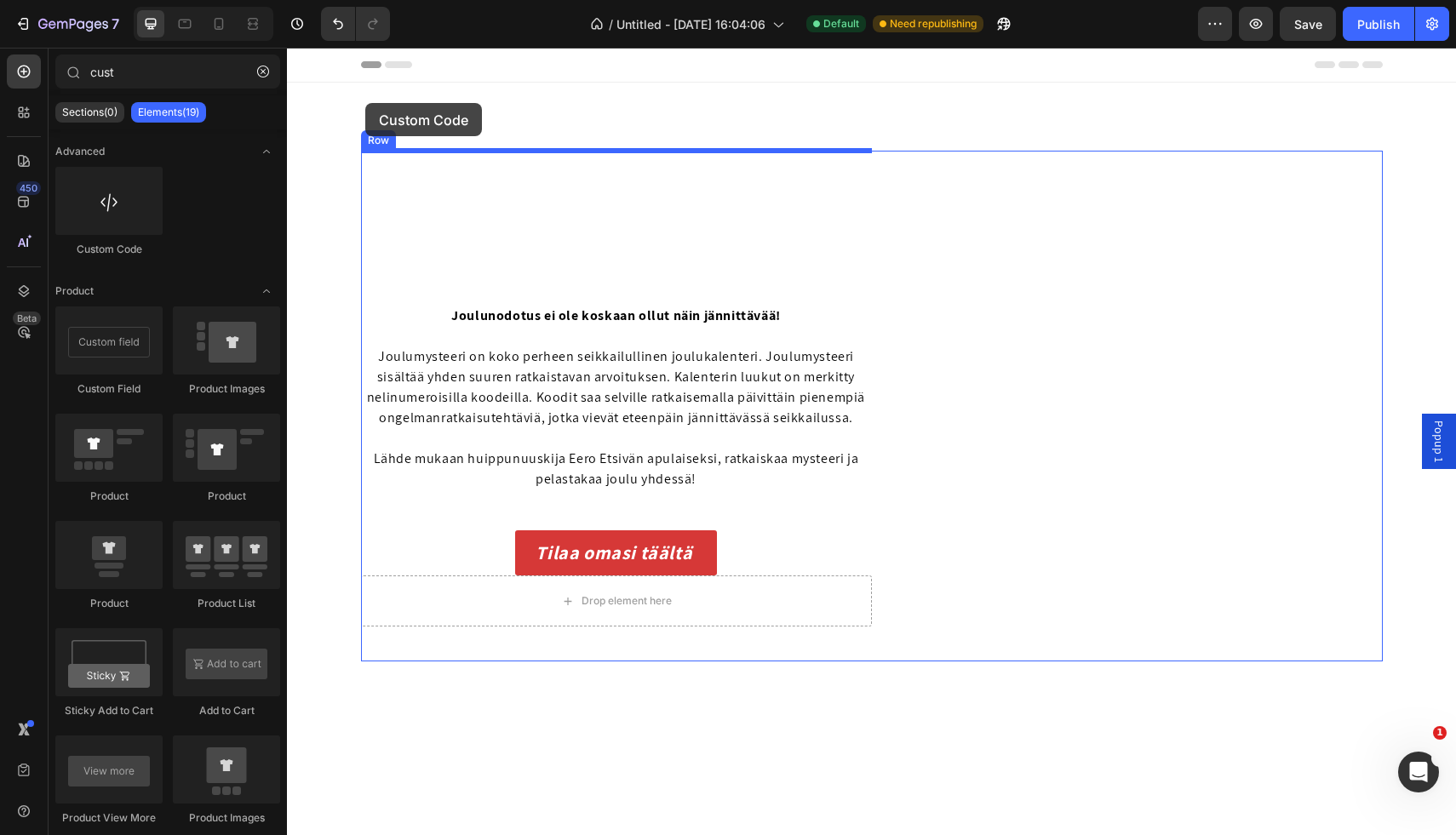
drag, startPoint x: 383, startPoint y: 293, endPoint x: 365, endPoint y: 103, distance: 190.9
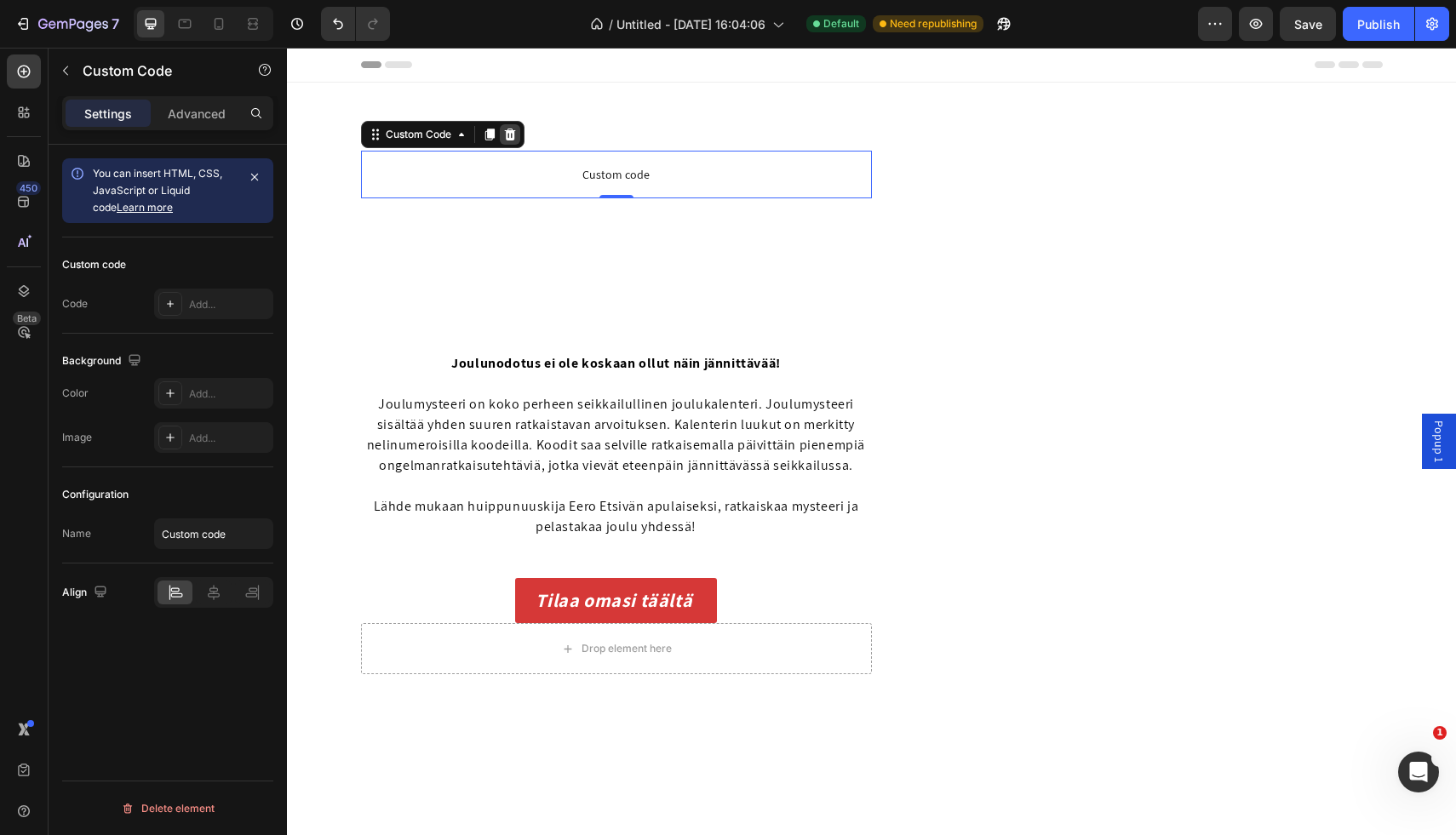
click at [515, 137] on icon at bounding box center [510, 134] width 13 height 13
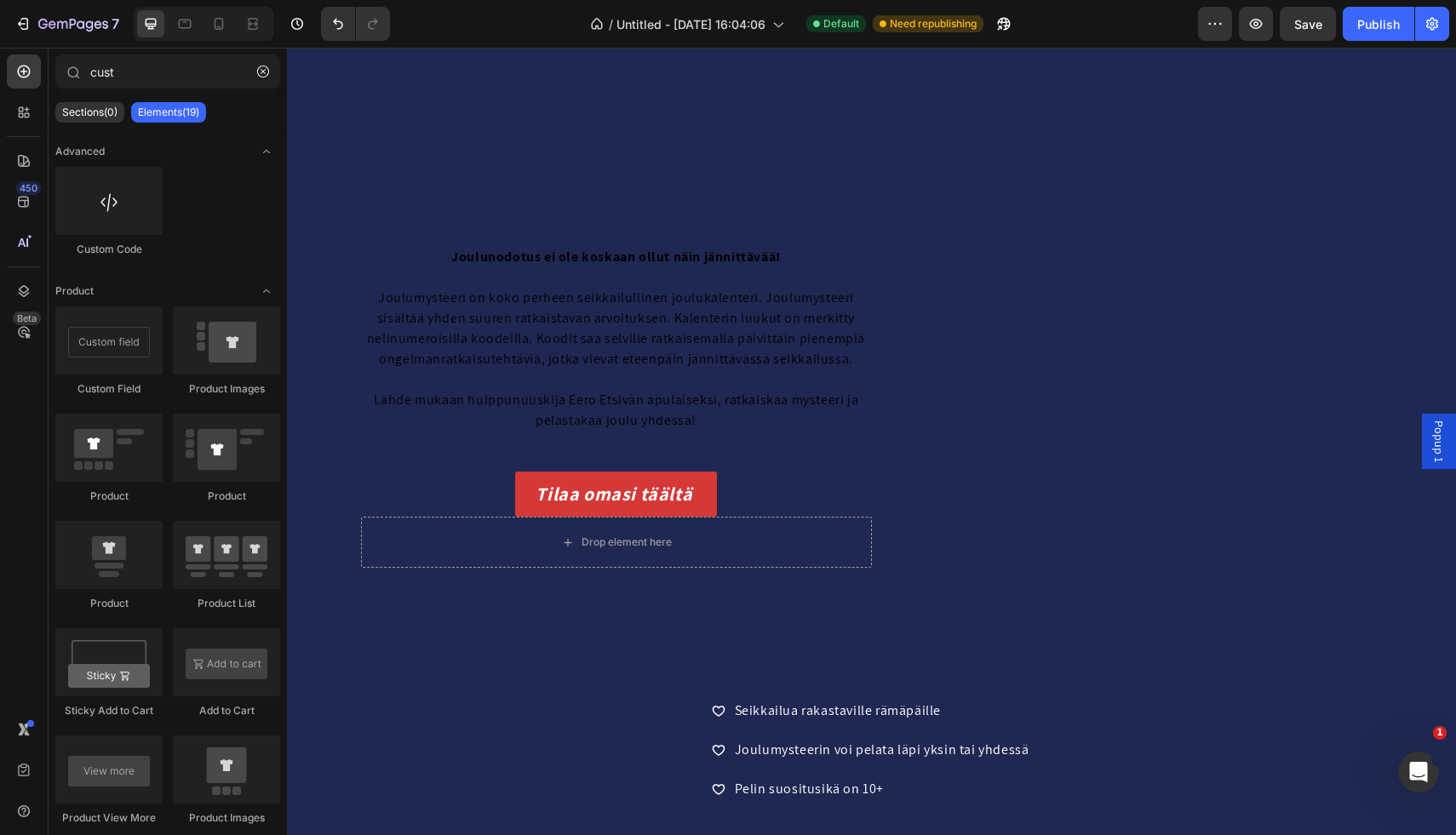
scroll to position [417, 0]
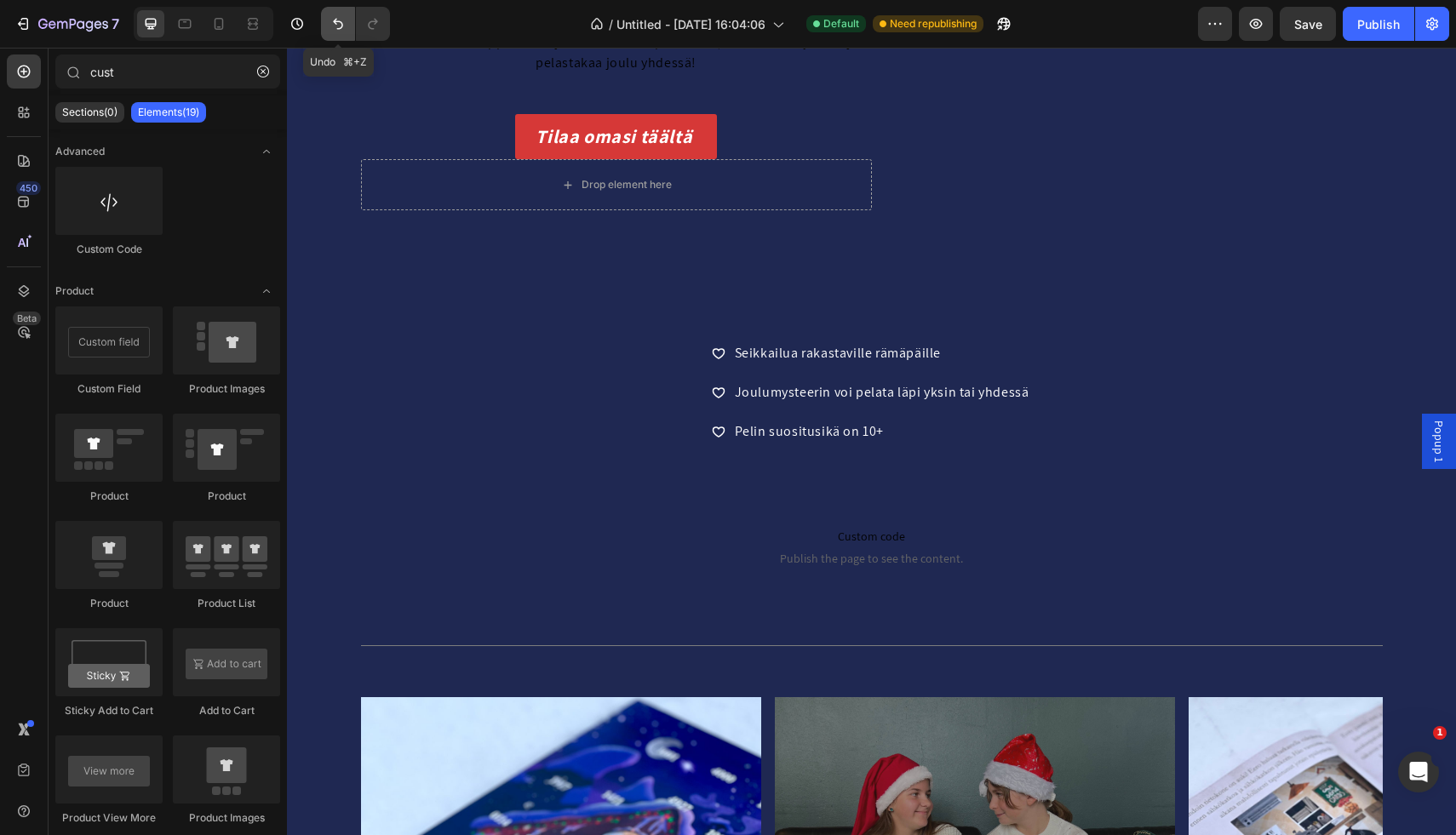
click at [341, 17] on icon "Undo/Redo" at bounding box center [338, 23] width 17 height 17
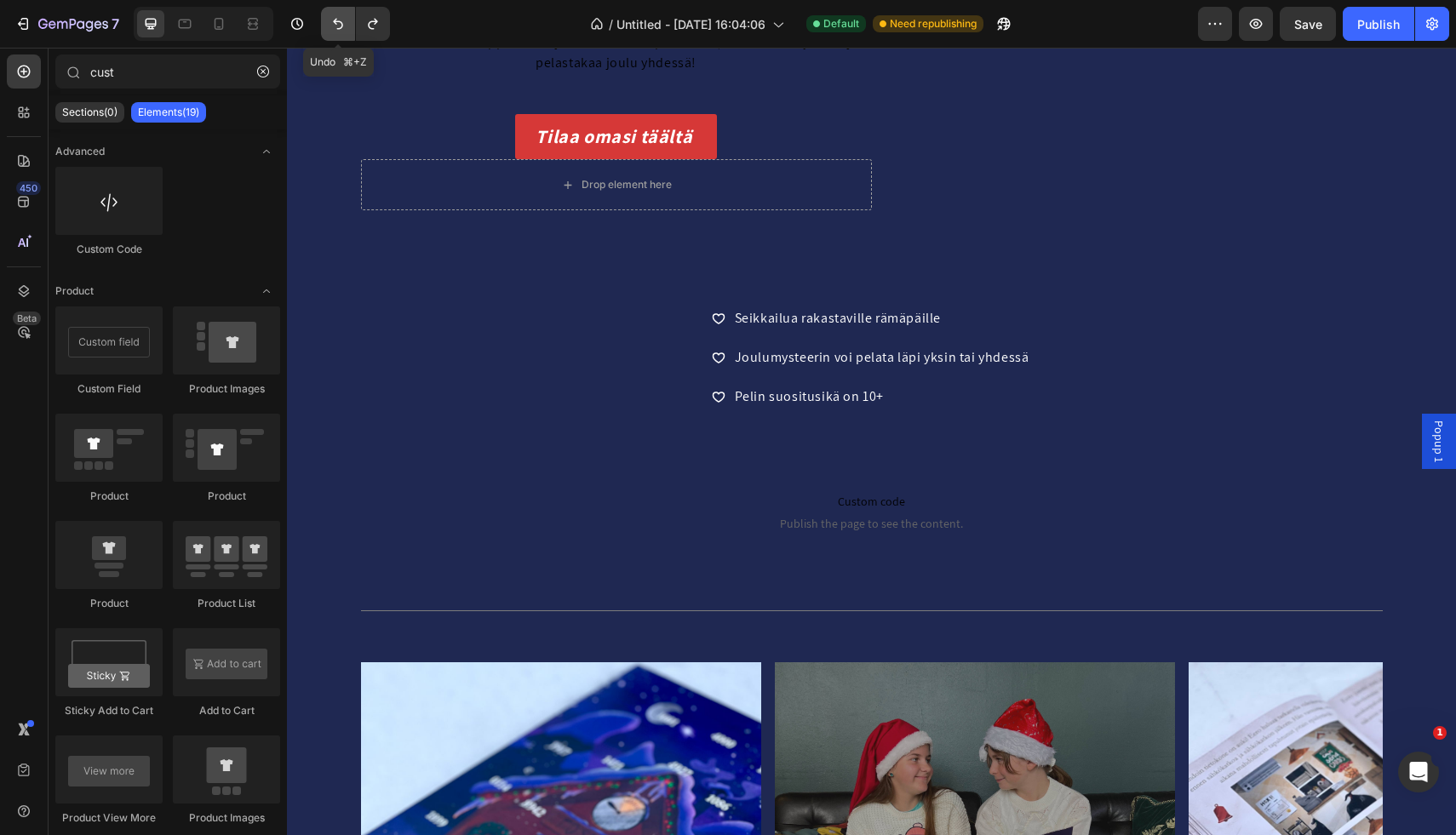
click at [341, 17] on icon "Undo/Redo" at bounding box center [338, 23] width 17 height 17
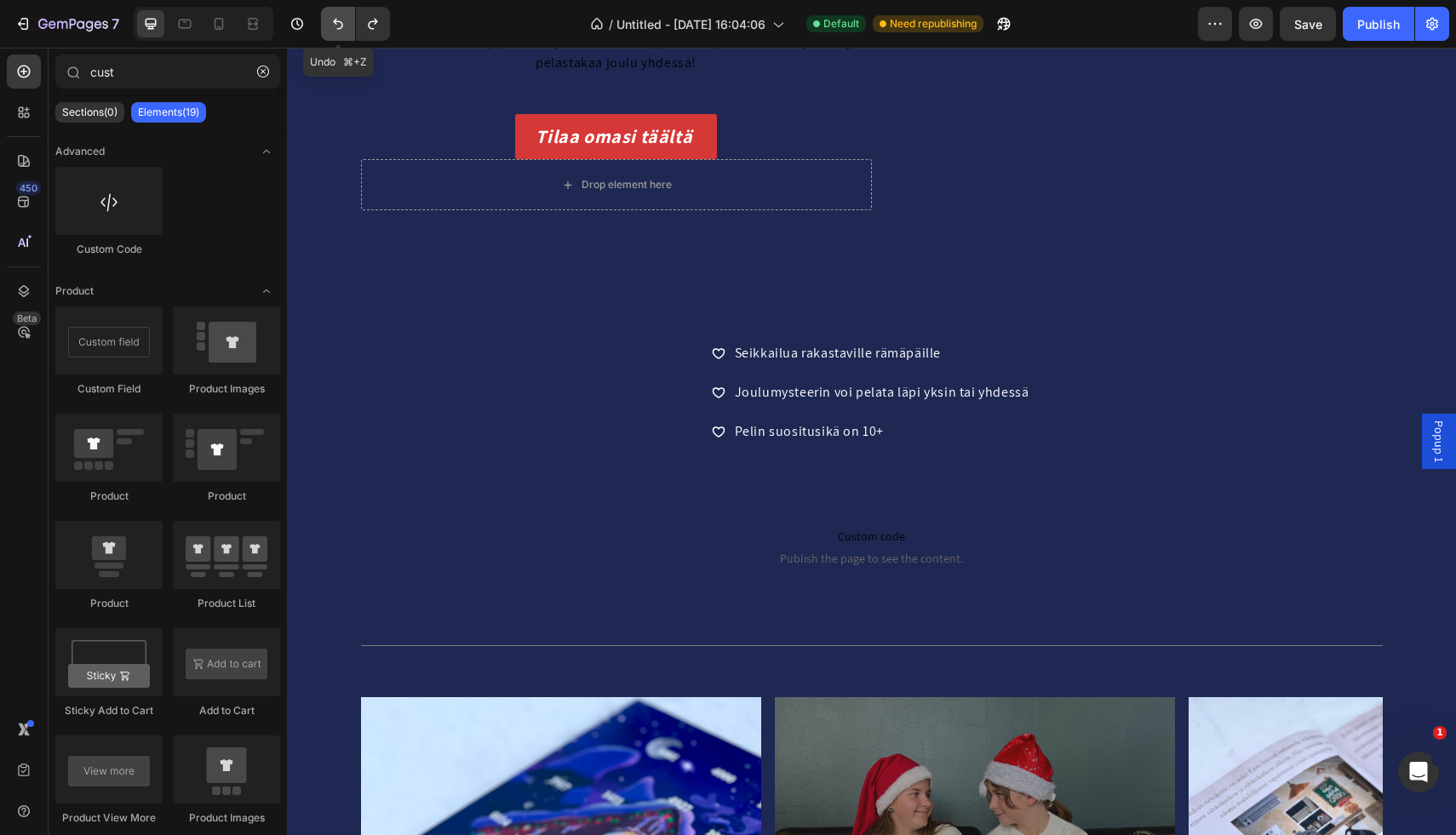
click at [341, 17] on icon "Undo/Redo" at bounding box center [338, 23] width 17 height 17
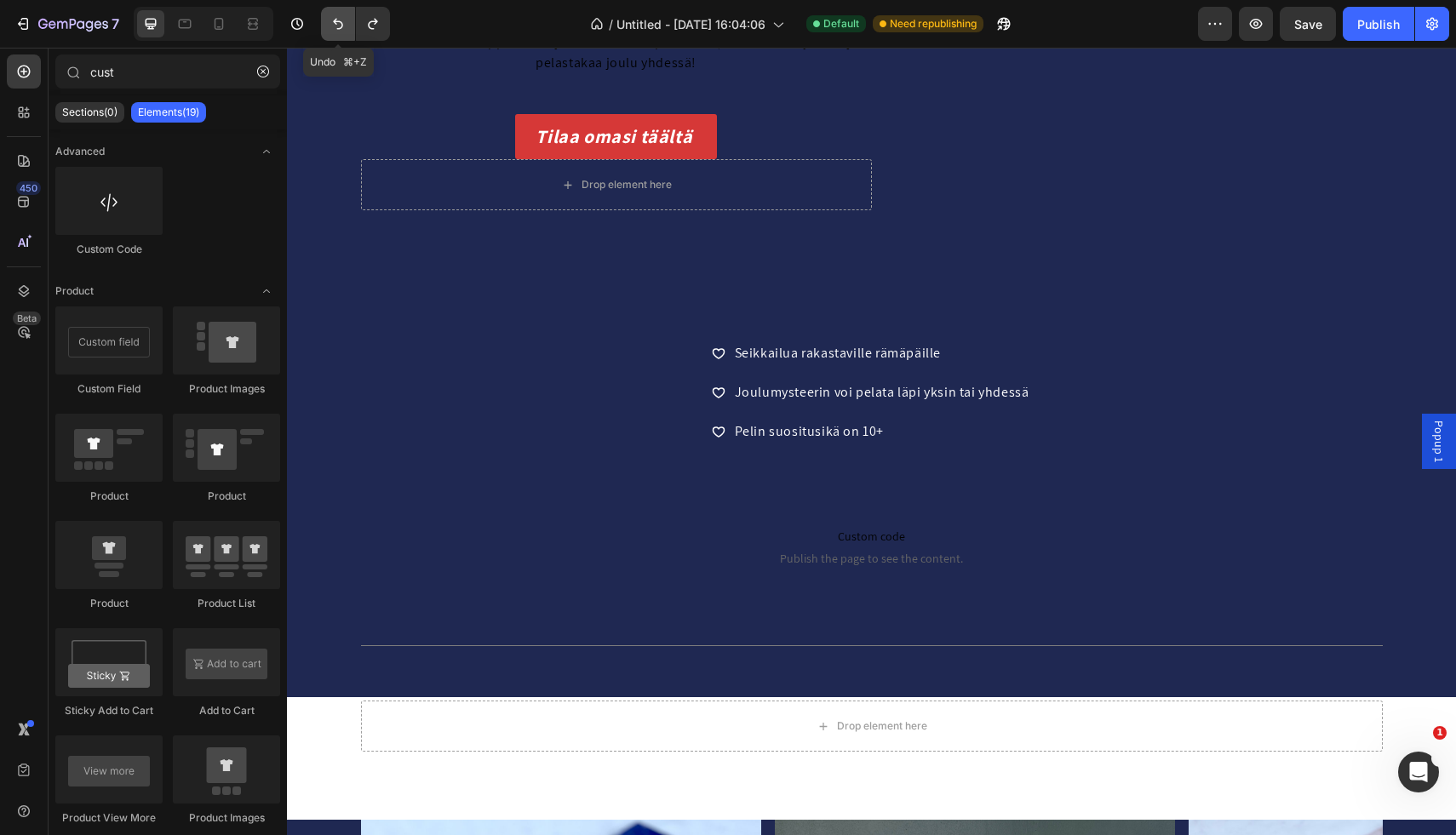
click at [341, 17] on icon "Undo/Redo" at bounding box center [338, 23] width 17 height 17
click at [339, 32] on icon "Undo/Redo" at bounding box center [338, 23] width 17 height 17
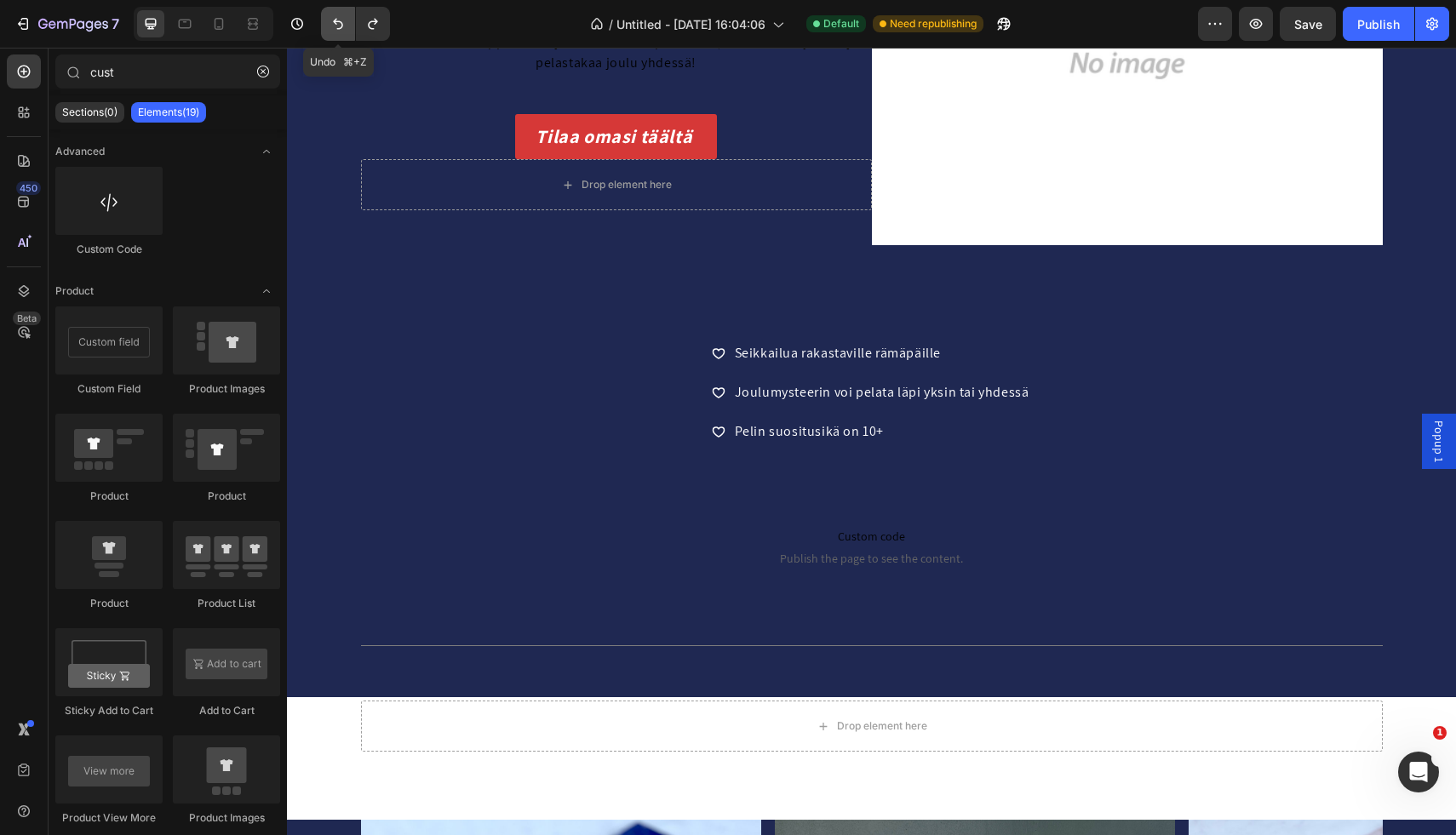
click at [339, 32] on icon "Undo/Redo" at bounding box center [338, 23] width 17 height 17
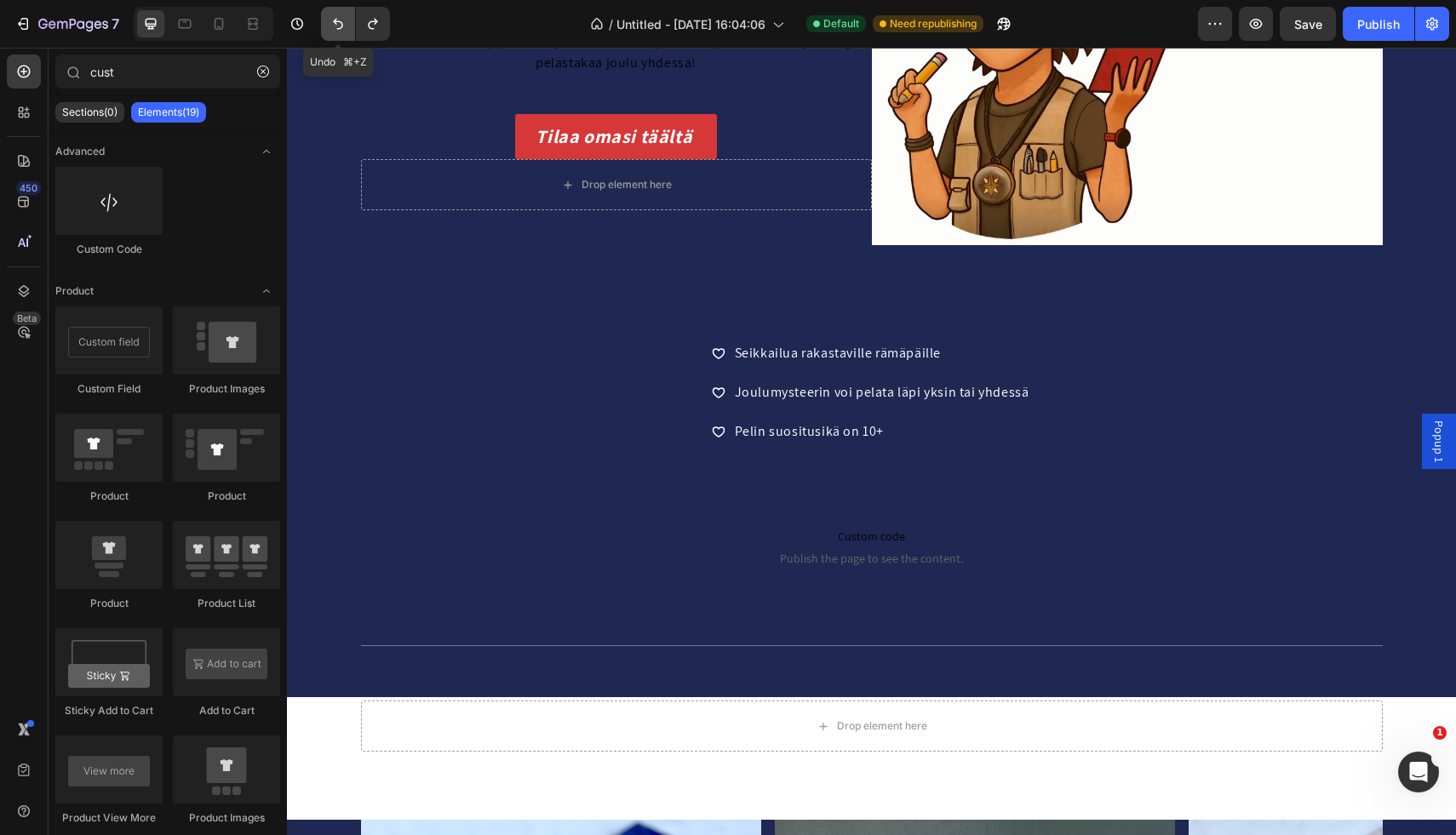
click at [339, 32] on icon "Undo/Redo" at bounding box center [338, 23] width 17 height 17
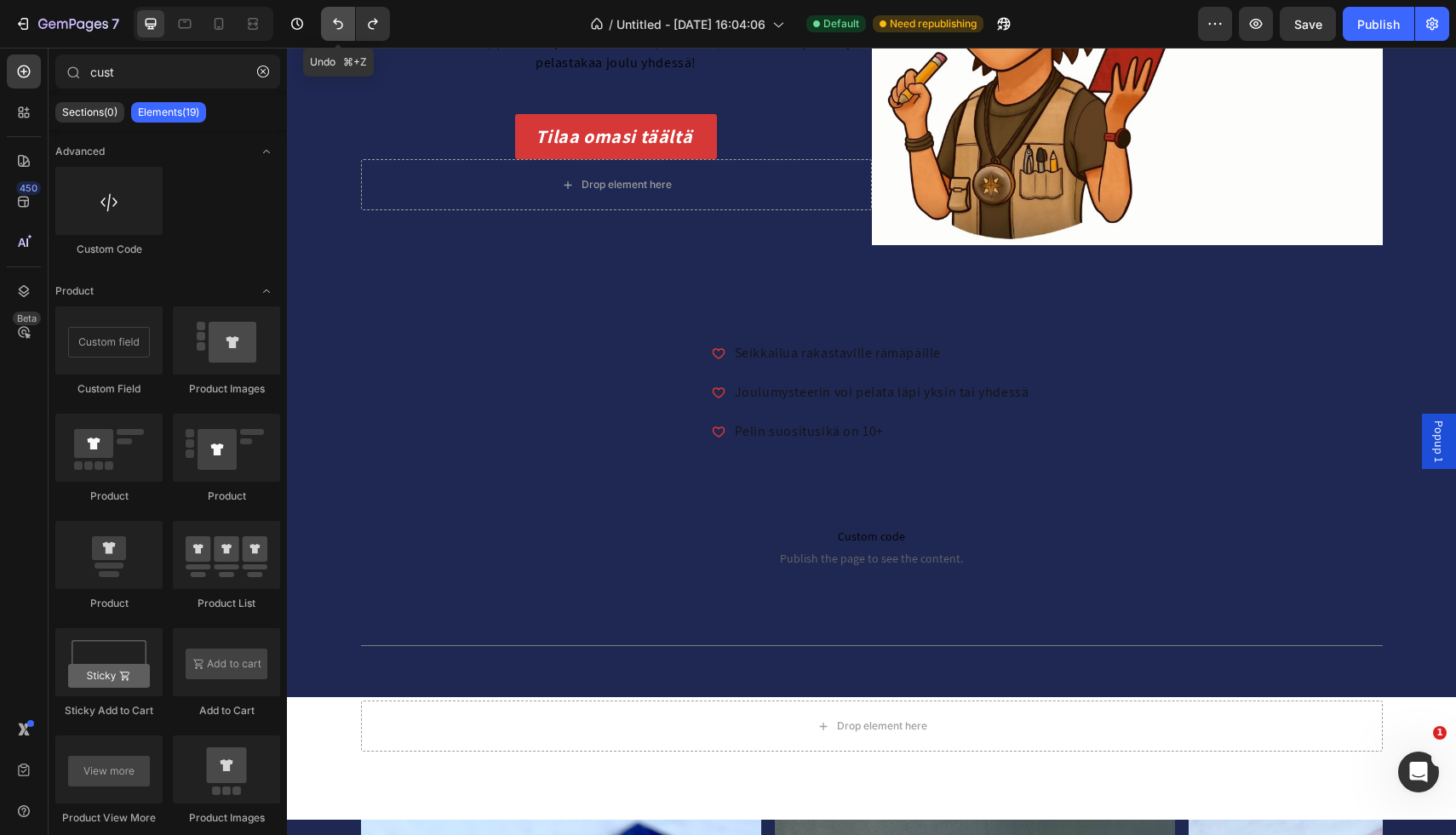
click at [339, 32] on icon "Undo/Redo" at bounding box center [338, 23] width 17 height 17
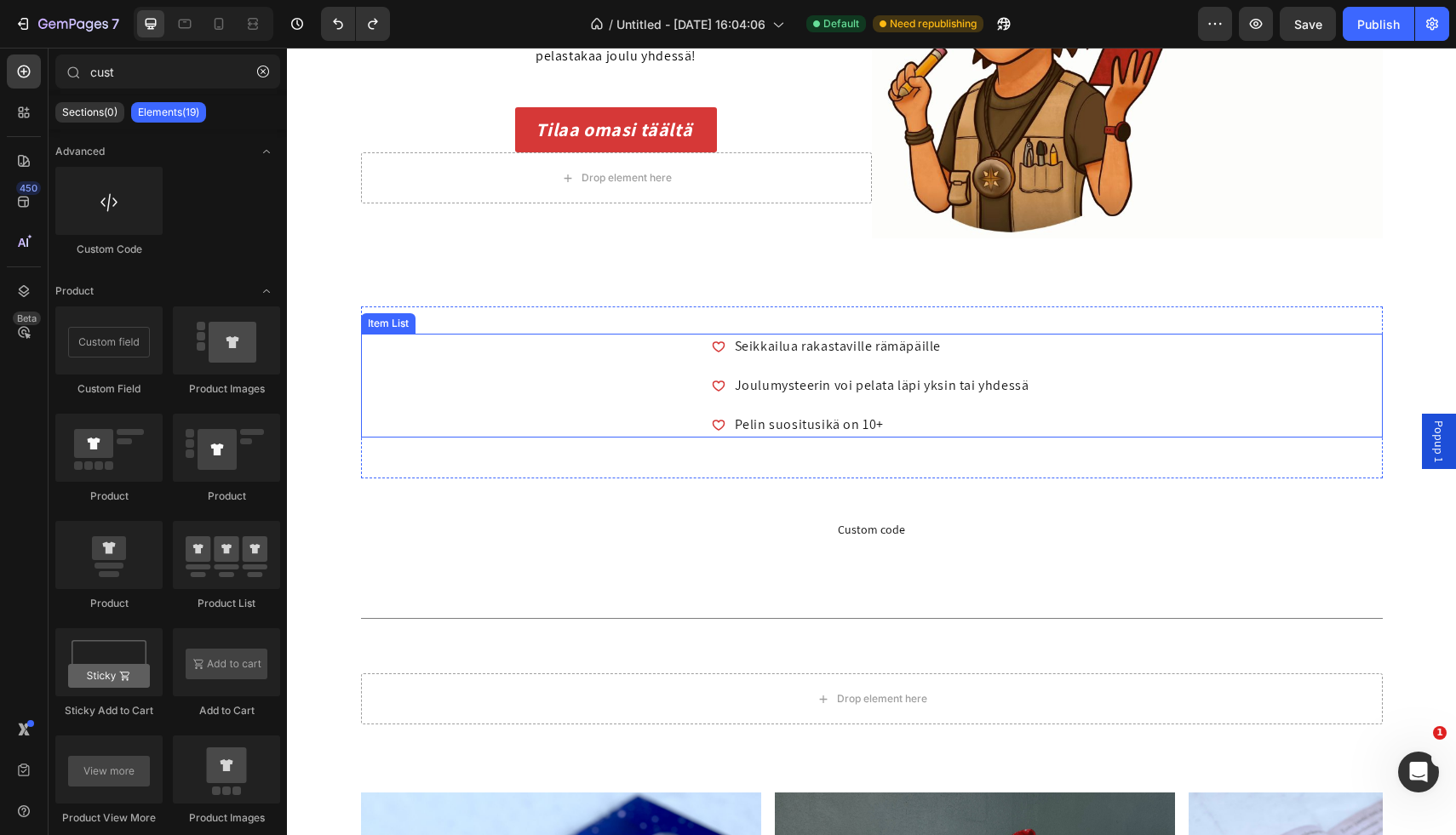
scroll to position [453, 0]
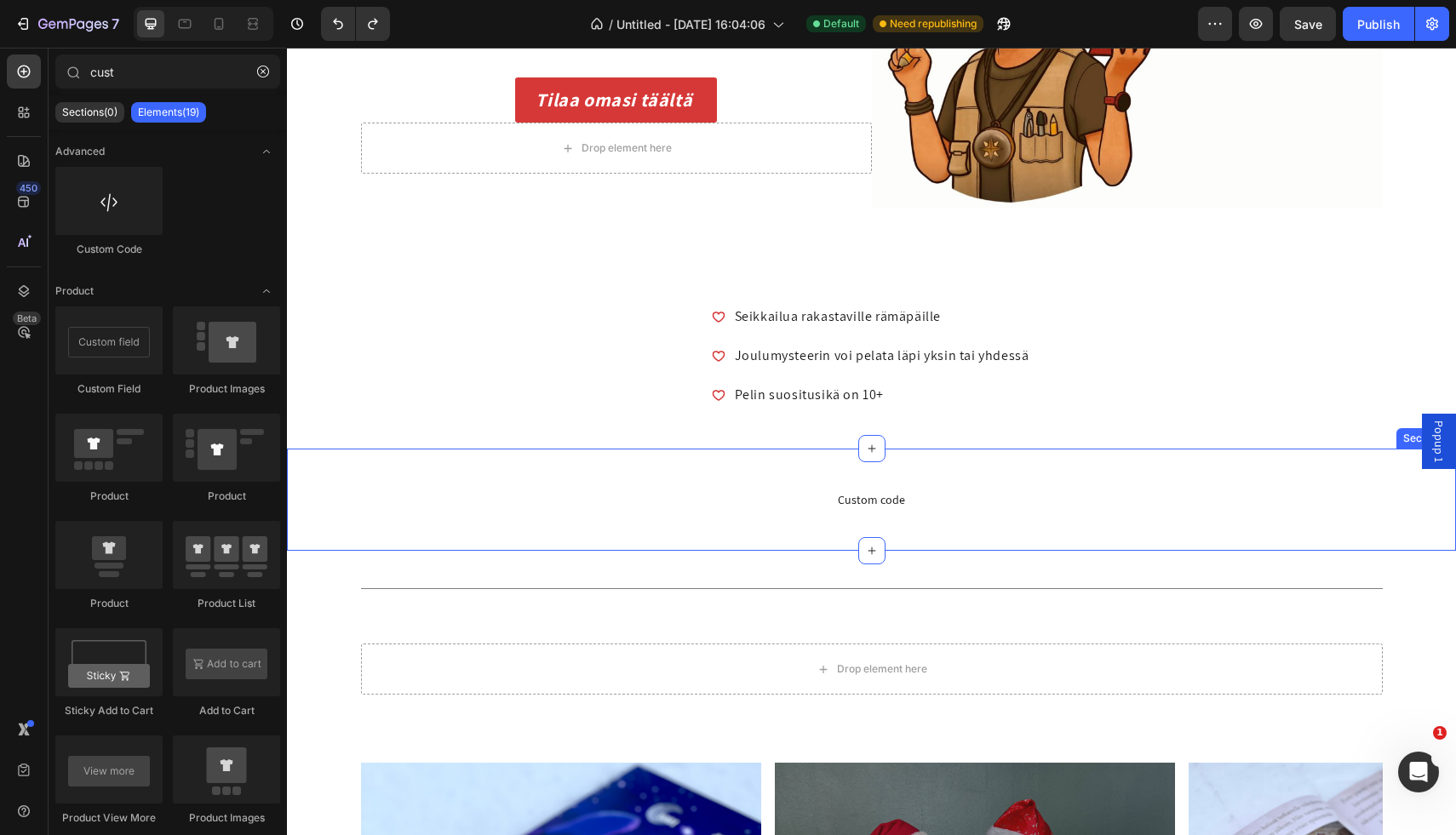
click at [633, 463] on div "Custom code Custom Code Section 3" at bounding box center [871, 499] width 1169 height 102
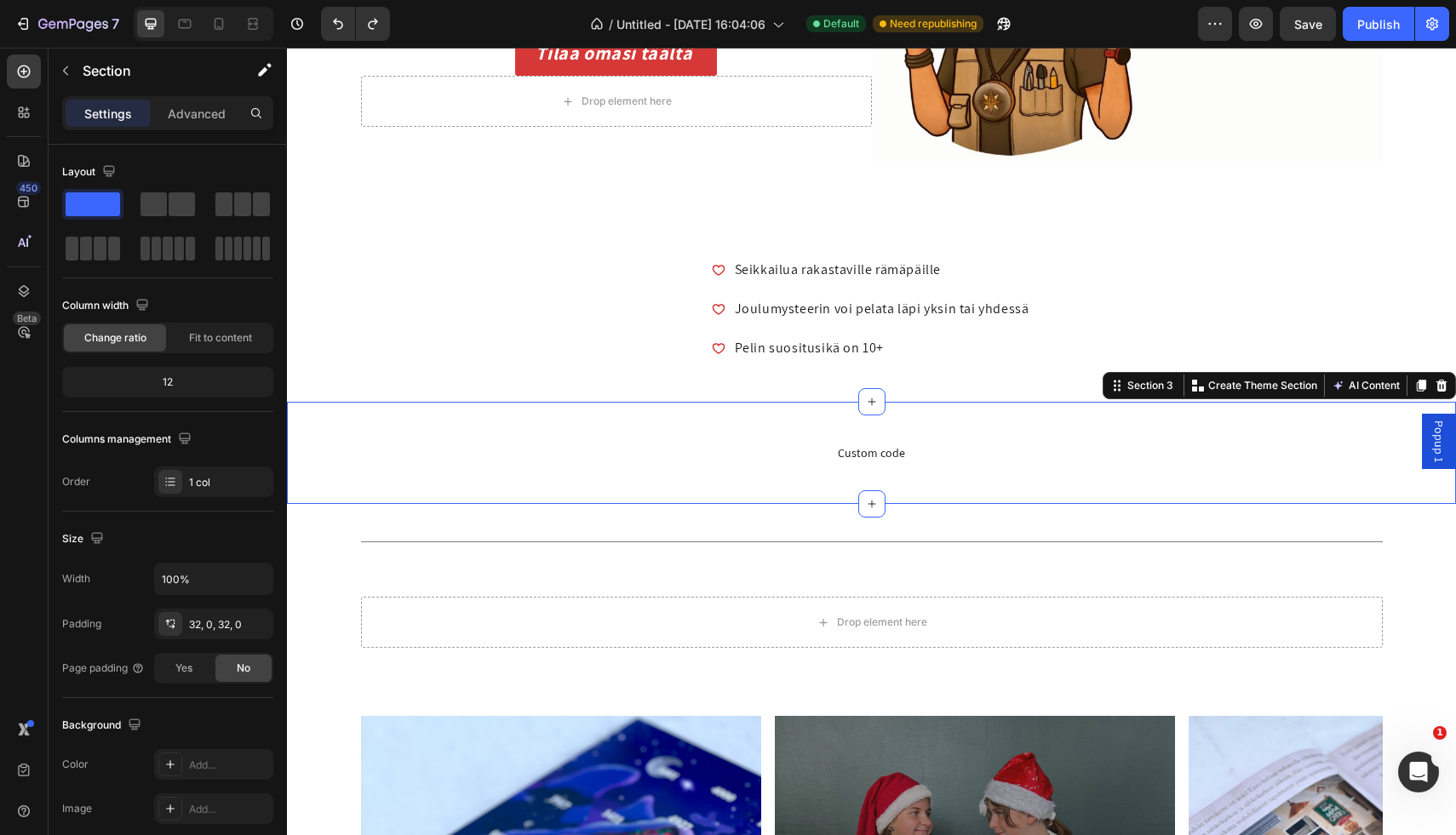
scroll to position [511, 0]
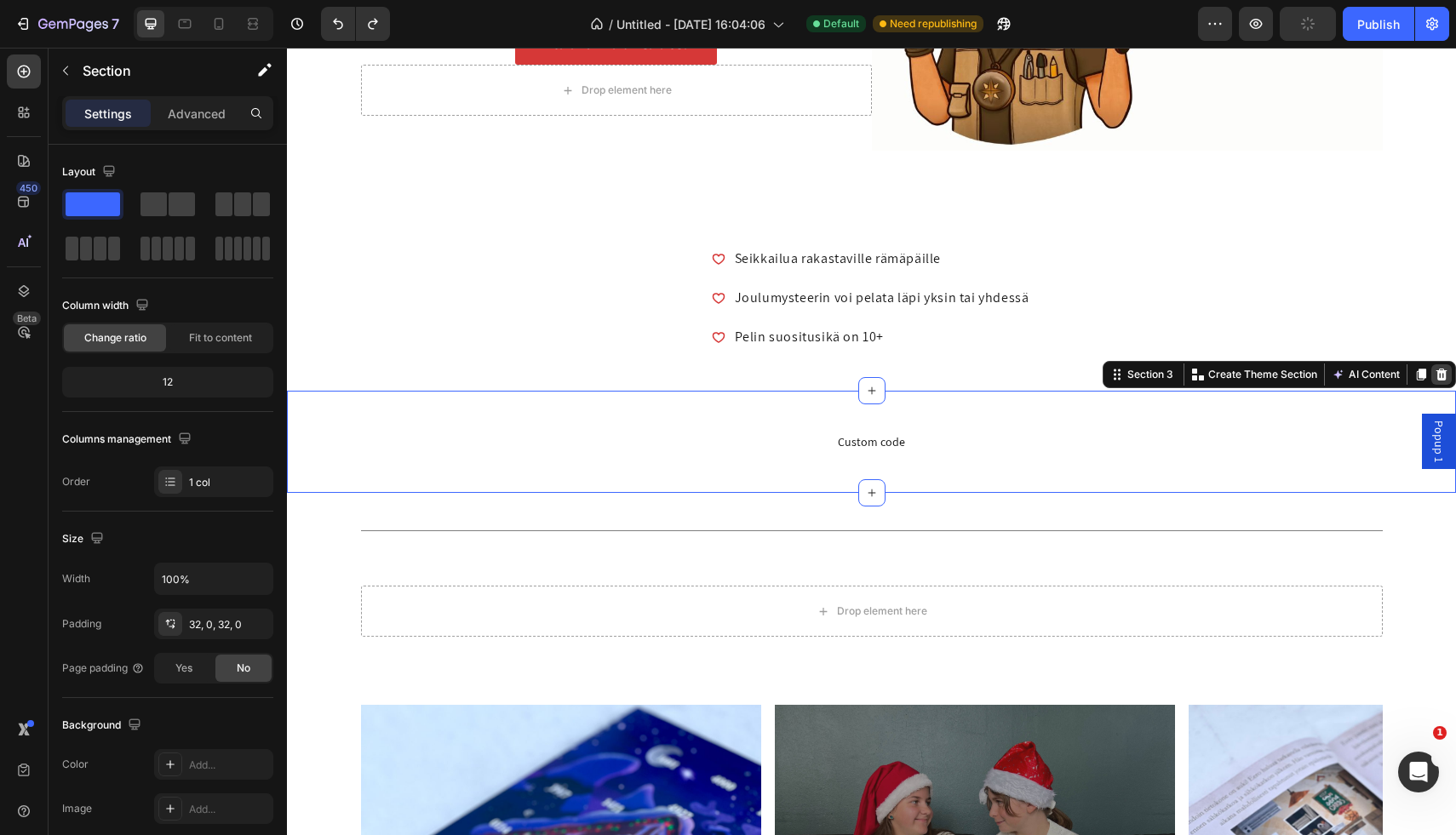
click at [1439, 378] on icon at bounding box center [1442, 374] width 11 height 12
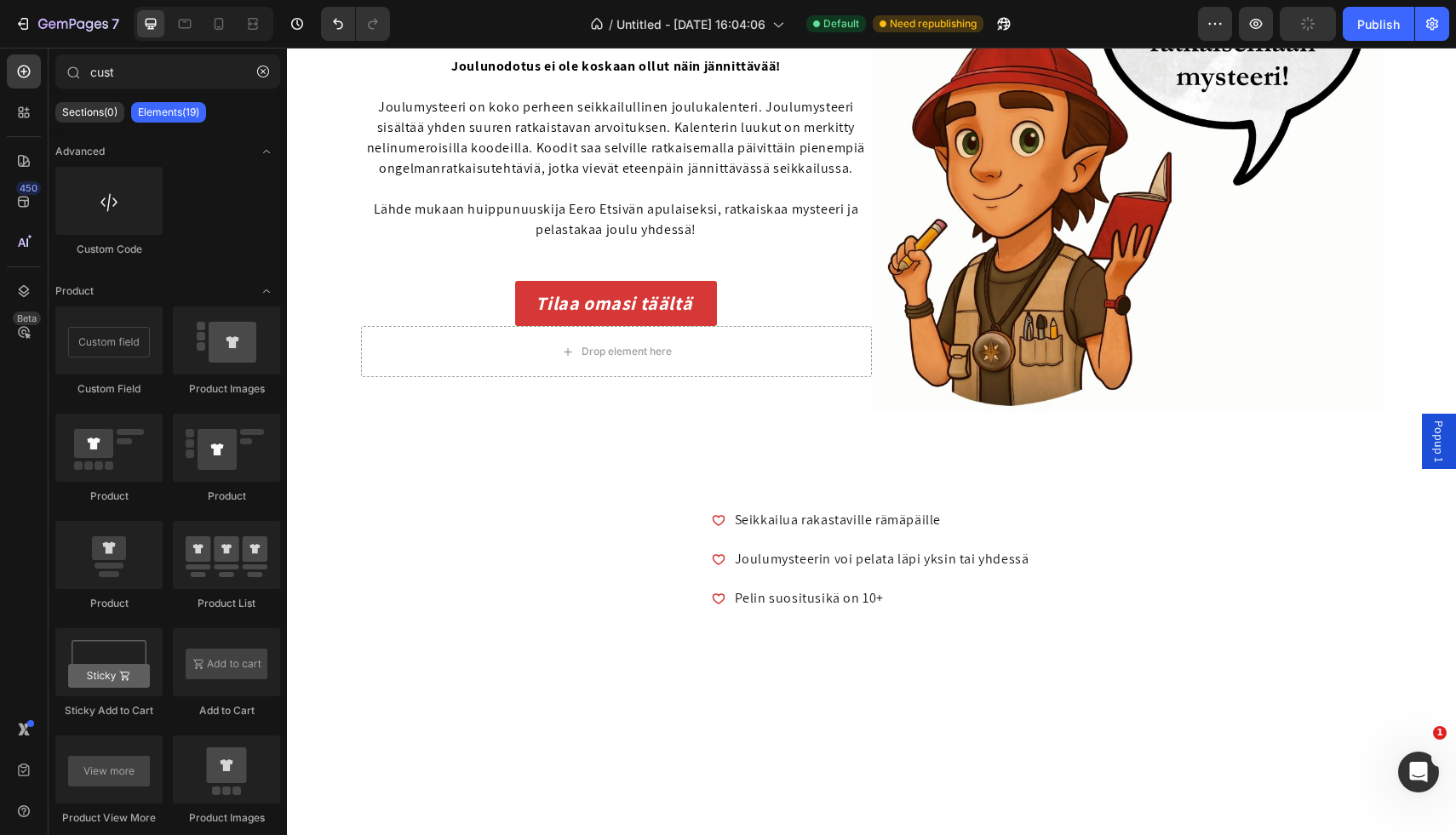
scroll to position [0, 0]
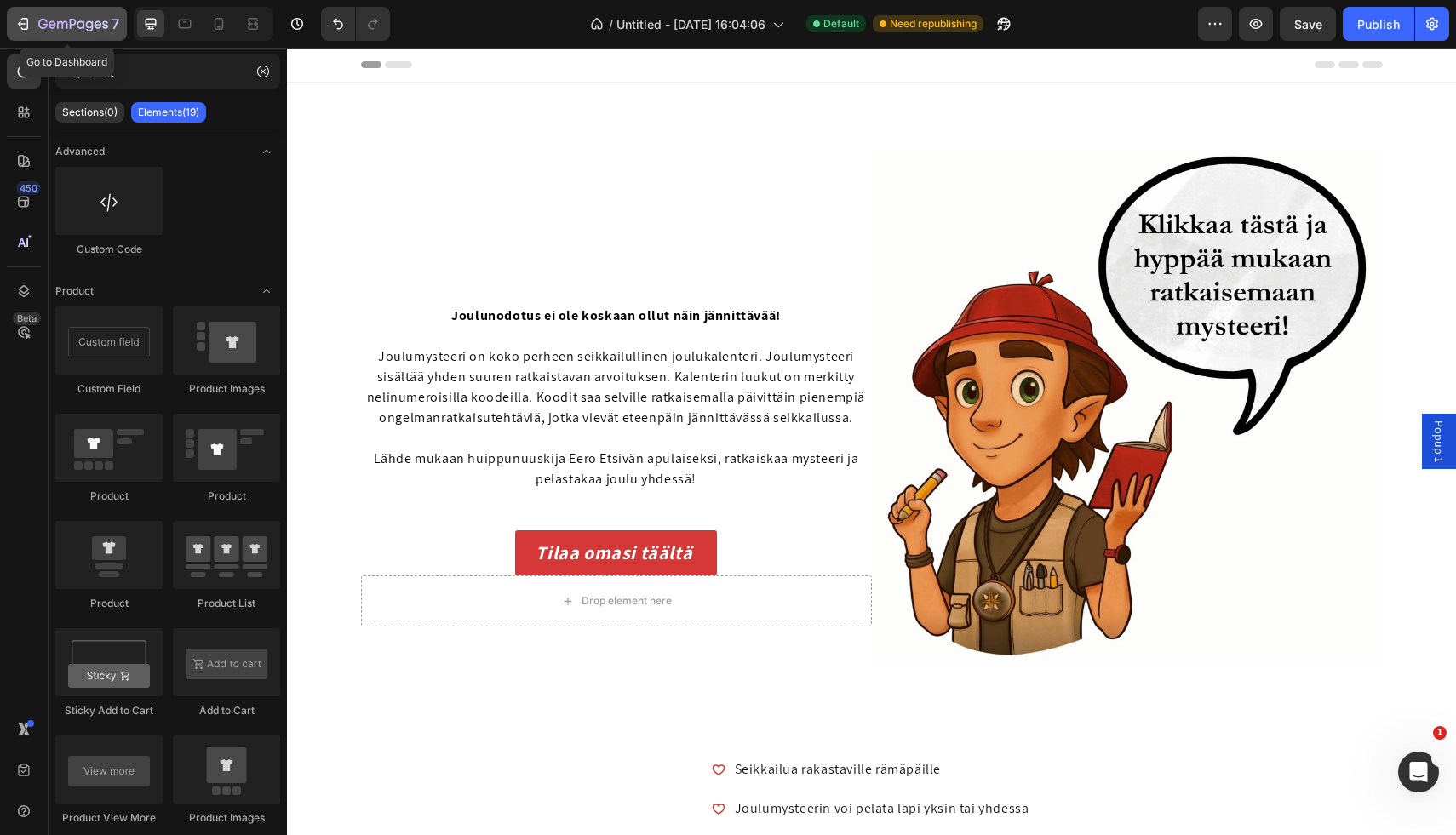
click at [12, 16] on button "7" at bounding box center [66, 24] width 120 height 34
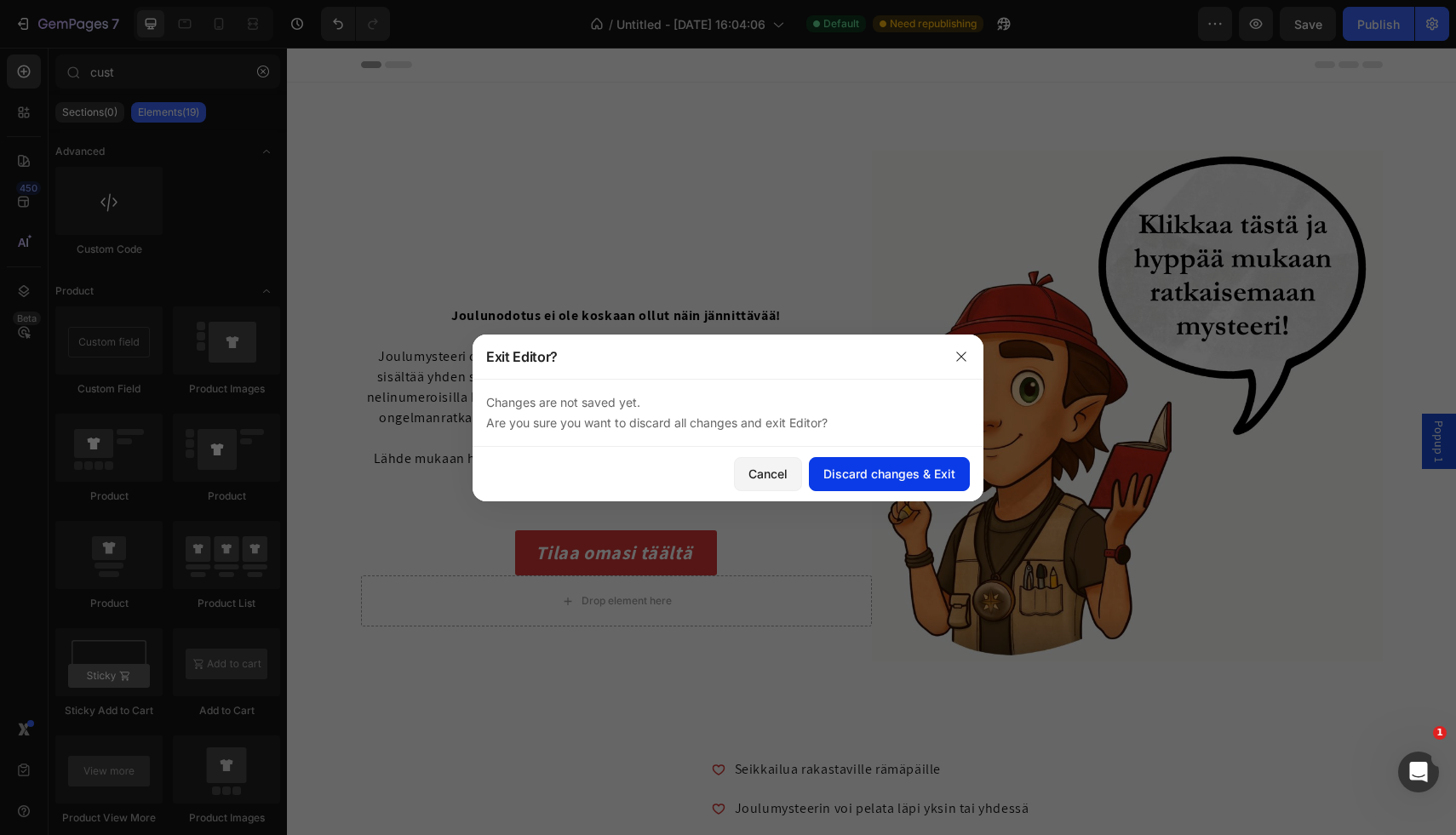
click at [882, 474] on div "Discard changes & Exit" at bounding box center [889, 474] width 132 height 18
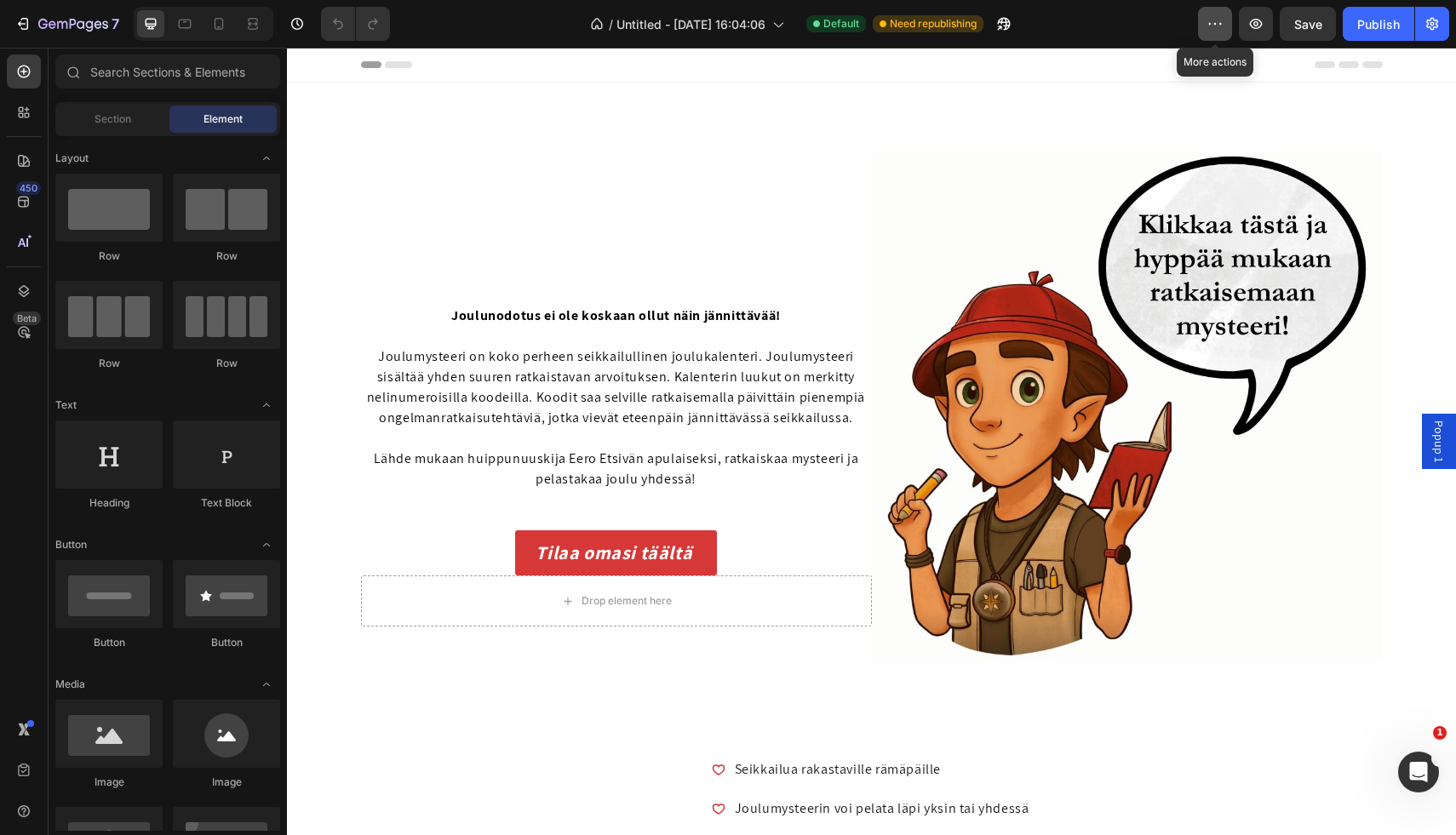
click at [1214, 39] on button "button" at bounding box center [1215, 24] width 34 height 34
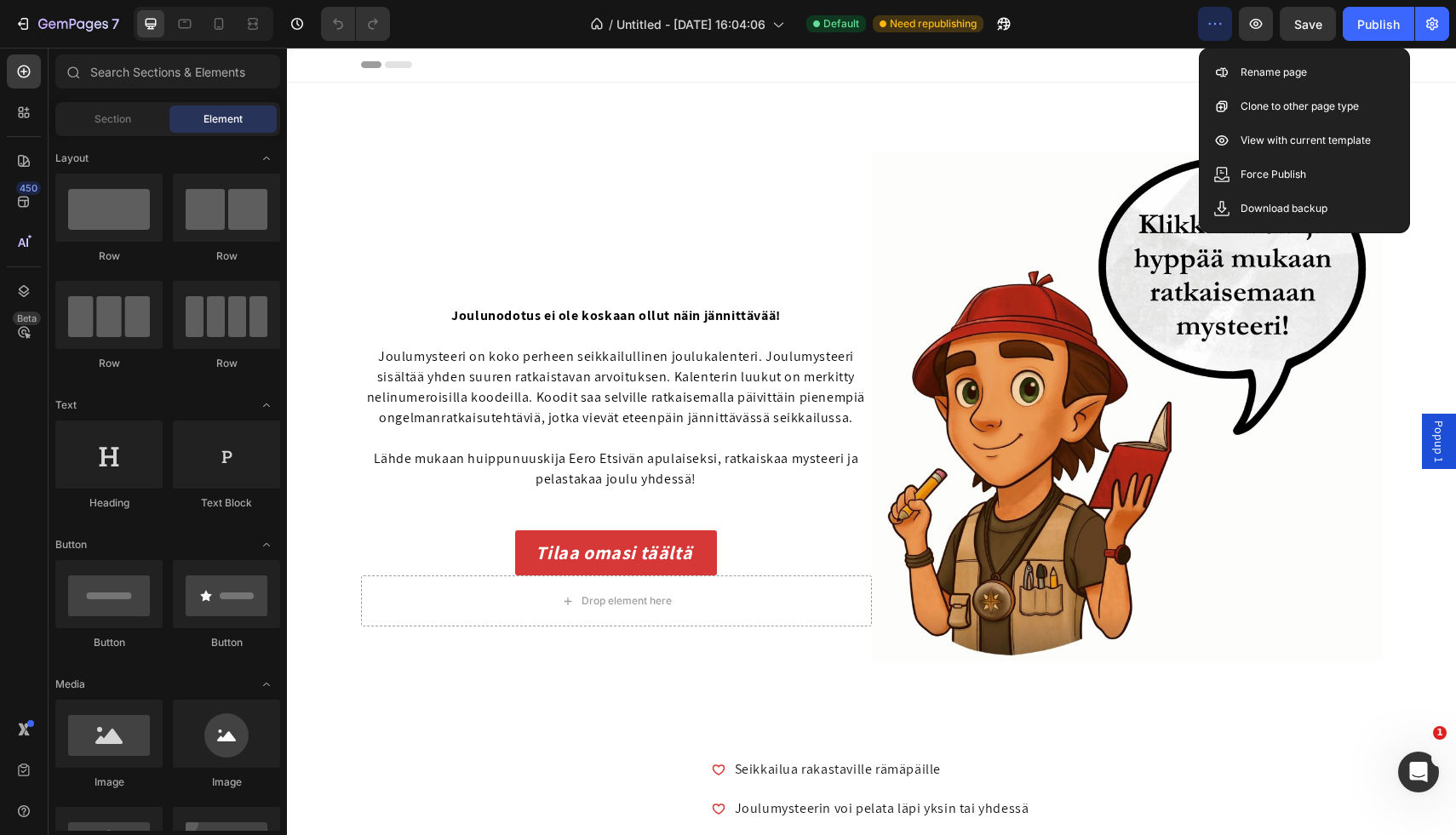
click at [1214, 39] on button "button" at bounding box center [1215, 24] width 34 height 34
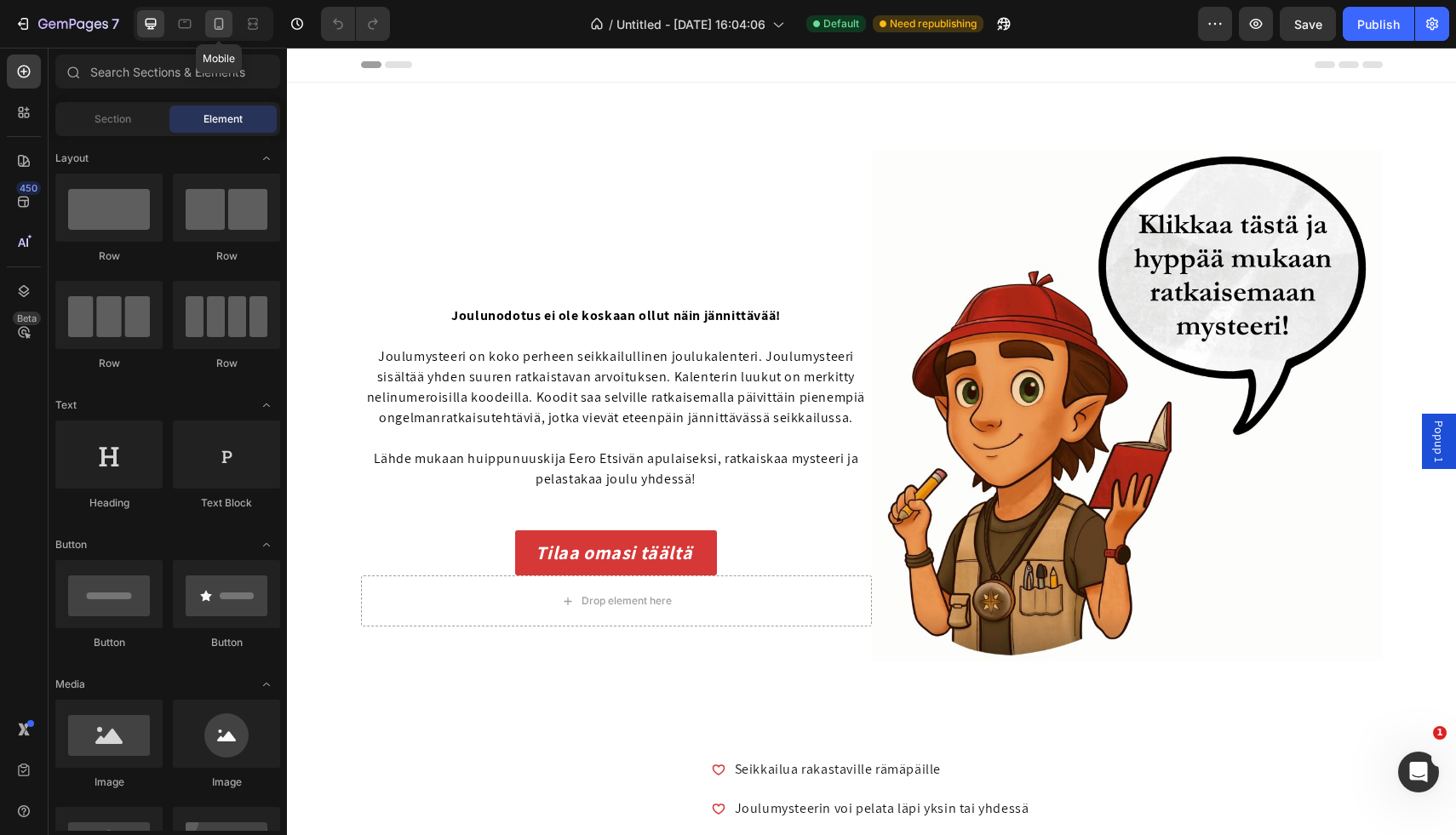
click at [218, 26] on icon at bounding box center [218, 23] width 17 height 17
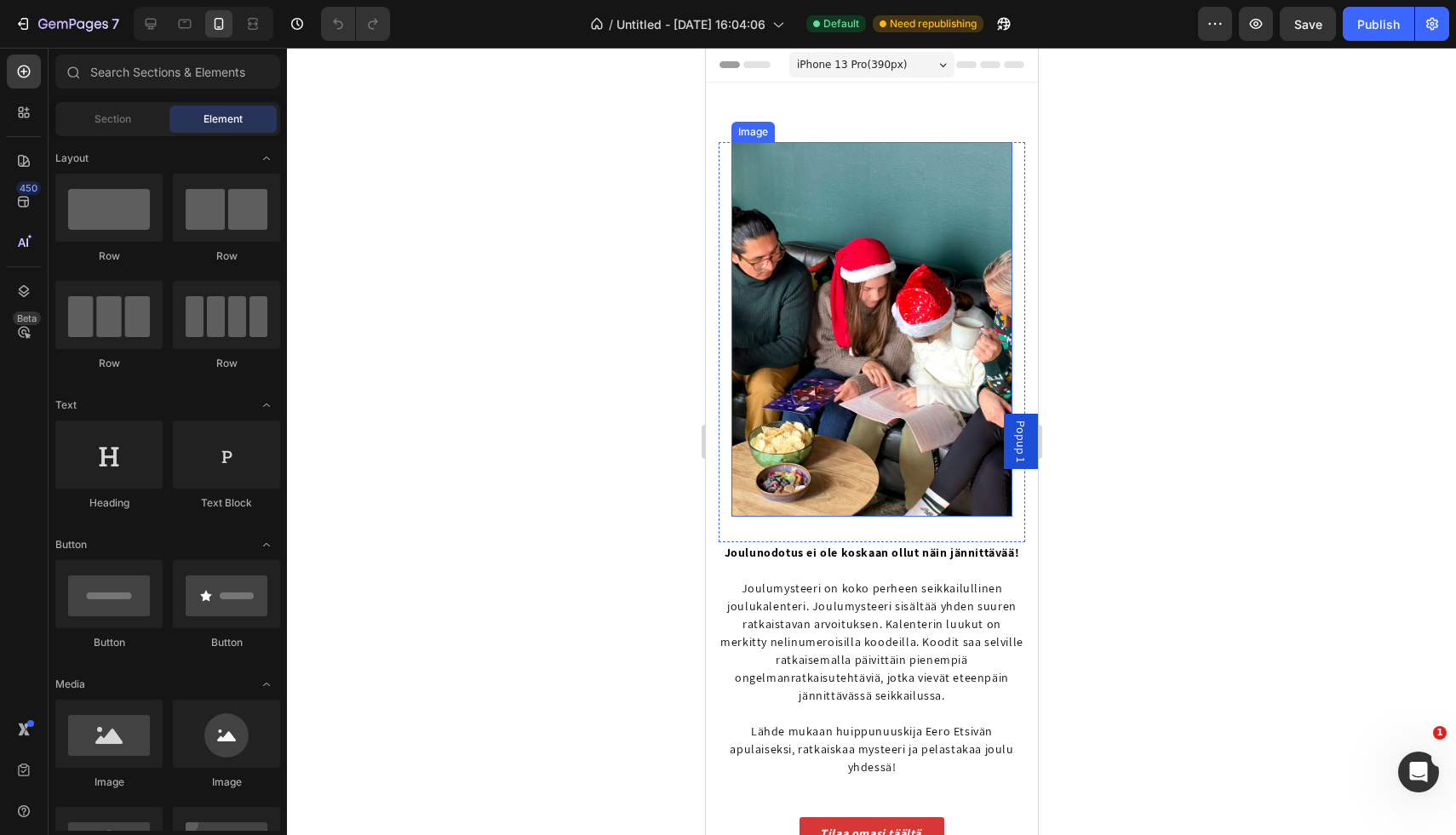
click at [942, 370] on img at bounding box center [870, 329] width 281 height 375
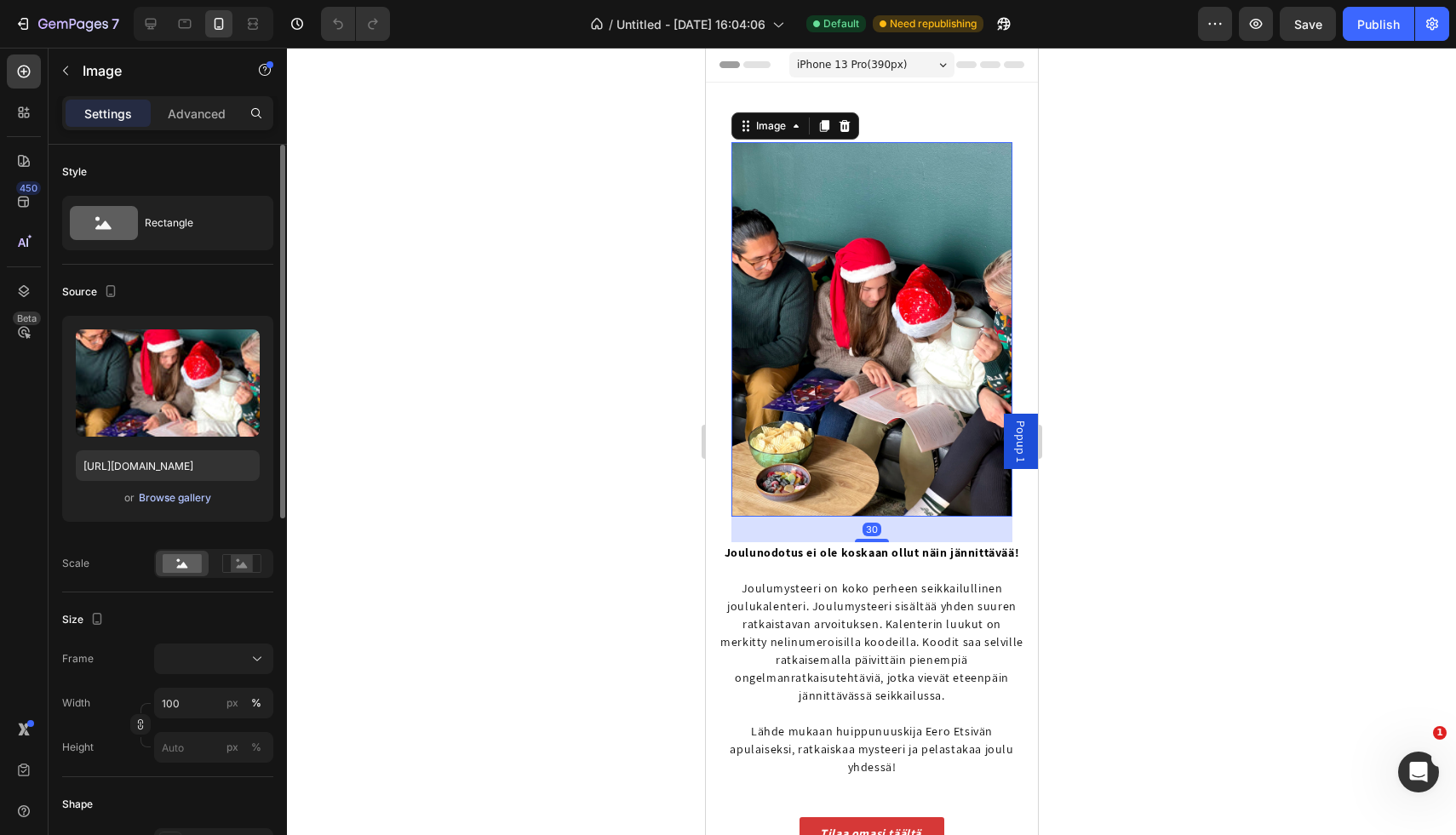
click at [157, 499] on div "Browse gallery" at bounding box center [175, 497] width 73 height 15
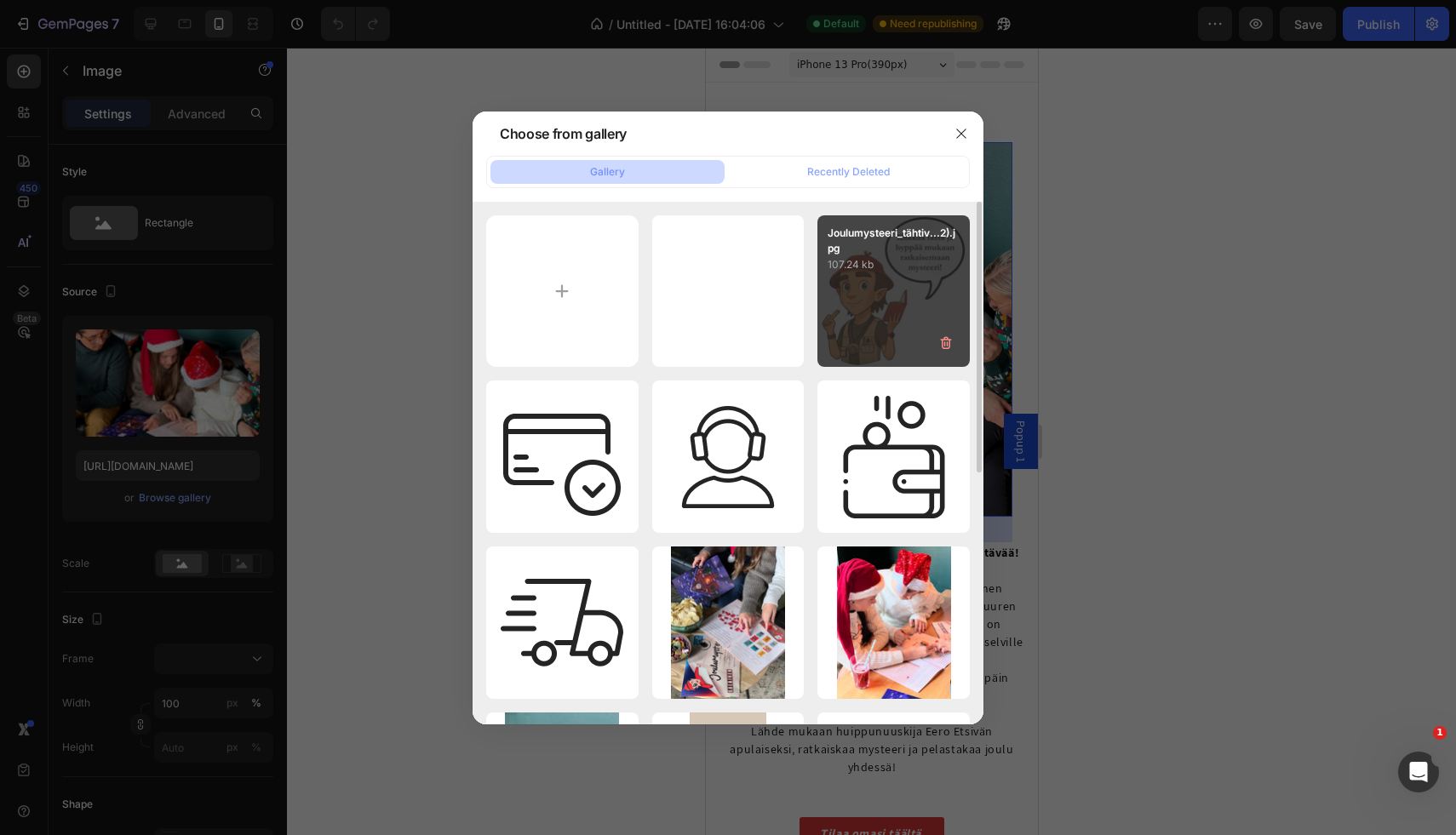
click at [853, 294] on div "Joulumysteeri_tähtiv...2).jpg 107.24 kb" at bounding box center [893, 292] width 152 height 152
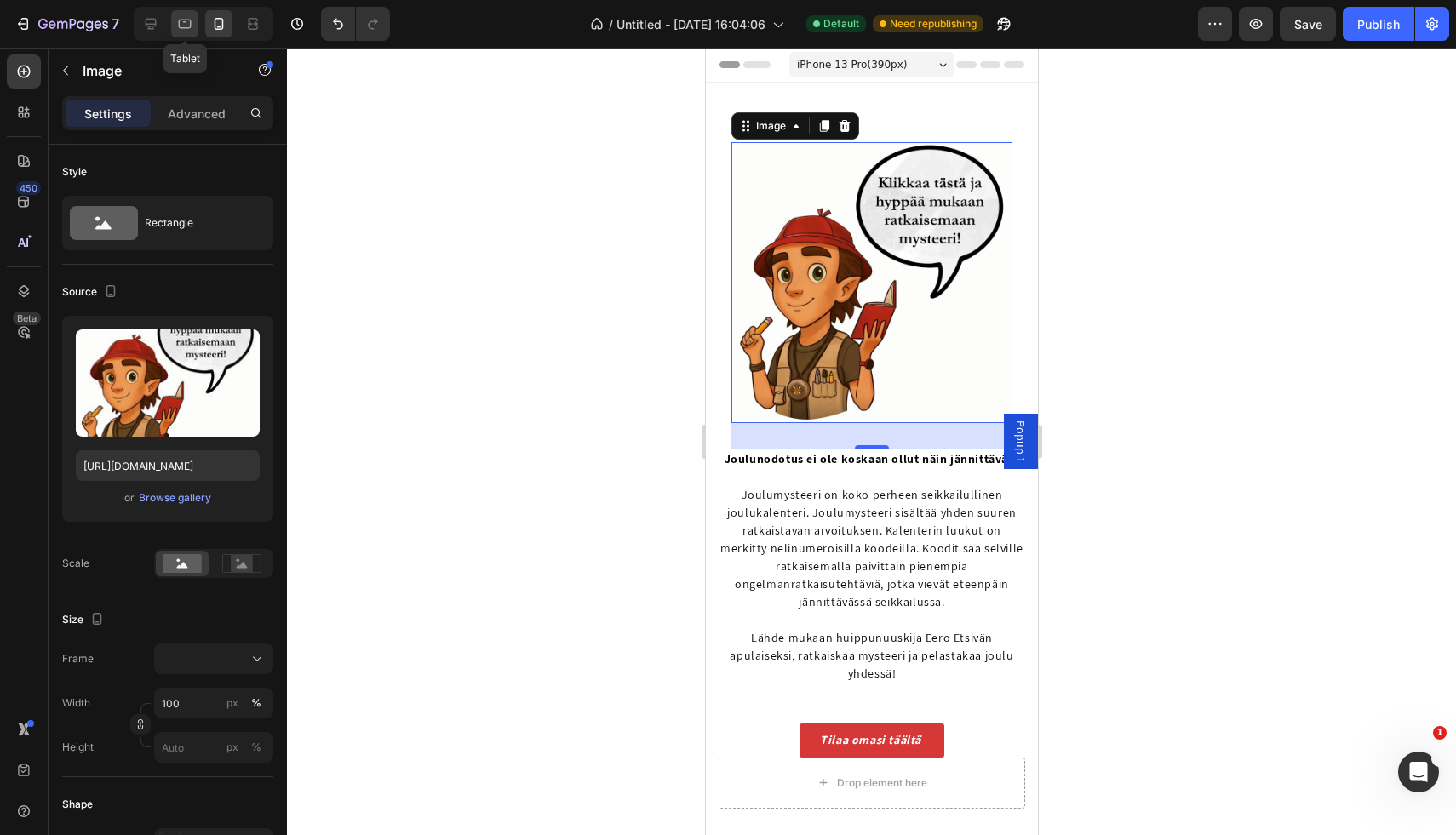
click at [191, 26] on icon at bounding box center [184, 23] width 17 height 17
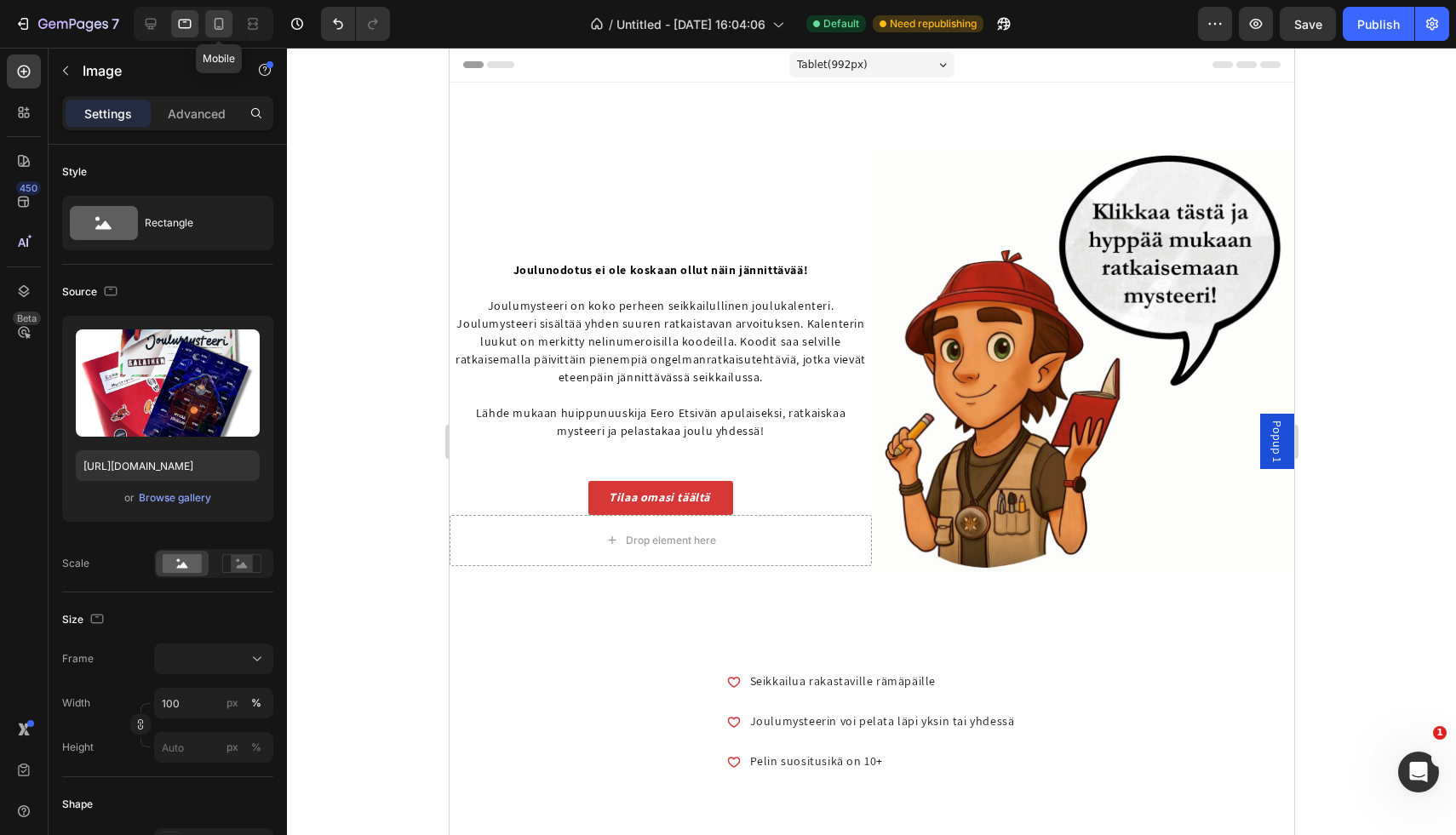
click at [214, 24] on icon at bounding box center [219, 23] width 10 height 12
type input "[URL][DOMAIN_NAME]"
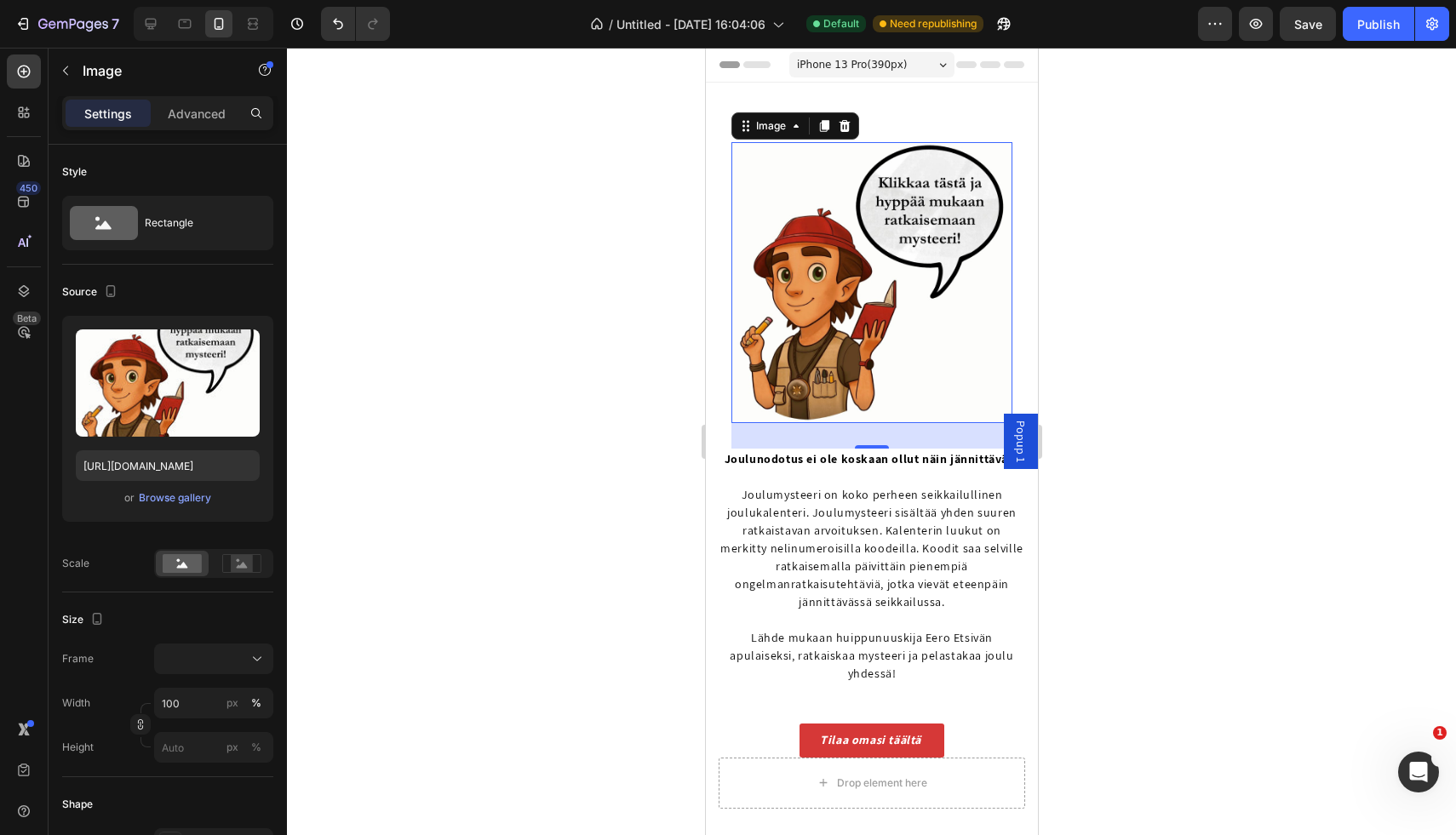
scroll to position [35, 0]
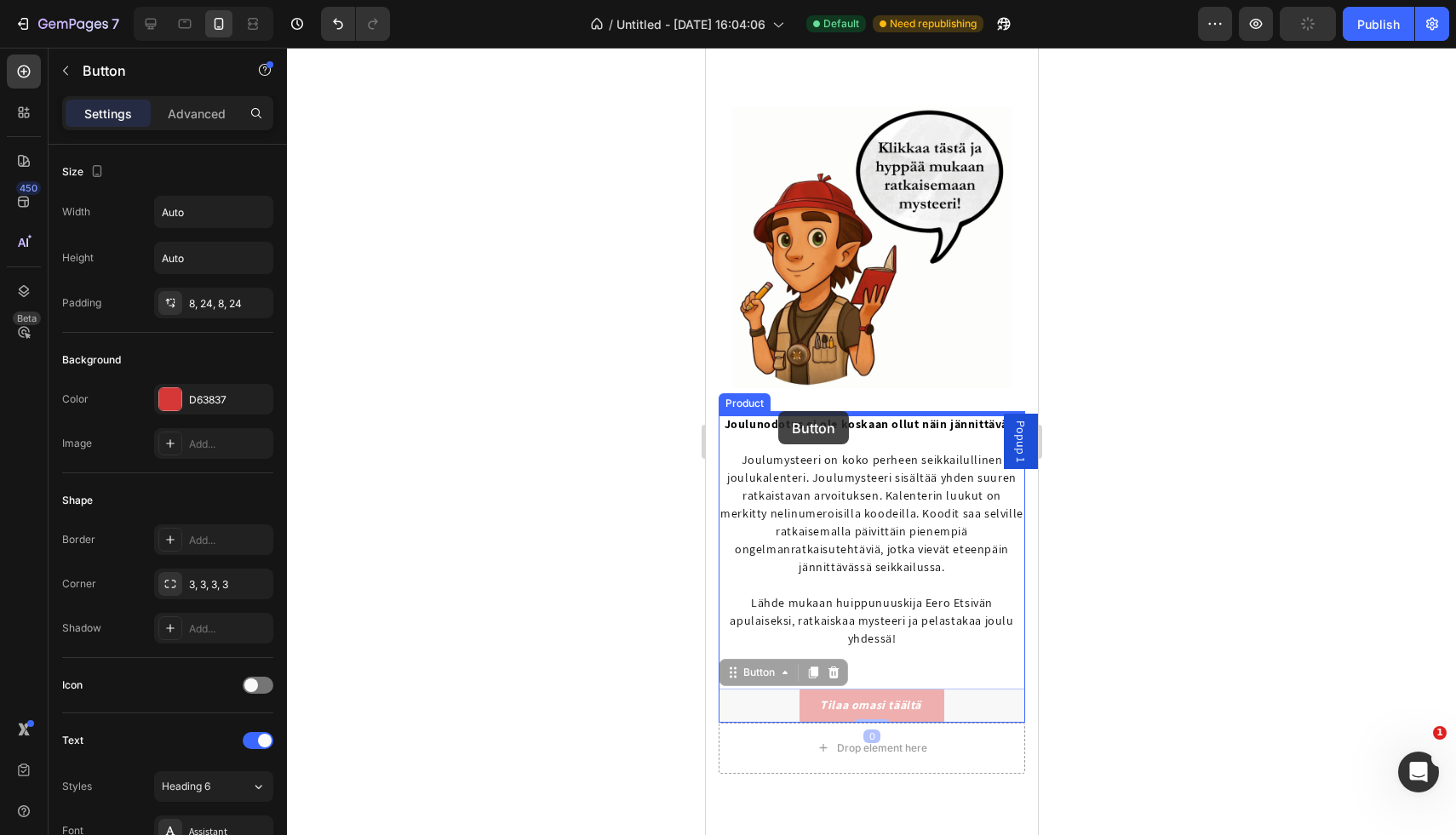
drag, startPoint x: 772, startPoint y: 691, endPoint x: 777, endPoint y: 411, distance: 280.0
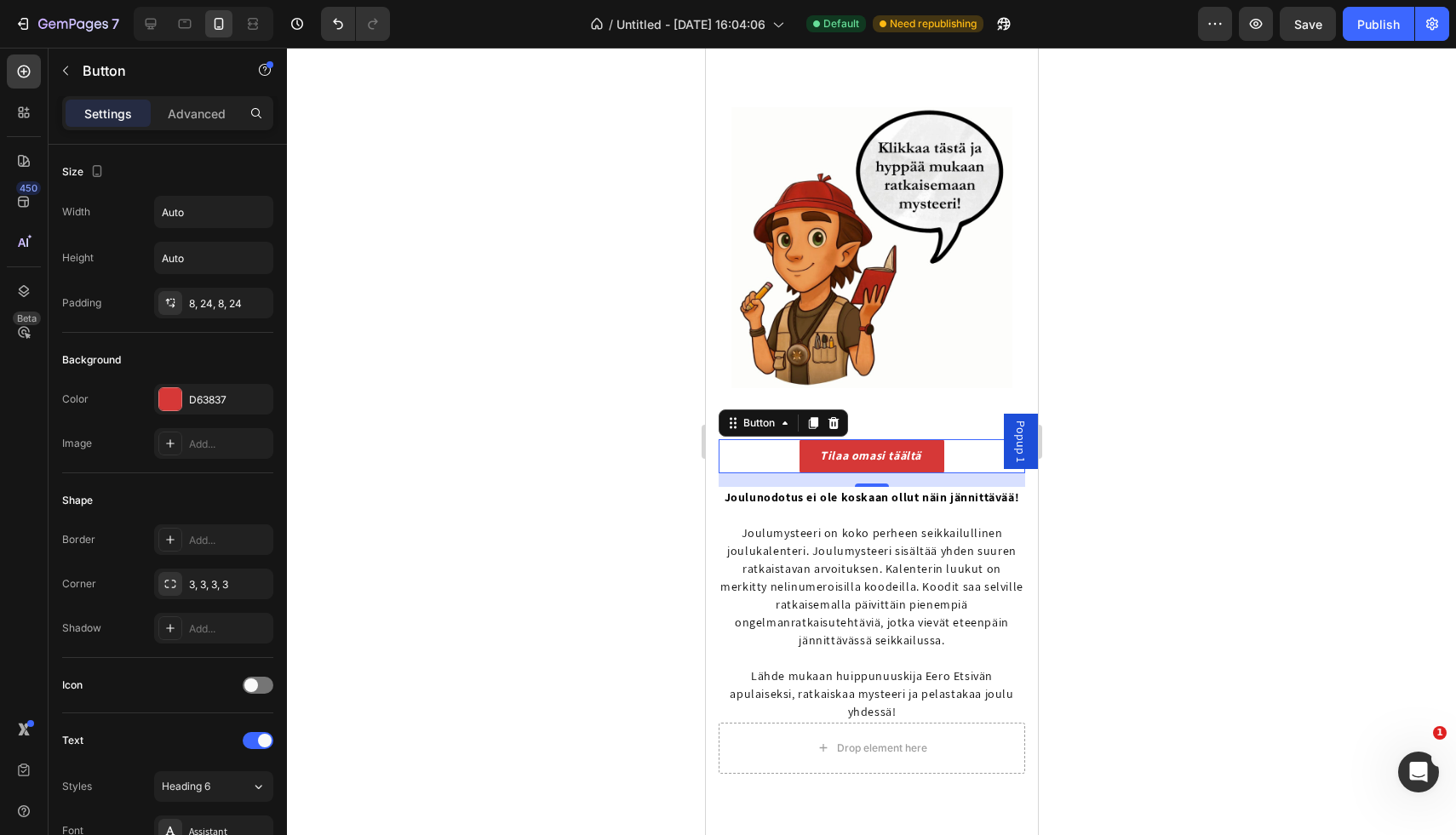
click at [472, 725] on div at bounding box center [871, 441] width 1169 height 788
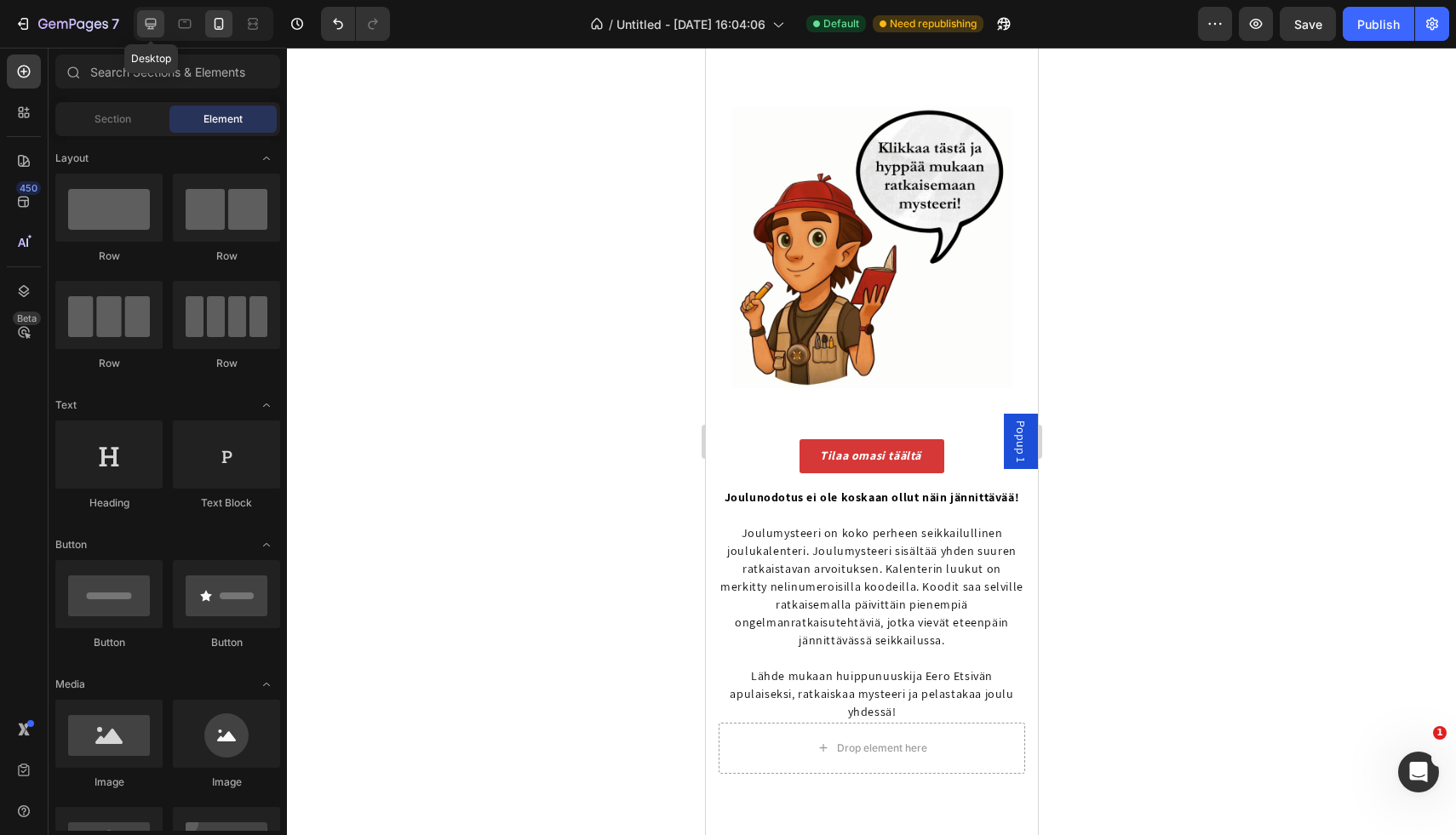
click at [146, 22] on icon at bounding box center [150, 23] width 17 height 17
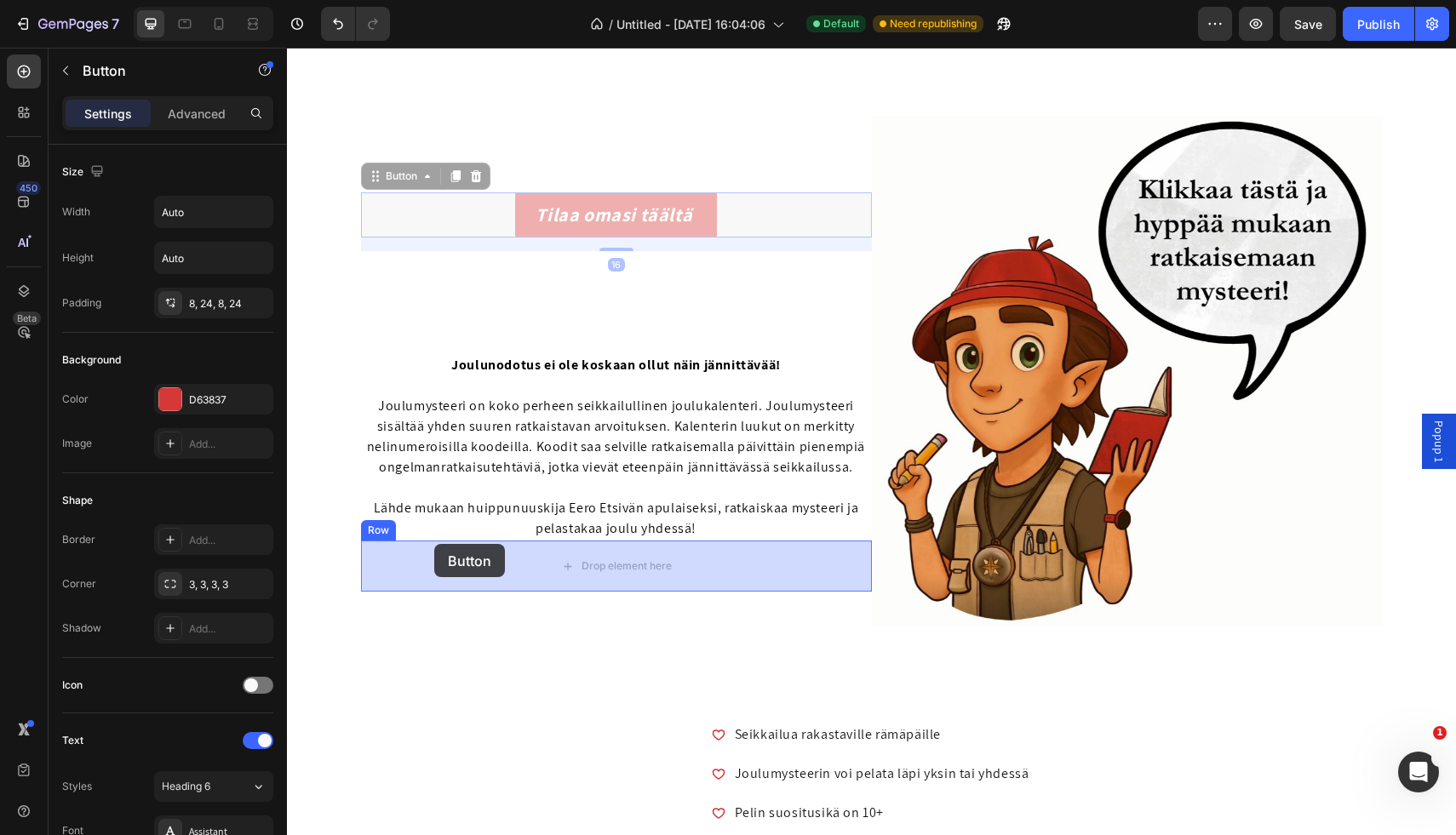
drag, startPoint x: 457, startPoint y: 210, endPoint x: 434, endPoint y: 544, distance: 334.8
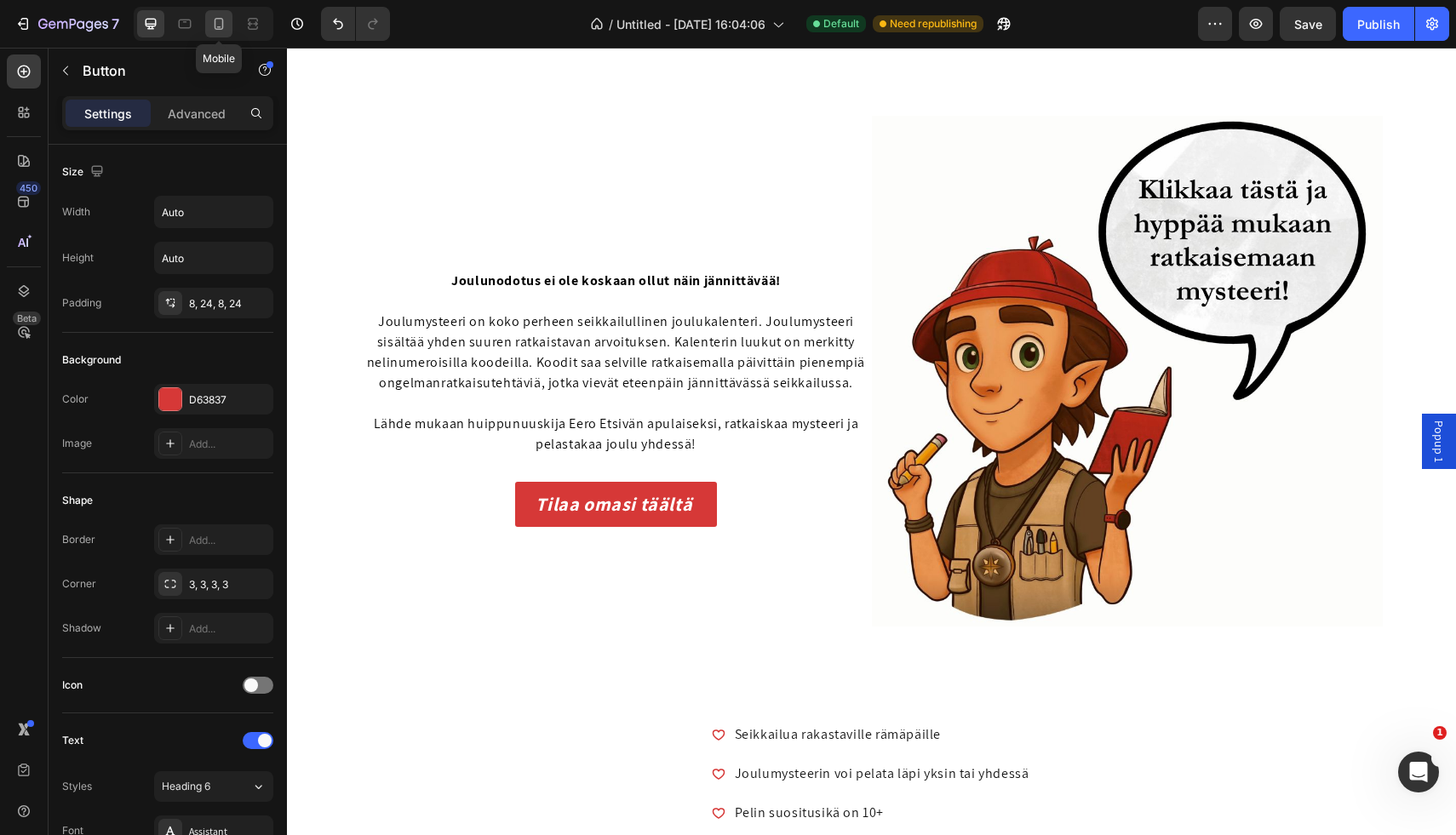
click at [219, 23] on icon at bounding box center [218, 23] width 17 height 17
type input "14"
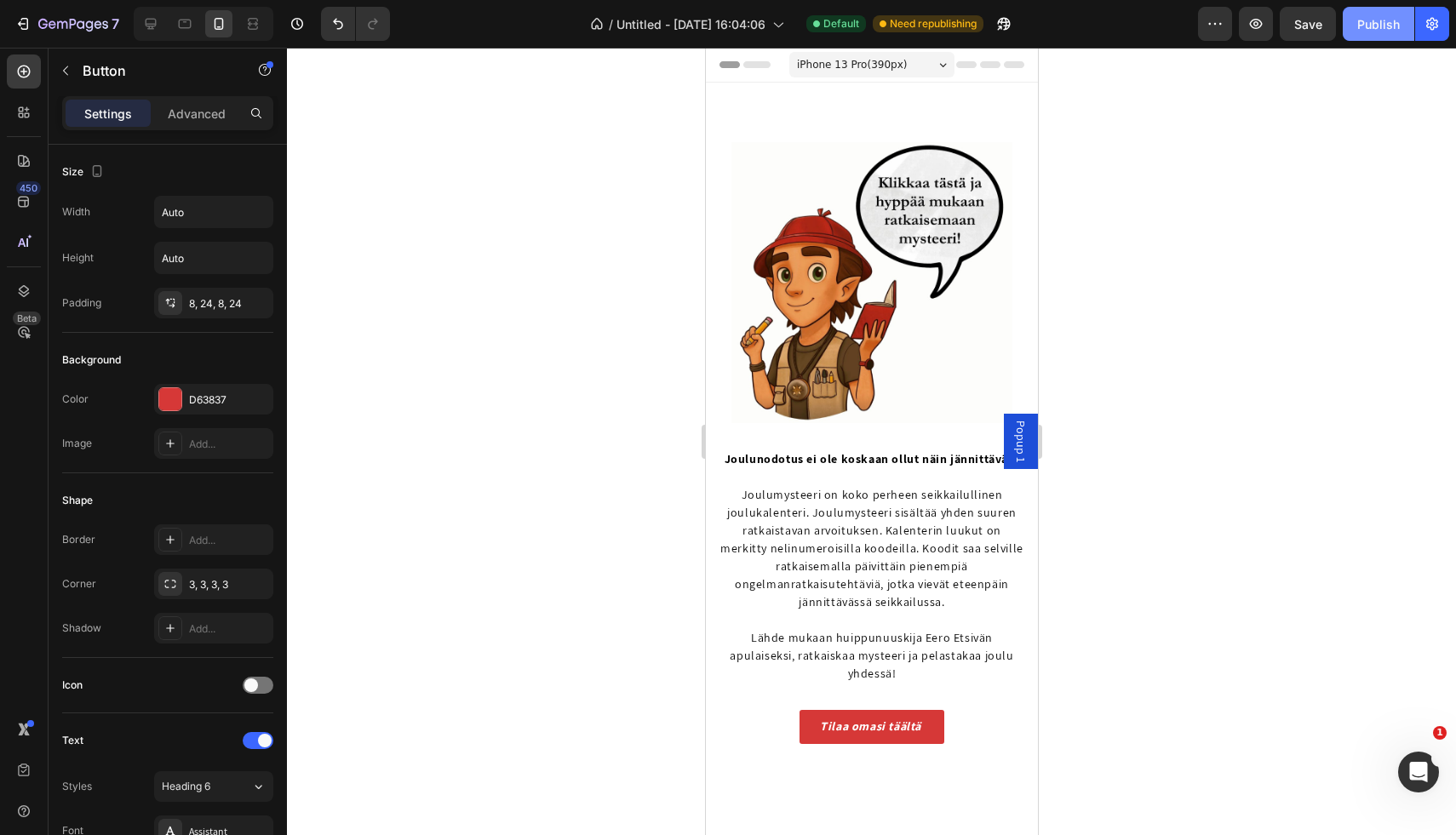
click at [1374, 30] on div "Publish" at bounding box center [1378, 24] width 43 height 18
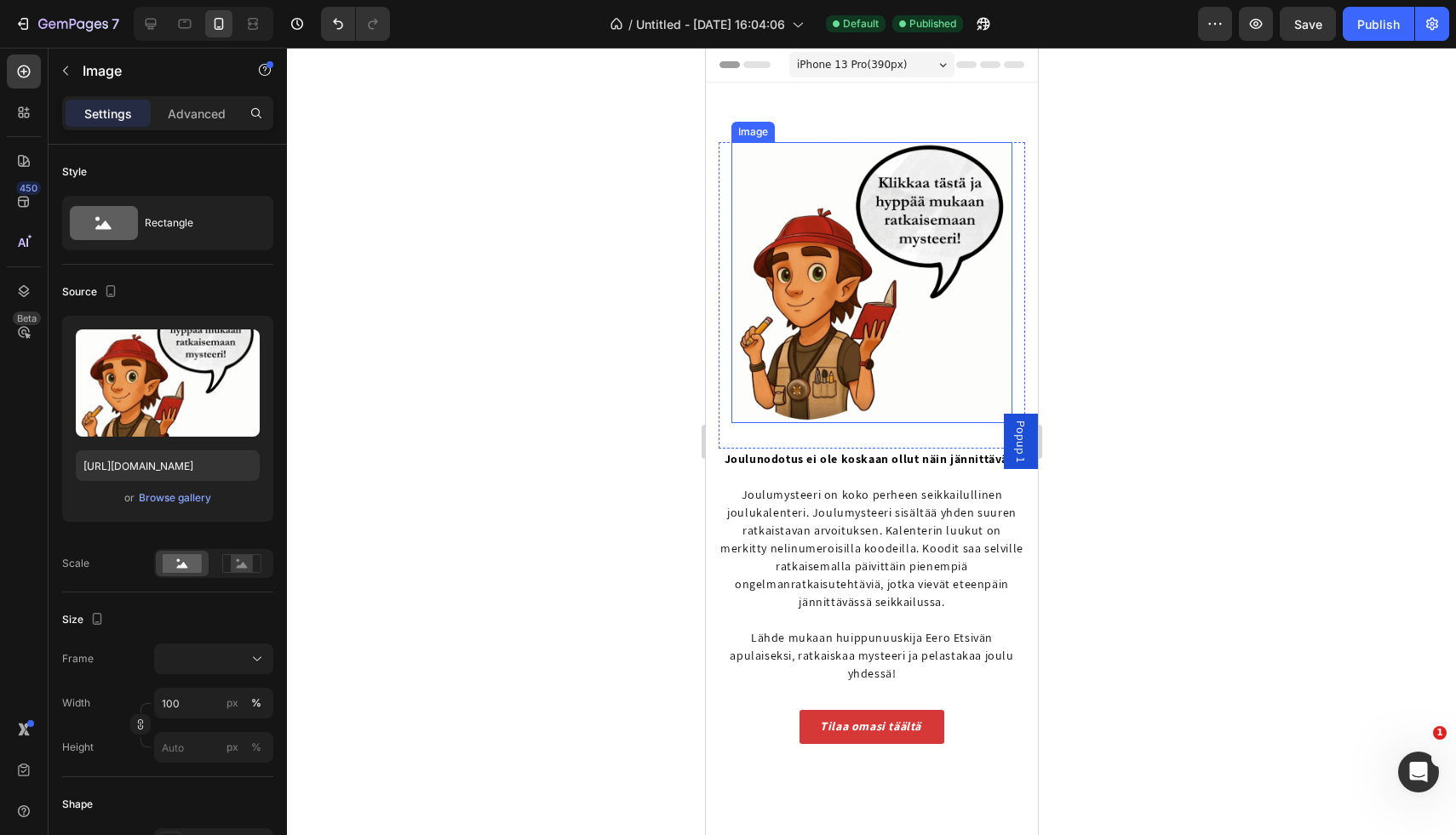
click at [764, 182] on img at bounding box center [870, 282] width 281 height 281
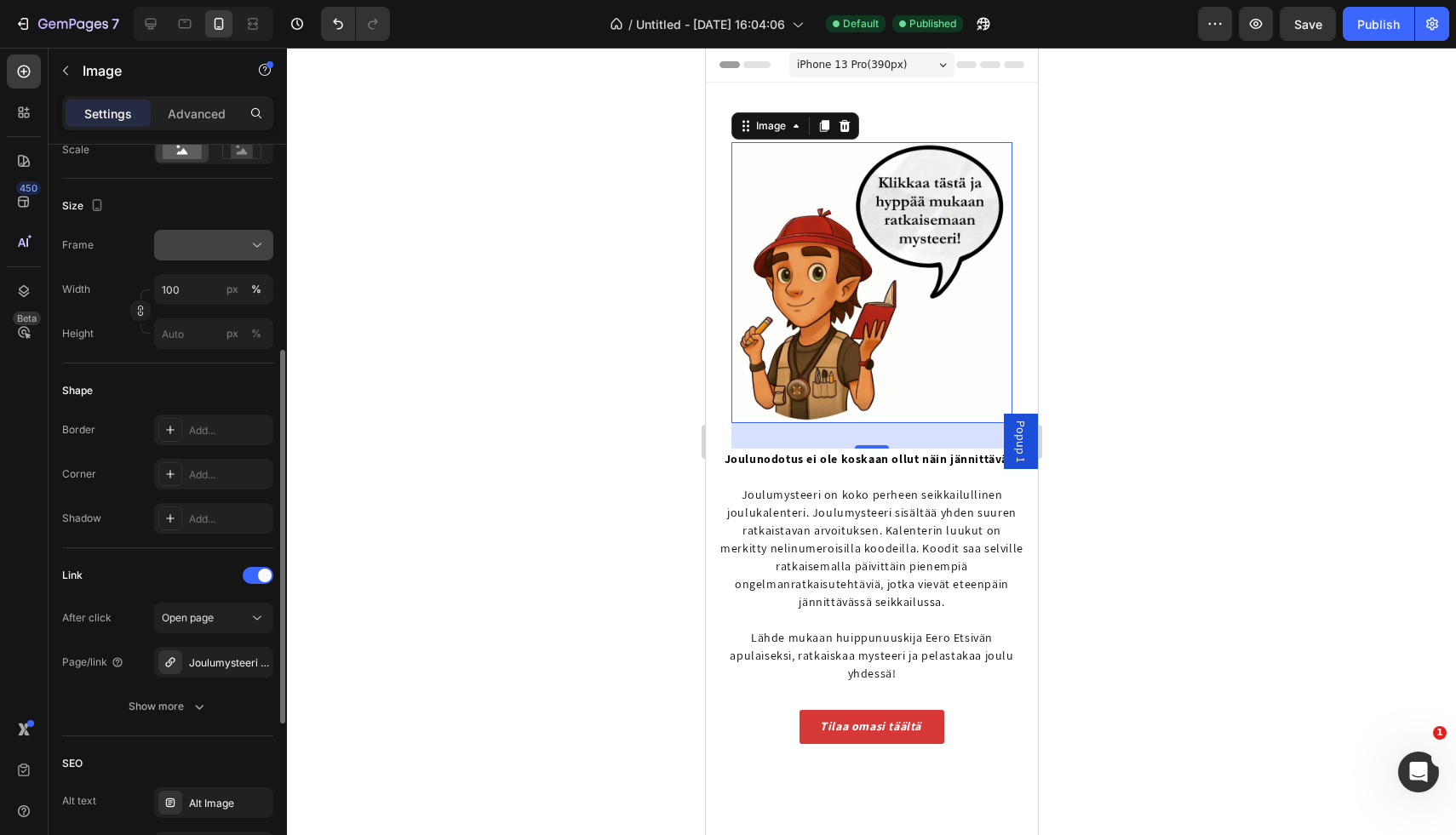
scroll to position [416, 0]
click at [257, 660] on icon "button" at bounding box center [255, 660] width 13 height 13
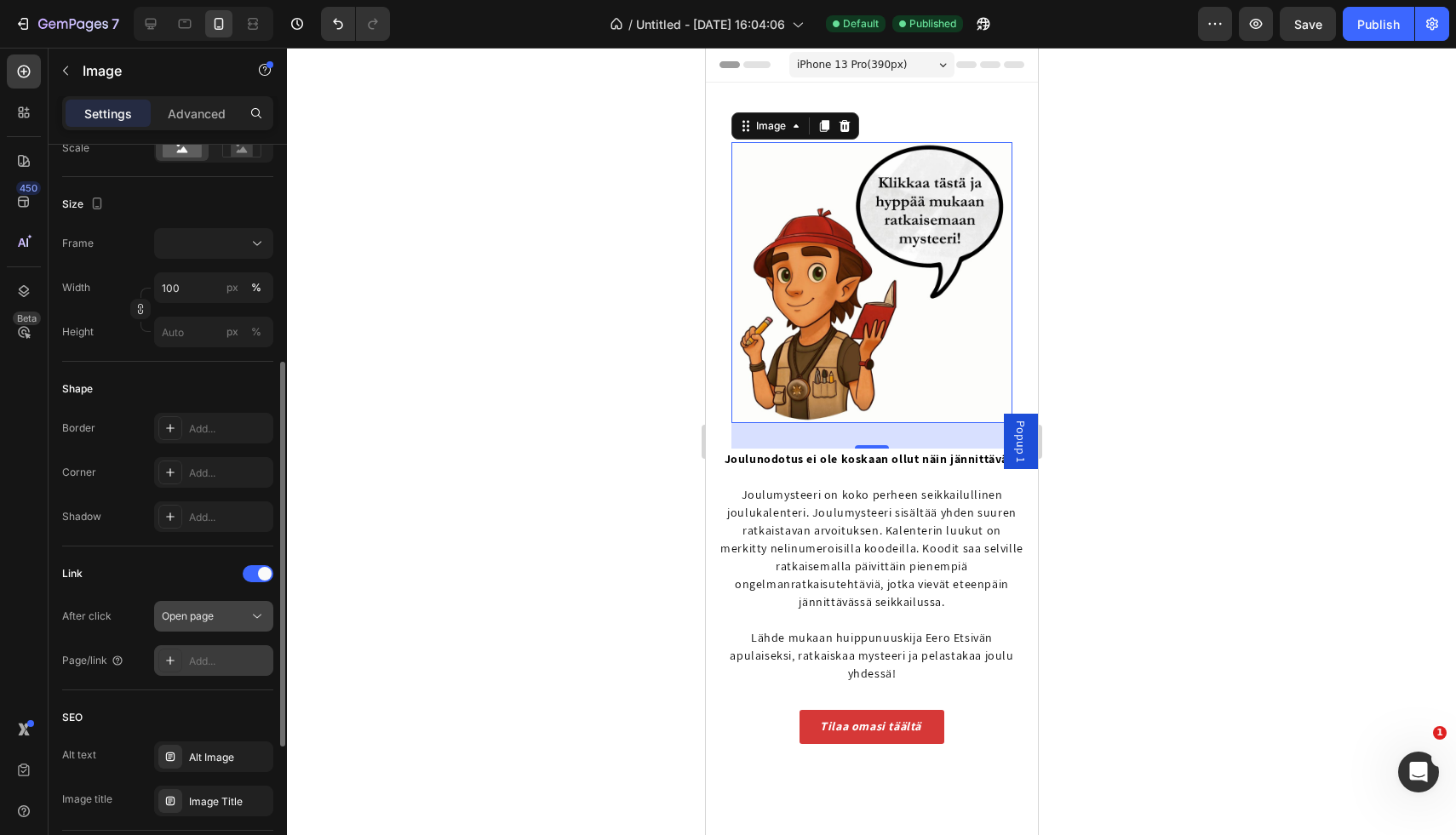
click at [253, 613] on icon at bounding box center [257, 616] width 17 height 17
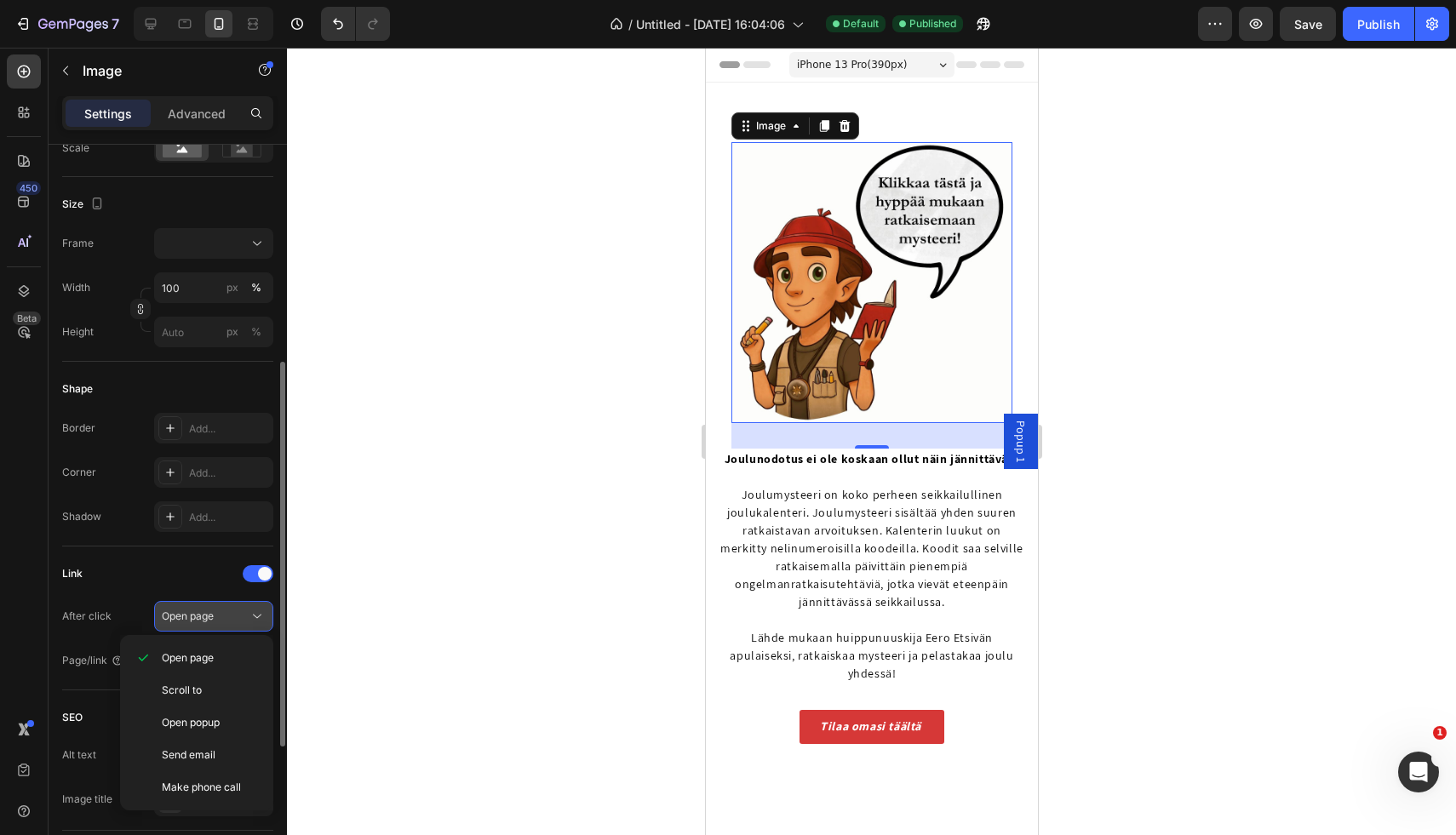
click at [253, 613] on icon at bounding box center [257, 616] width 17 height 17
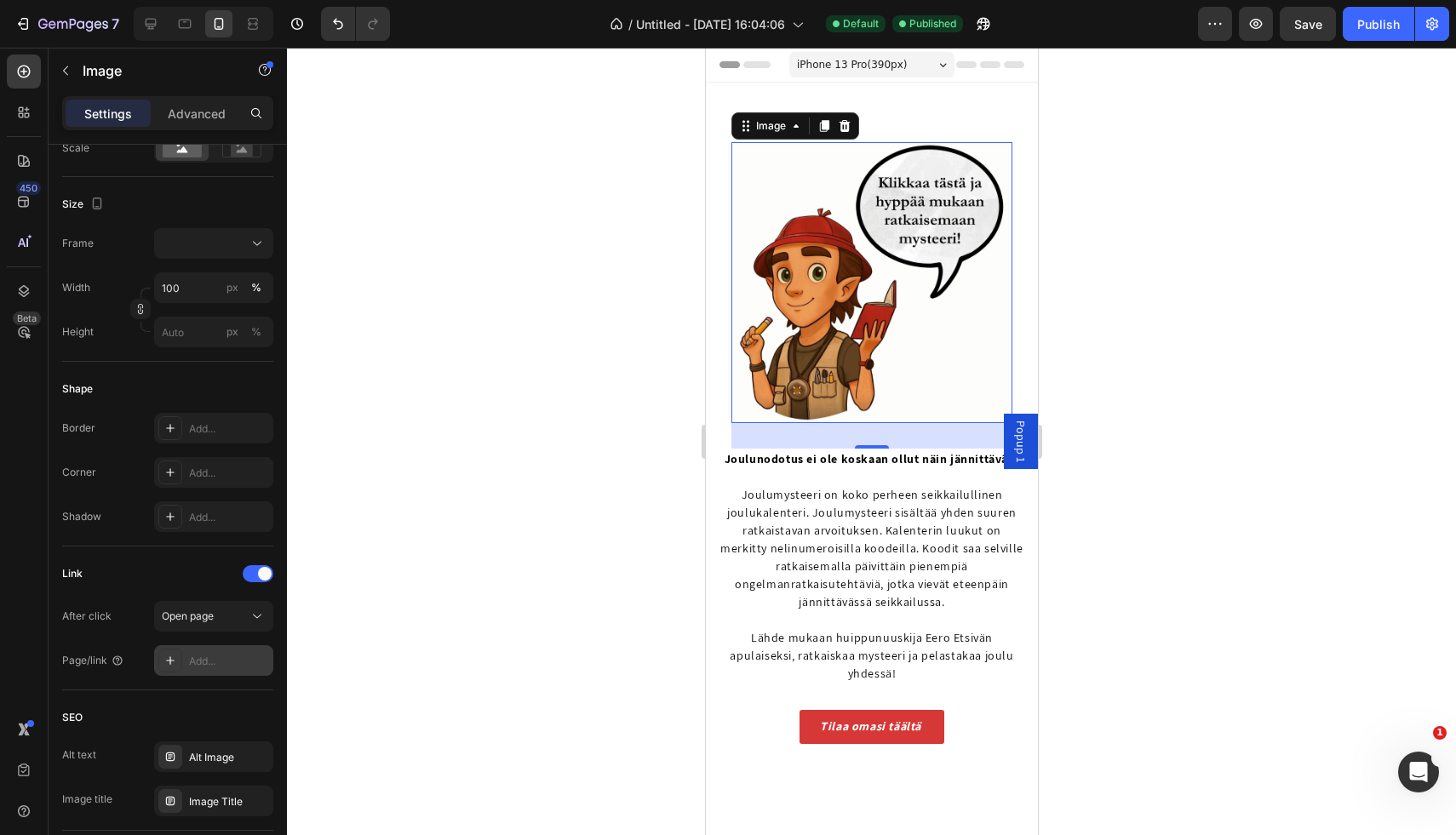
click at [238, 658] on div "Add..." at bounding box center [229, 661] width 80 height 15
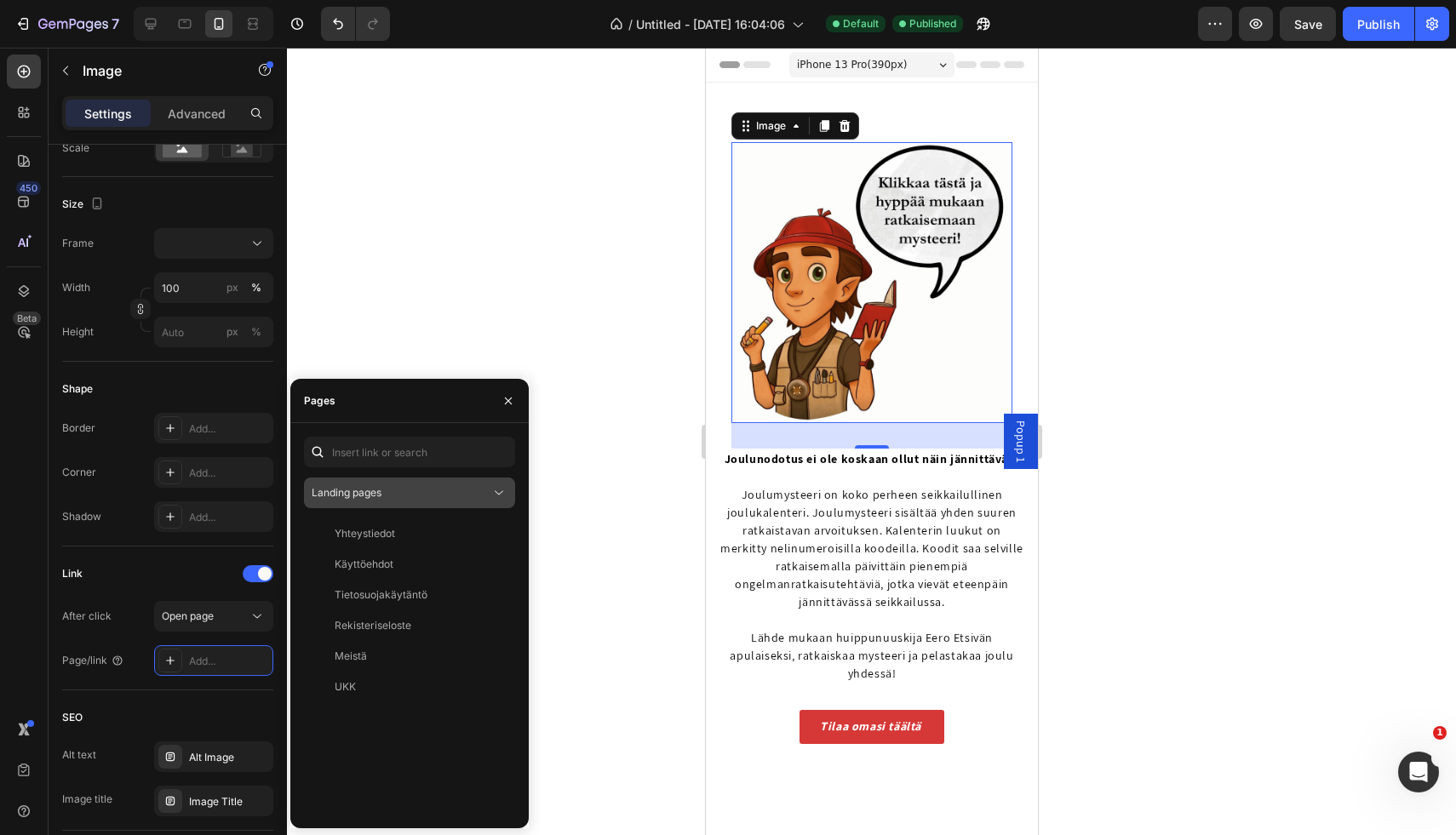
click at [448, 486] on div "Landing pages" at bounding box center [401, 493] width 179 height 15
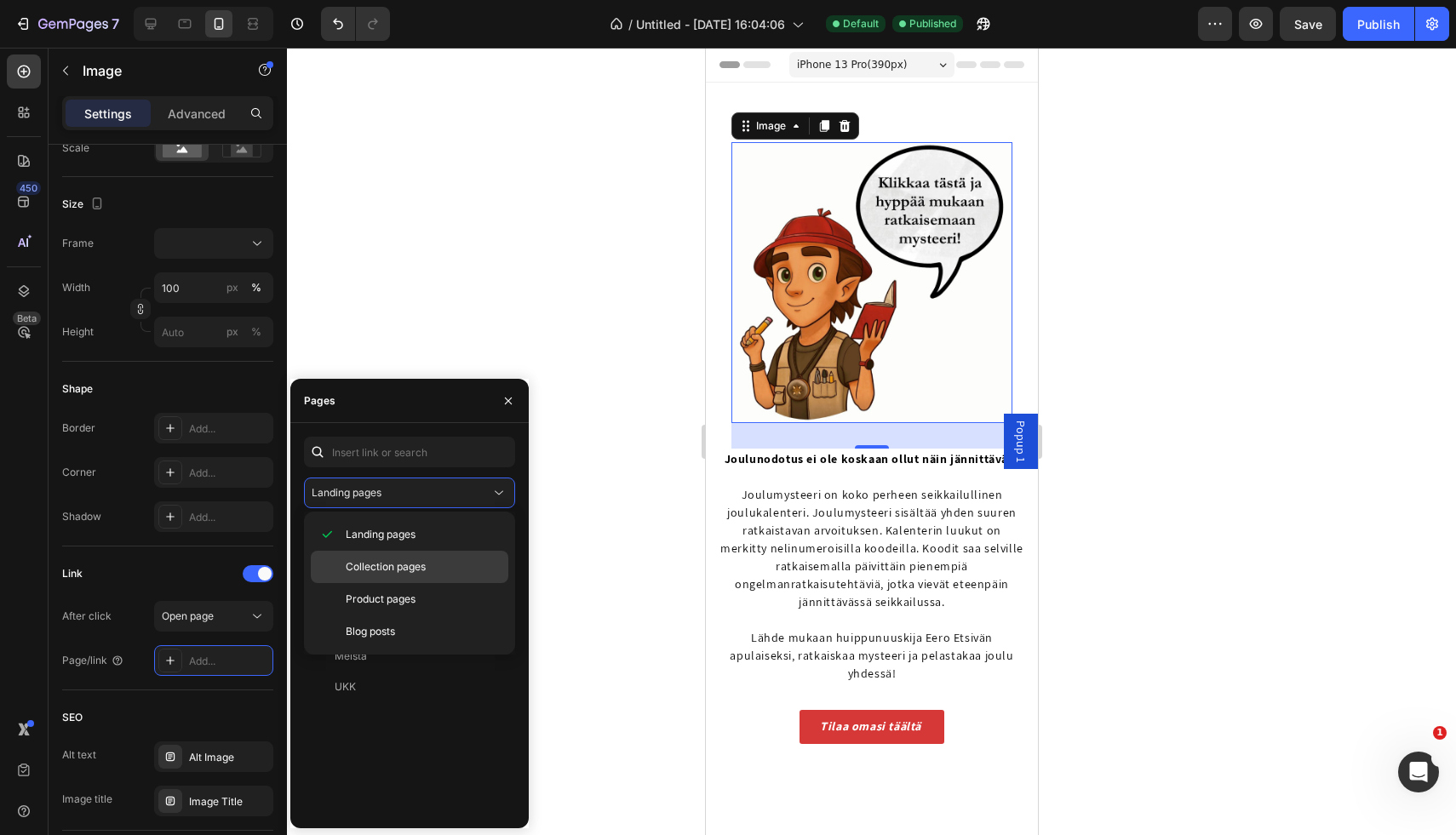
click at [438, 565] on p "Collection pages" at bounding box center [423, 566] width 155 height 15
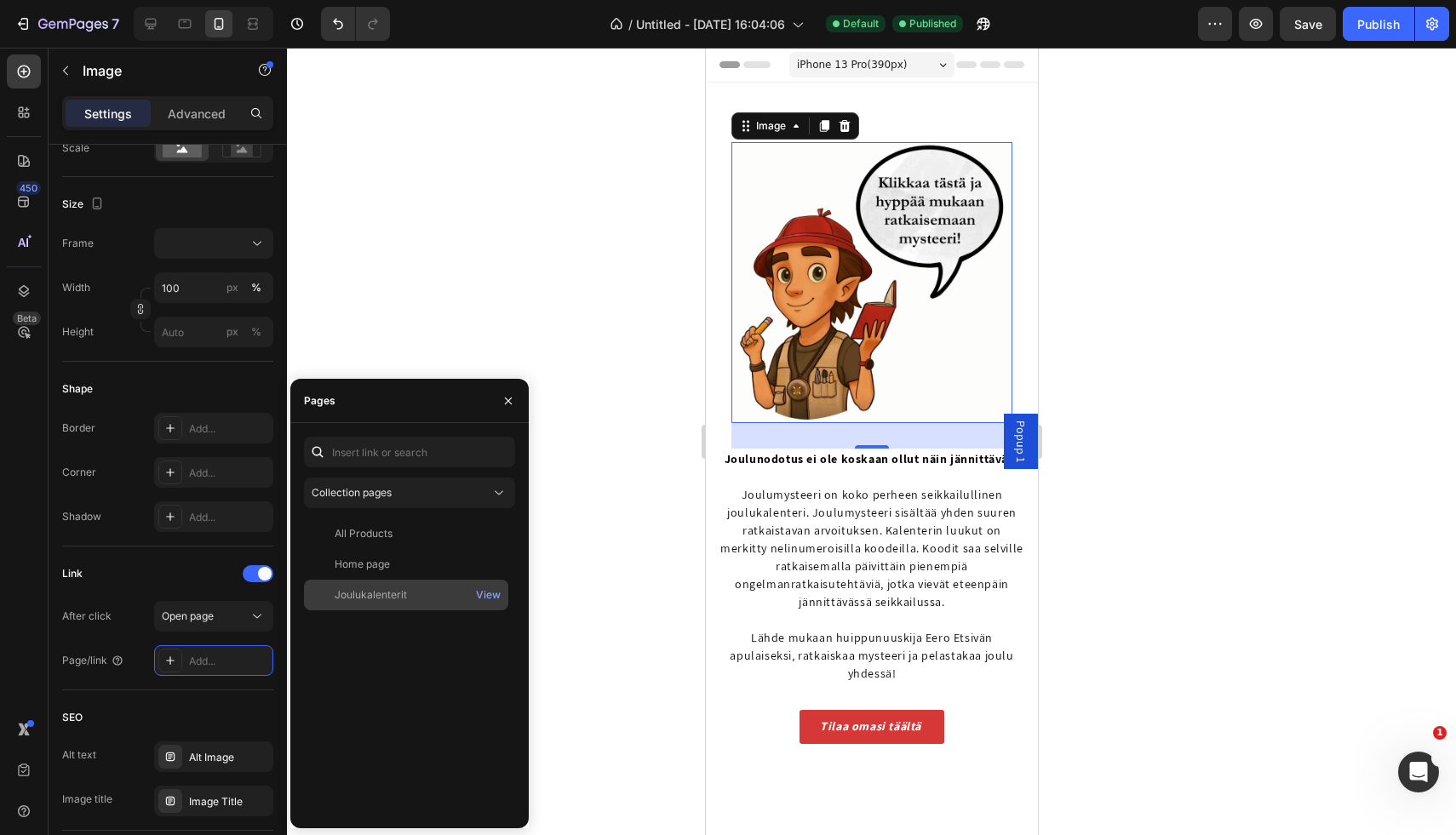
click at [424, 590] on div "Joulukalenterit" at bounding box center [406, 595] width 191 height 15
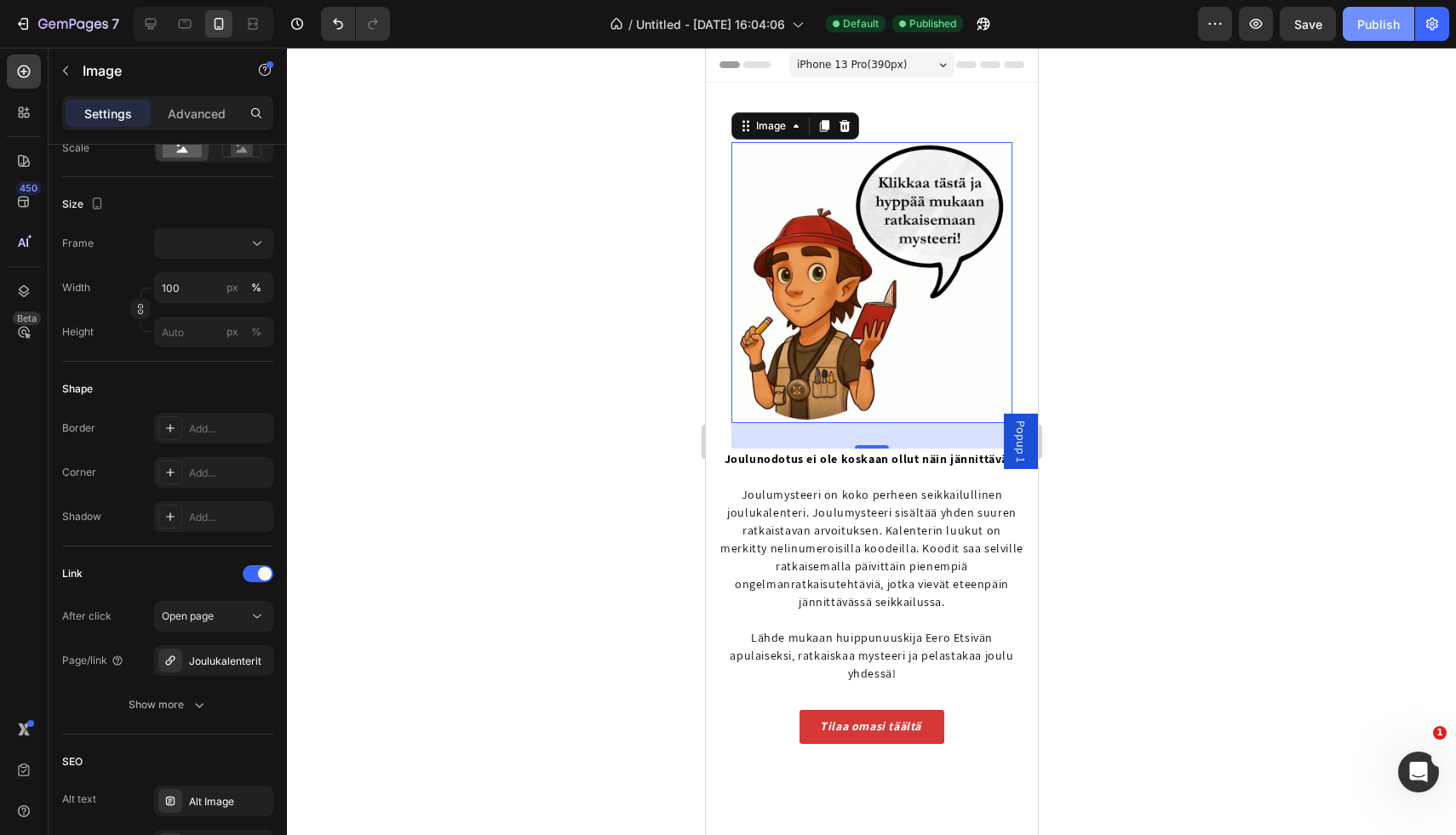
click at [1359, 25] on div "Publish" at bounding box center [1378, 24] width 43 height 18
click at [28, 30] on icon "button" at bounding box center [22, 23] width 17 height 17
